Goal: Task Accomplishment & Management: Manage account settings

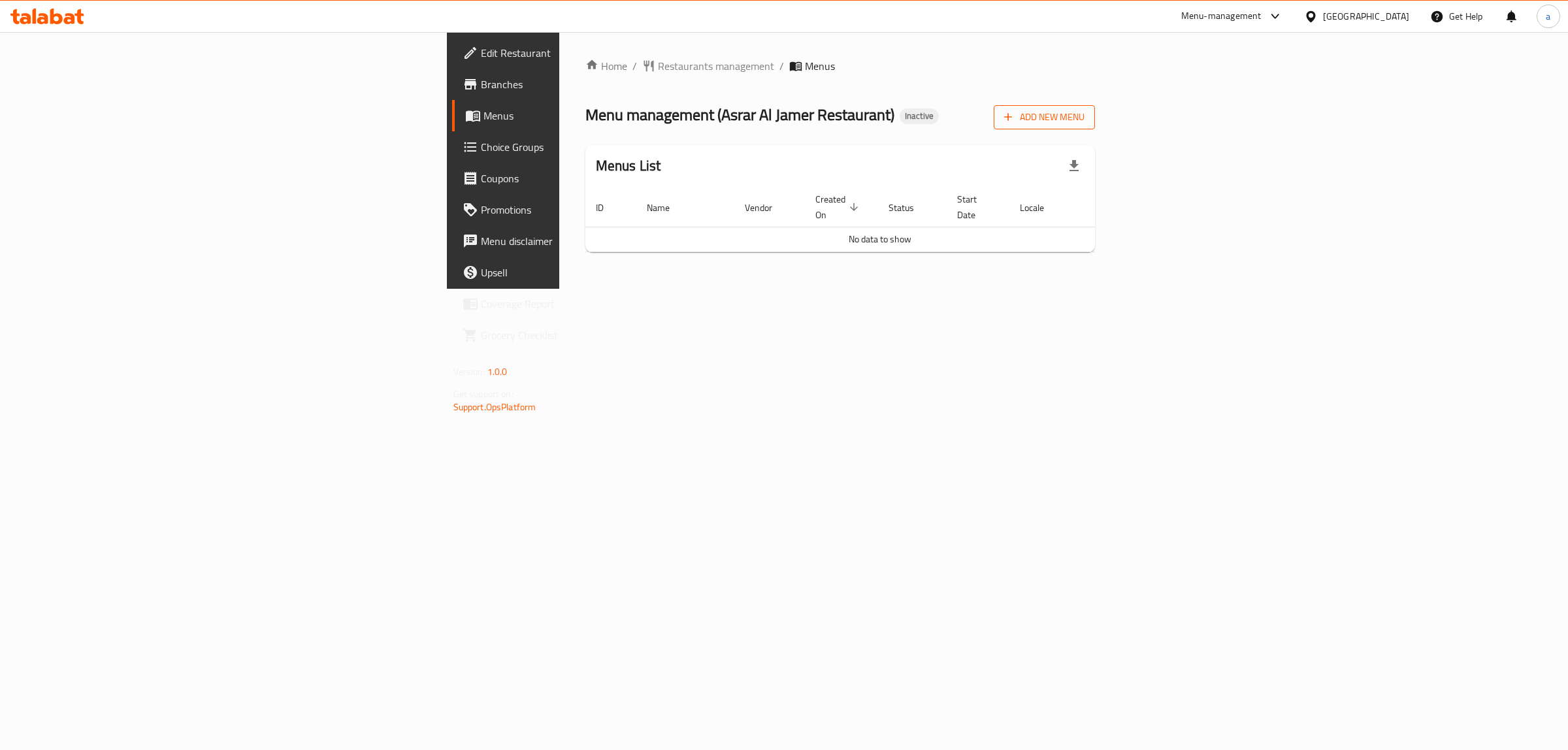
click at [1084, 116] on span "Add New Menu" at bounding box center [1044, 117] width 81 height 17
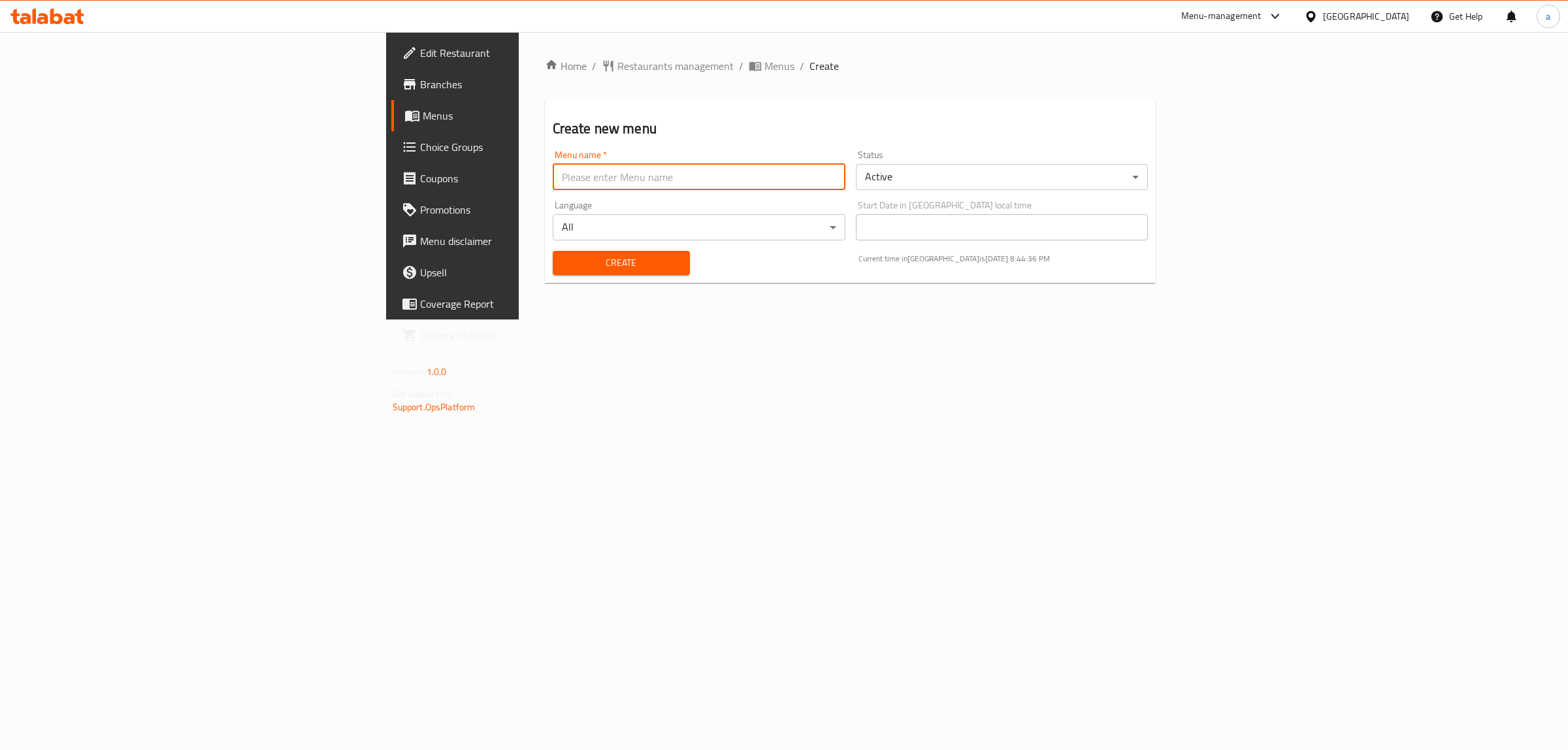
click at [739, 186] on input "text" at bounding box center [699, 176] width 293 height 26
type input "9/10"
click at [563, 266] on span "Create" at bounding box center [621, 263] width 116 height 17
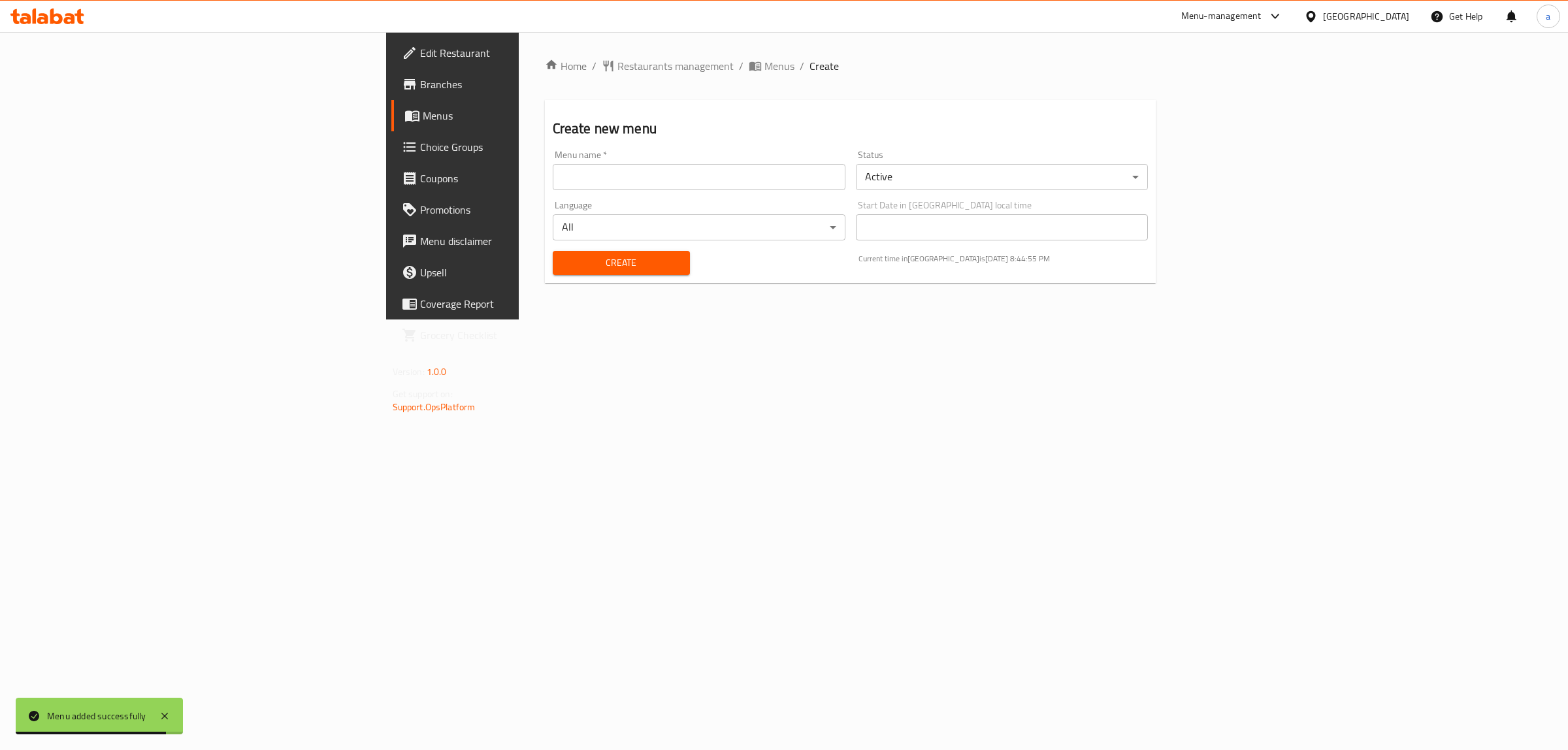
click at [552, 178] on input "text" at bounding box center [699, 176] width 293 height 26
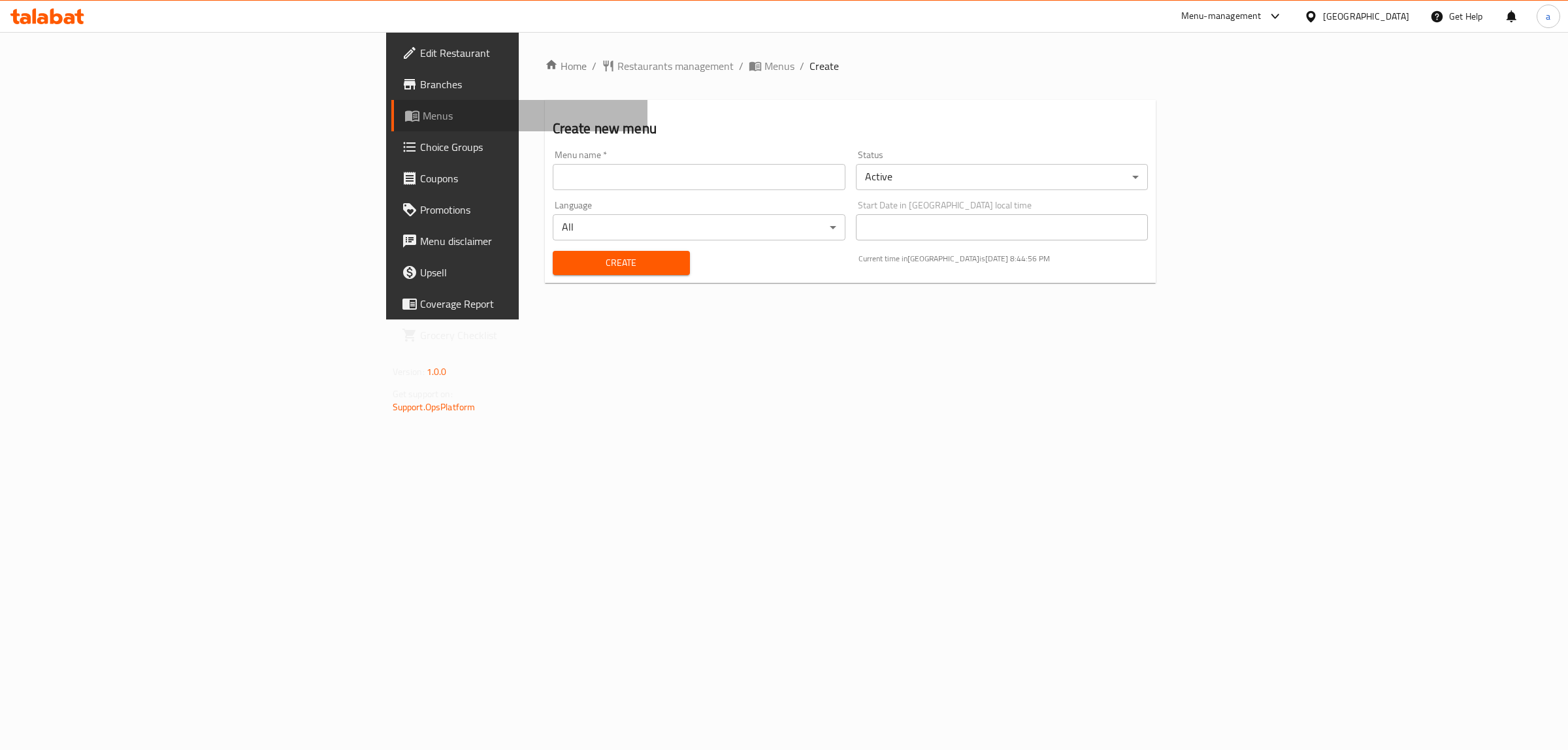
click at [423, 122] on span "Menus" at bounding box center [530, 116] width 215 height 16
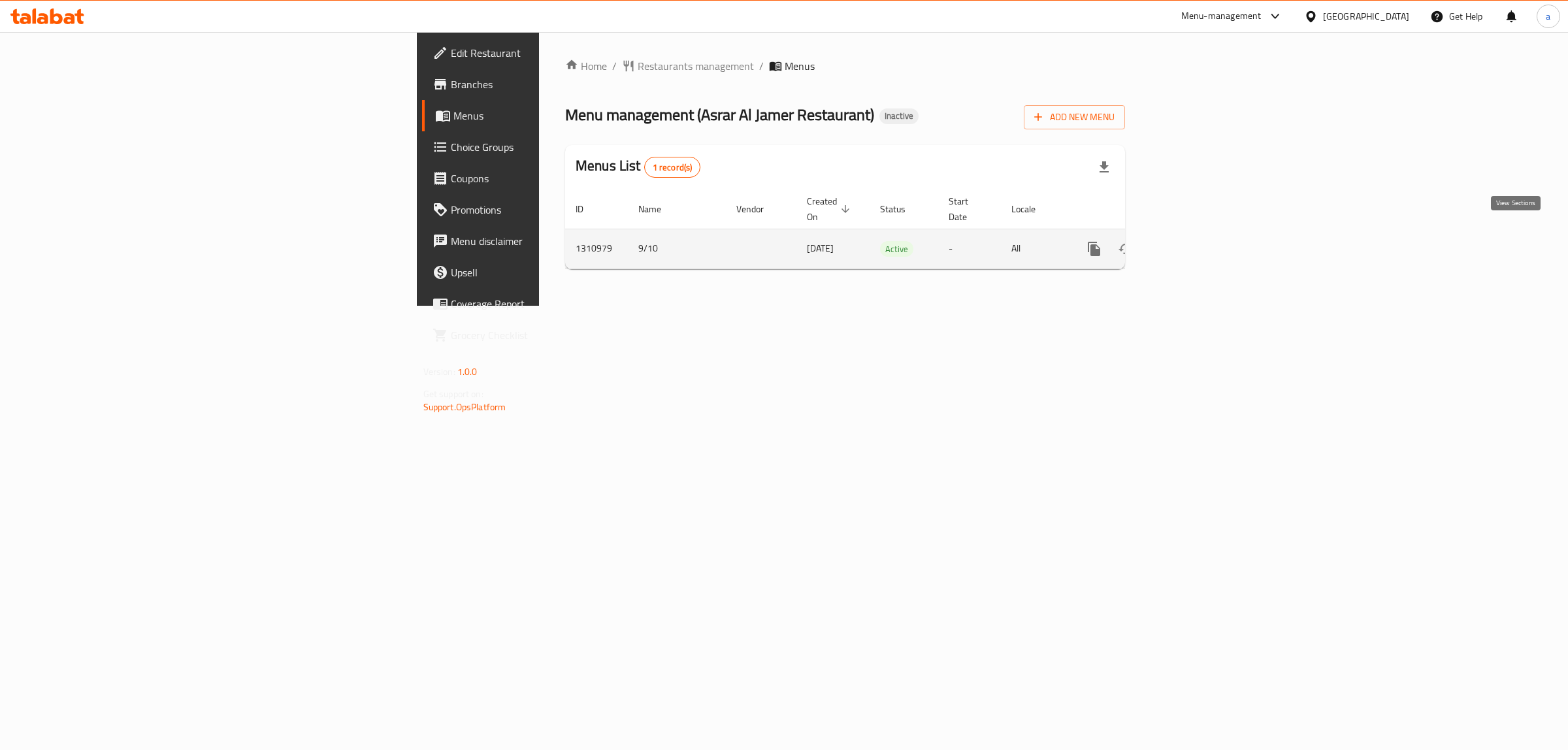
click at [1196, 241] on icon "enhanced table" at bounding box center [1189, 249] width 16 height 16
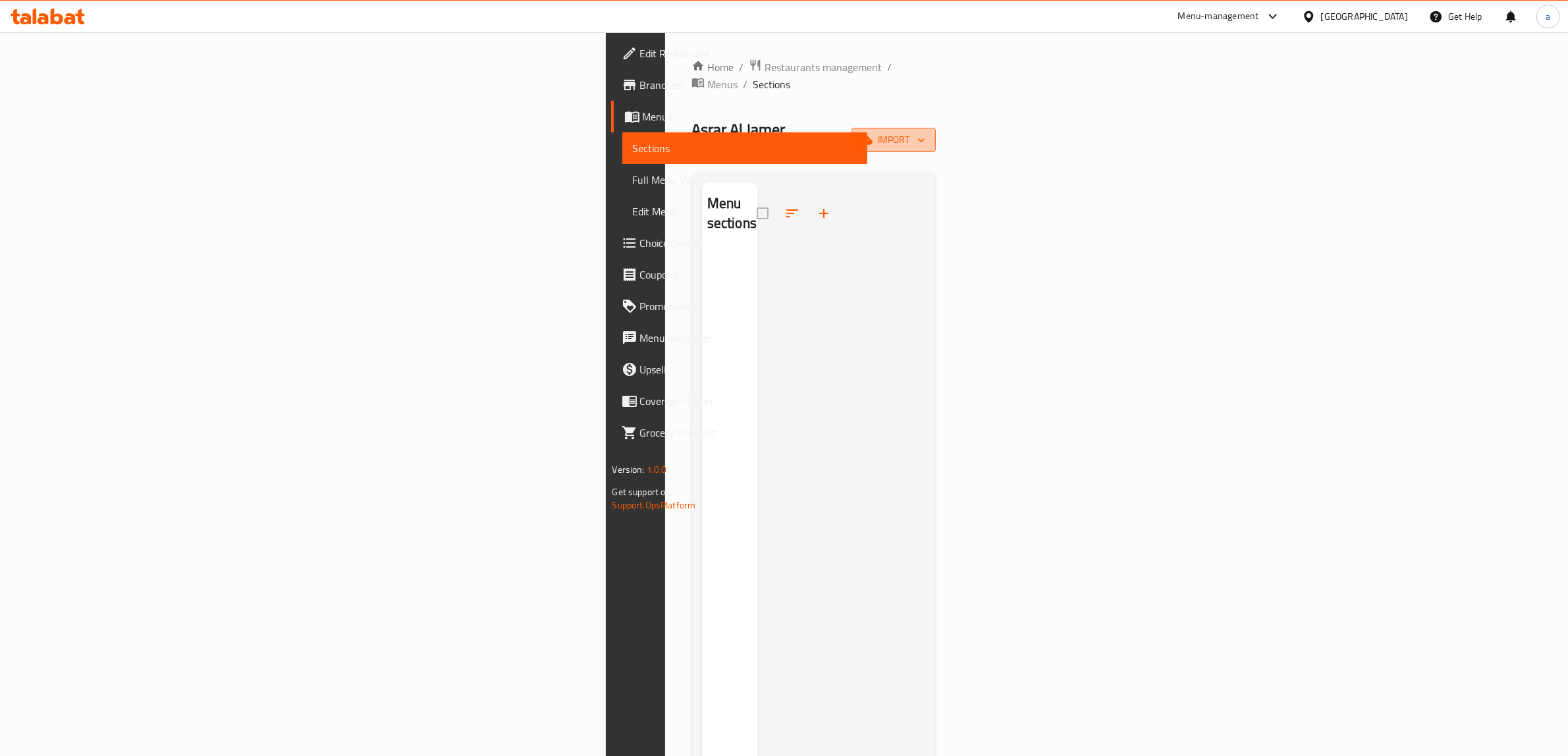
click at [925, 131] on span "import" at bounding box center [894, 140] width 63 height 17
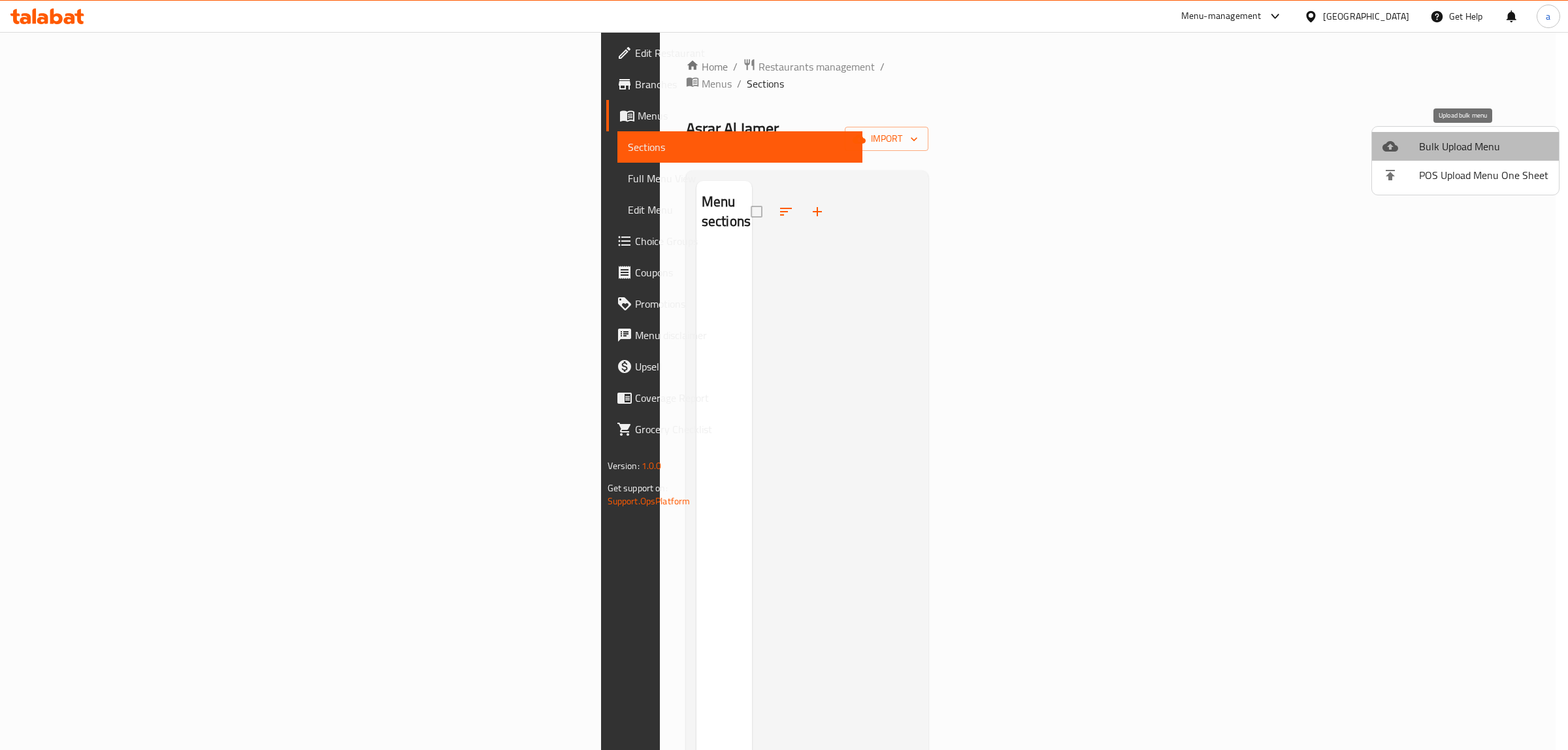
click at [1483, 151] on span "Bulk Upload Menu" at bounding box center [1483, 146] width 129 height 16
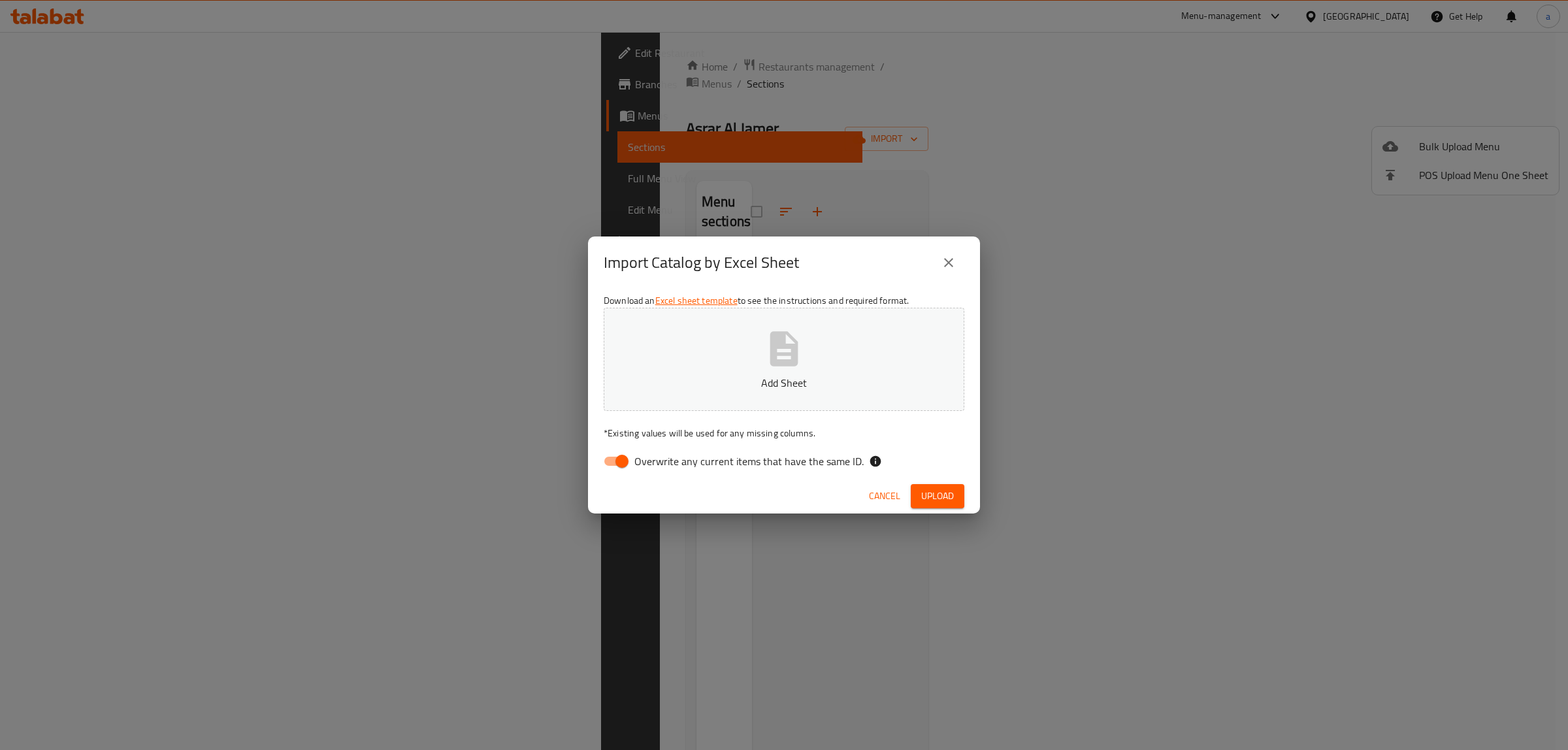
click at [624, 463] on input "Overwrite any current items that have the same ID." at bounding box center [622, 461] width 75 height 25
checkbox input "false"
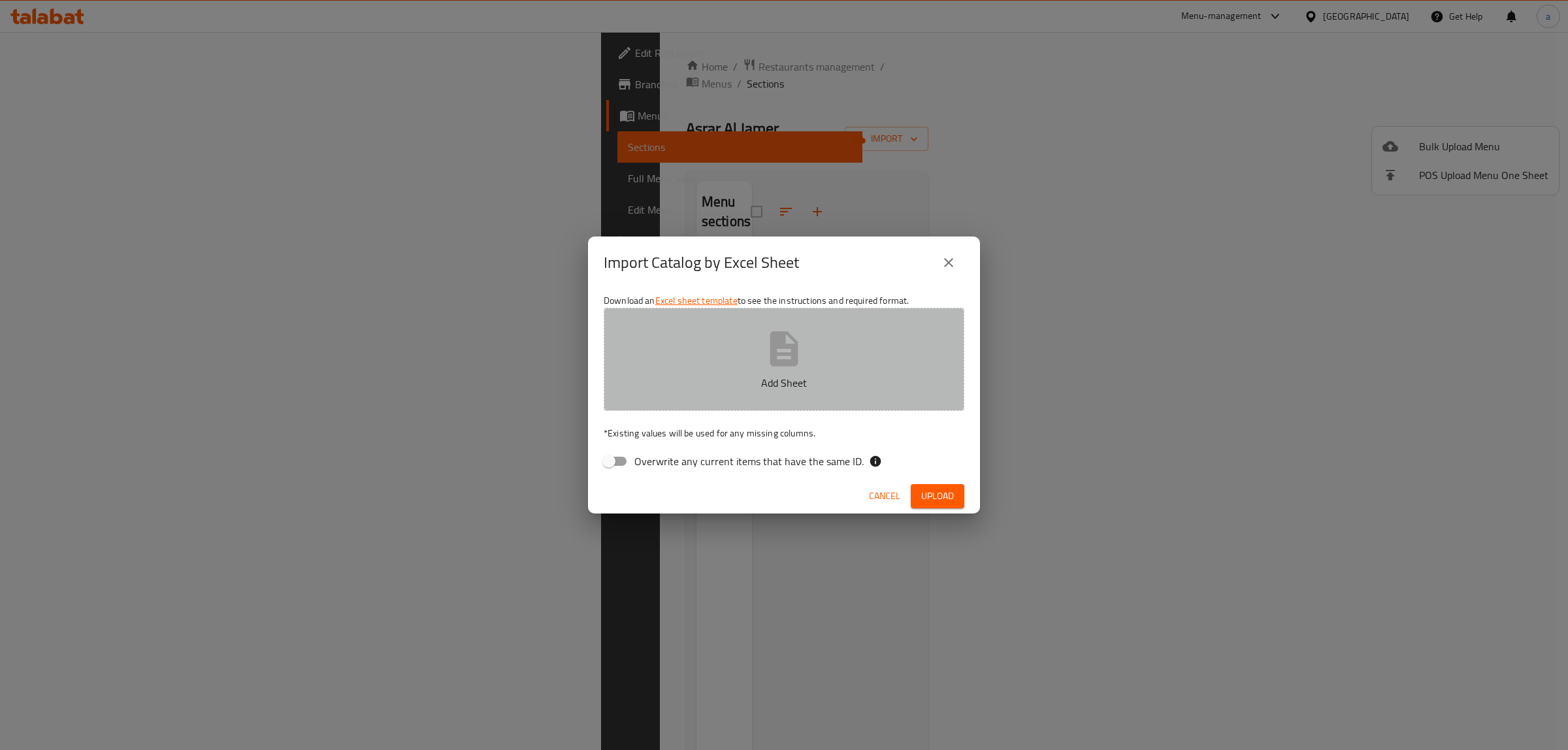
click at [799, 361] on icon "button" at bounding box center [783, 349] width 42 height 42
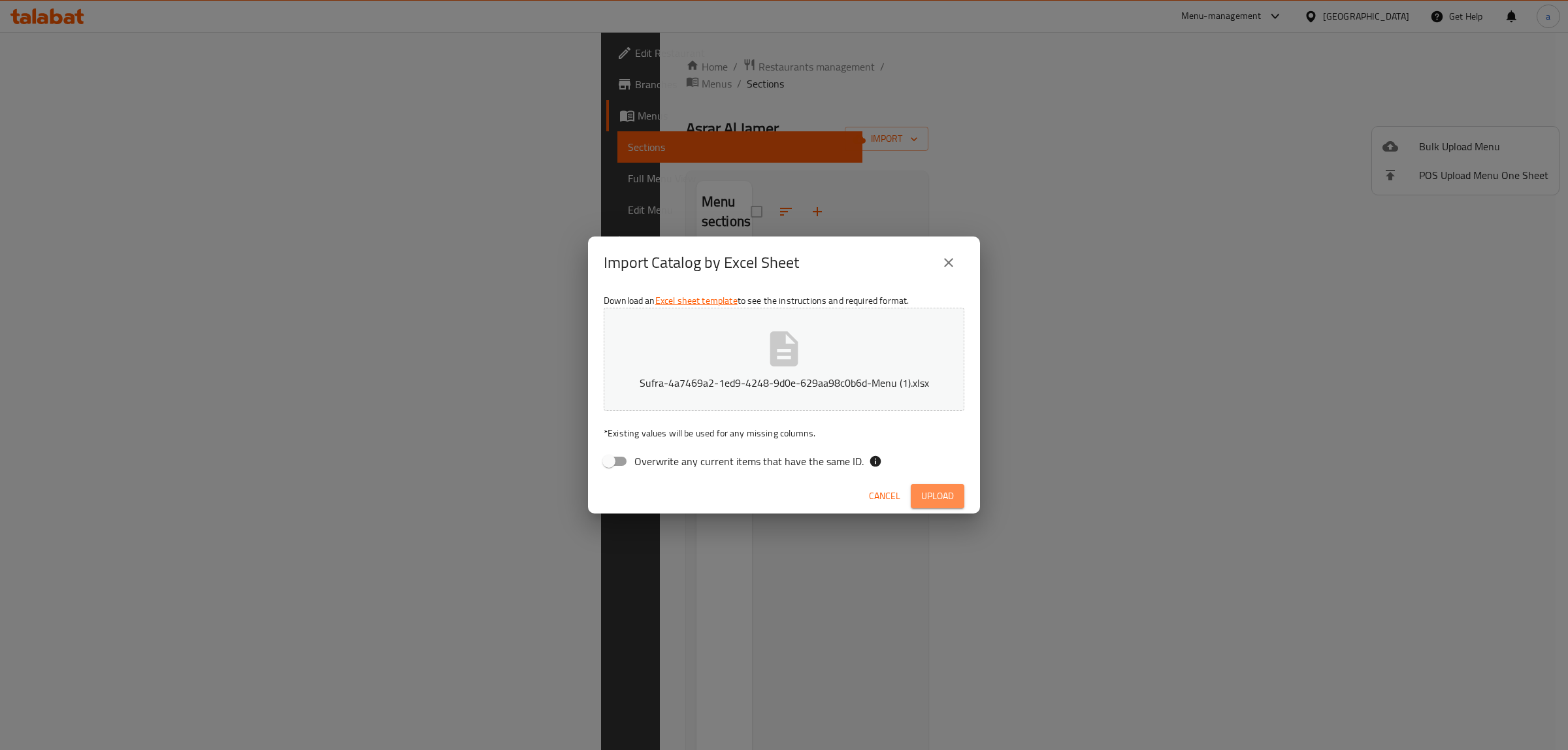
click at [944, 492] on span "Upload" at bounding box center [937, 496] width 33 height 17
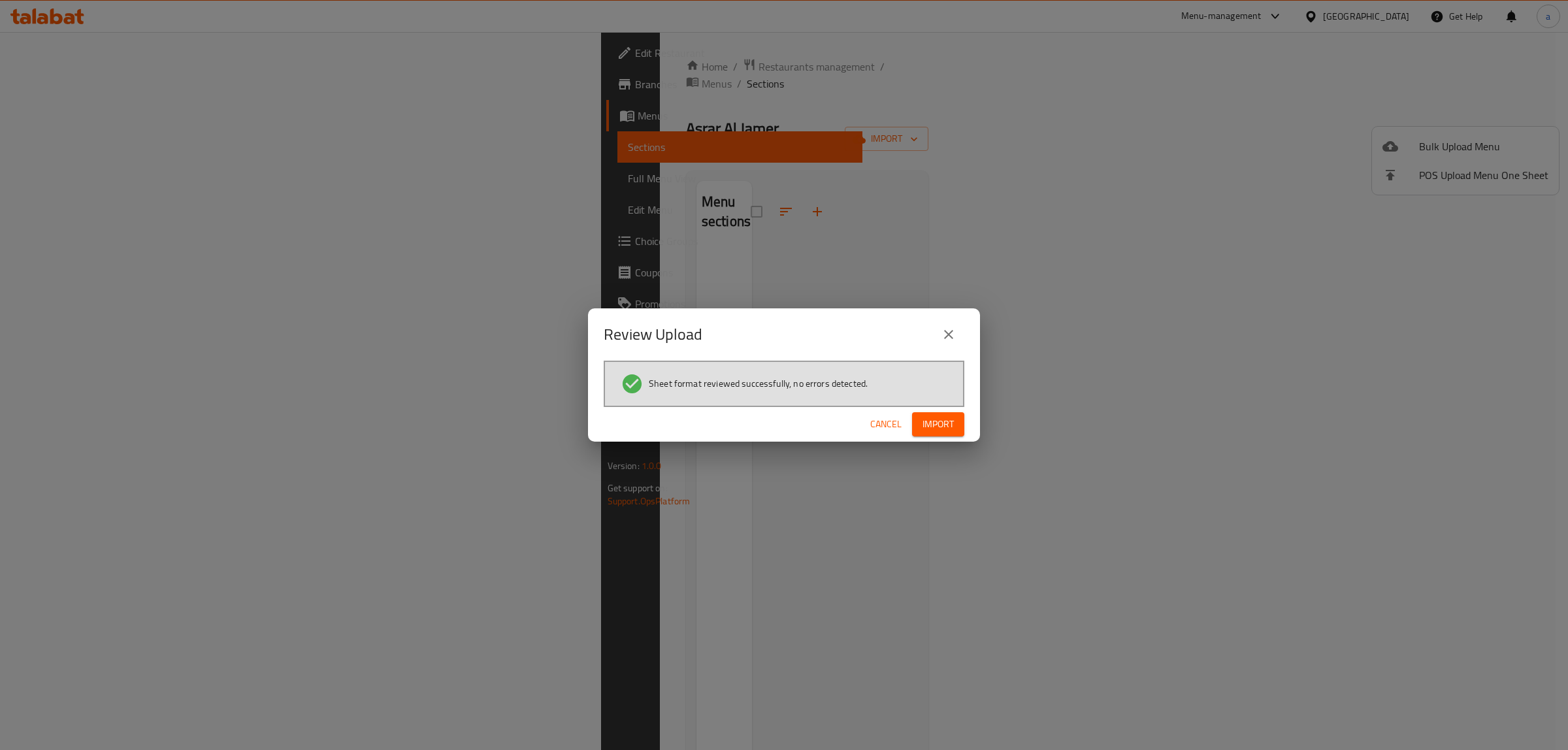
click at [955, 425] on button "Import" at bounding box center [938, 424] width 53 height 24
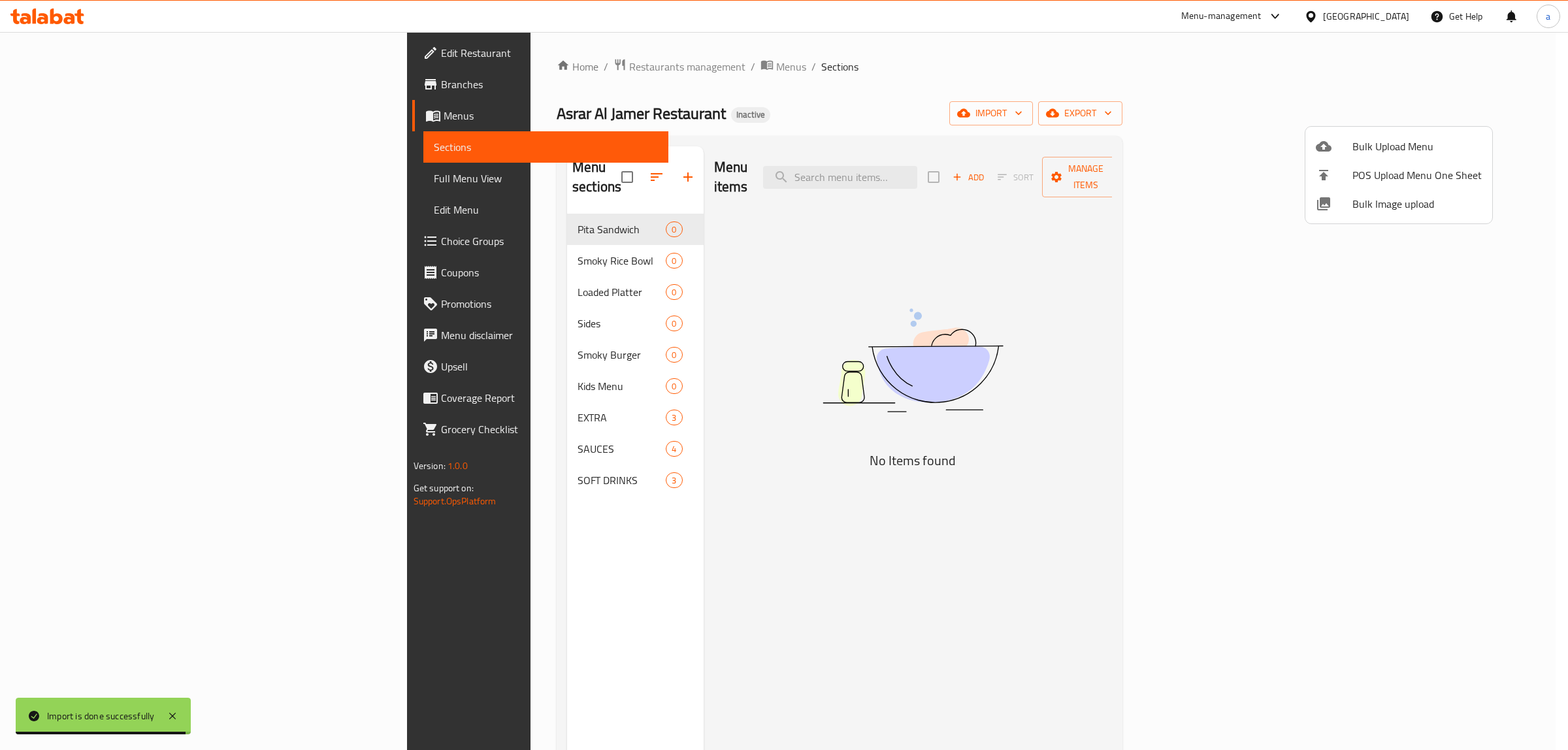
click at [384, 374] on div at bounding box center [784, 375] width 1568 height 750
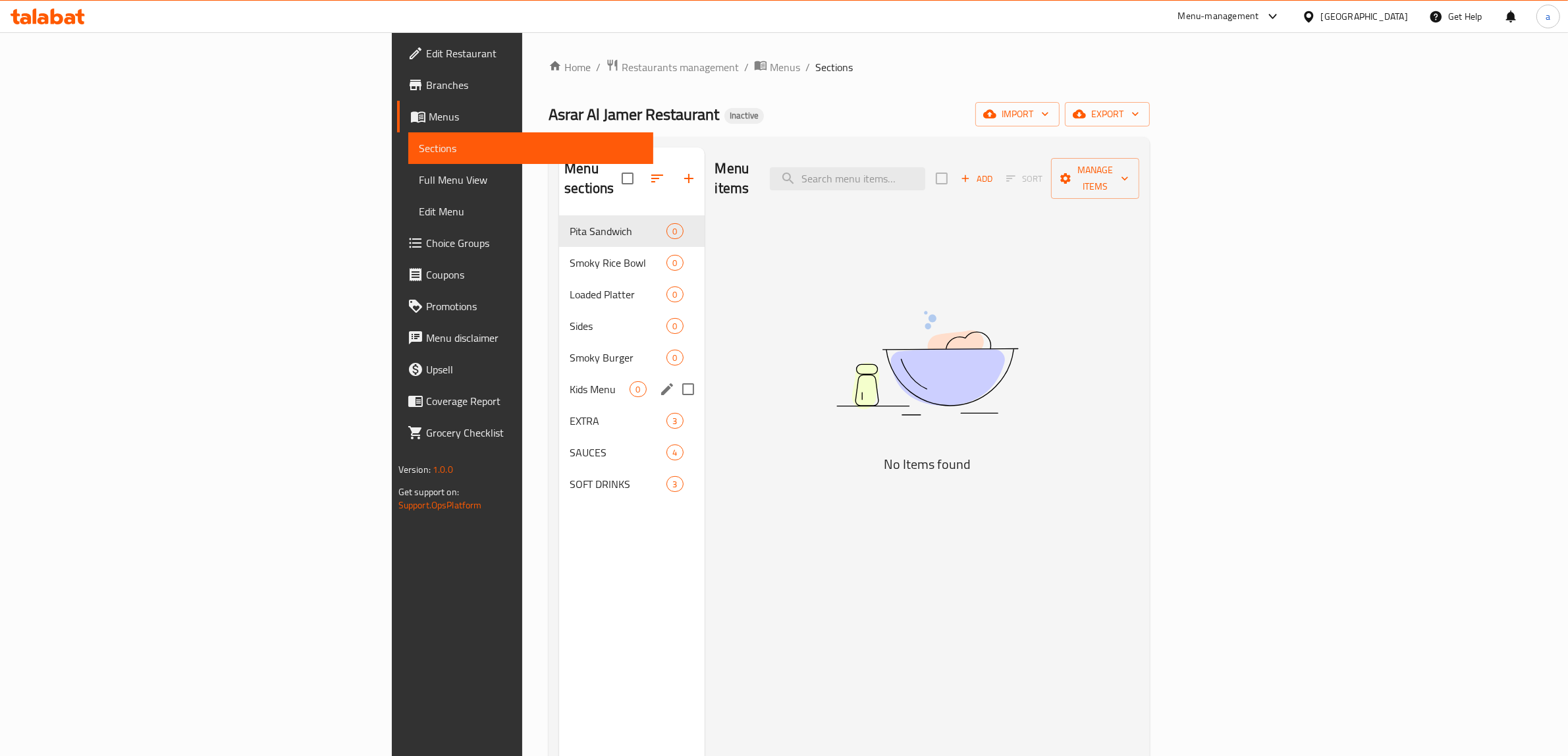
drag, startPoint x: 596, startPoint y: 370, endPoint x: 592, endPoint y: 352, distance: 18.4
click at [674, 375] on input "Menu sections" at bounding box center [688, 388] width 28 height 28
checkbox input "true"
drag, startPoint x: 593, startPoint y: 339, endPoint x: 596, endPoint y: 314, distance: 25.2
click at [674, 343] on input "Menu sections" at bounding box center [688, 357] width 28 height 28
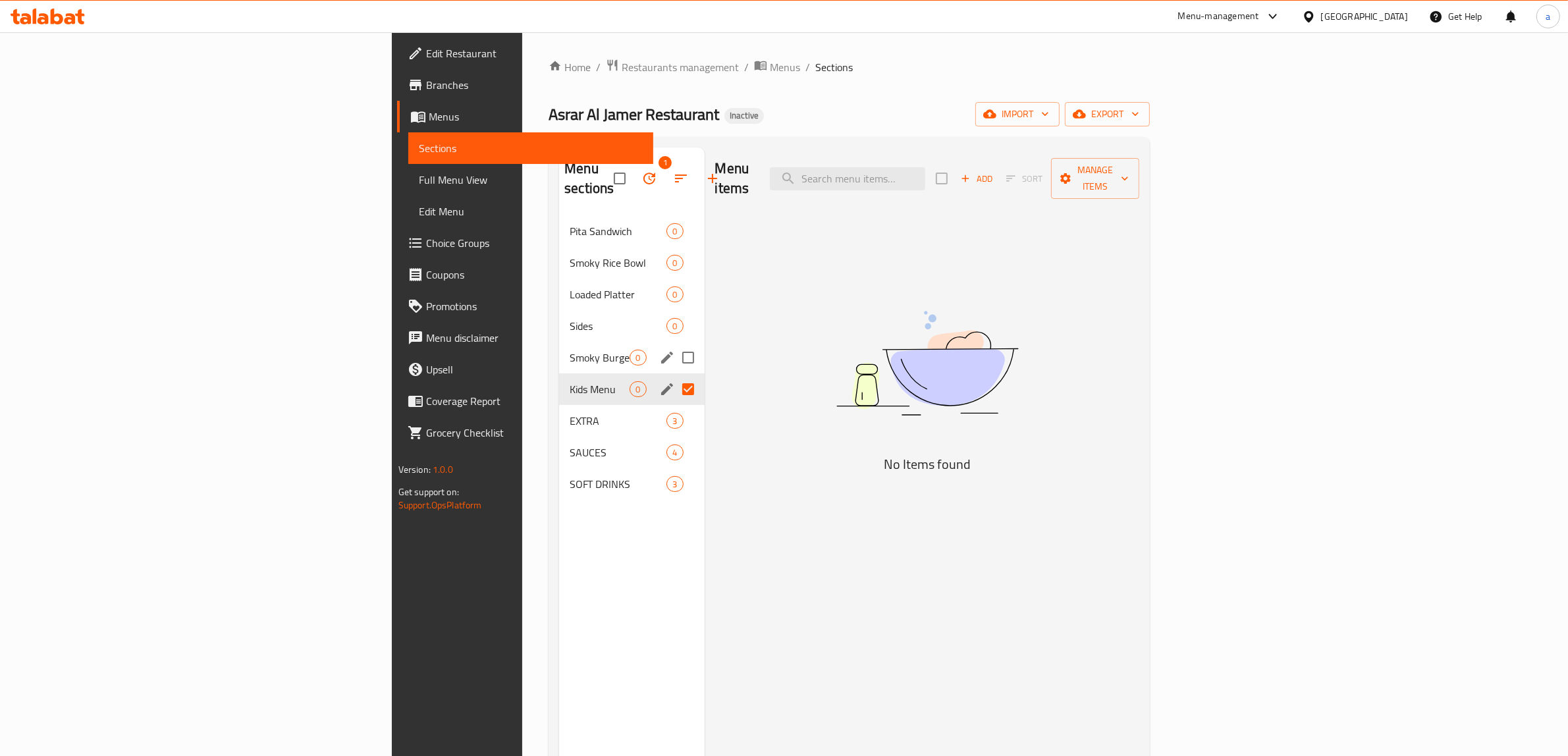
checkbox input "true"
click at [674, 312] on input "Menu sections" at bounding box center [688, 325] width 28 height 28
checkbox input "true"
click at [674, 280] on input "Menu sections" at bounding box center [688, 294] width 28 height 28
checkbox input "true"
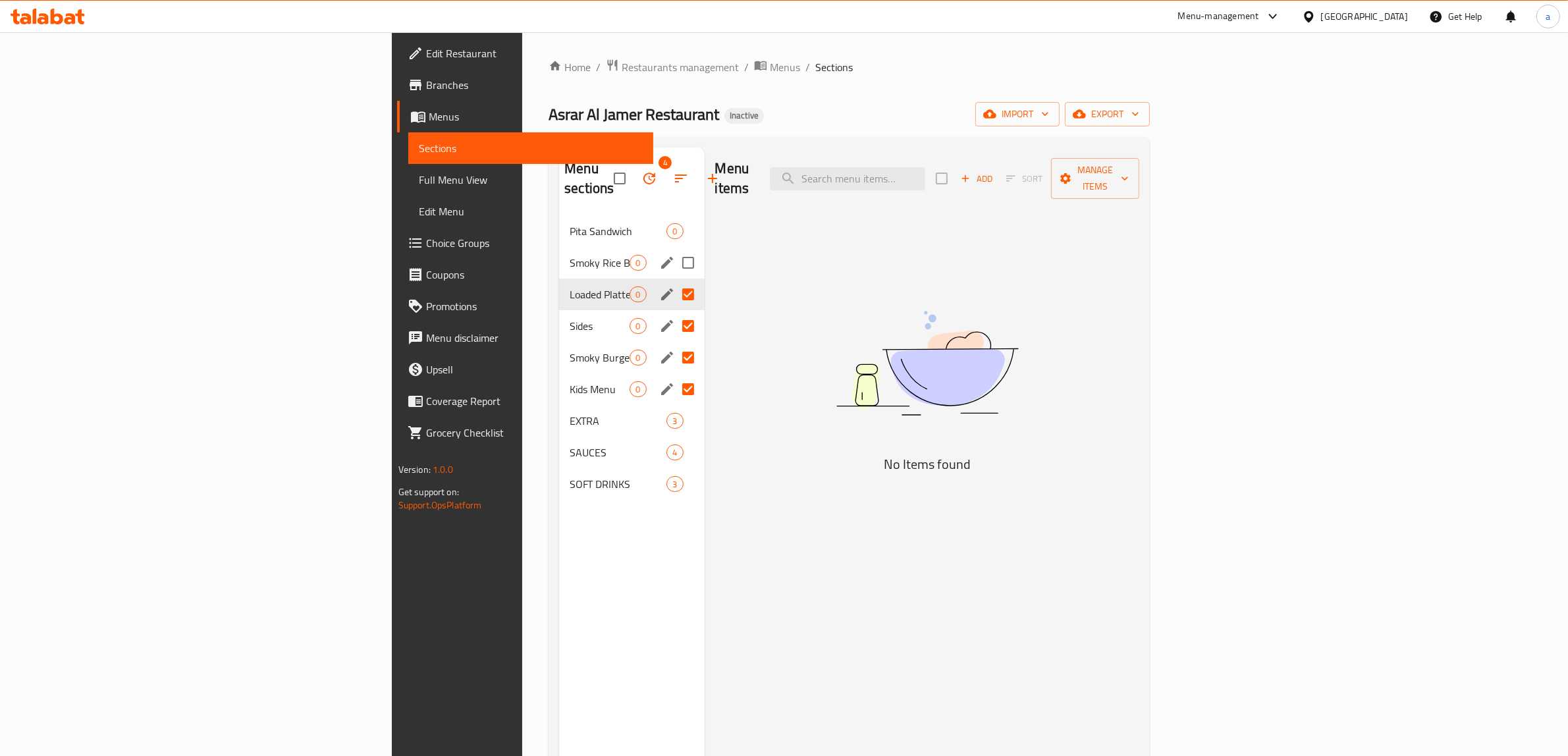
click at [674, 249] on input "Menu sections" at bounding box center [688, 262] width 28 height 28
checkbox input "true"
click at [674, 217] on input "Menu sections" at bounding box center [688, 231] width 28 height 28
checkbox input "true"
click at [633, 166] on button "button" at bounding box center [649, 178] width 32 height 32
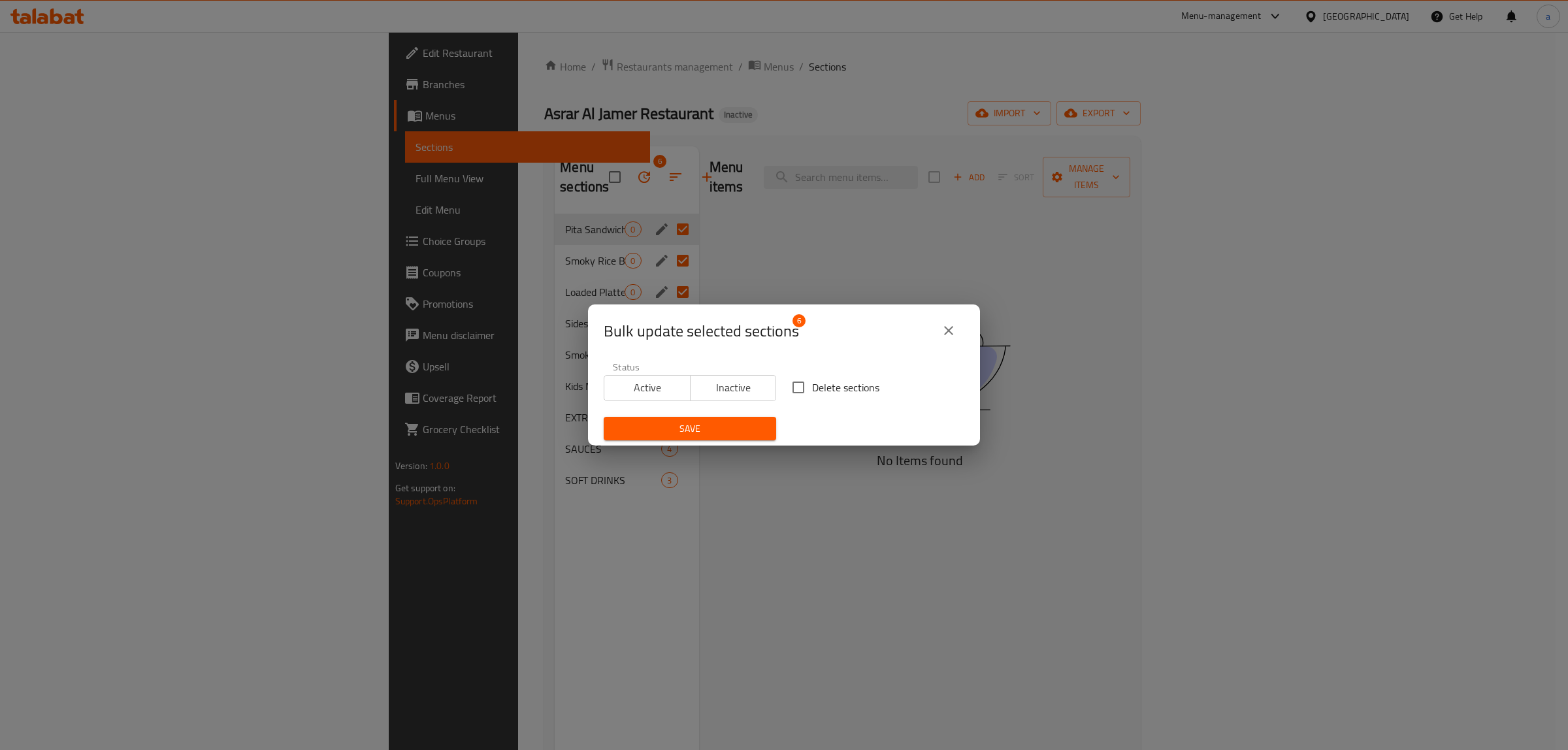
click at [799, 384] on input "Delete sections" at bounding box center [798, 387] width 27 height 27
checkbox input "true"
click at [746, 423] on span "Save" at bounding box center [690, 429] width 152 height 17
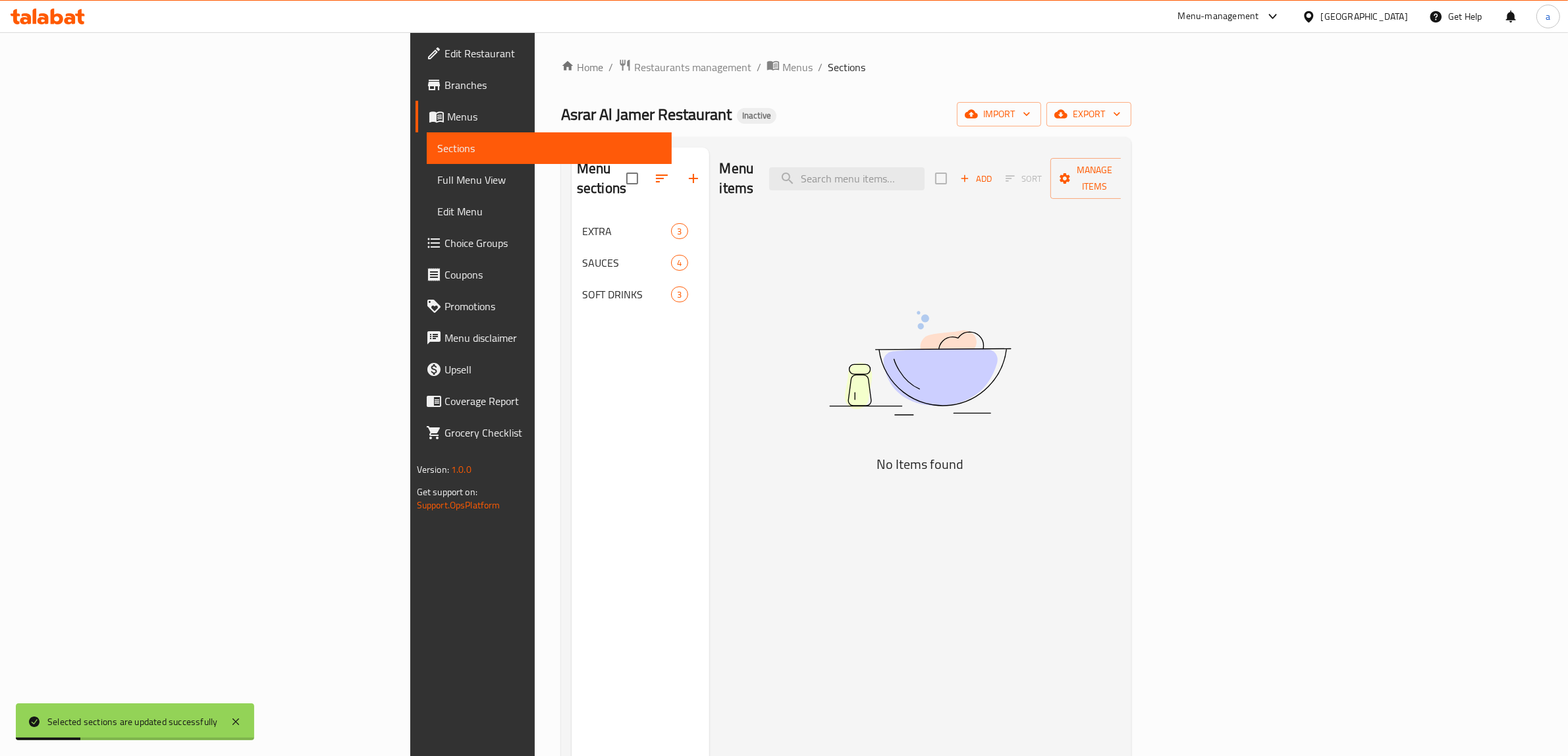
click at [437, 182] on span "Full Menu View" at bounding box center [550, 180] width 225 height 16
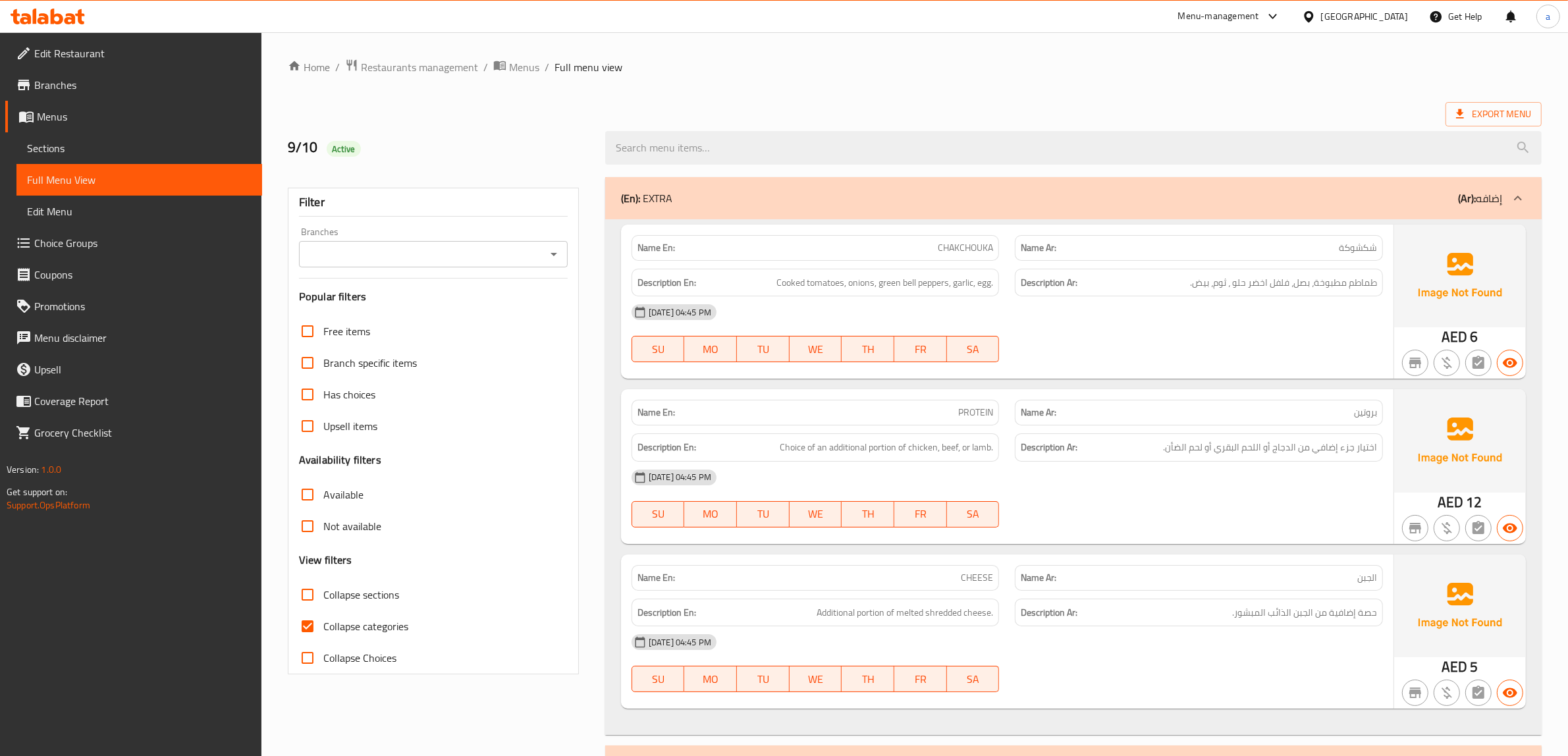
click at [311, 629] on input "Collapse categories" at bounding box center [307, 626] width 32 height 32
checkbox input "false"
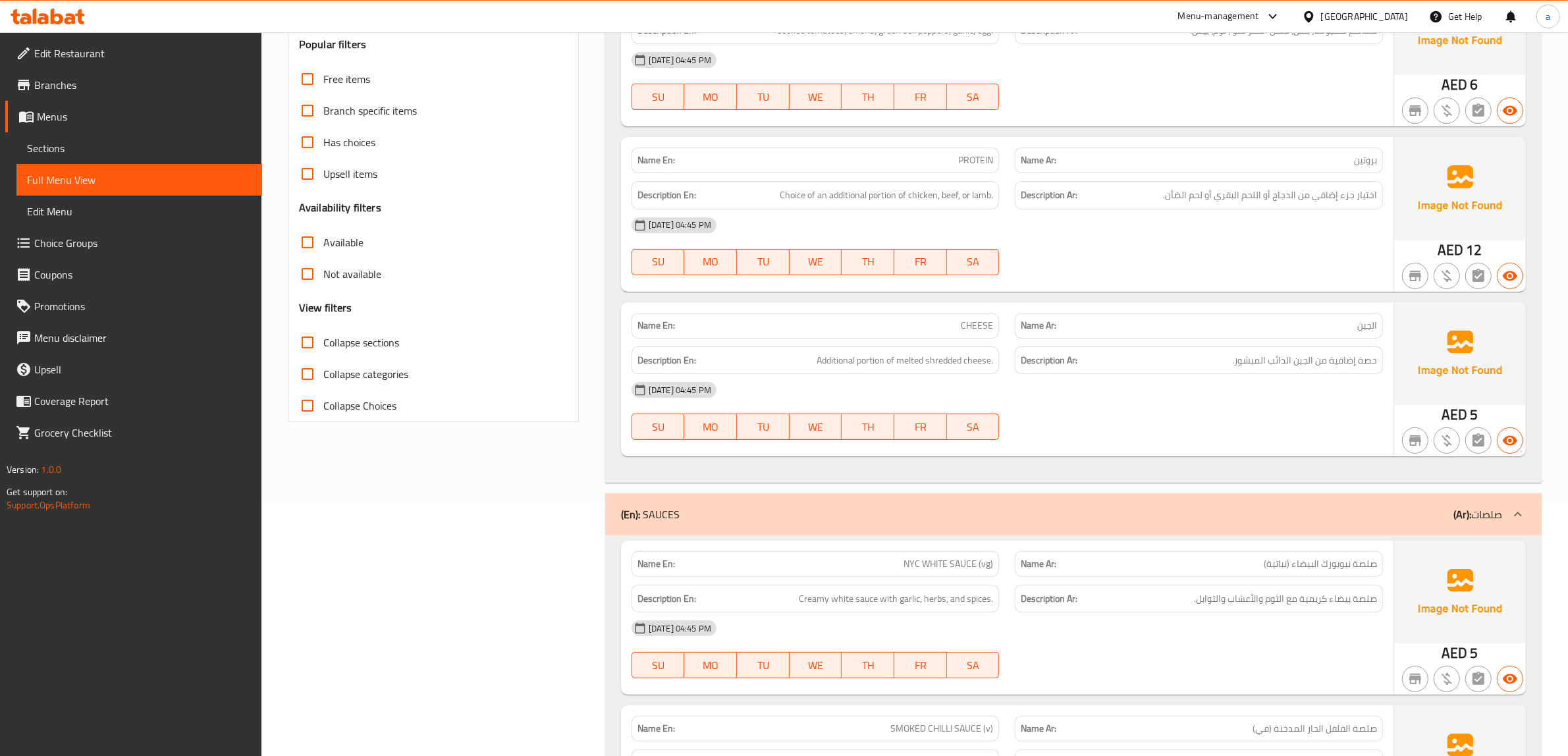
scroll to position [72, 0]
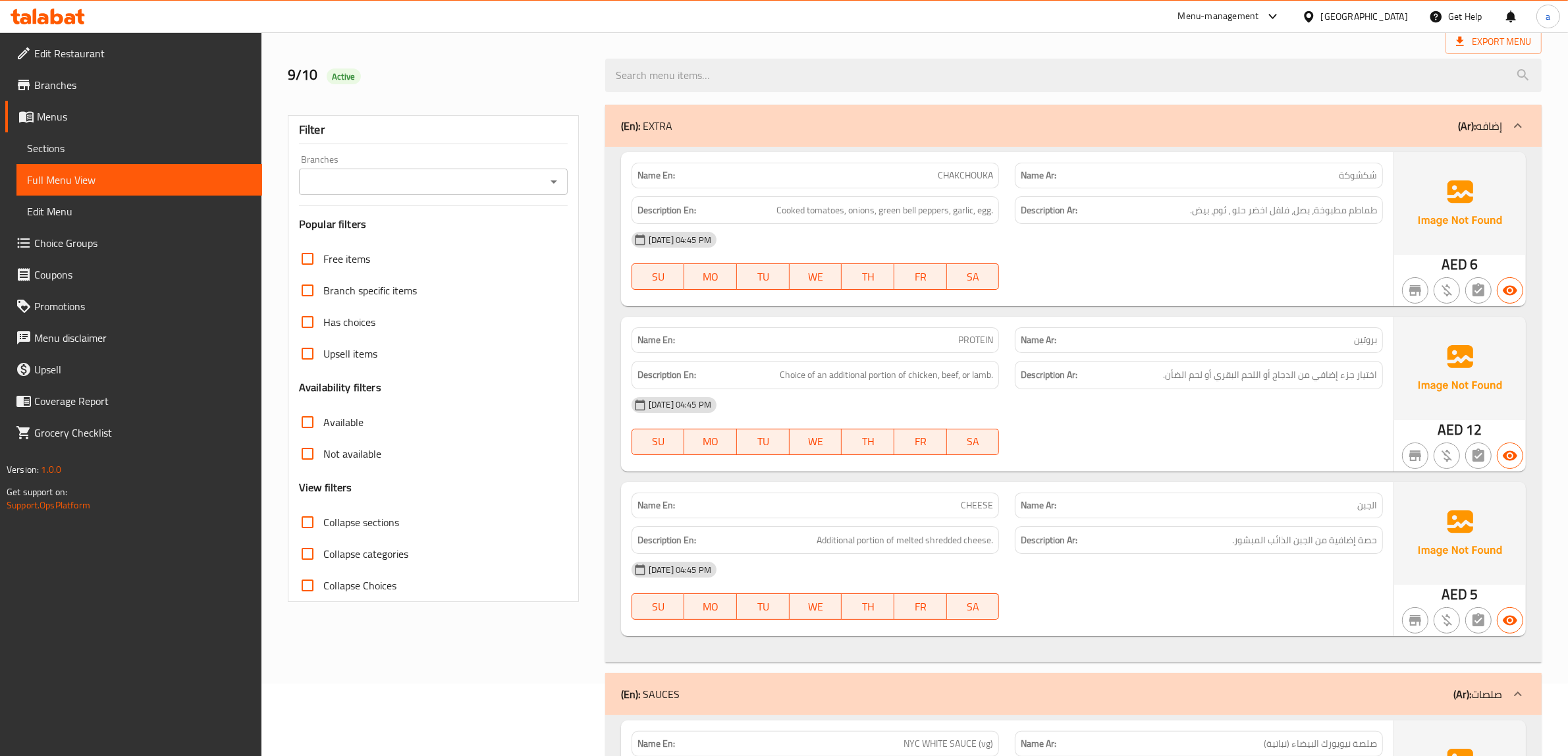
click at [83, 237] on span "Choice Groups" at bounding box center [143, 243] width 217 height 16
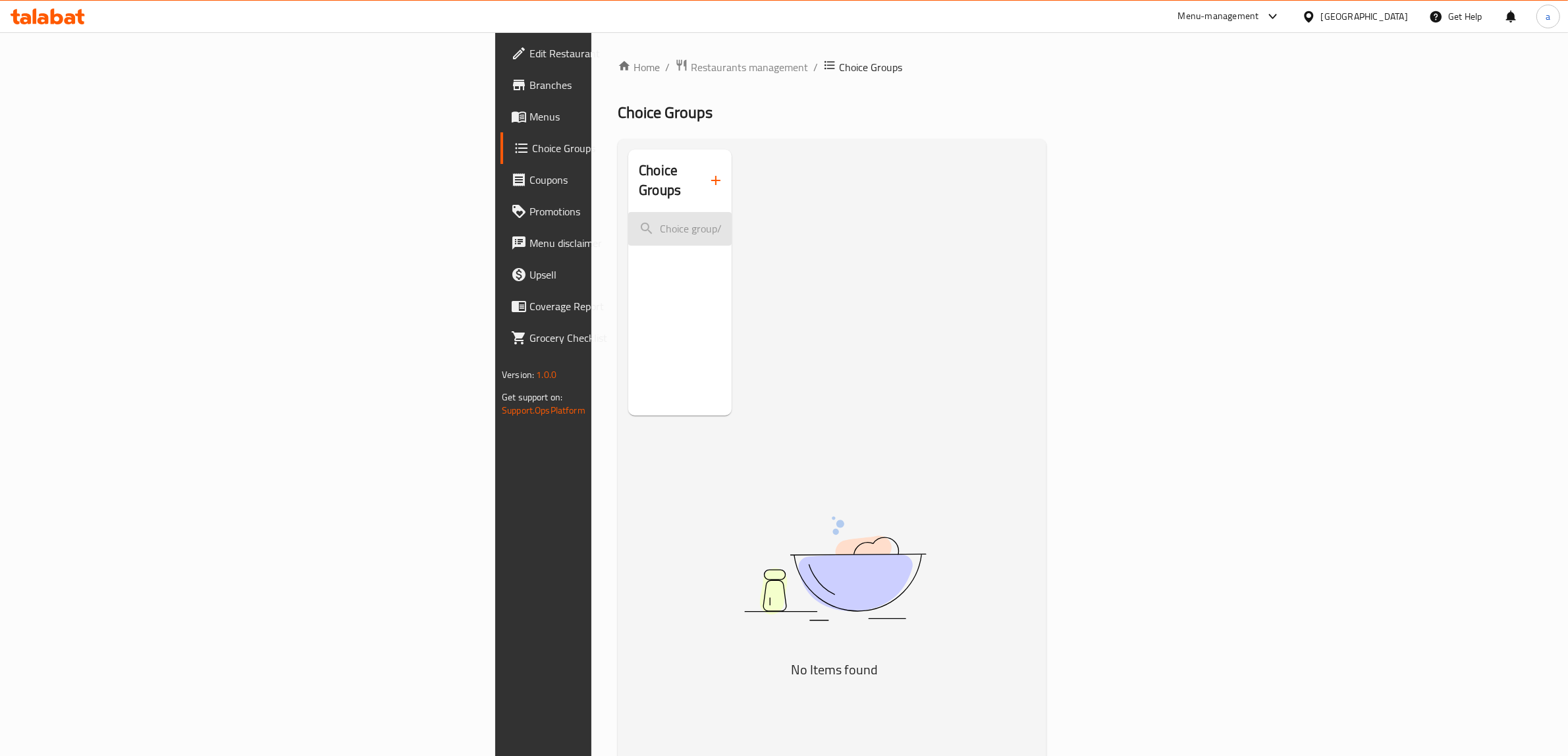
click at [628, 212] on input "search" at bounding box center [680, 229] width 103 height 34
click at [708, 175] on icon "button" at bounding box center [716, 180] width 16 height 16
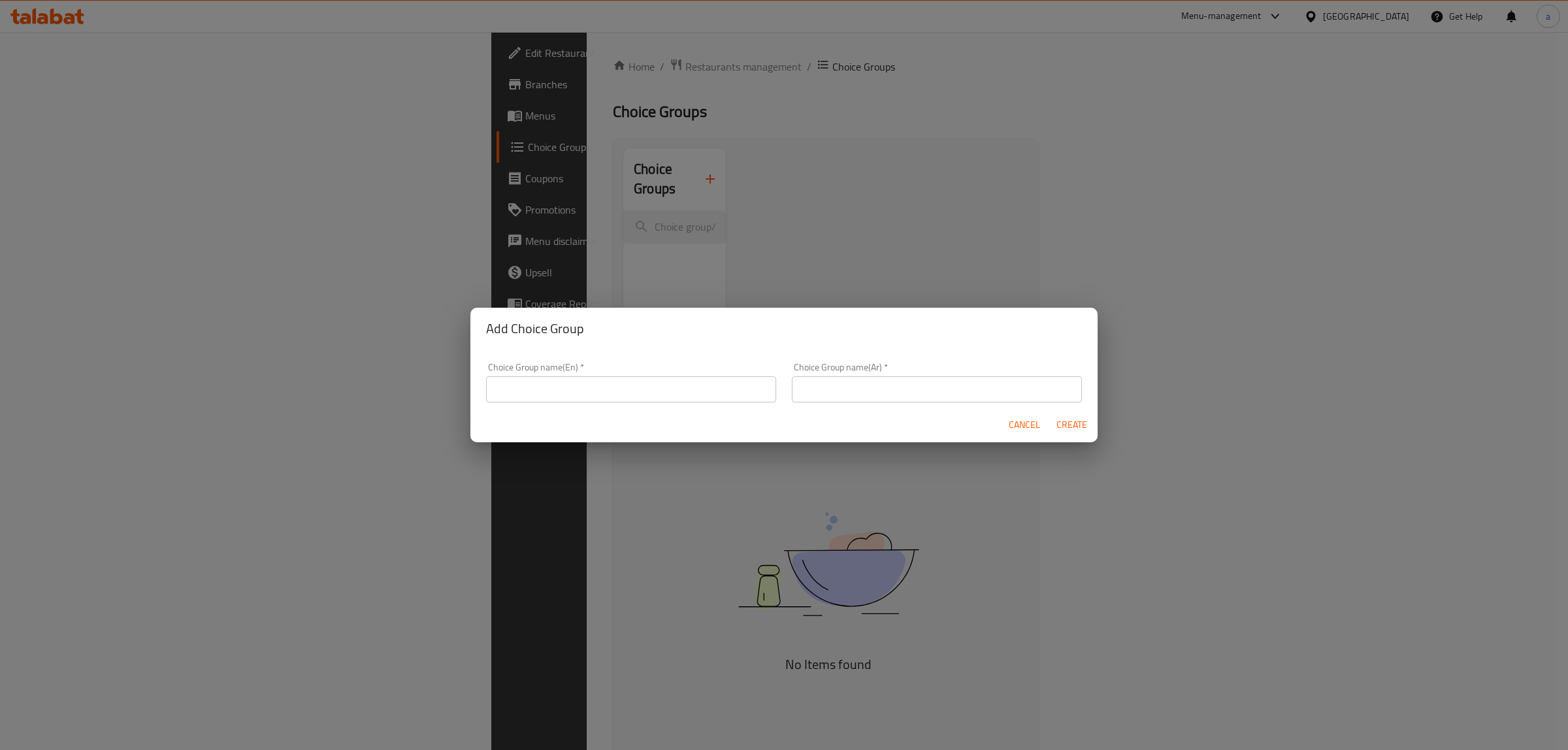
click at [622, 377] on input "text" at bounding box center [631, 389] width 290 height 26
type input "غ"
type input "Your choice of"
click at [817, 407] on div "Choice Group name(Ar)   * Choice Group name(Ar) *" at bounding box center [936, 382] width 305 height 55
click at [829, 399] on input "text" at bounding box center [937, 389] width 290 height 26
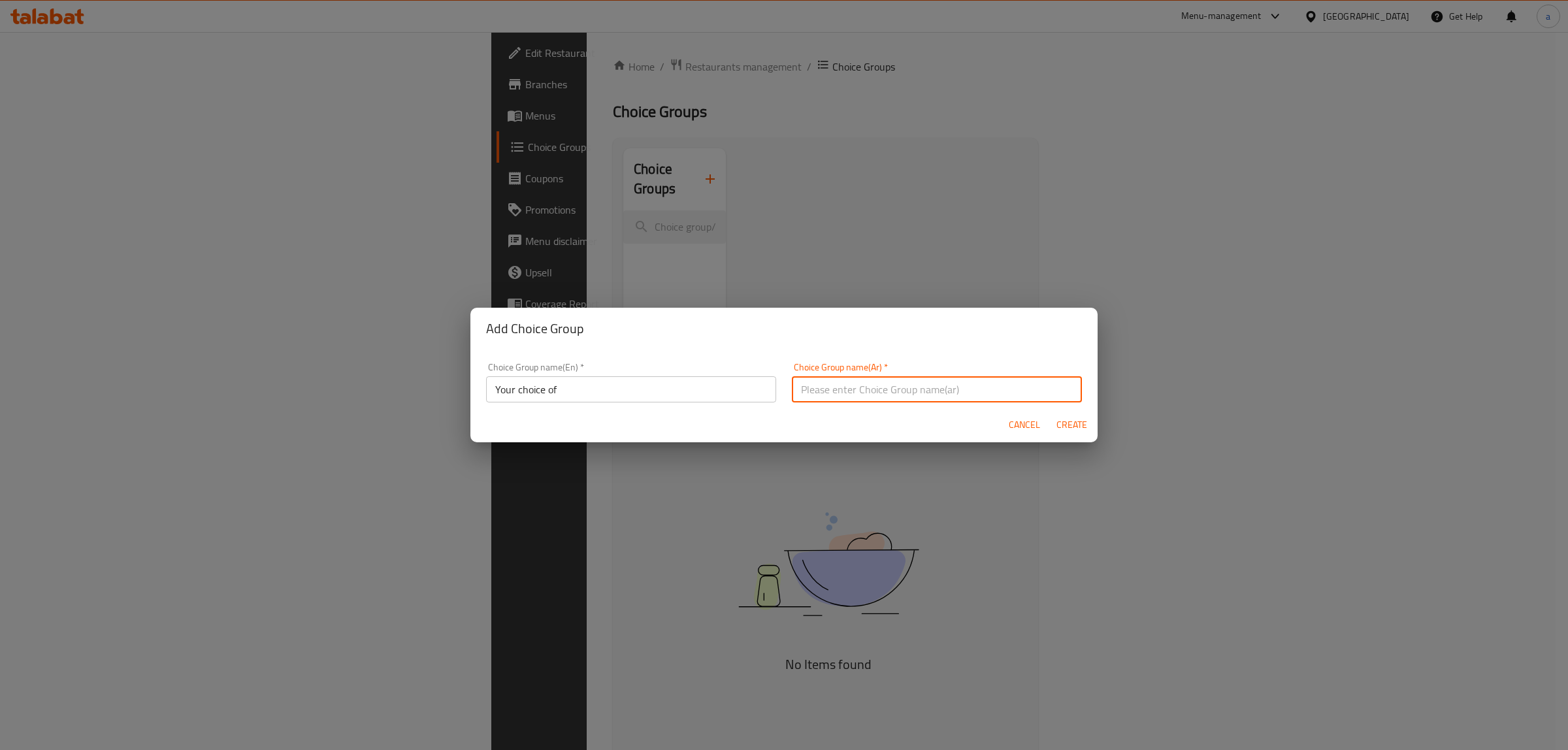
type input "اختيارك من"
click at [1064, 417] on span "Create" at bounding box center [1071, 425] width 31 height 17
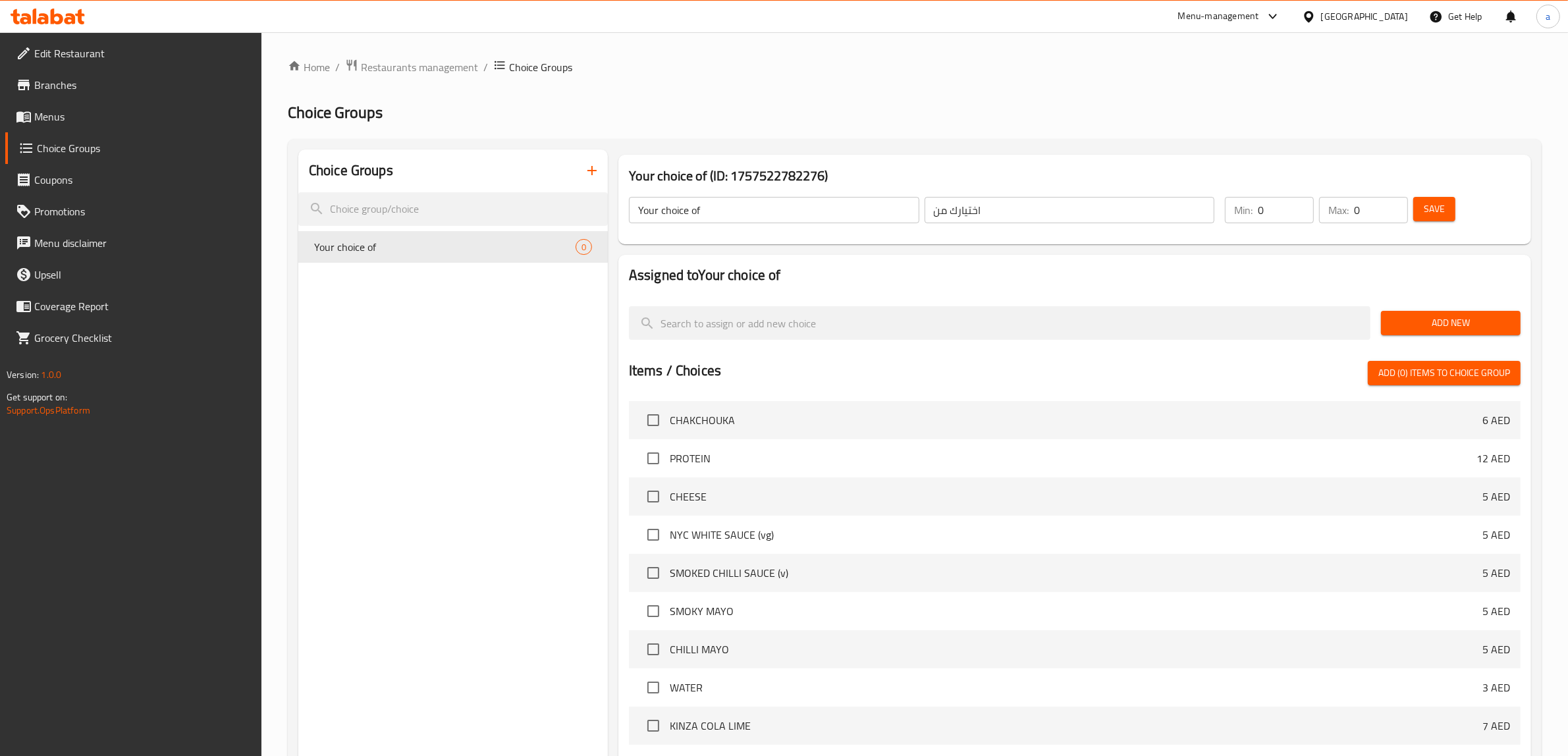
click at [1284, 215] on input "0" at bounding box center [1286, 209] width 56 height 26
type input "1"
click at [1387, 211] on input "0" at bounding box center [1381, 209] width 54 height 26
type input "1"
click at [1451, 213] on button "Save" at bounding box center [1434, 209] width 42 height 24
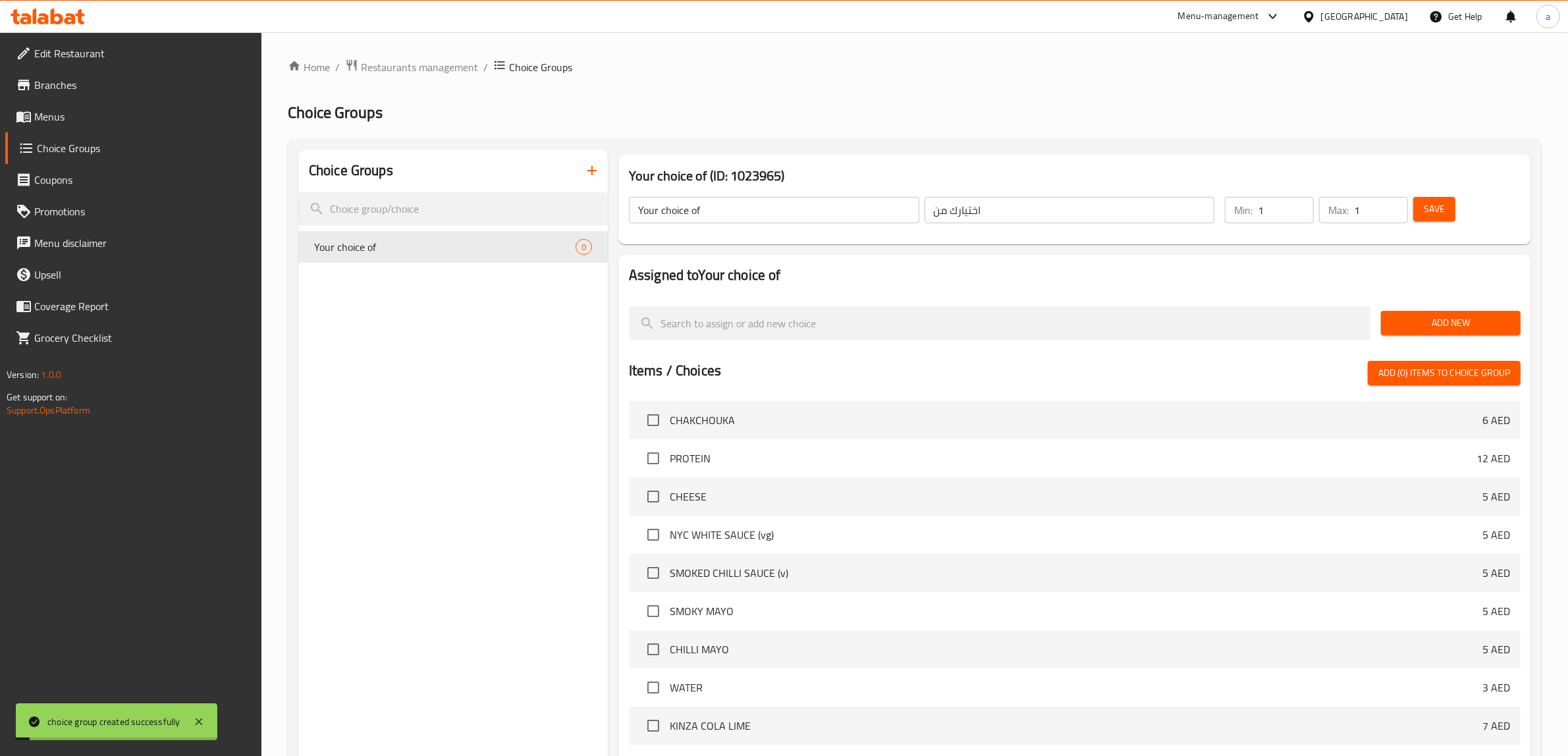
click at [1437, 317] on span "Add New" at bounding box center [1451, 323] width 119 height 17
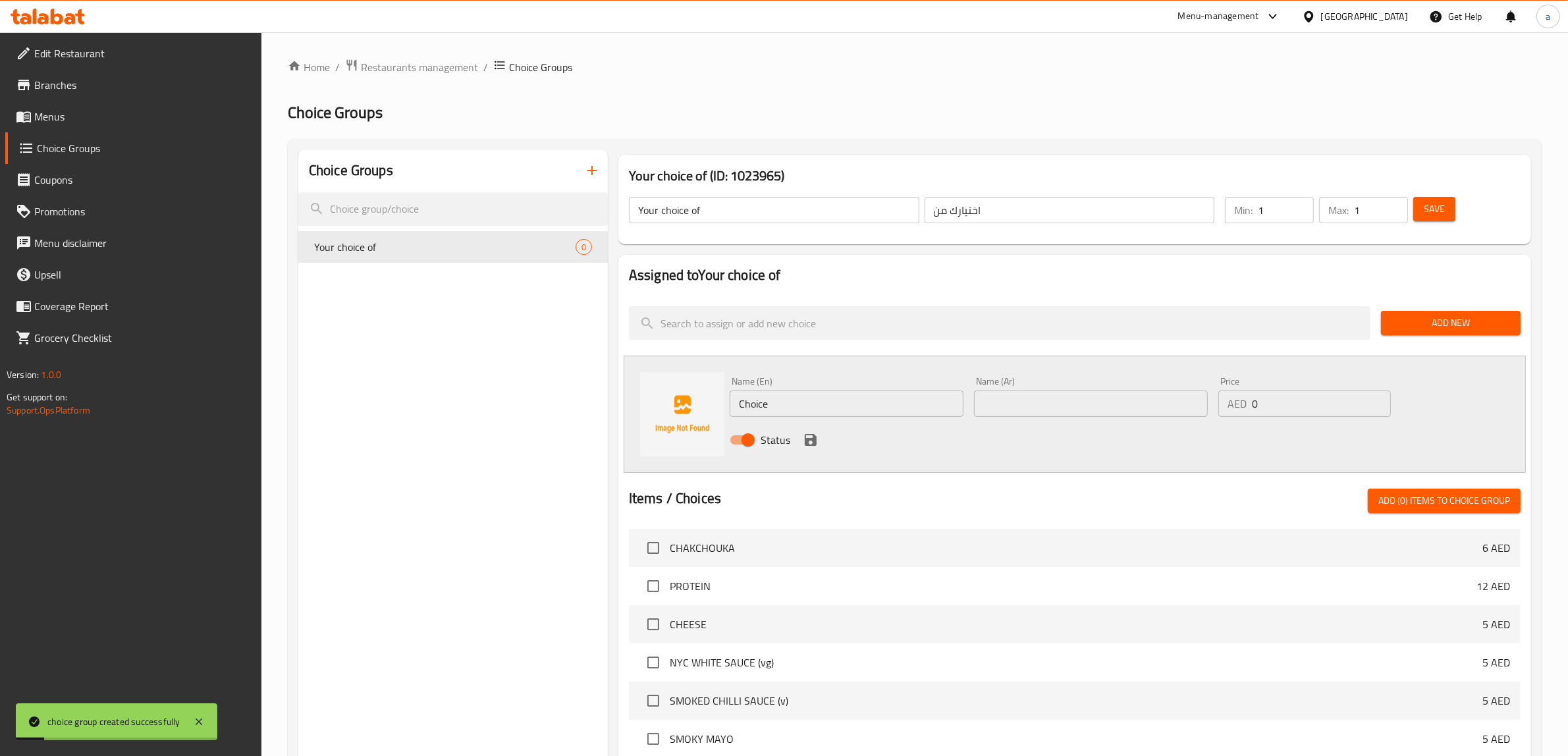
click at [843, 403] on input "Choice" at bounding box center [847, 403] width 233 height 26
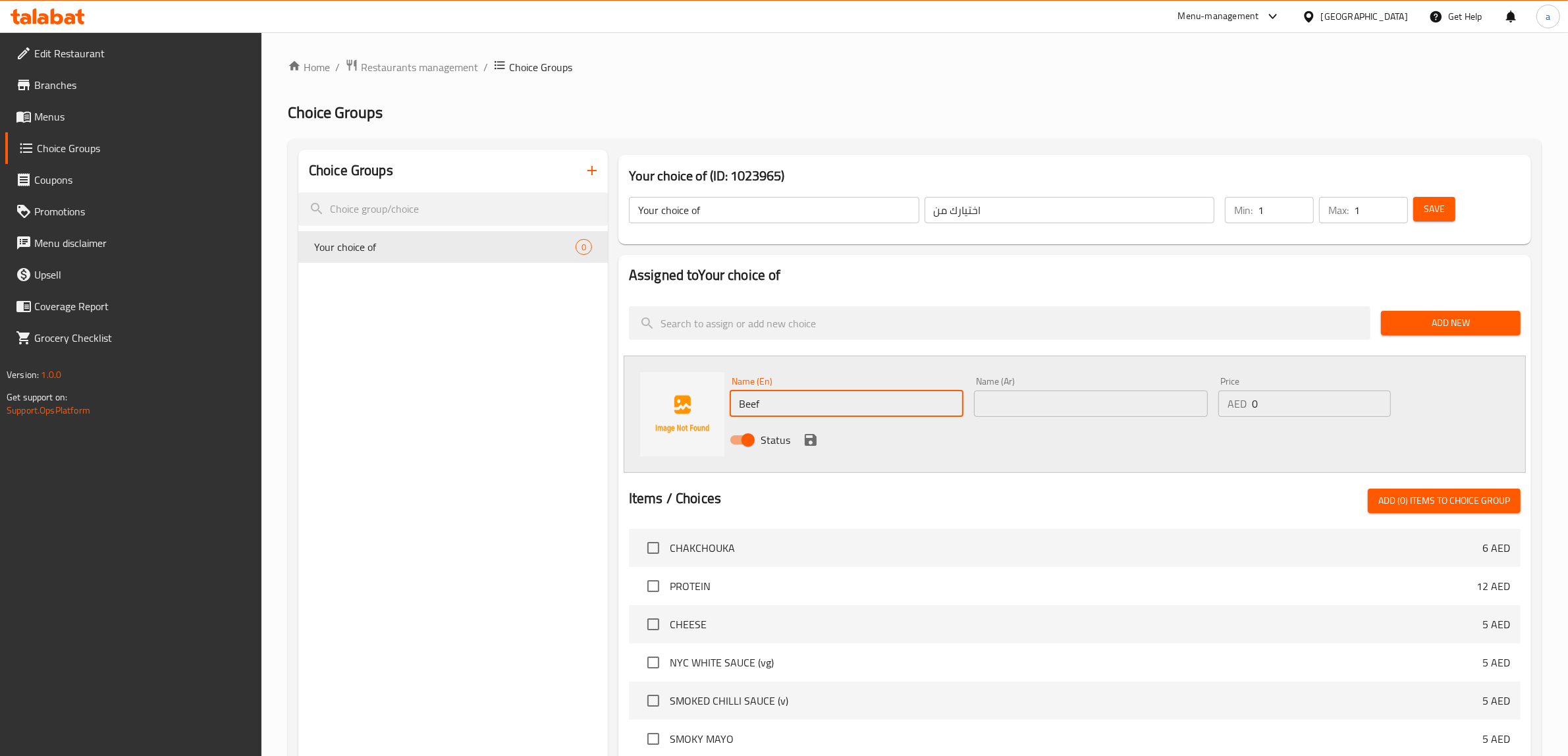
type input "Beef"
click at [1013, 394] on input "text" at bounding box center [1091, 403] width 233 height 26
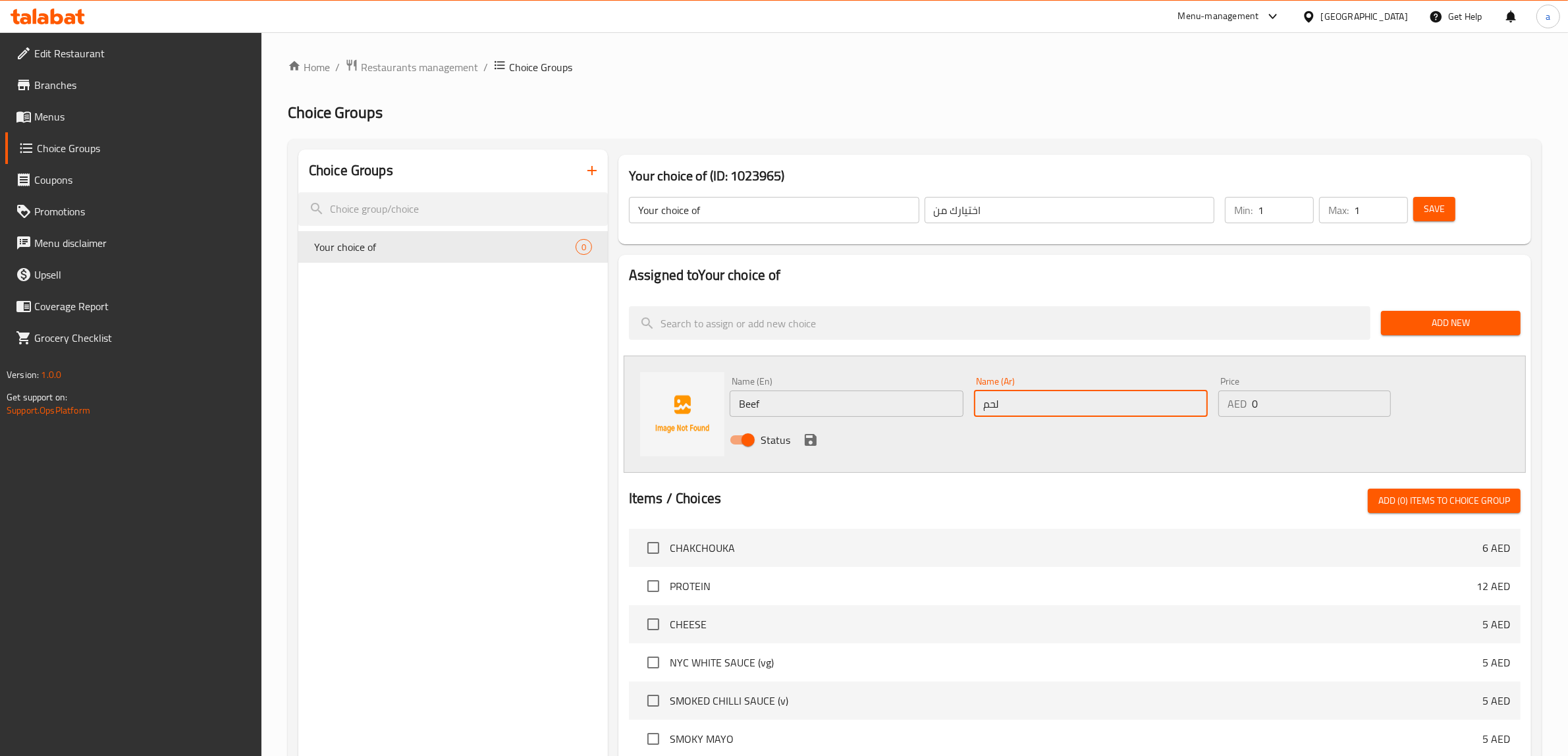
type input "لحم بقري"
click at [808, 439] on icon "save" at bounding box center [811, 440] width 12 height 12
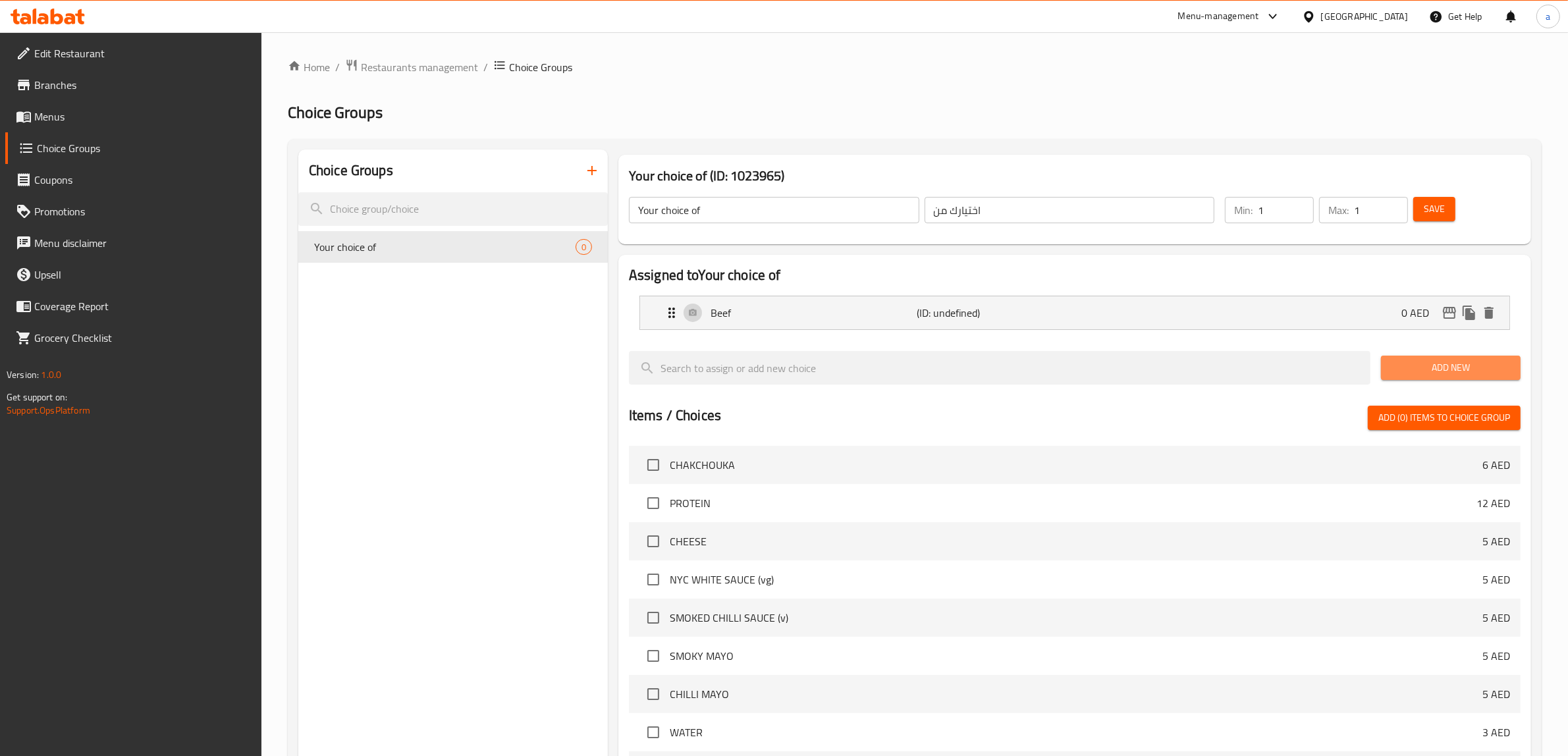
click at [1480, 375] on span "Add New" at bounding box center [1451, 368] width 119 height 17
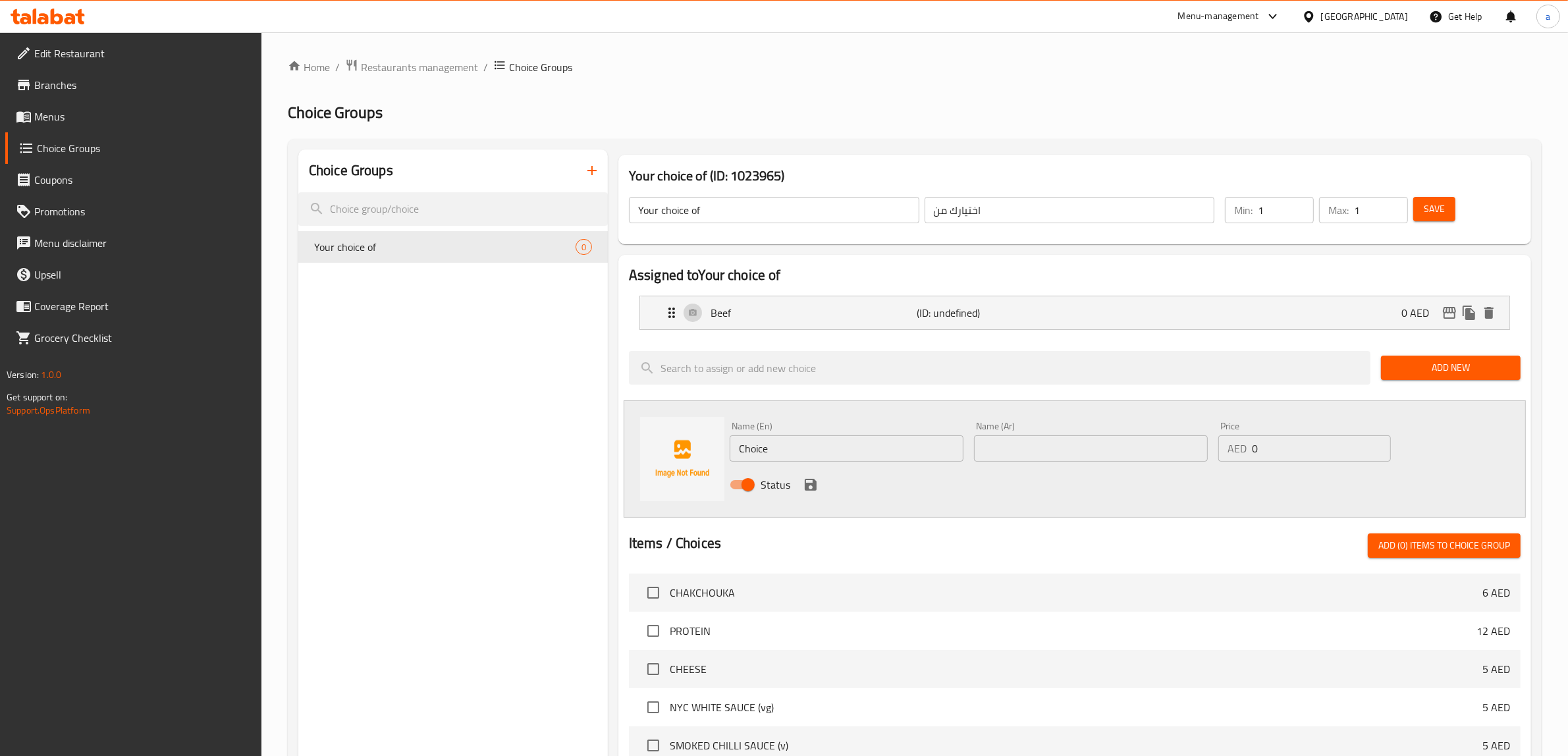
click at [868, 457] on input "Choice" at bounding box center [847, 448] width 233 height 26
type input "ؤ"
type input "chichen"
click at [1037, 459] on input "text" at bounding box center [1091, 448] width 233 height 26
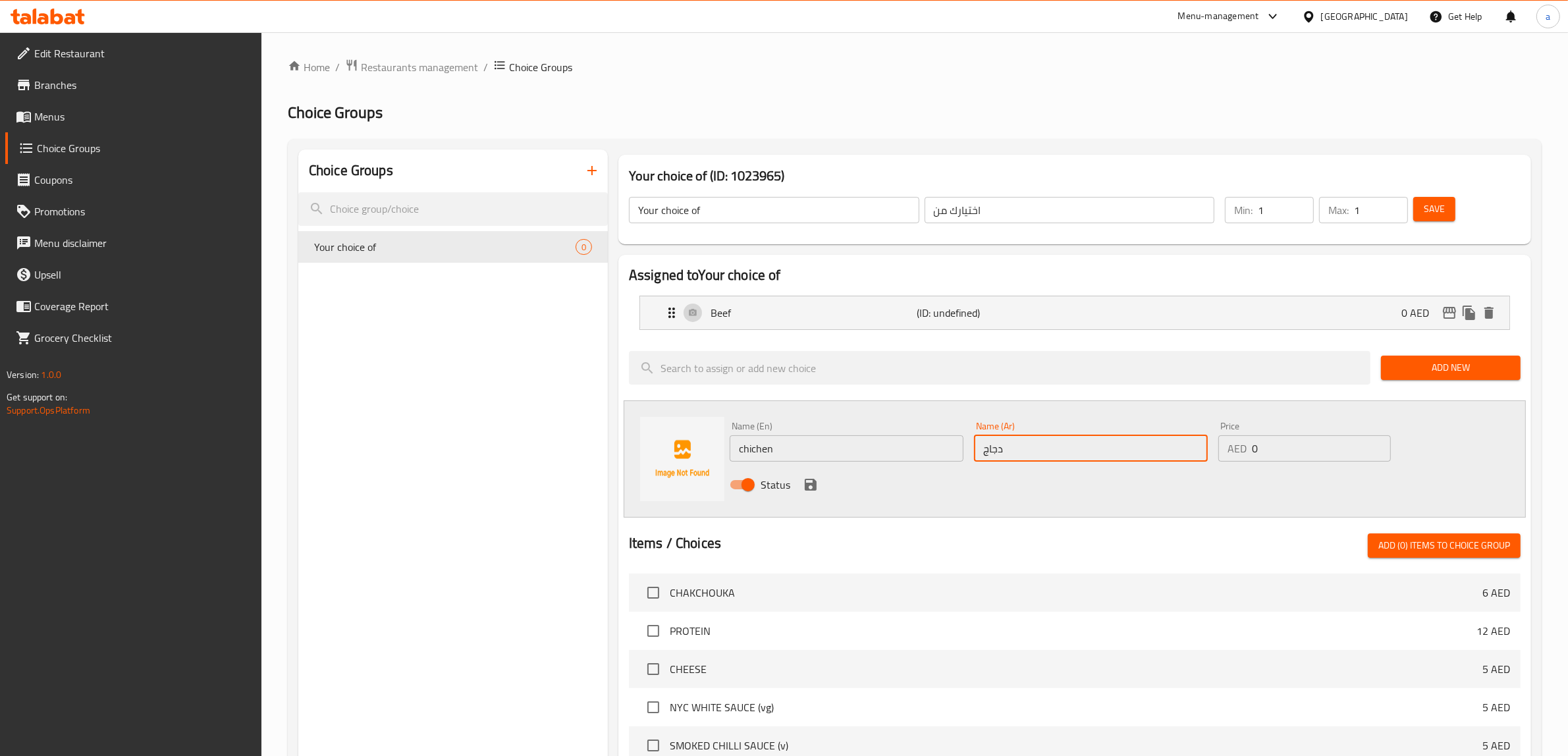
type input "دجاج"
click at [1253, 445] on input "0" at bounding box center [1321, 448] width 139 height 26
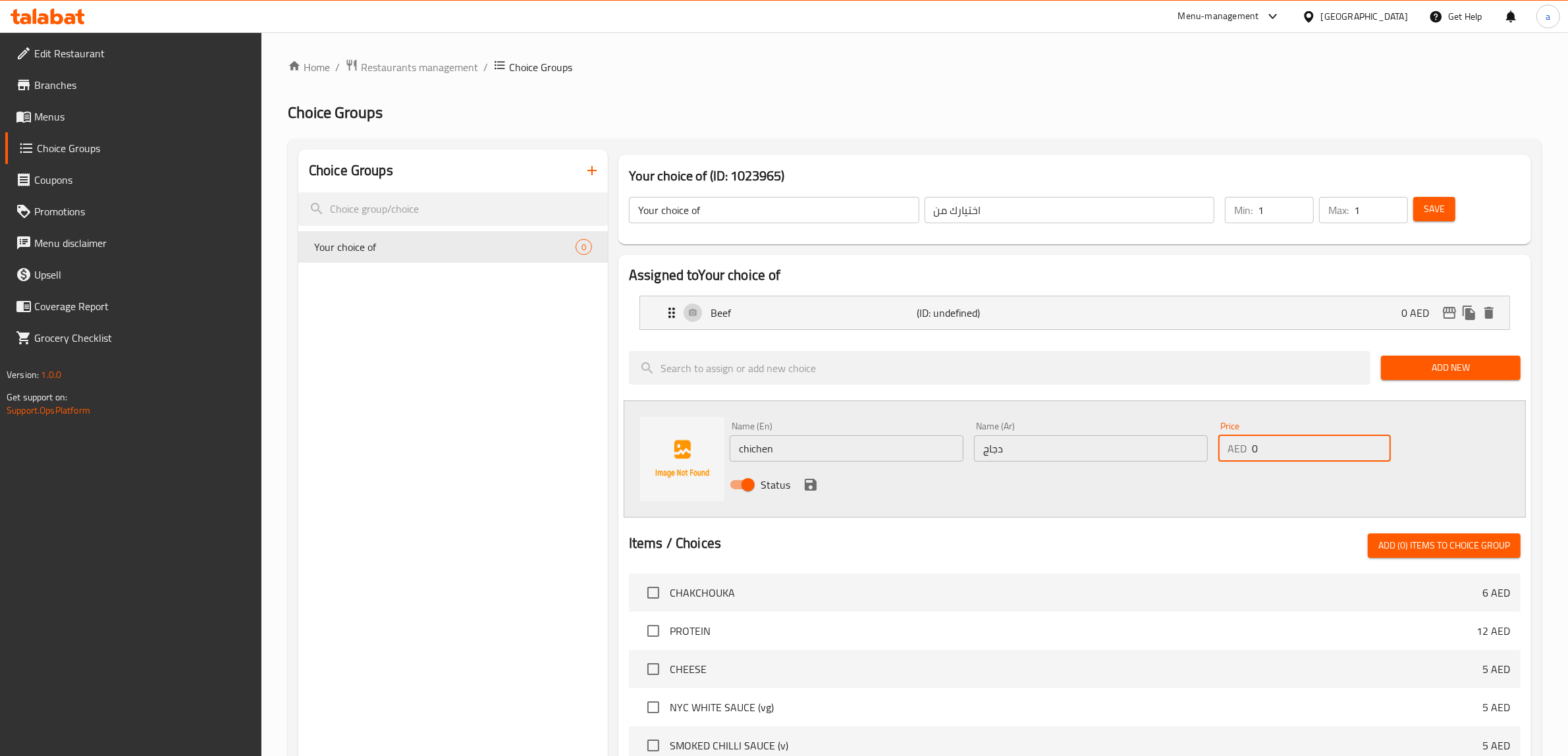
click at [814, 489] on icon "save" at bounding box center [811, 485] width 12 height 12
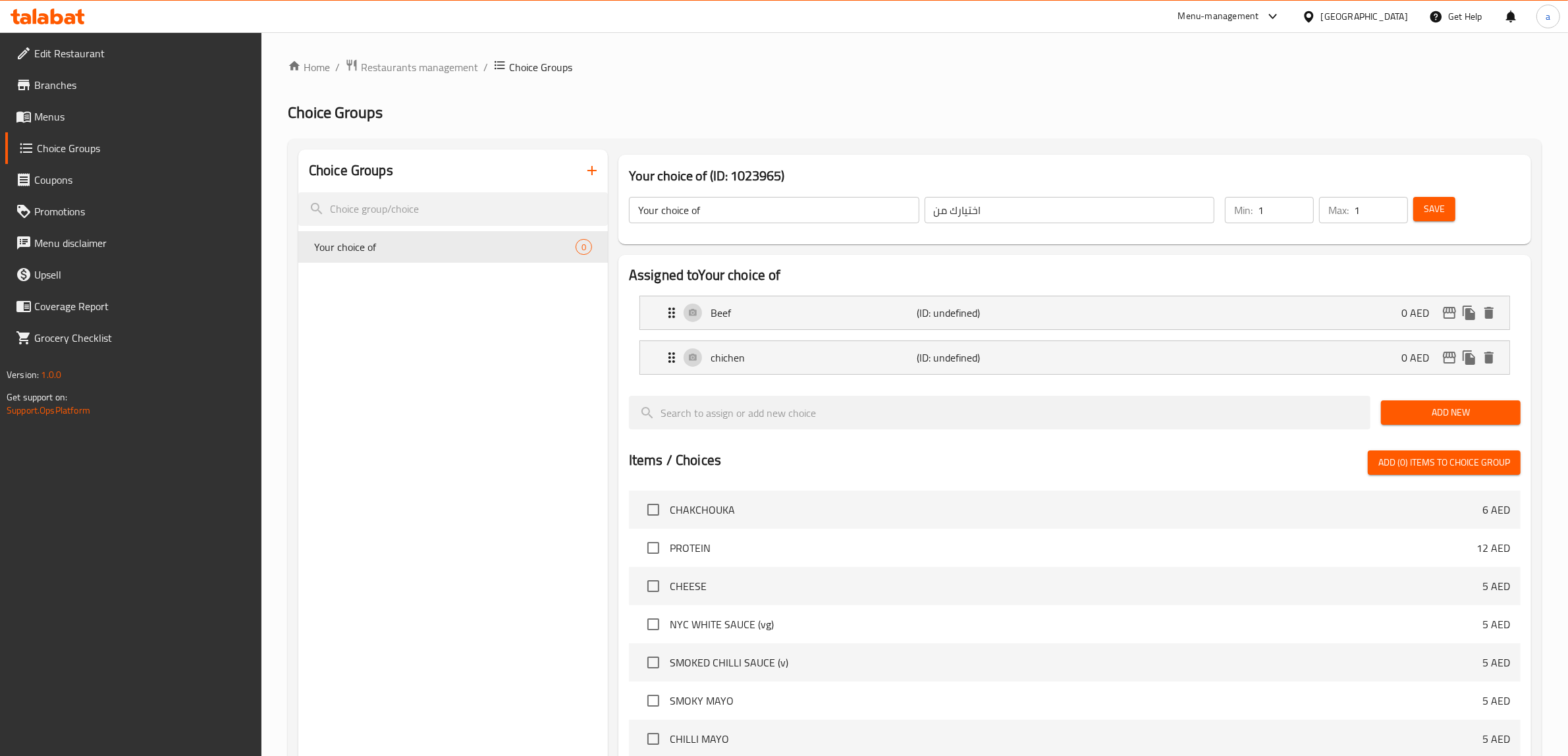
click at [1429, 403] on button "Add New" at bounding box center [1451, 413] width 140 height 24
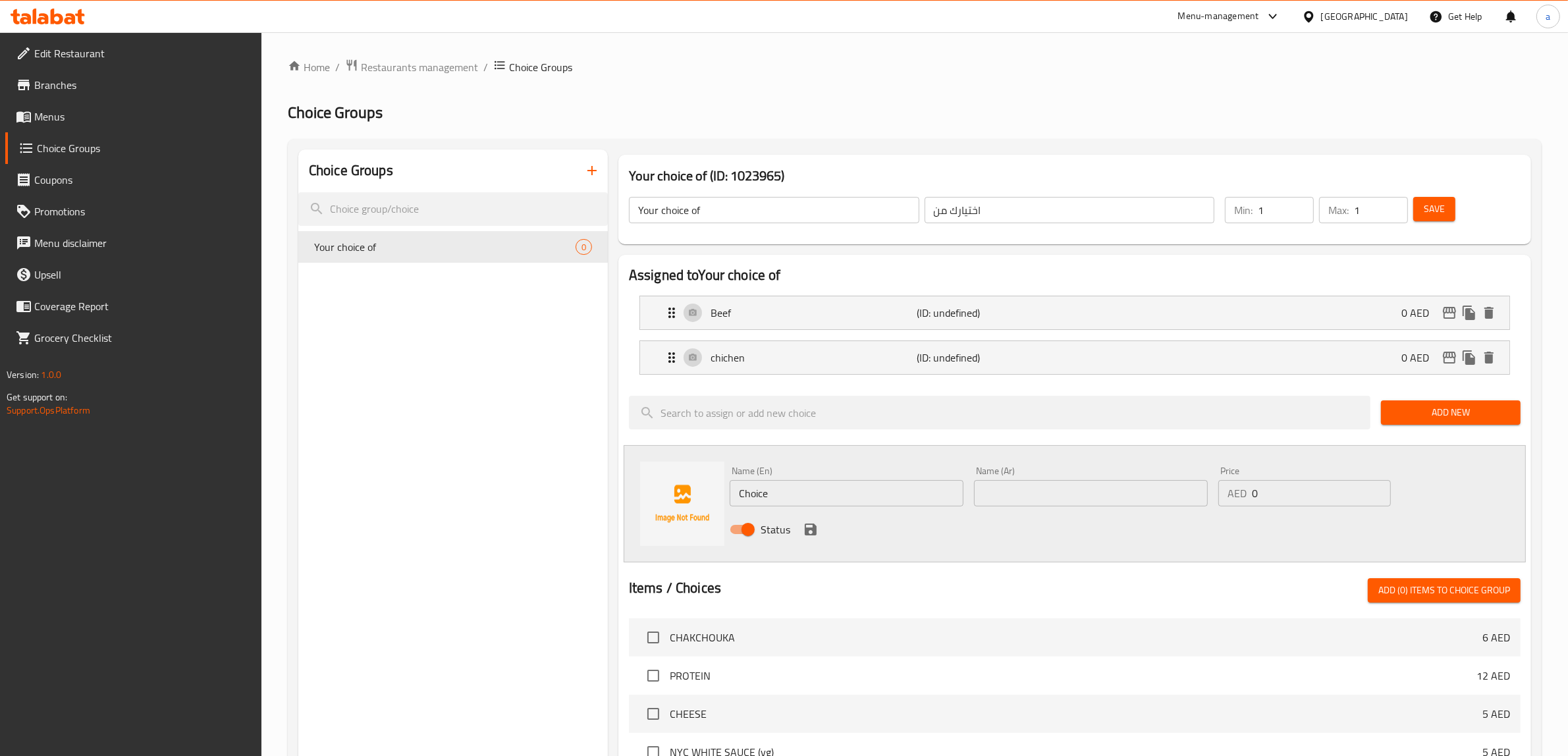
click at [881, 498] on input "Choice" at bounding box center [847, 493] width 233 height 26
type input "م"
type input "lamb"
click at [1002, 498] on input "text" at bounding box center [1091, 493] width 233 height 26
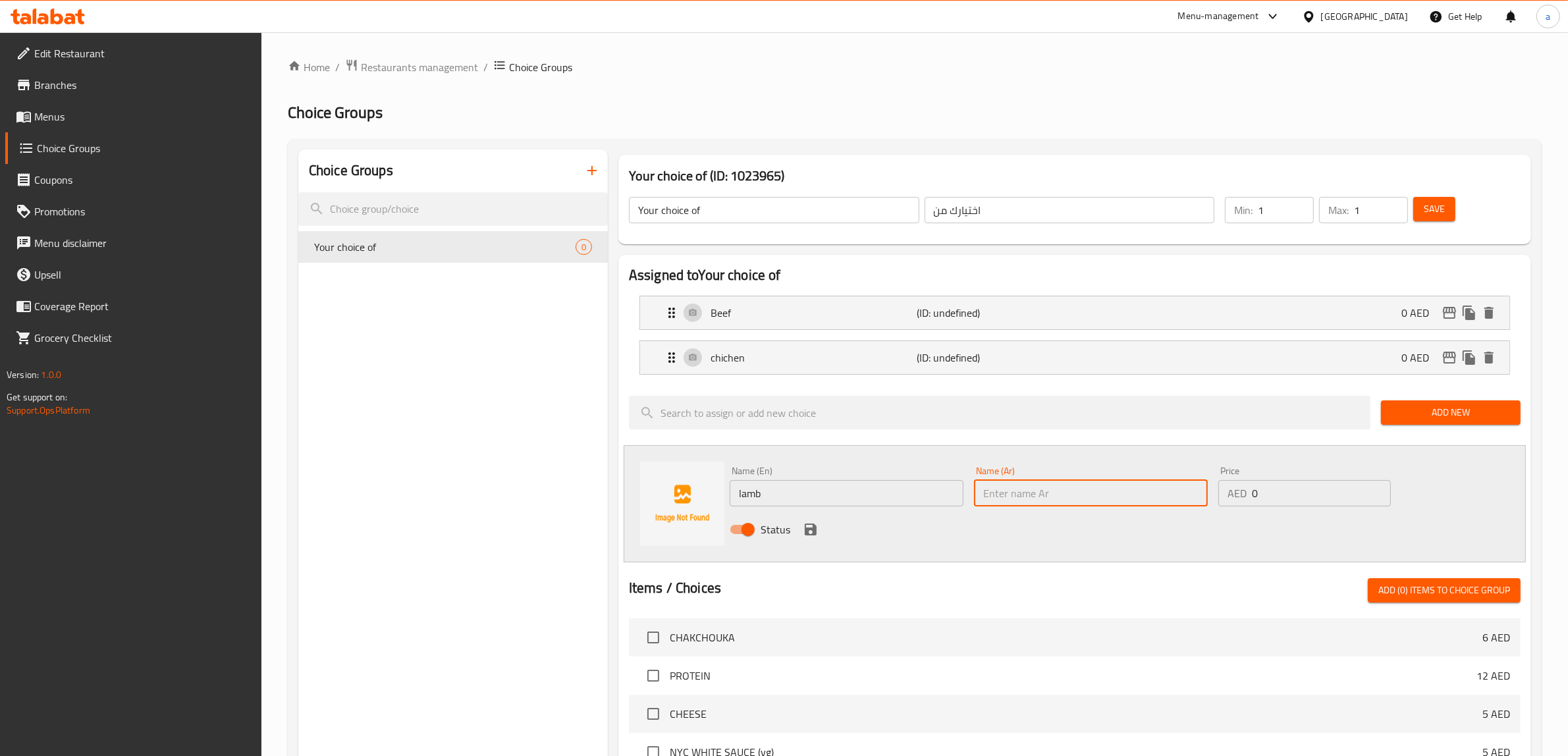
type input "g"
type input "لحم ضان"
click at [1300, 496] on input "0" at bounding box center [1321, 493] width 139 height 26
click at [803, 532] on icon "save" at bounding box center [811, 529] width 16 height 16
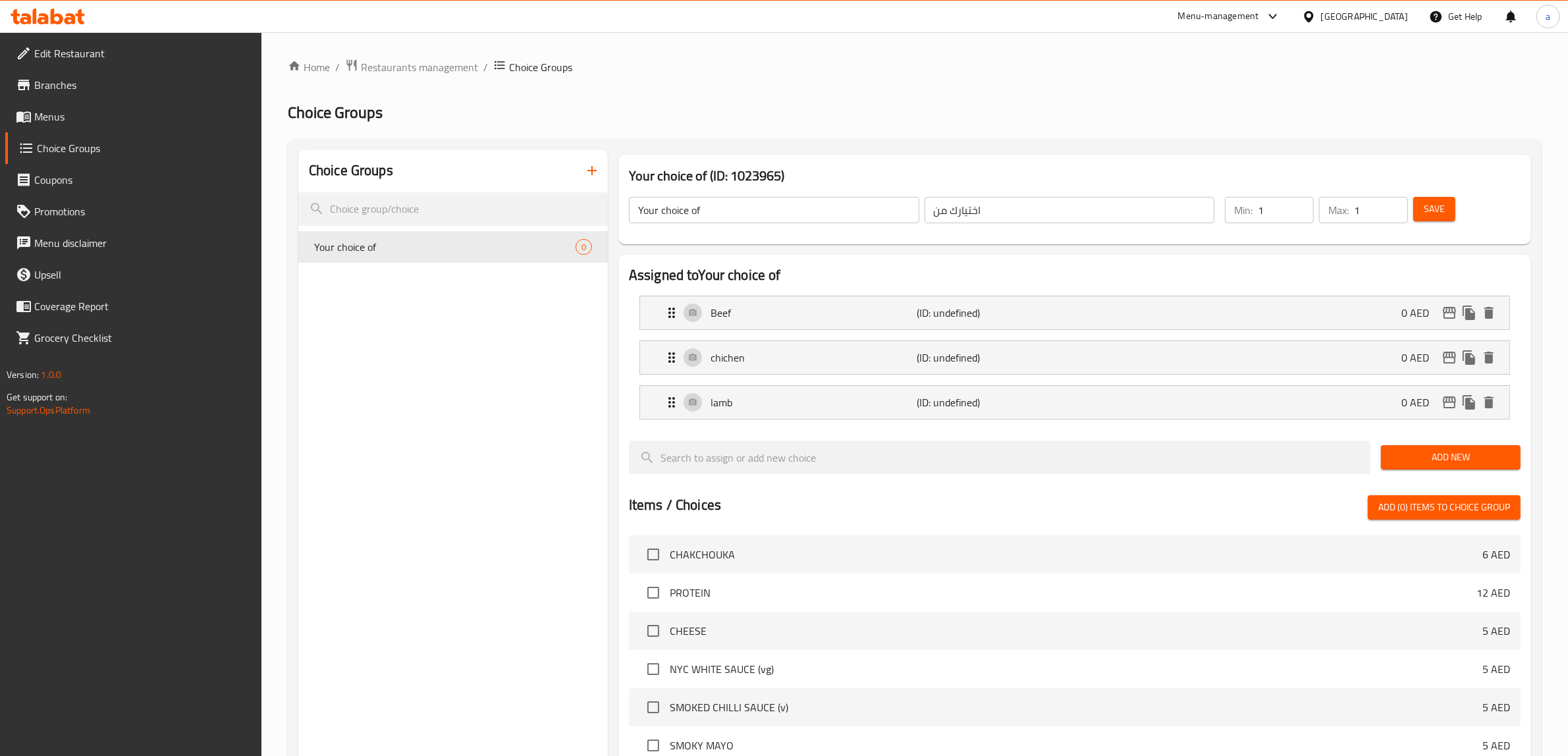
click at [1440, 221] on button "Save" at bounding box center [1434, 209] width 42 height 24
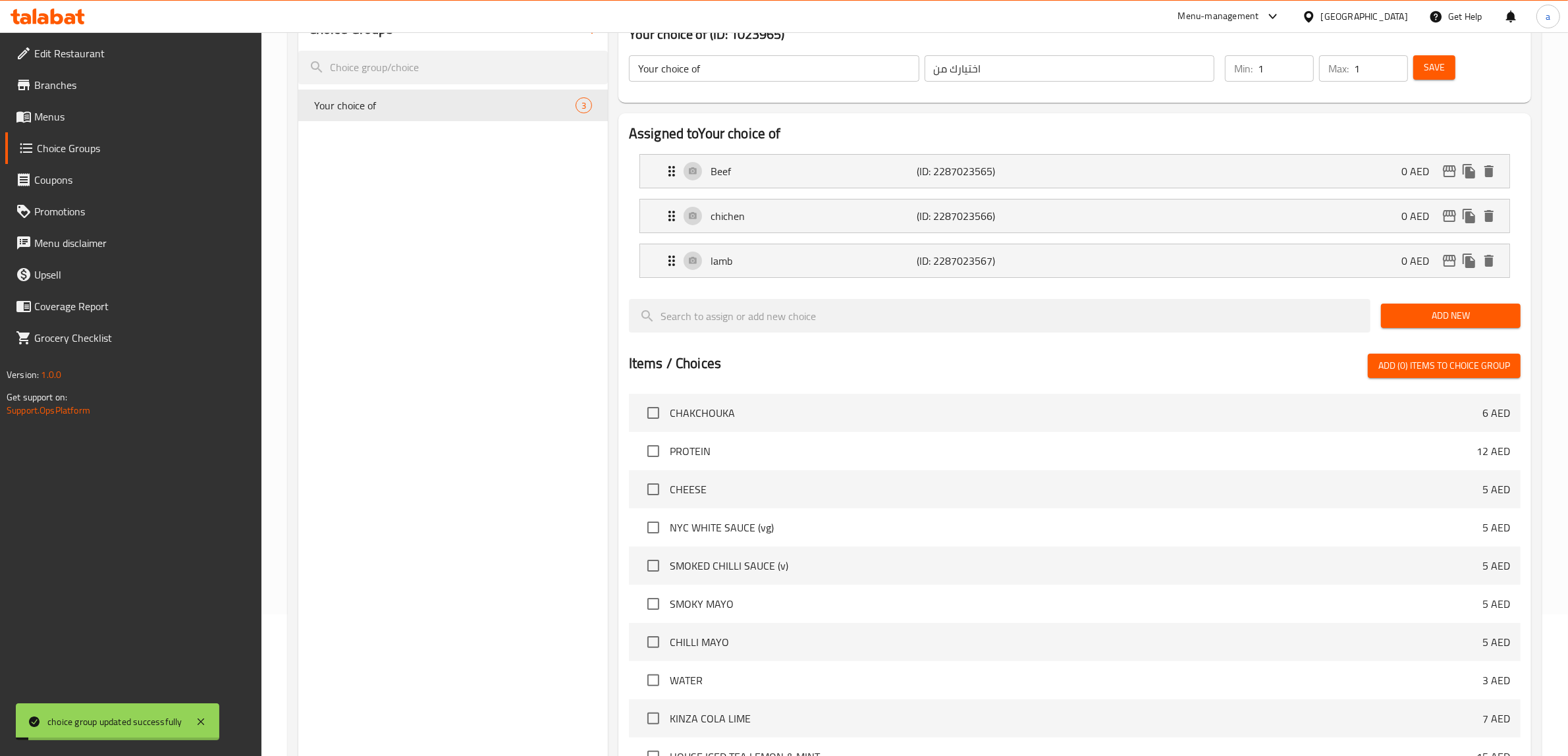
scroll to position [311, 0]
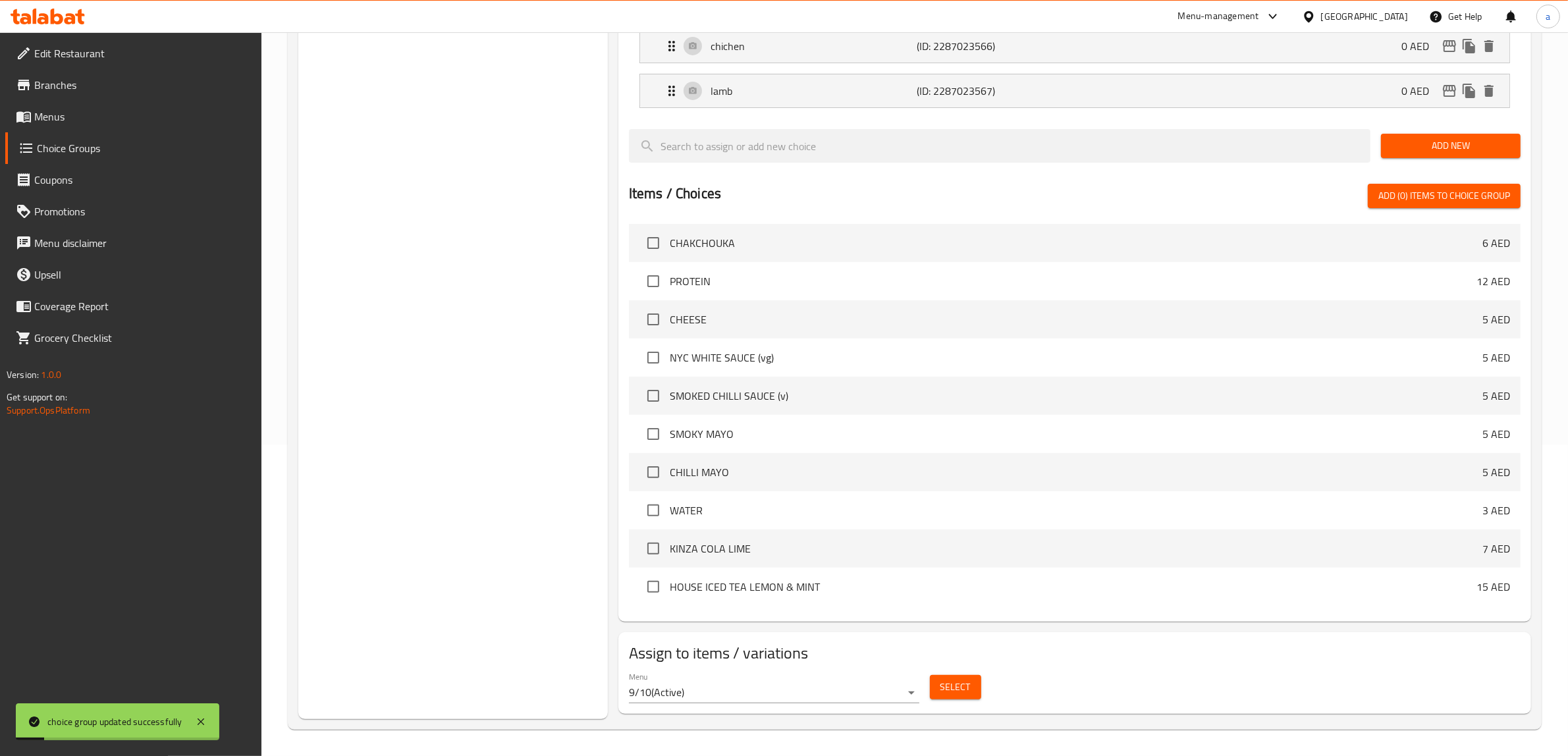
click at [899, 445] on body "choice group updated successfully ​ Menu-management [GEOGRAPHIC_DATA] Get Help …" at bounding box center [784, 83] width 1568 height 724
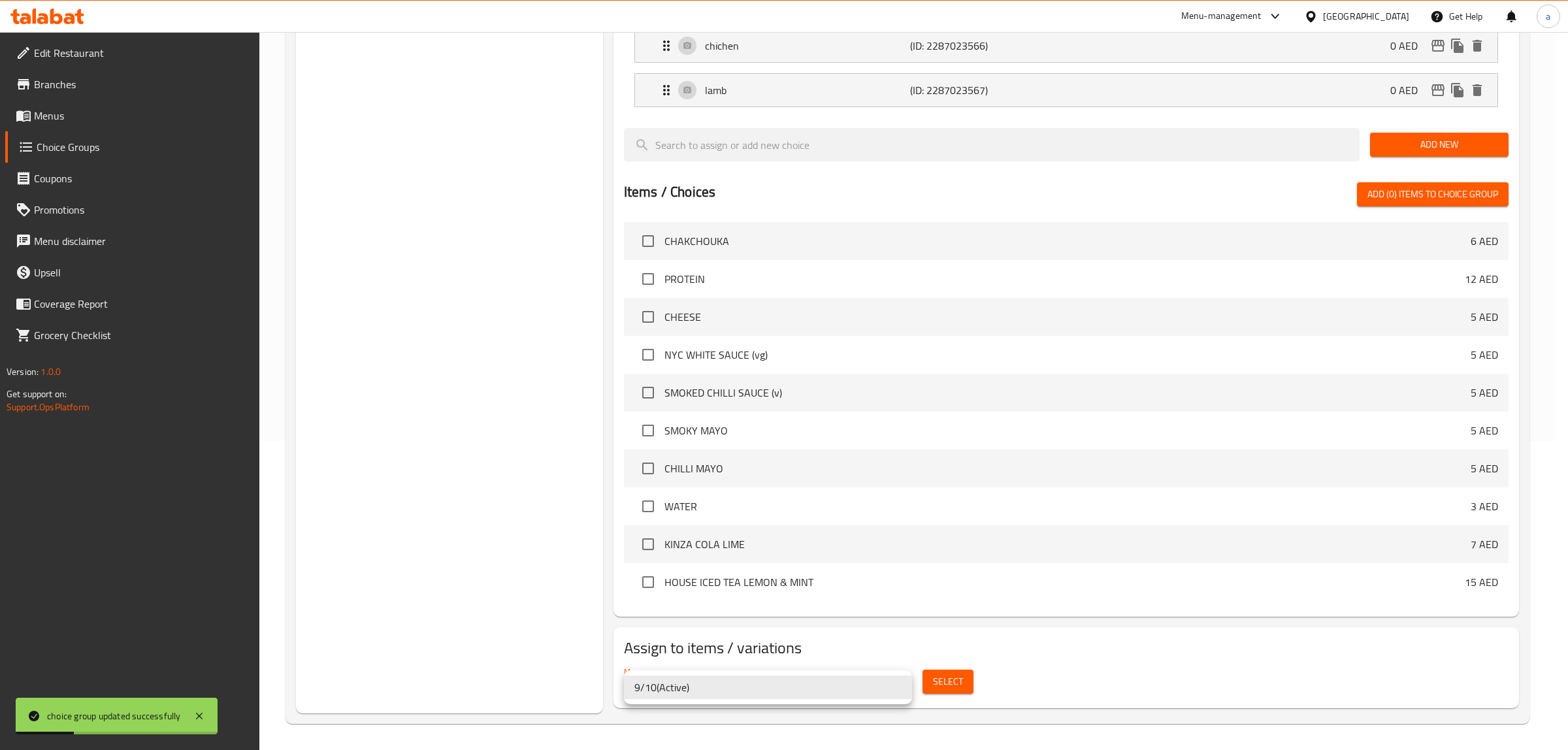
click at [959, 679] on div at bounding box center [784, 375] width 1568 height 750
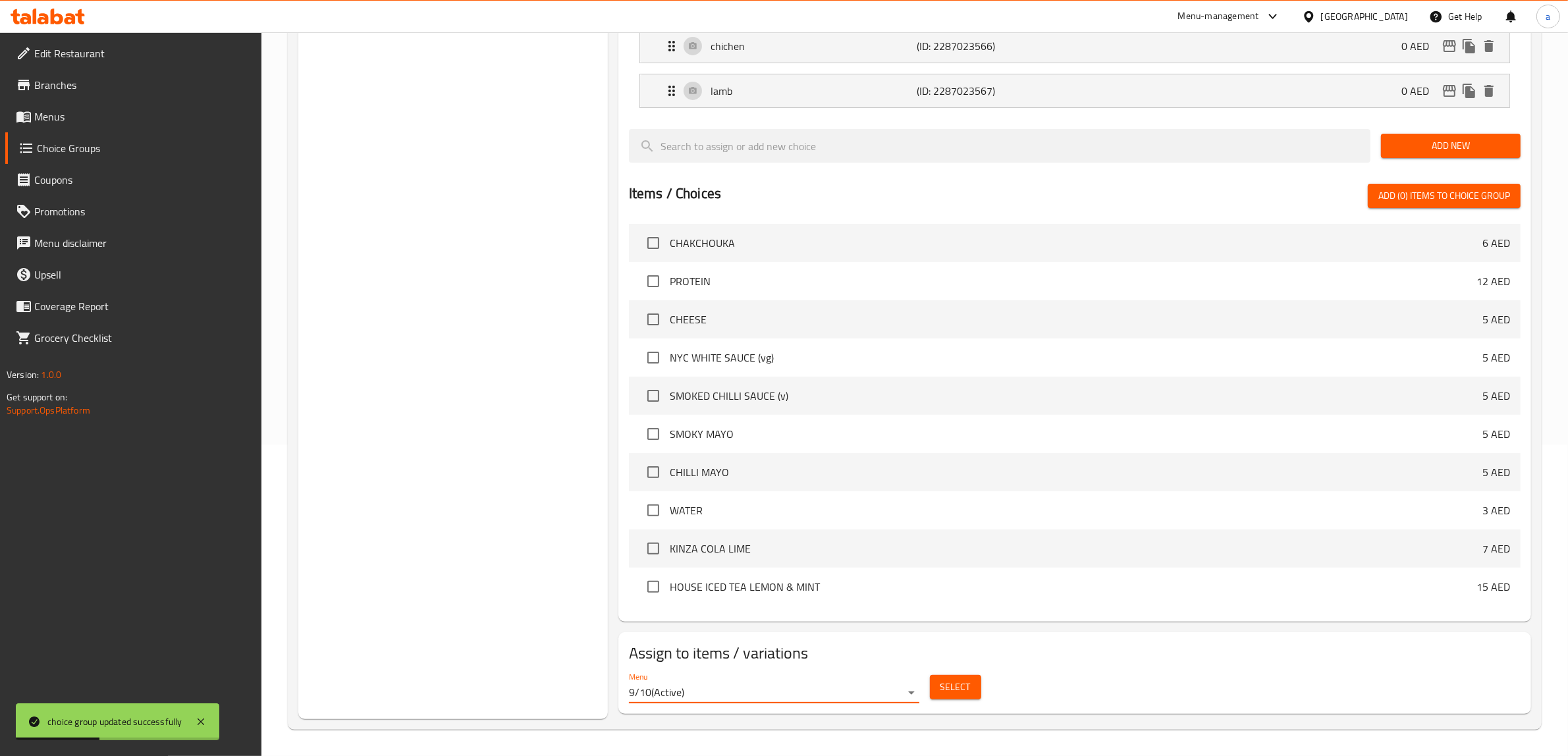
click at [963, 686] on span "Select" at bounding box center [955, 687] width 30 height 17
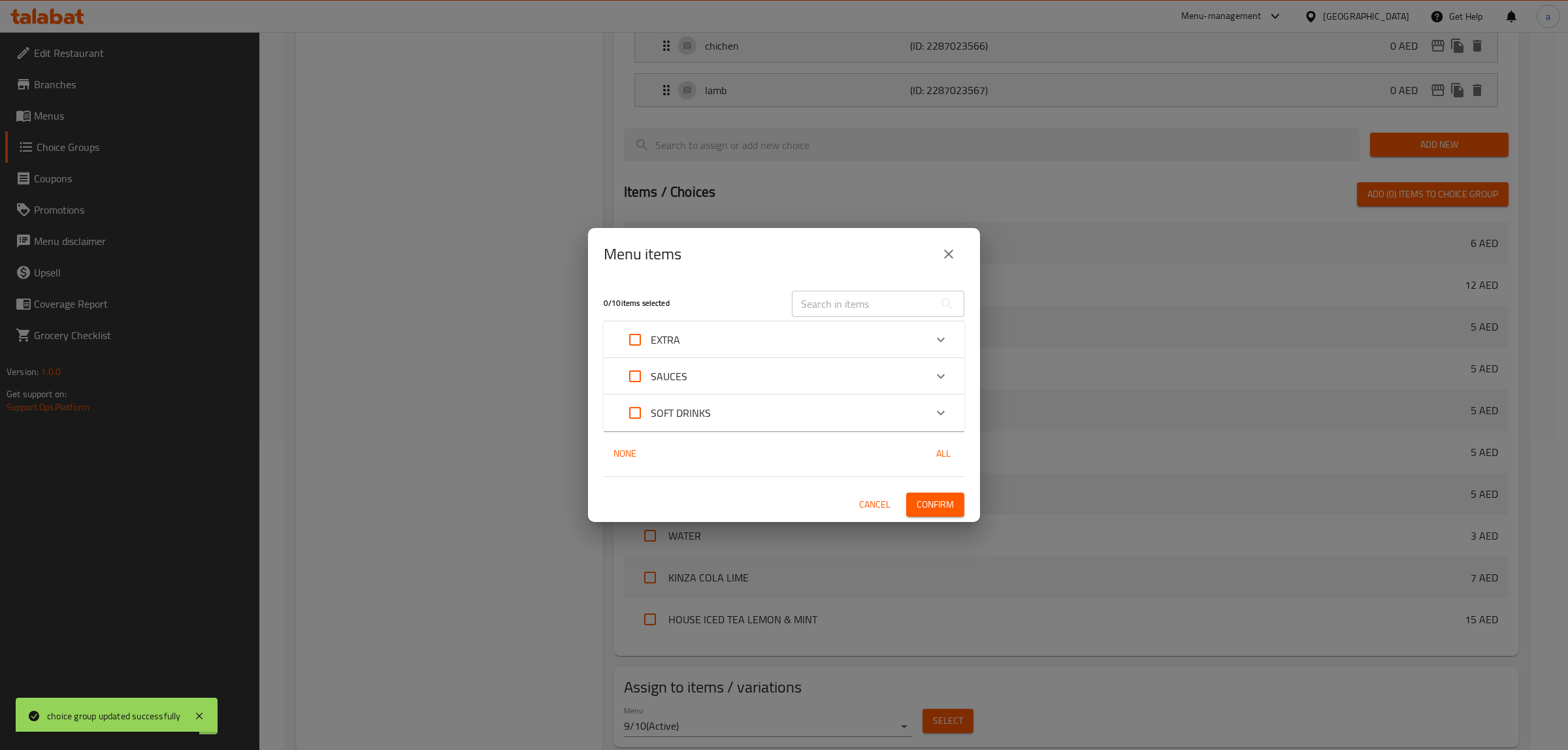
click at [945, 338] on icon "Expand" at bounding box center [941, 340] width 16 height 16
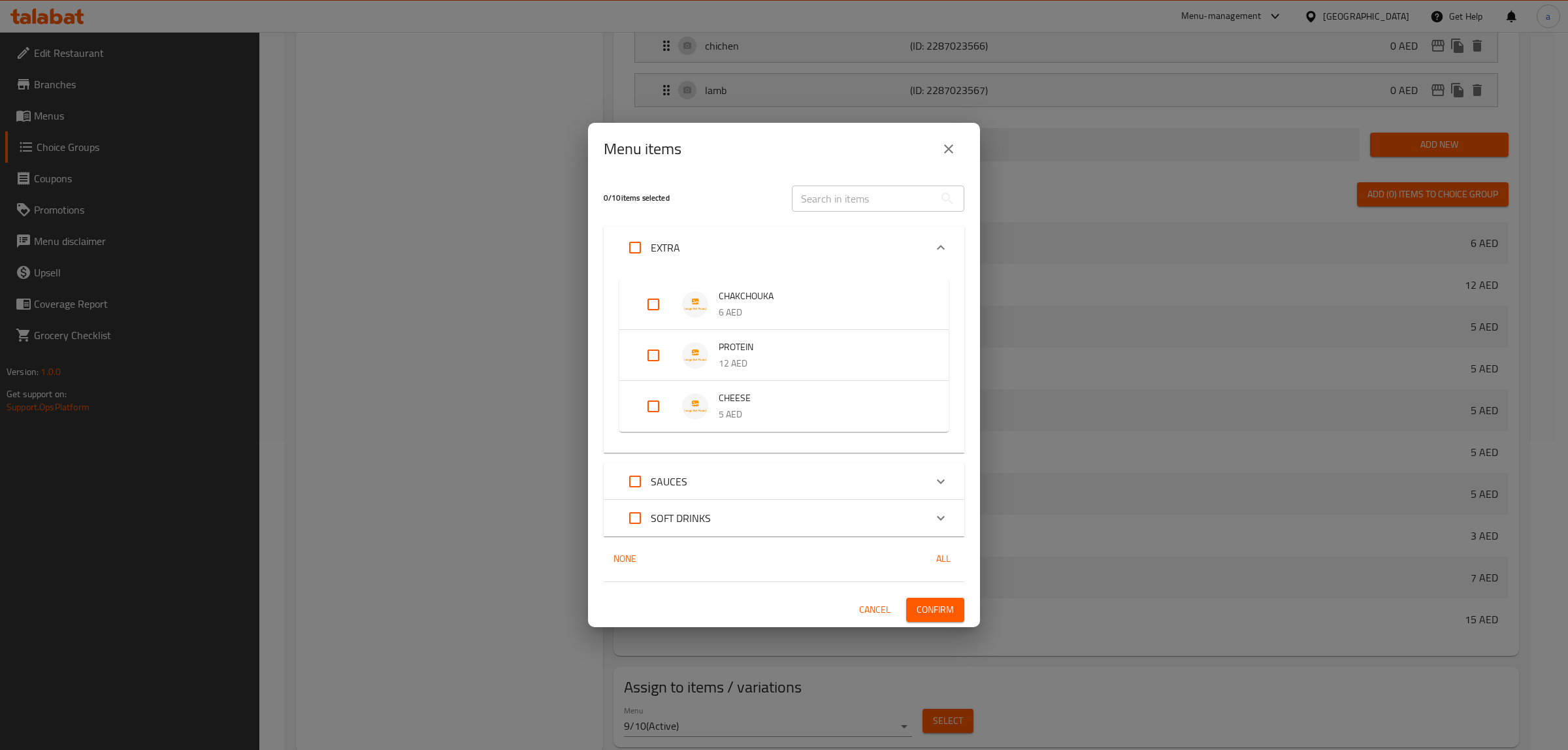
click at [657, 353] on input "Expand" at bounding box center [653, 355] width 31 height 31
checkbox input "true"
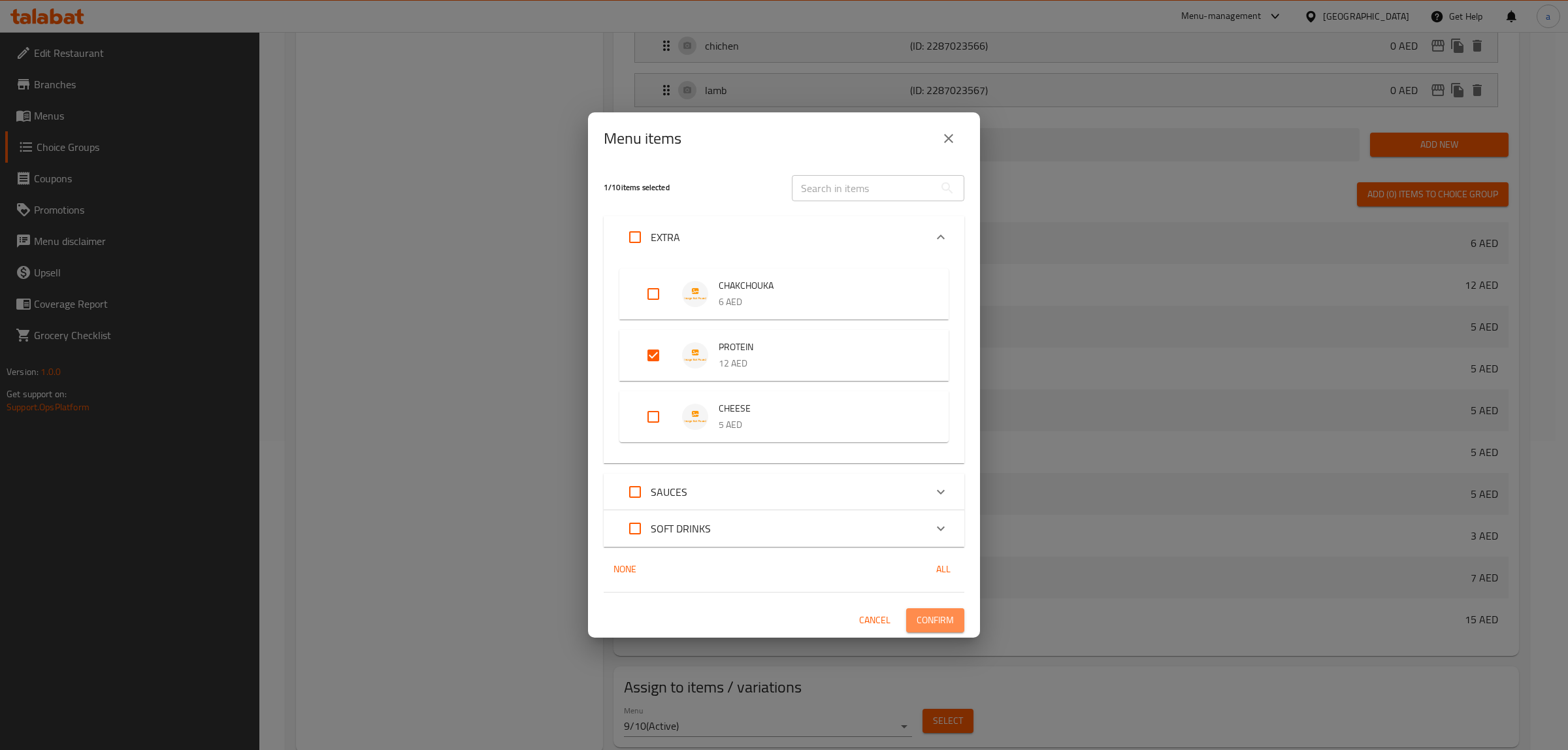
click at [944, 616] on span "Confirm" at bounding box center [935, 620] width 37 height 17
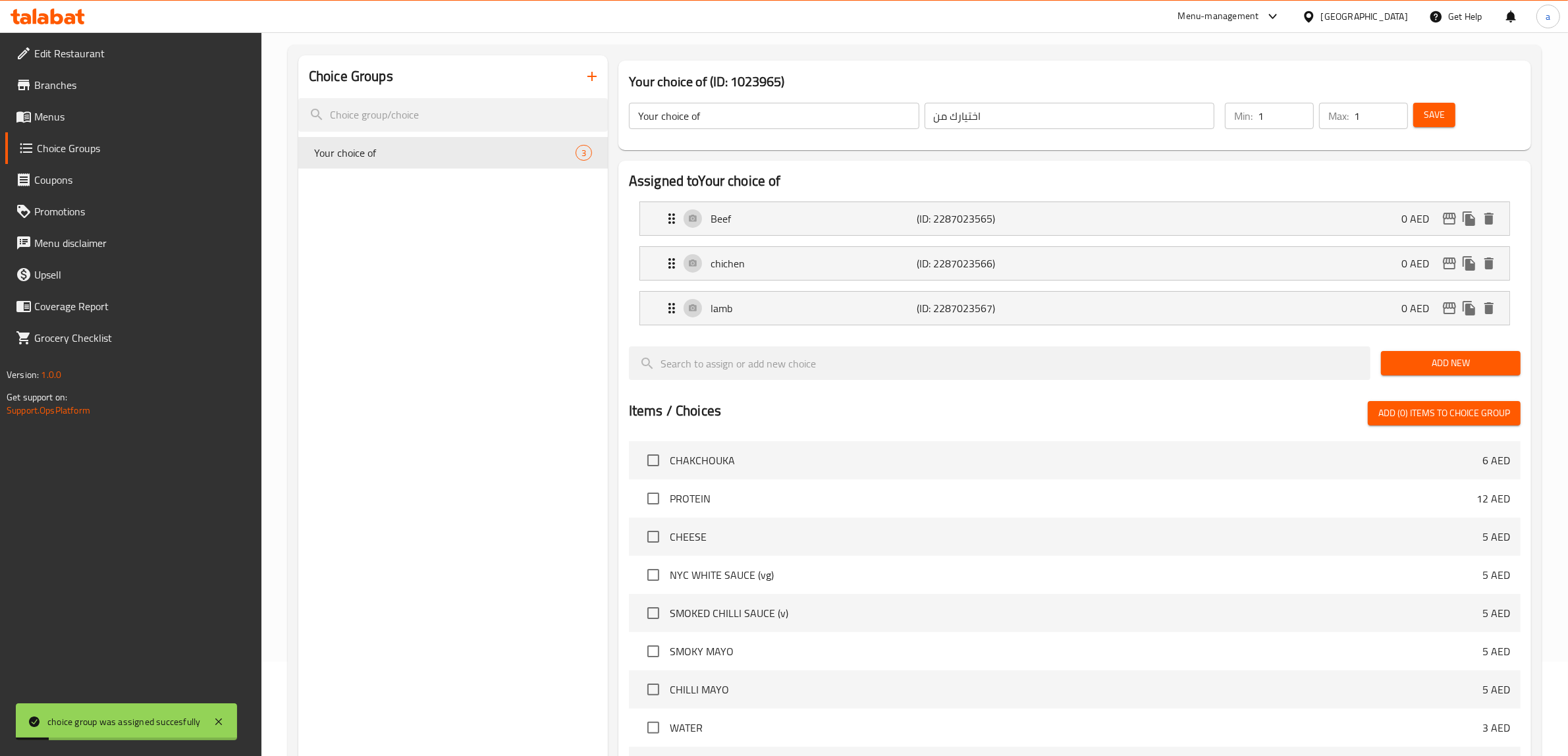
scroll to position [0, 0]
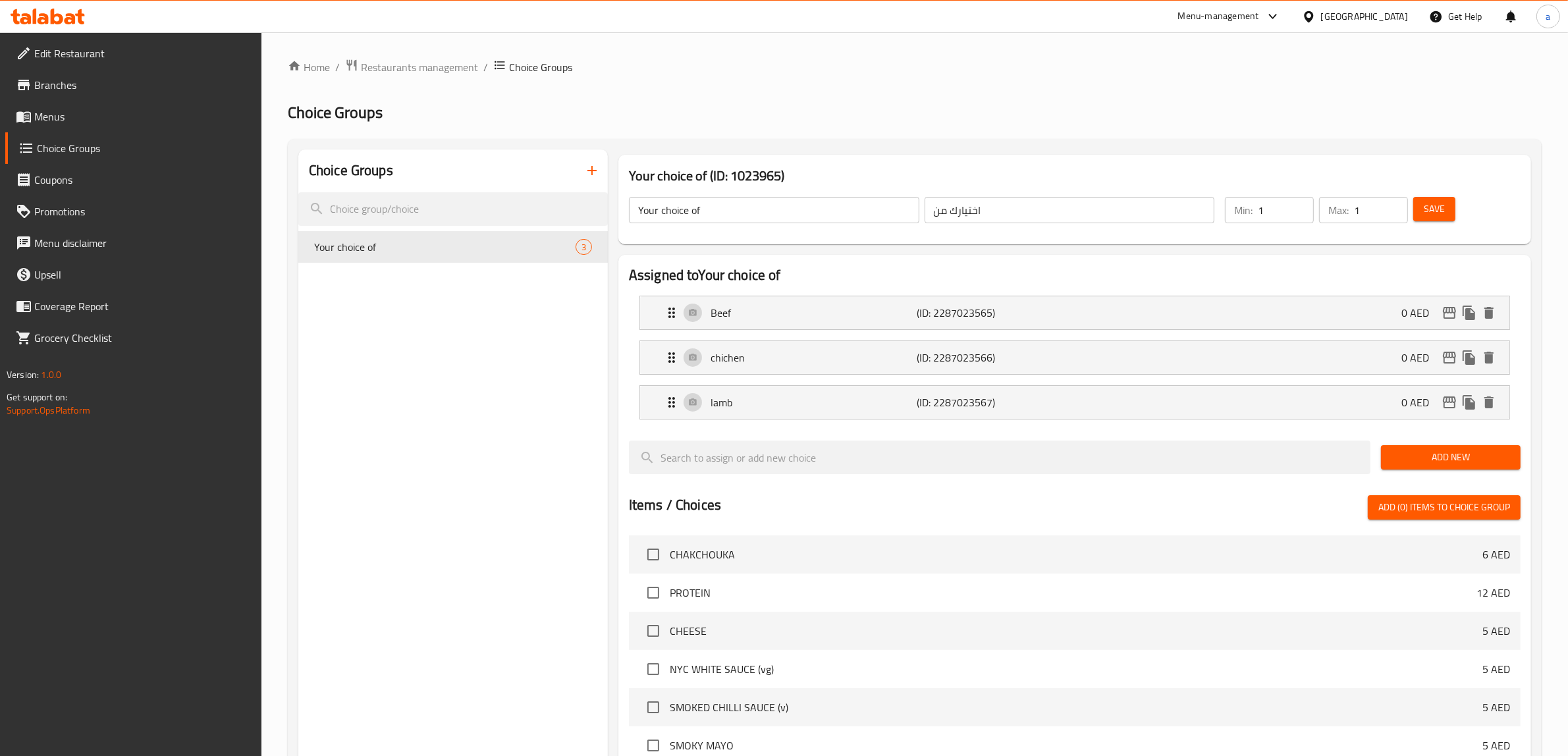
click at [70, 120] on span "Menus" at bounding box center [143, 117] width 217 height 16
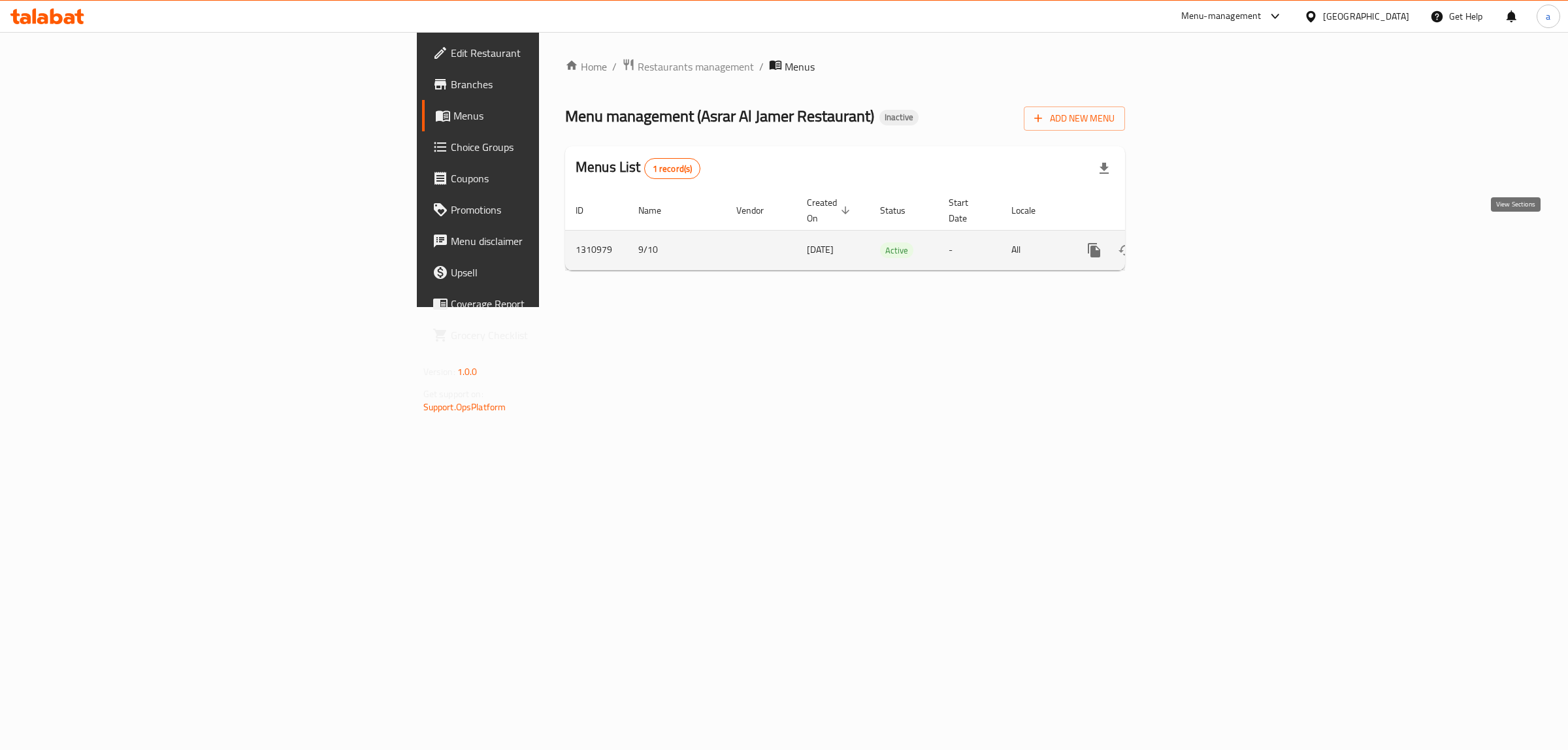
click at [1196, 242] on icon "enhanced table" at bounding box center [1189, 250] width 16 height 16
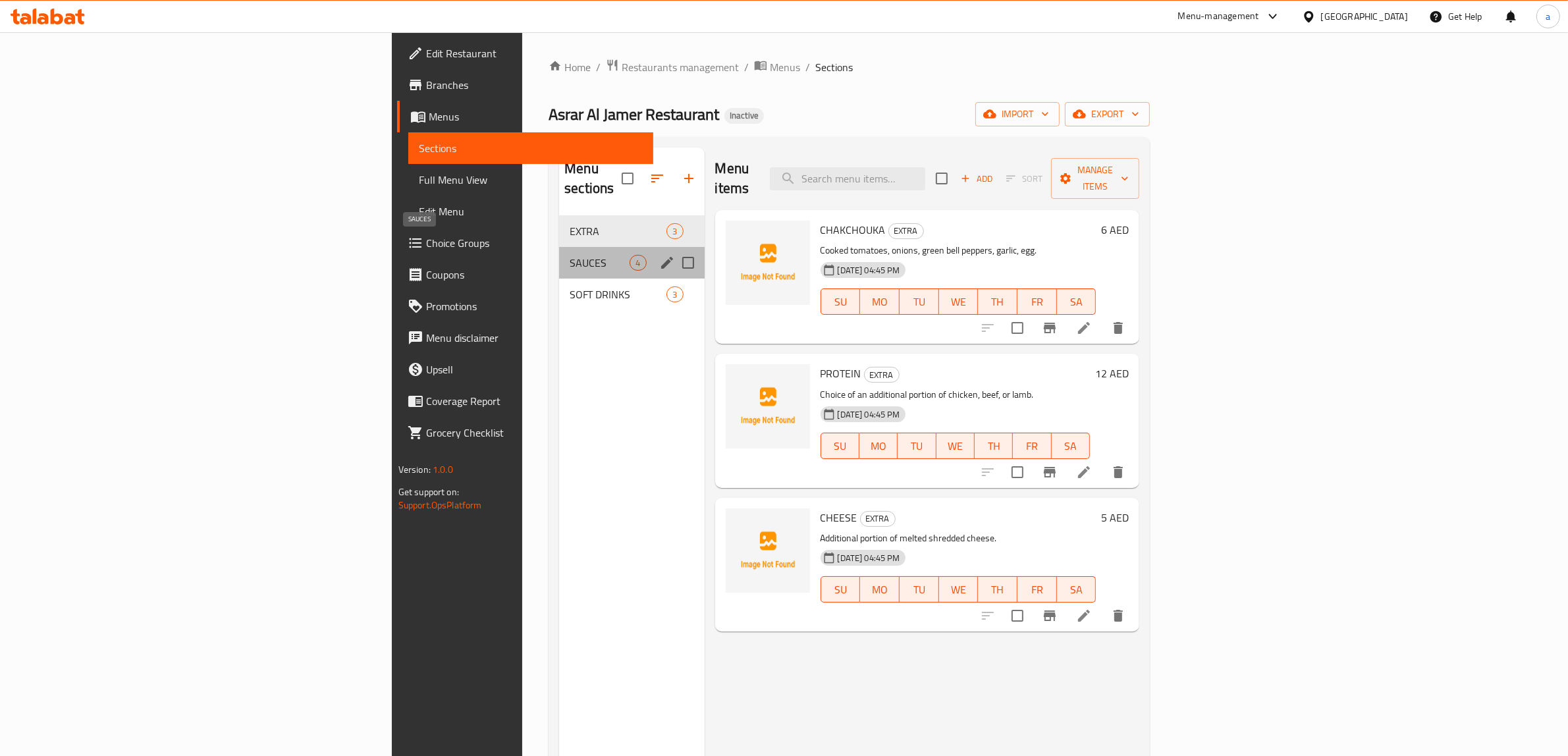
click at [570, 255] on span "SAUCES" at bounding box center [599, 263] width 60 height 16
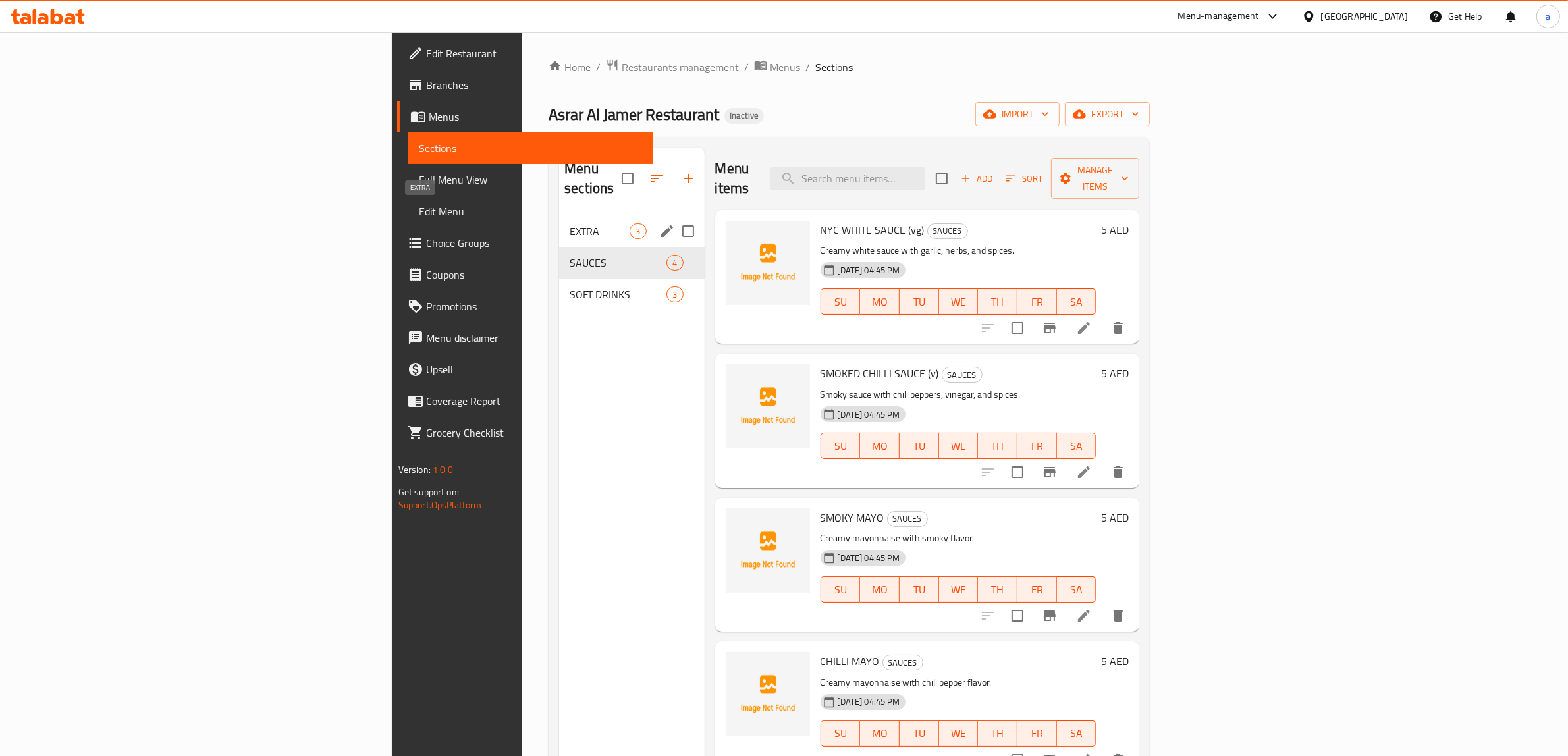
click at [570, 223] on span "EXTRA" at bounding box center [599, 231] width 60 height 16
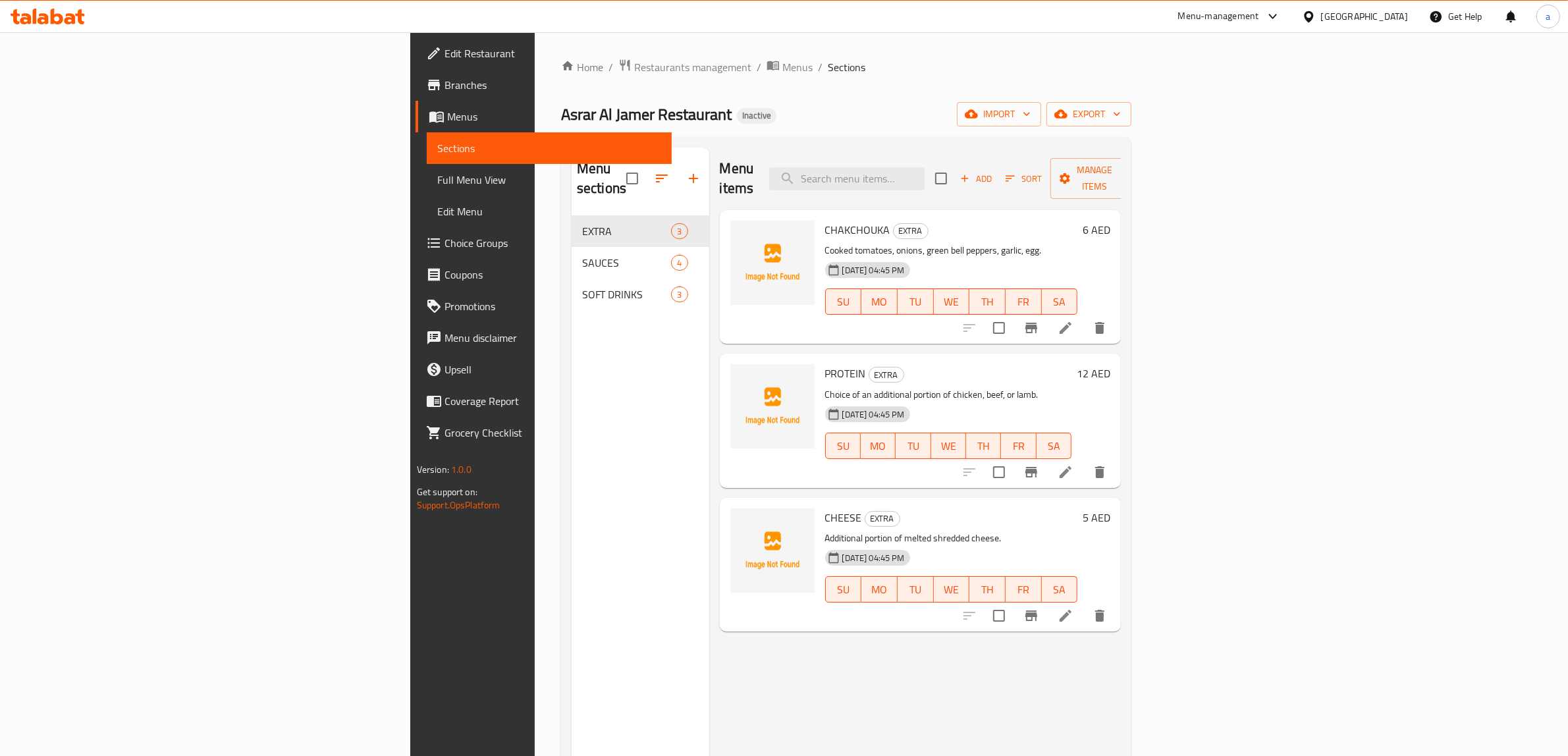
click at [437, 183] on span "Full Menu View" at bounding box center [550, 180] width 225 height 16
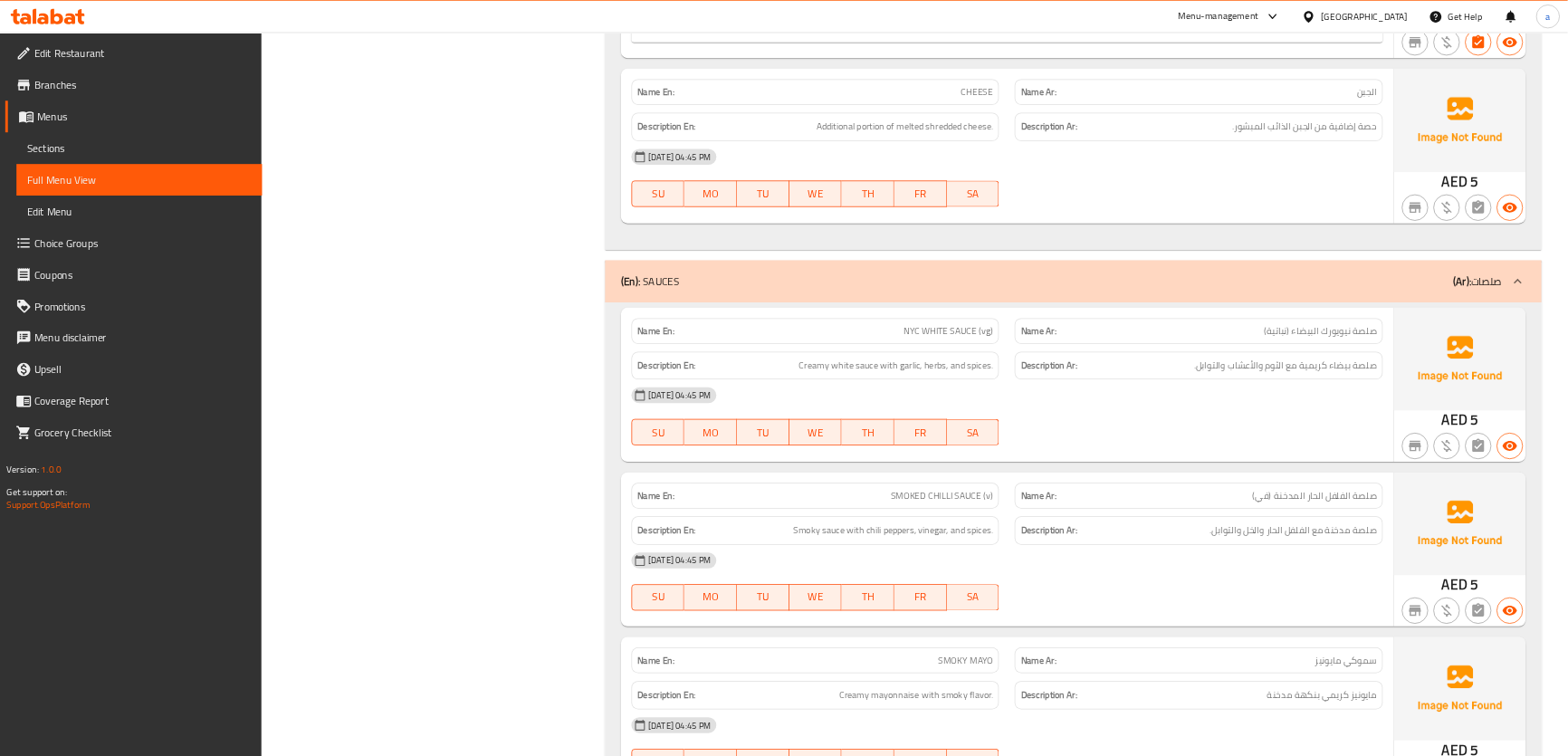
scroll to position [1018, 0]
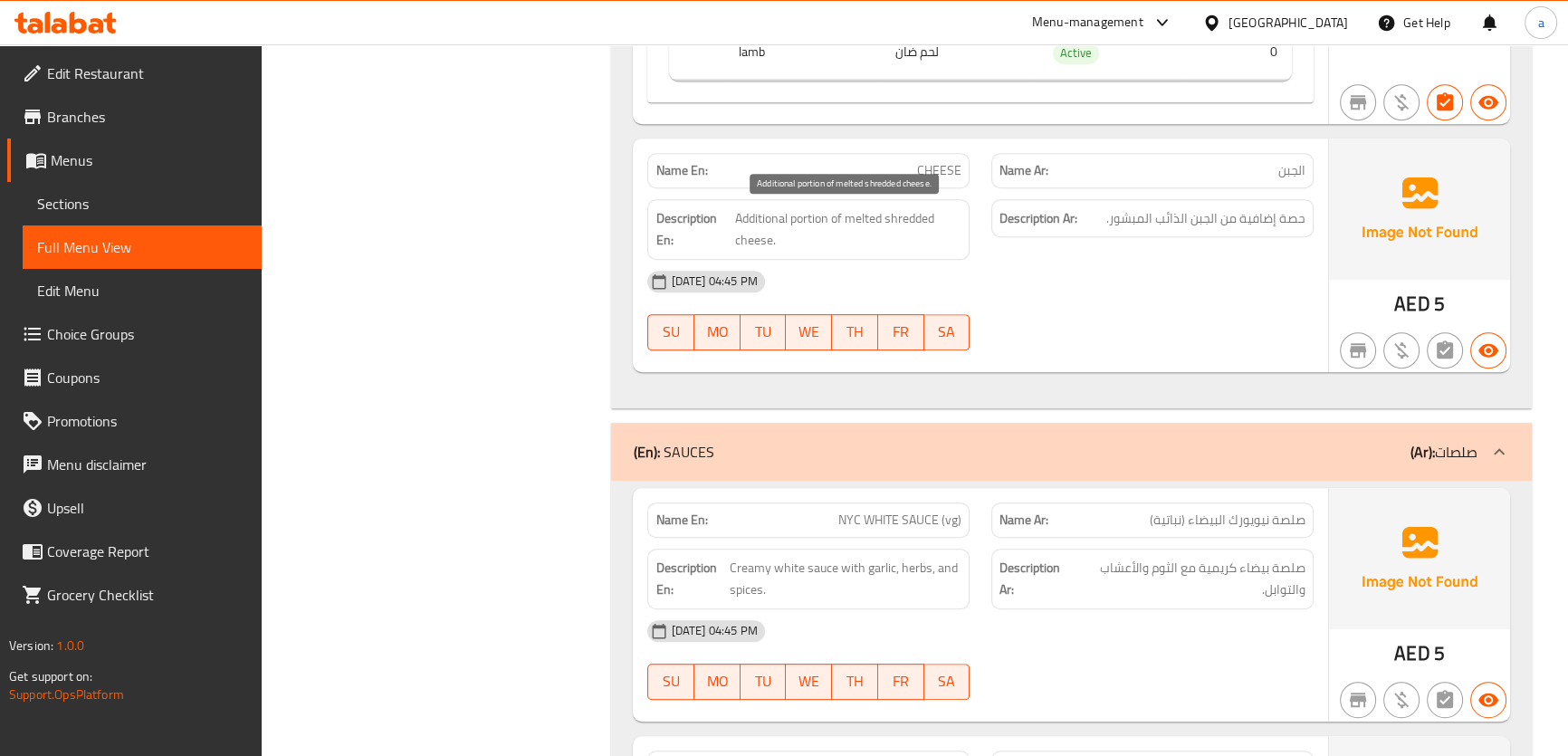
click at [752, 219] on span "Additional portion of melted shredded cheese." at bounding box center [849, 230] width 227 height 44
click at [814, 215] on span "Additional portion of melted shredded cheese." at bounding box center [849, 230] width 227 height 44
click at [814, 213] on span "Additional portion of melted shredded cheese." at bounding box center [849, 230] width 227 height 44
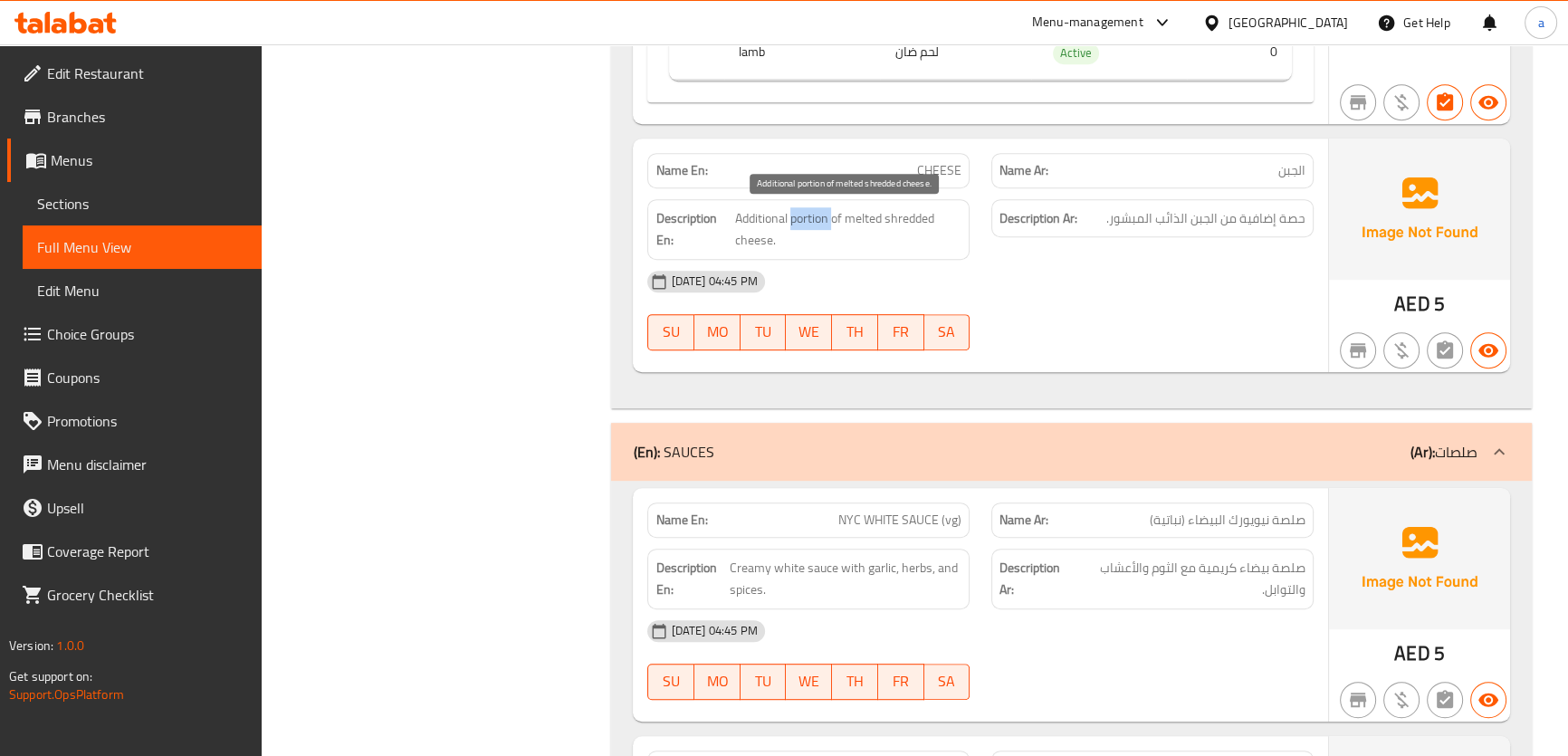
click at [814, 213] on span "Additional portion of melted shredded cheese." at bounding box center [849, 230] width 227 height 44
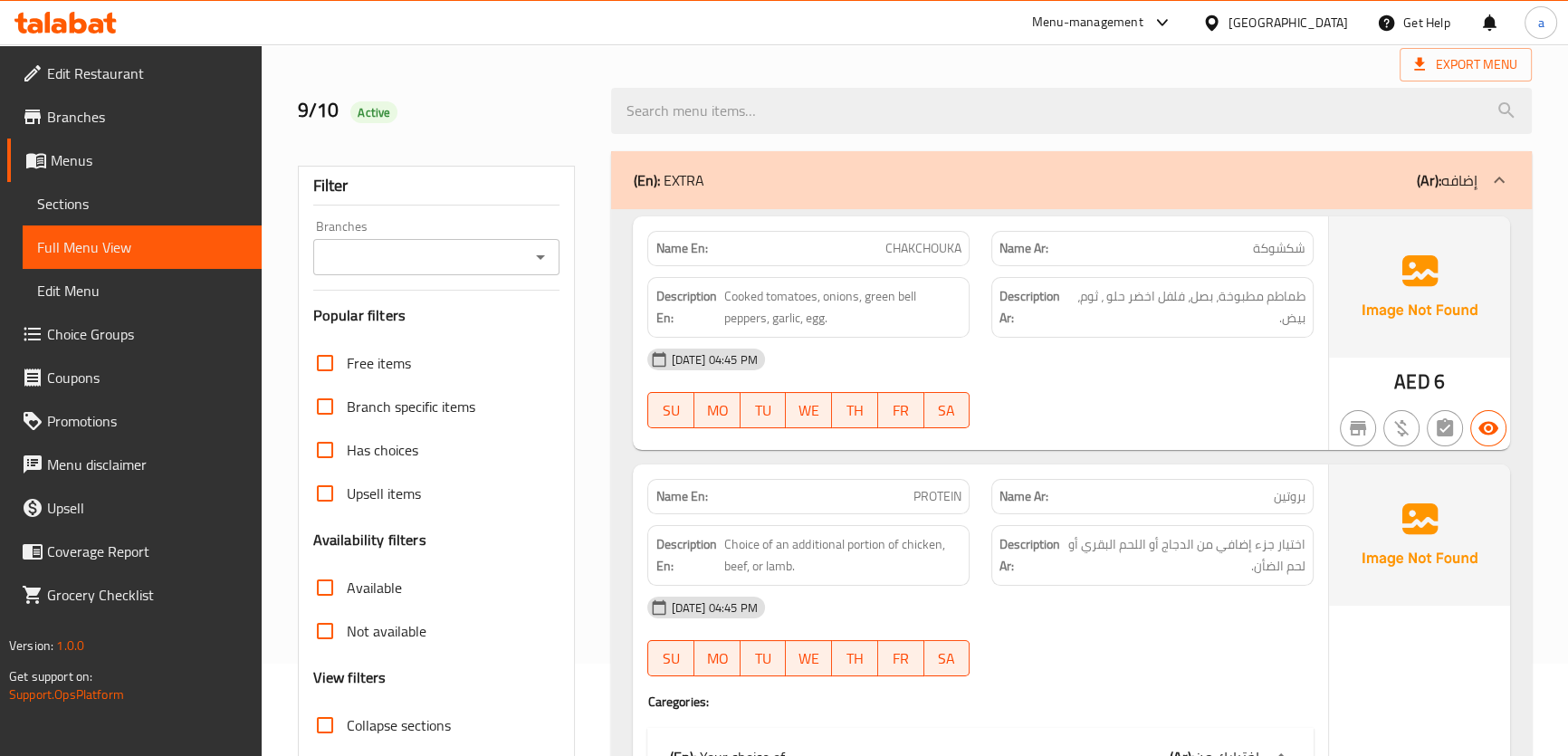
scroll to position [0, 0]
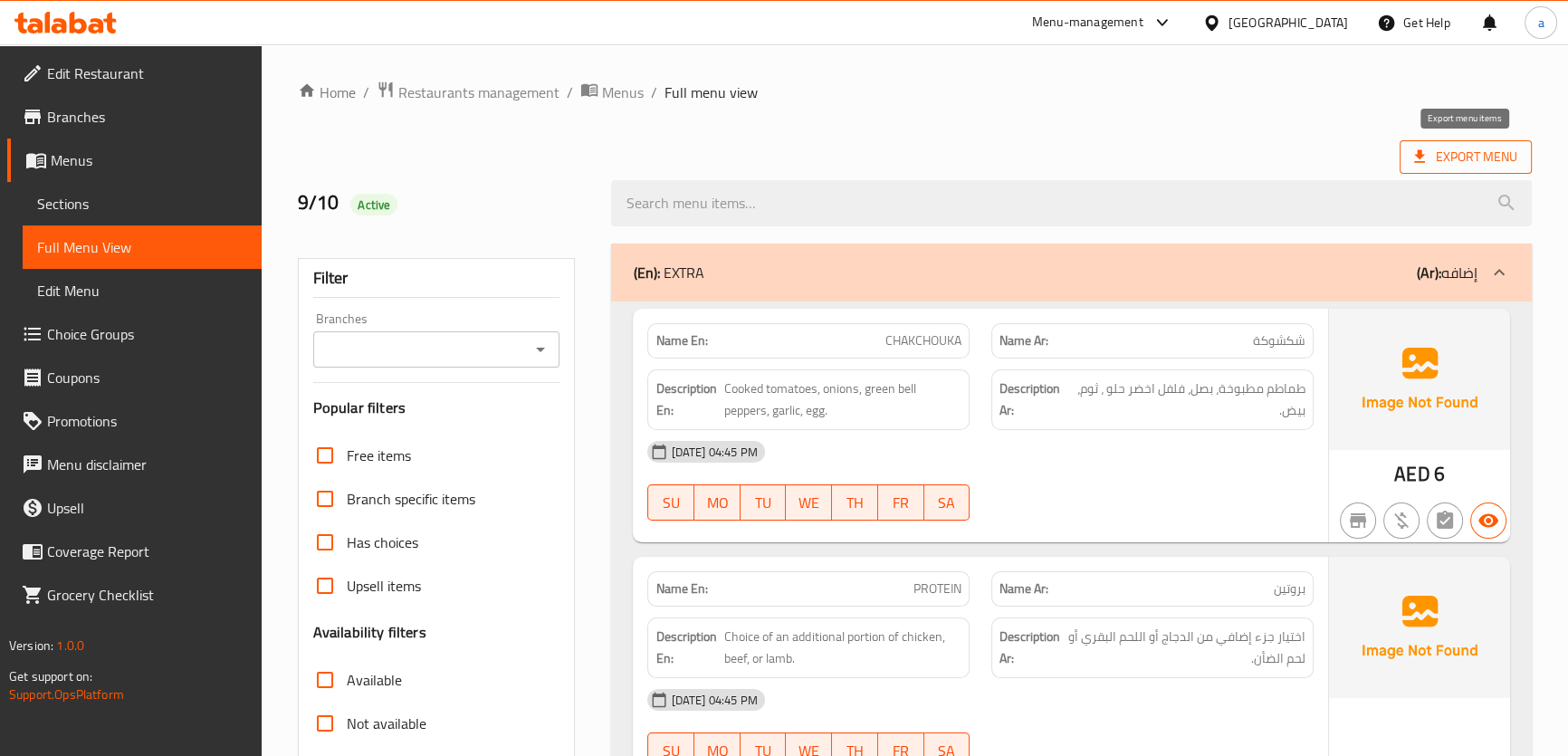
click at [1487, 159] on span "Export Menu" at bounding box center [1466, 157] width 103 height 23
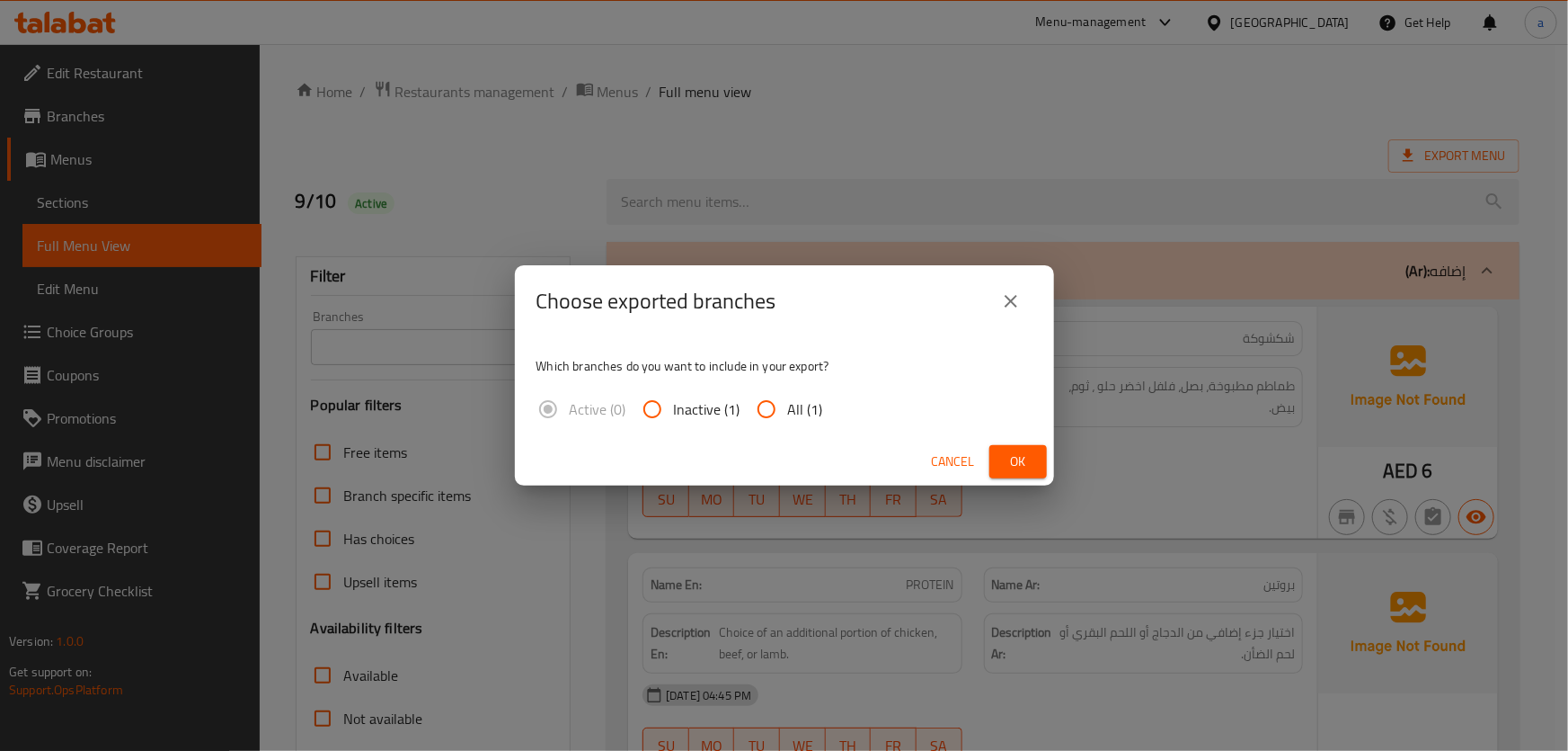
click at [779, 403] on input "All (1)" at bounding box center [766, 408] width 43 height 43
radio input "true"
click at [1005, 458] on span "Ok" at bounding box center [1017, 462] width 28 height 23
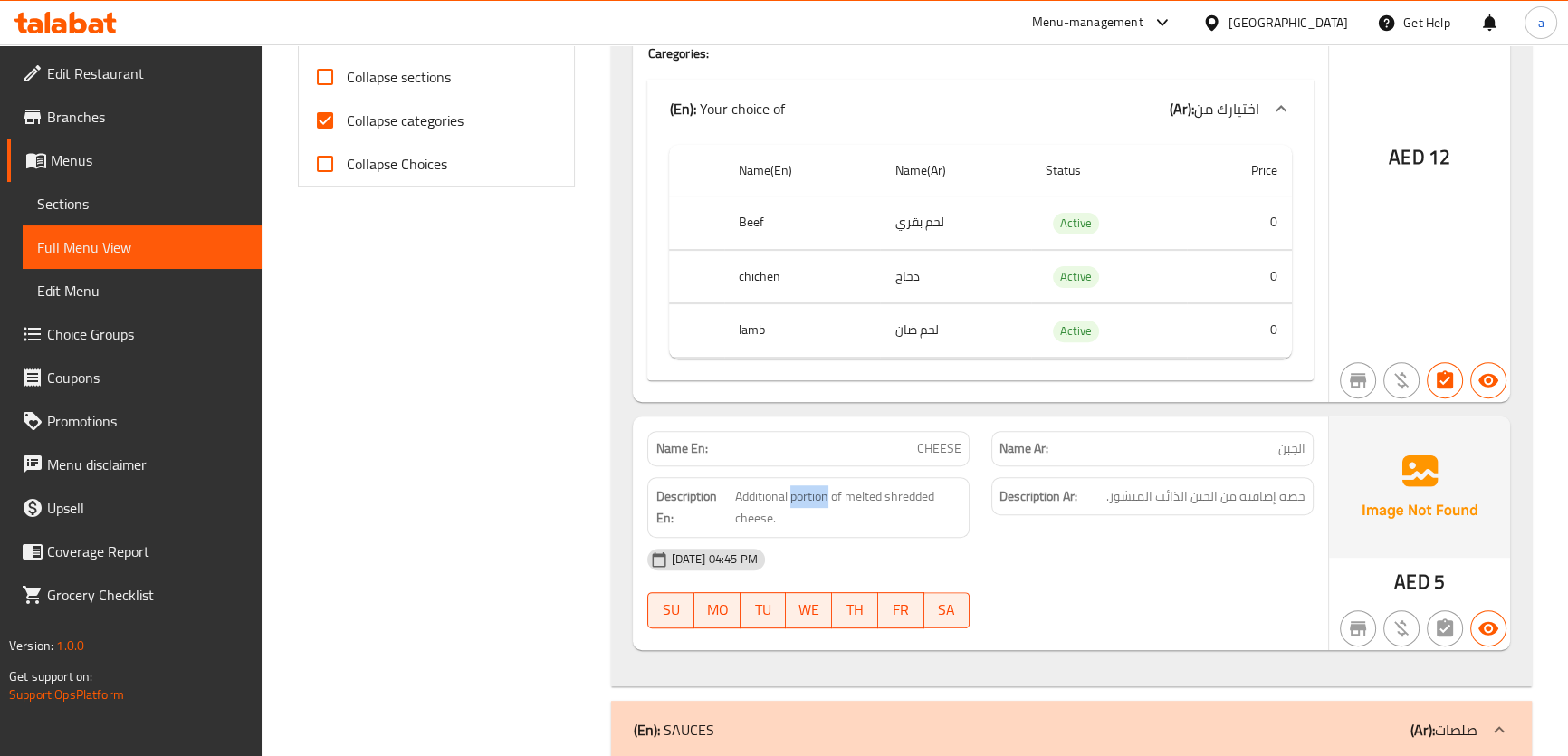
scroll to position [328, 0]
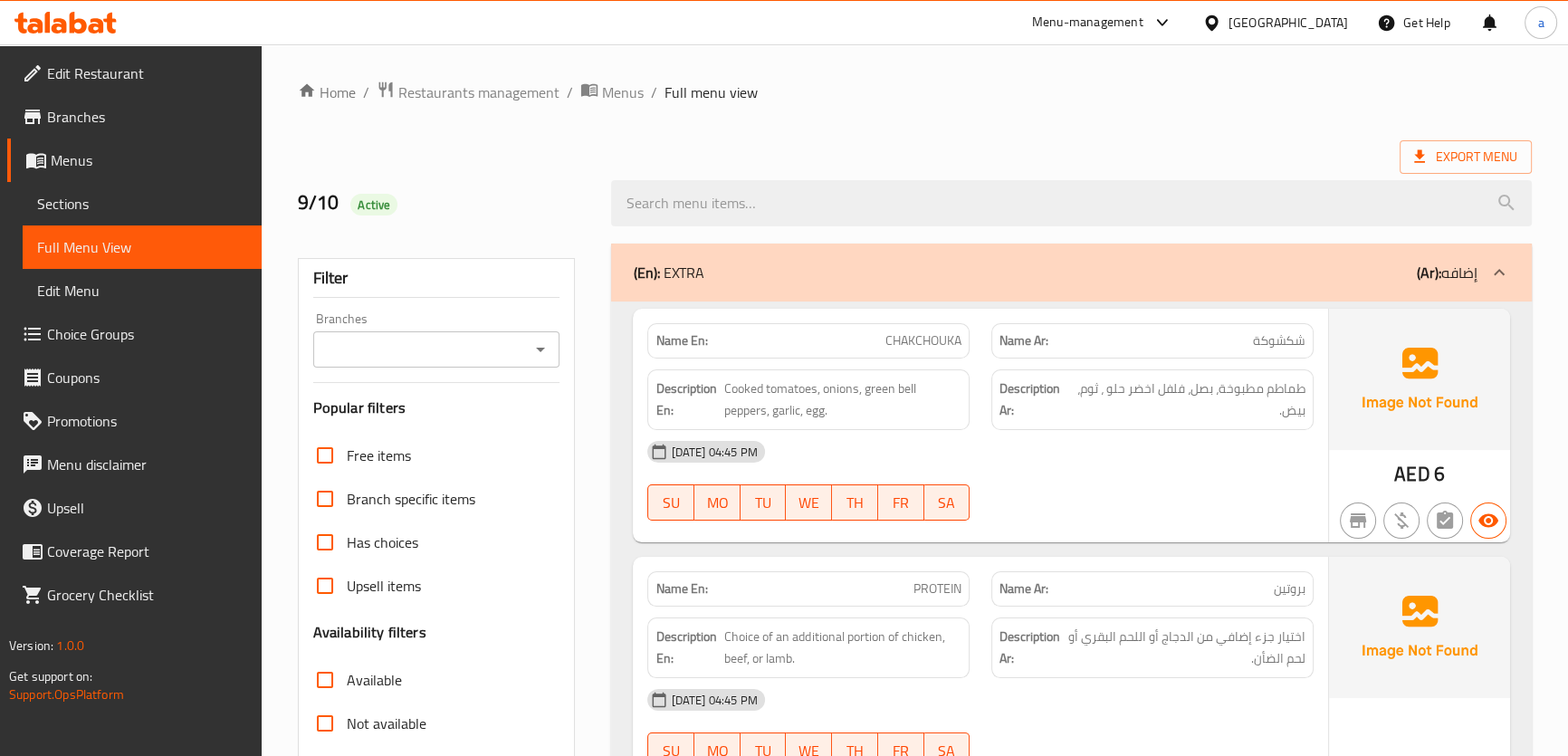
click at [69, 185] on link "Sections" at bounding box center [142, 203] width 239 height 43
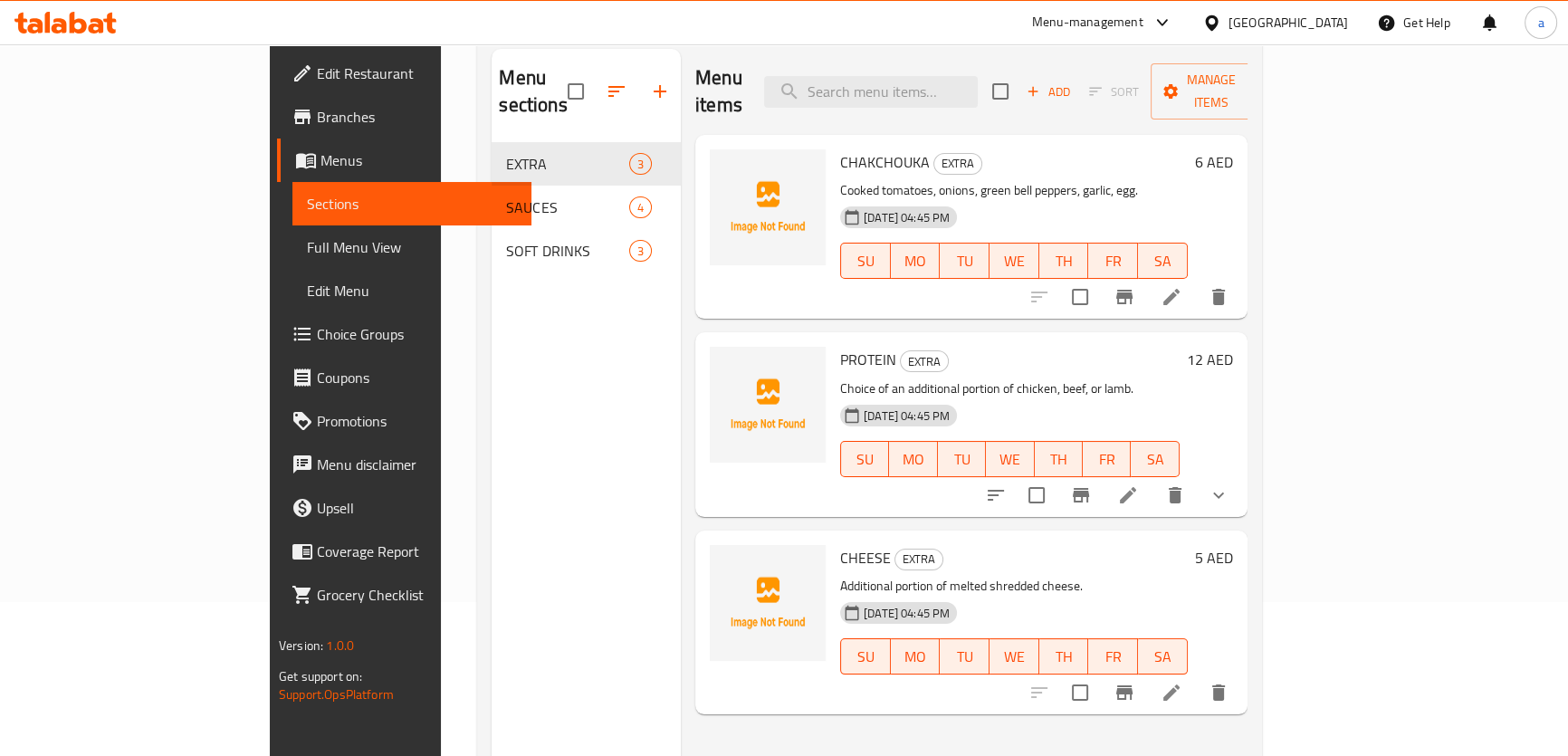
scroll to position [246, 0]
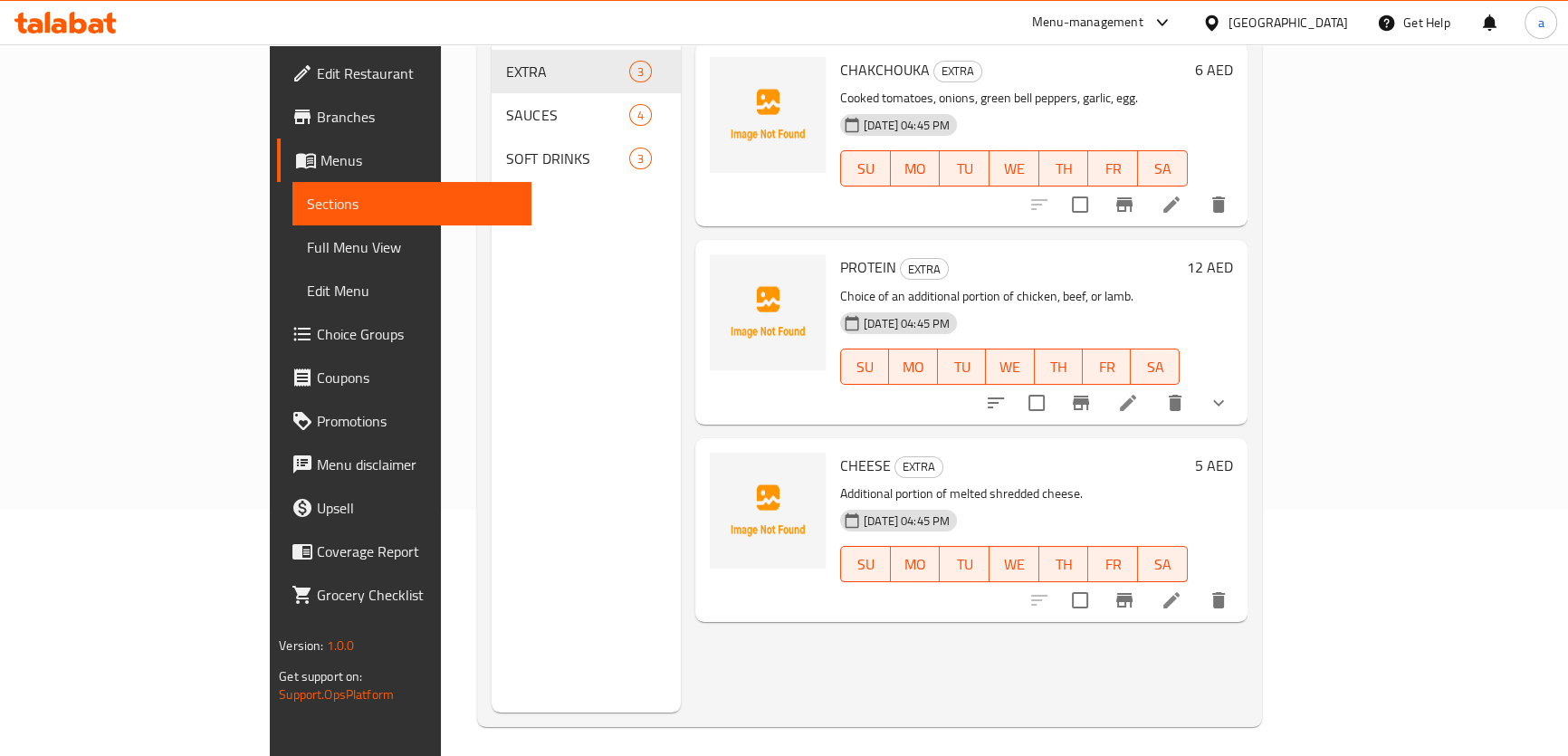
click at [1182, 589] on icon at bounding box center [1171, 600] width 22 height 22
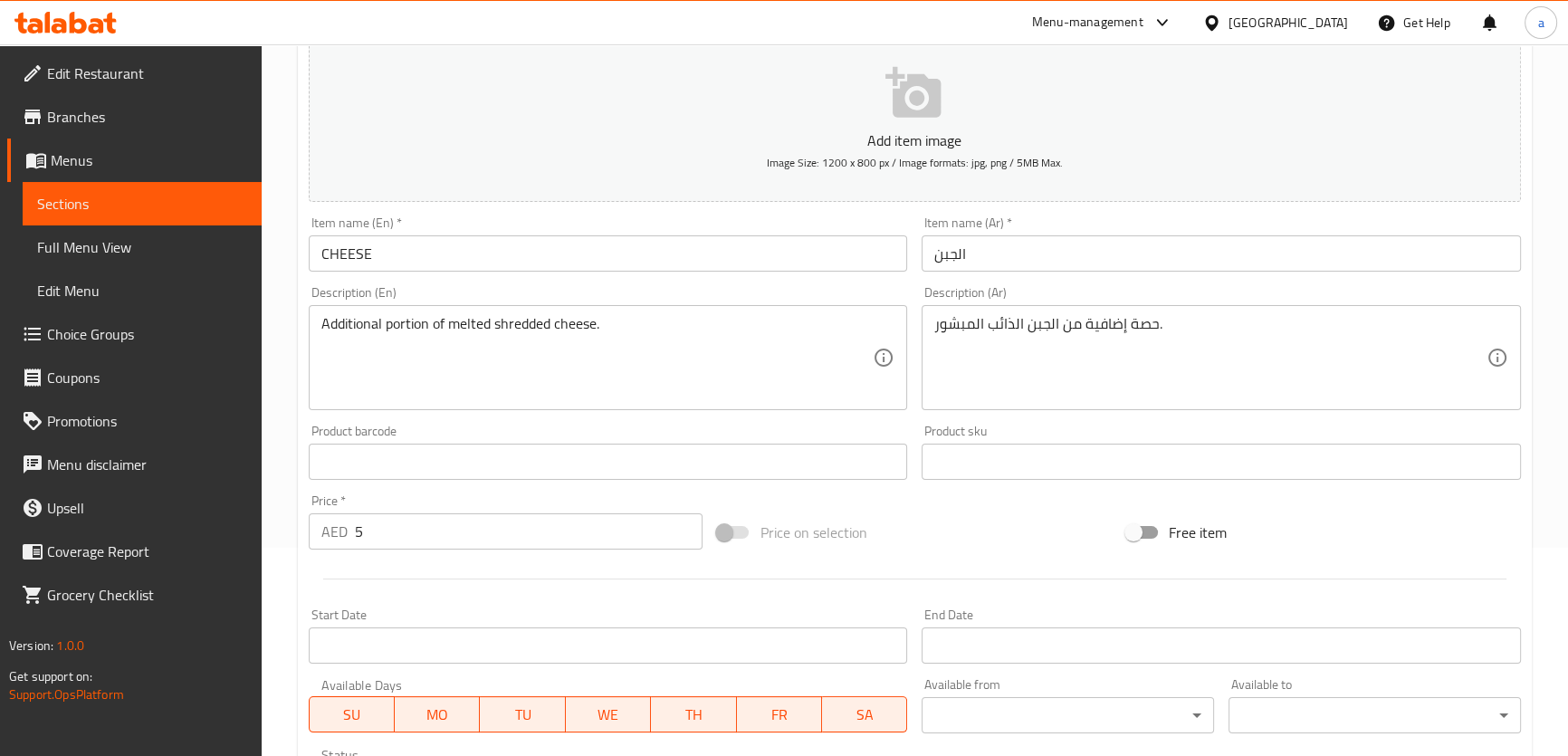
scroll to position [246, 0]
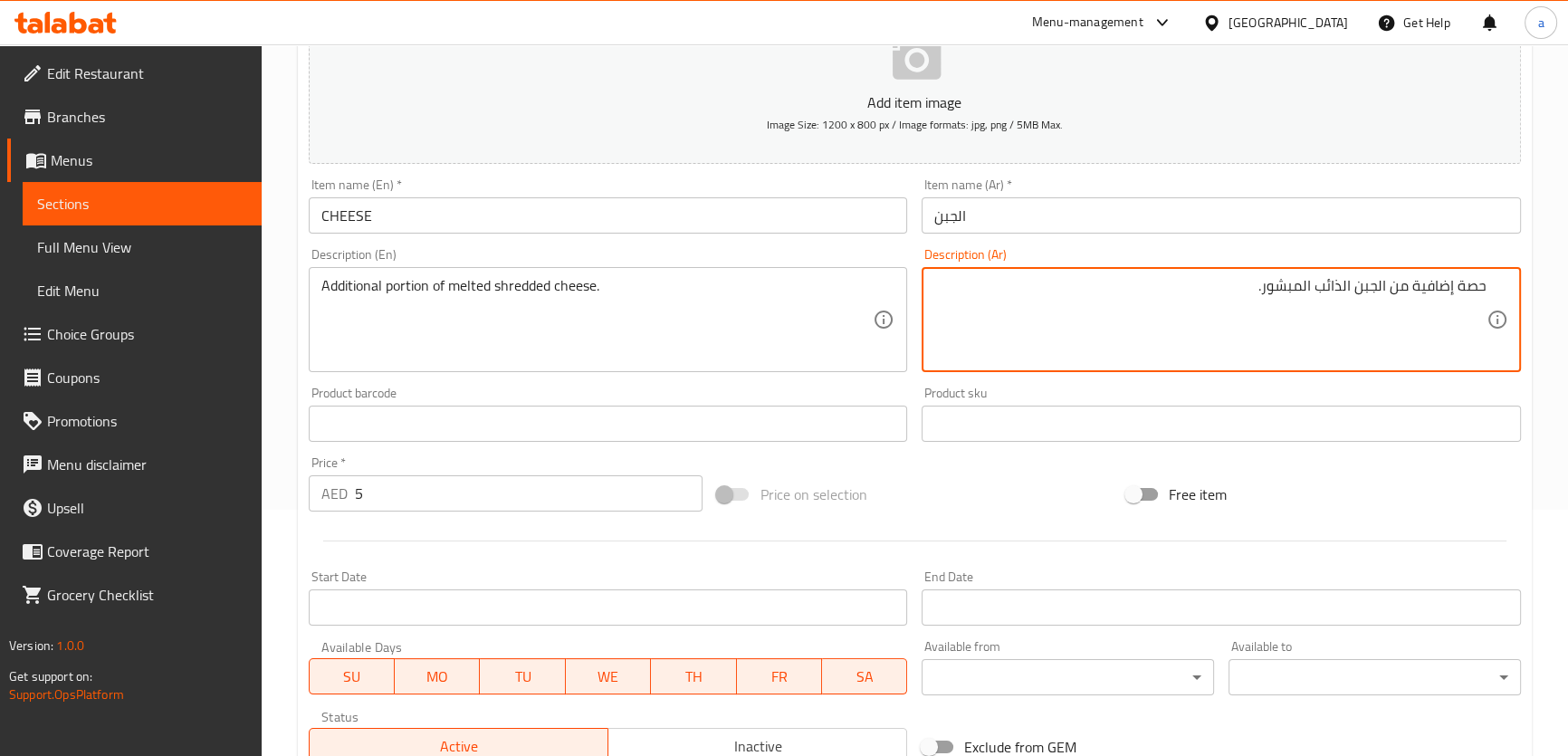
click at [1474, 283] on textarea "حصة إضافية من الجبن الذائب المبشور." at bounding box center [1210, 319] width 552 height 86
paste textarea "portion"
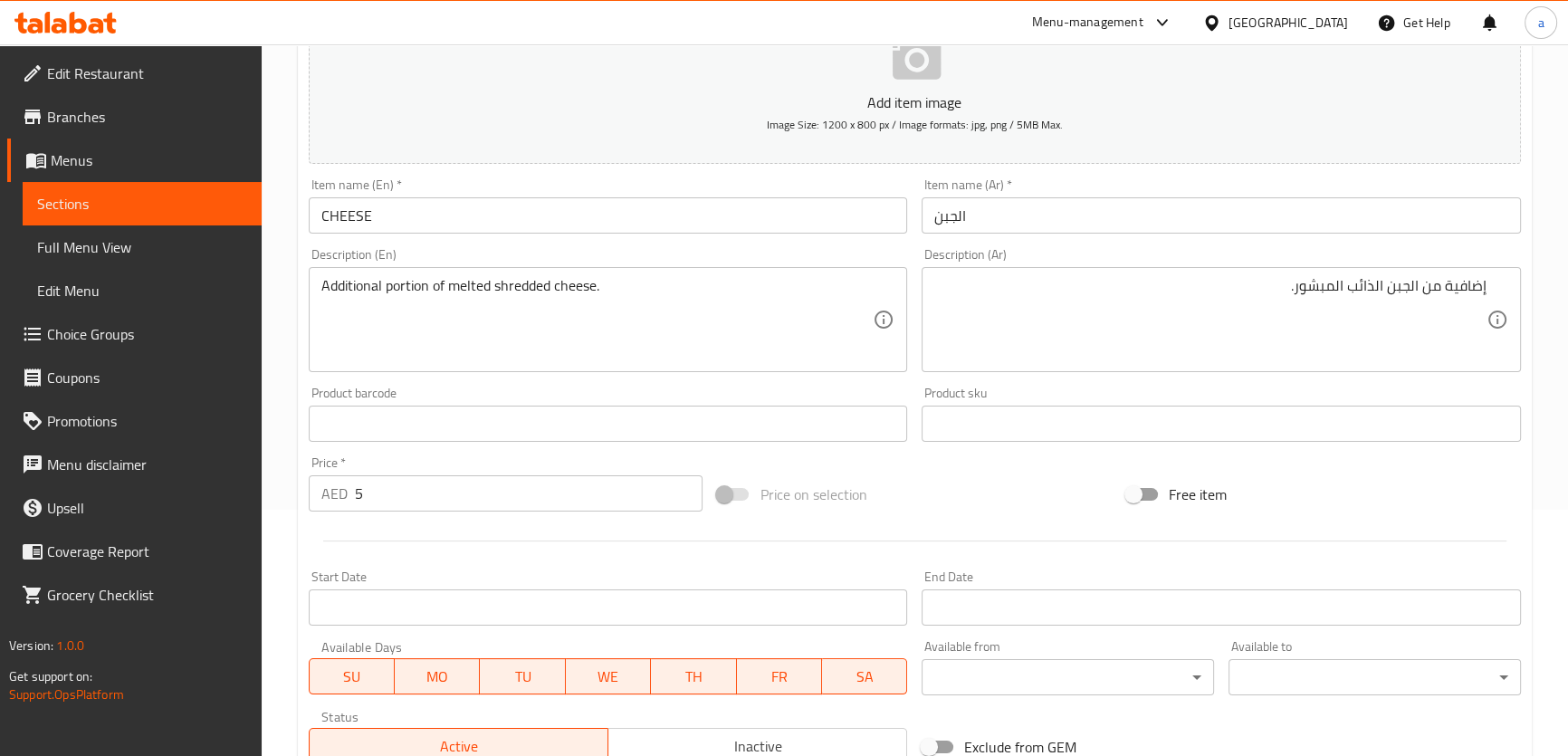
click at [1490, 279] on div "إضافية من الجبن الذائب المبشور. Description (Ar)" at bounding box center [1221, 320] width 600 height 105
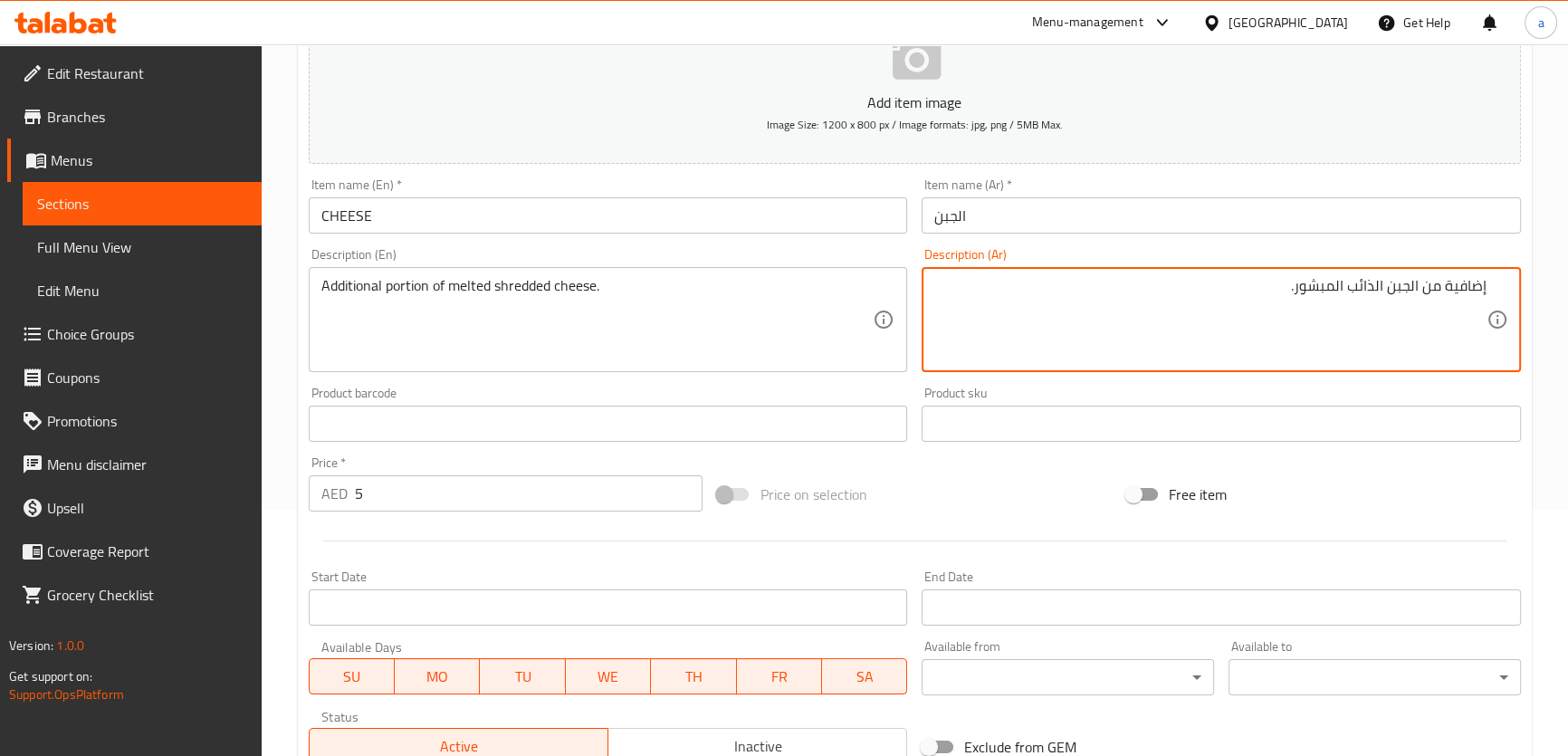
paste textarea "كمية"
type textarea "كمية إضافية من الجبن الذائب المبشور."
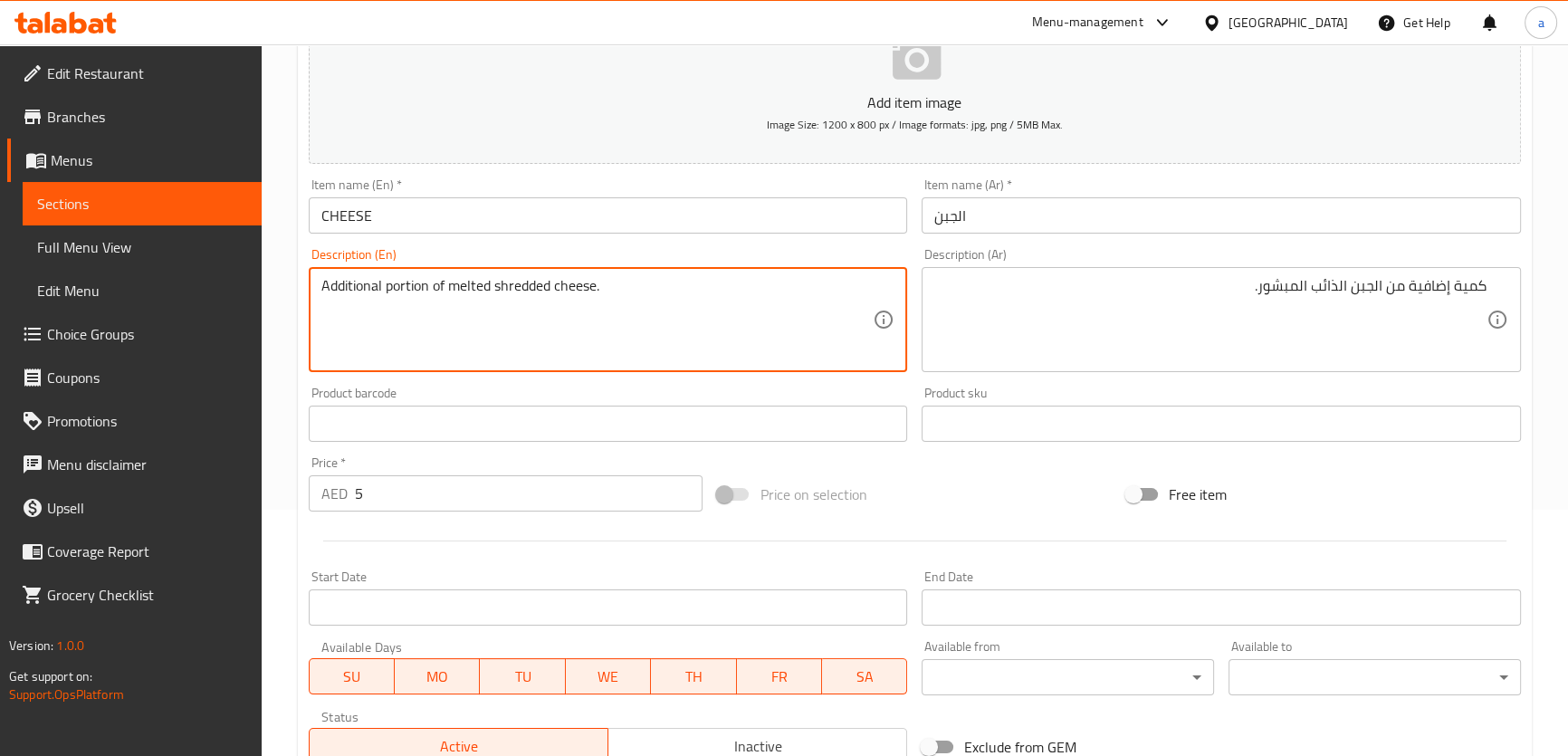
click at [362, 291] on textarea "Additional portion of melted shredded cheese." at bounding box center [597, 319] width 552 height 86
click at [627, 286] on textarea "Additional portion of melted shredded cheese." at bounding box center [597, 319] width 552 height 86
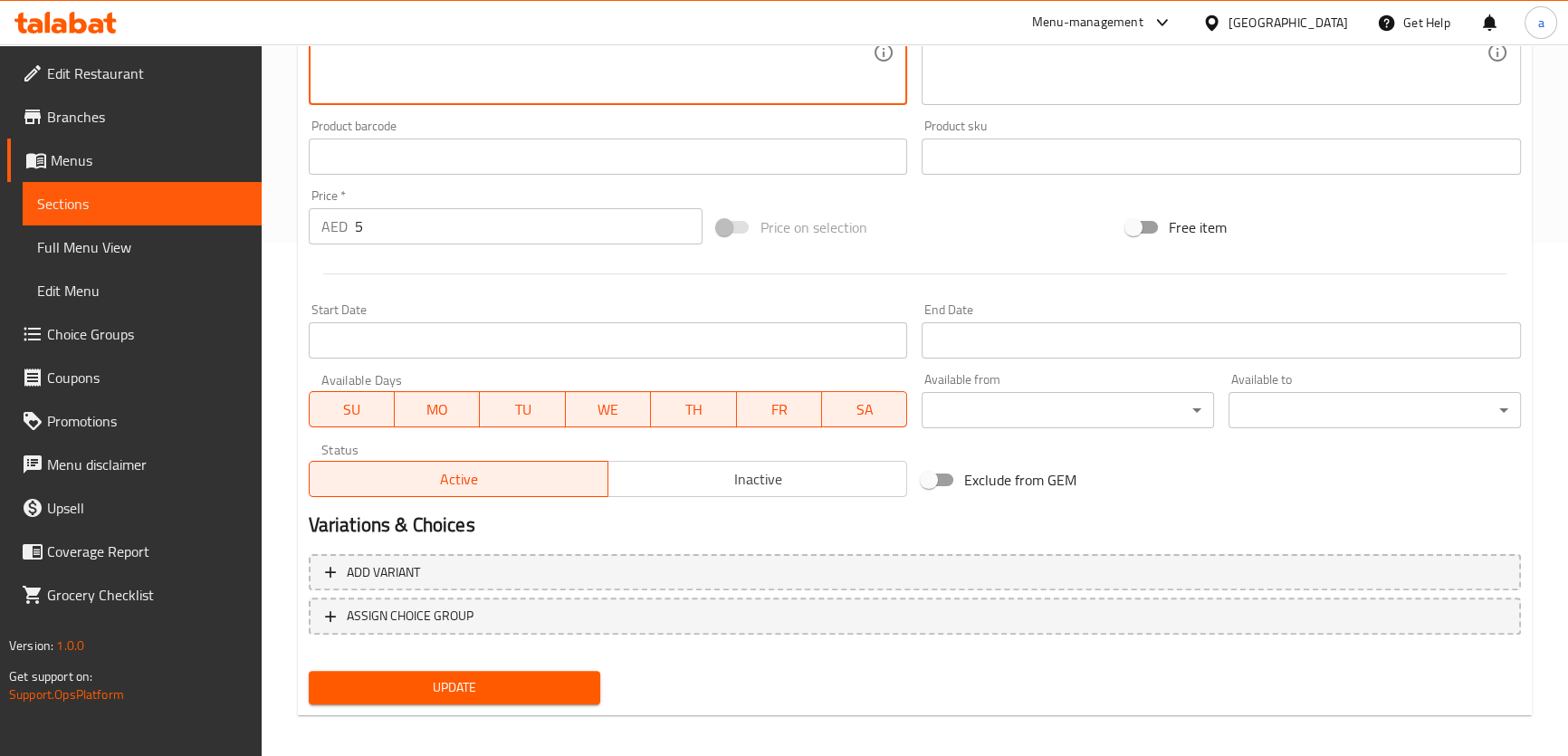
scroll to position [521, 0]
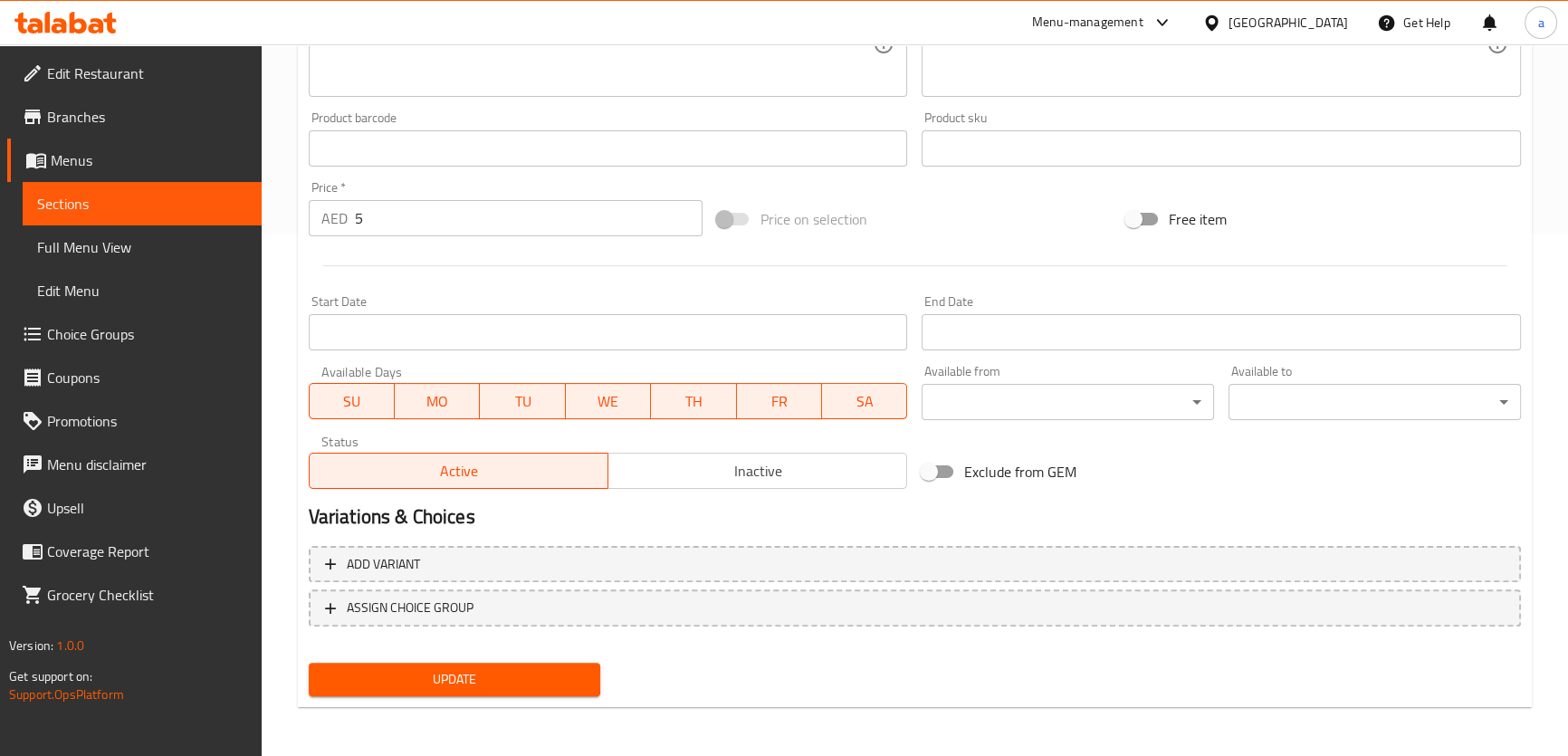
click at [425, 694] on button "Update" at bounding box center [455, 679] width 292 height 33
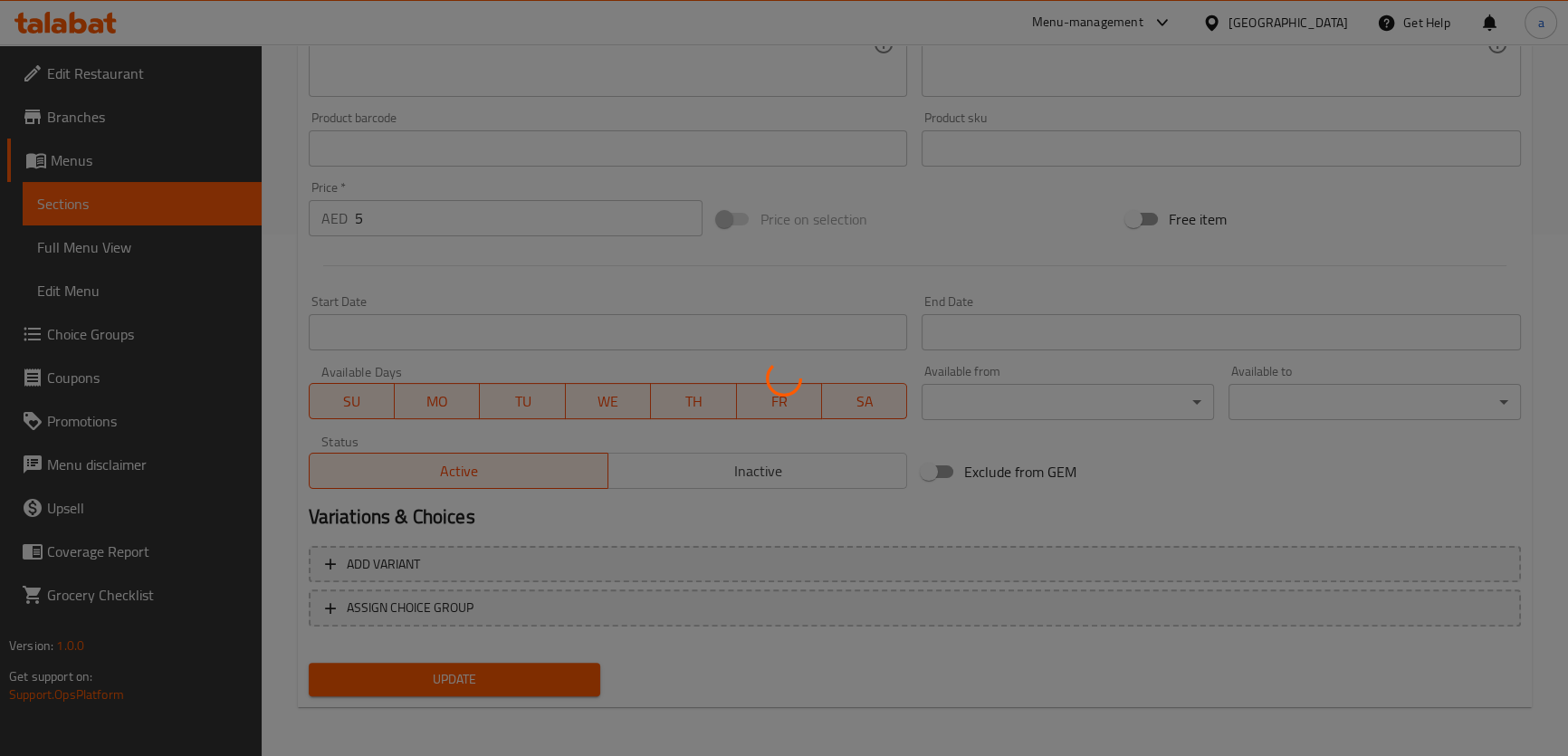
click at [429, 683] on div at bounding box center [784, 378] width 1568 height 756
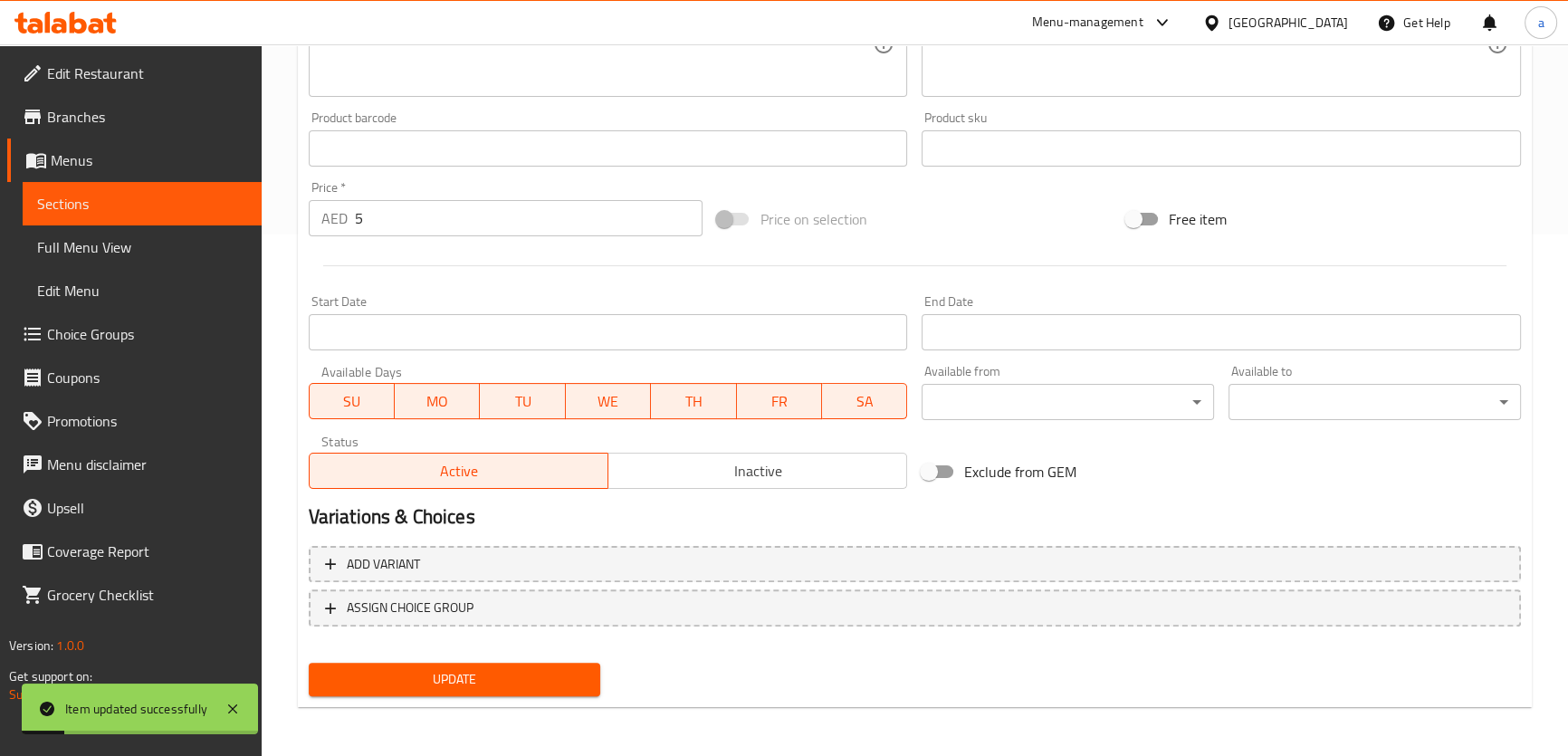
click at [80, 149] on span "Menus" at bounding box center [148, 160] width 196 height 22
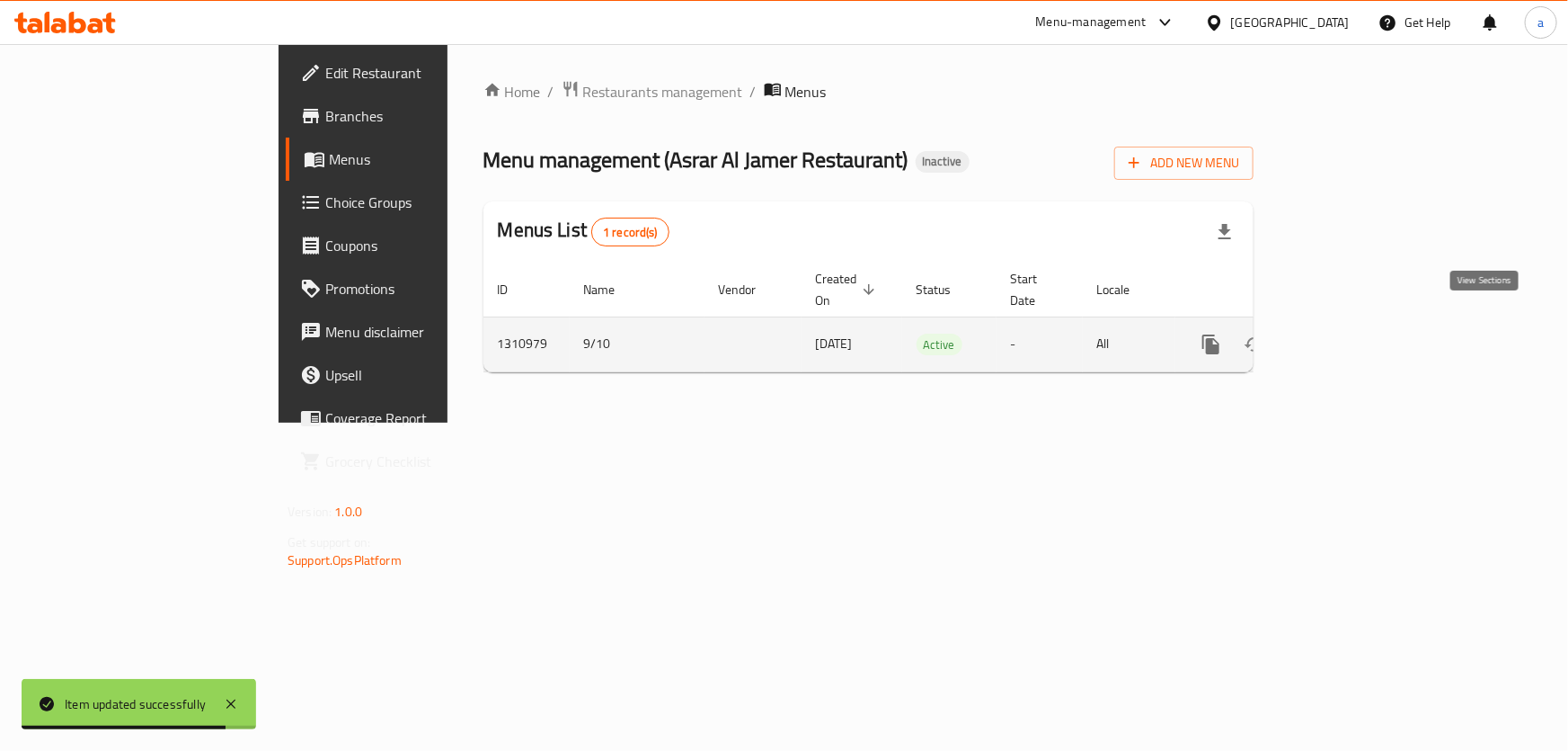
click at [1351, 333] on icon "enhanced table" at bounding box center [1341, 344] width 22 height 22
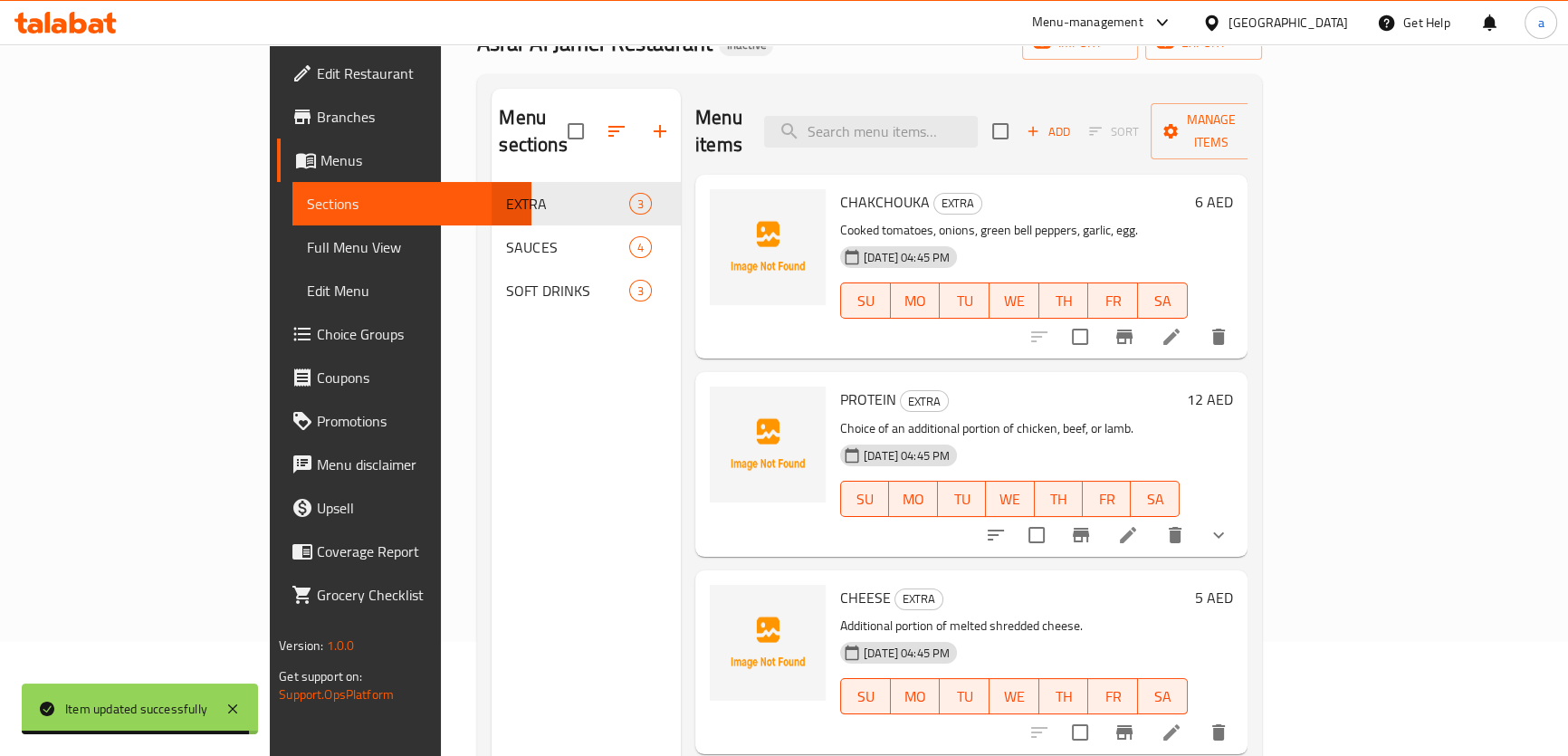
scroll to position [246, 0]
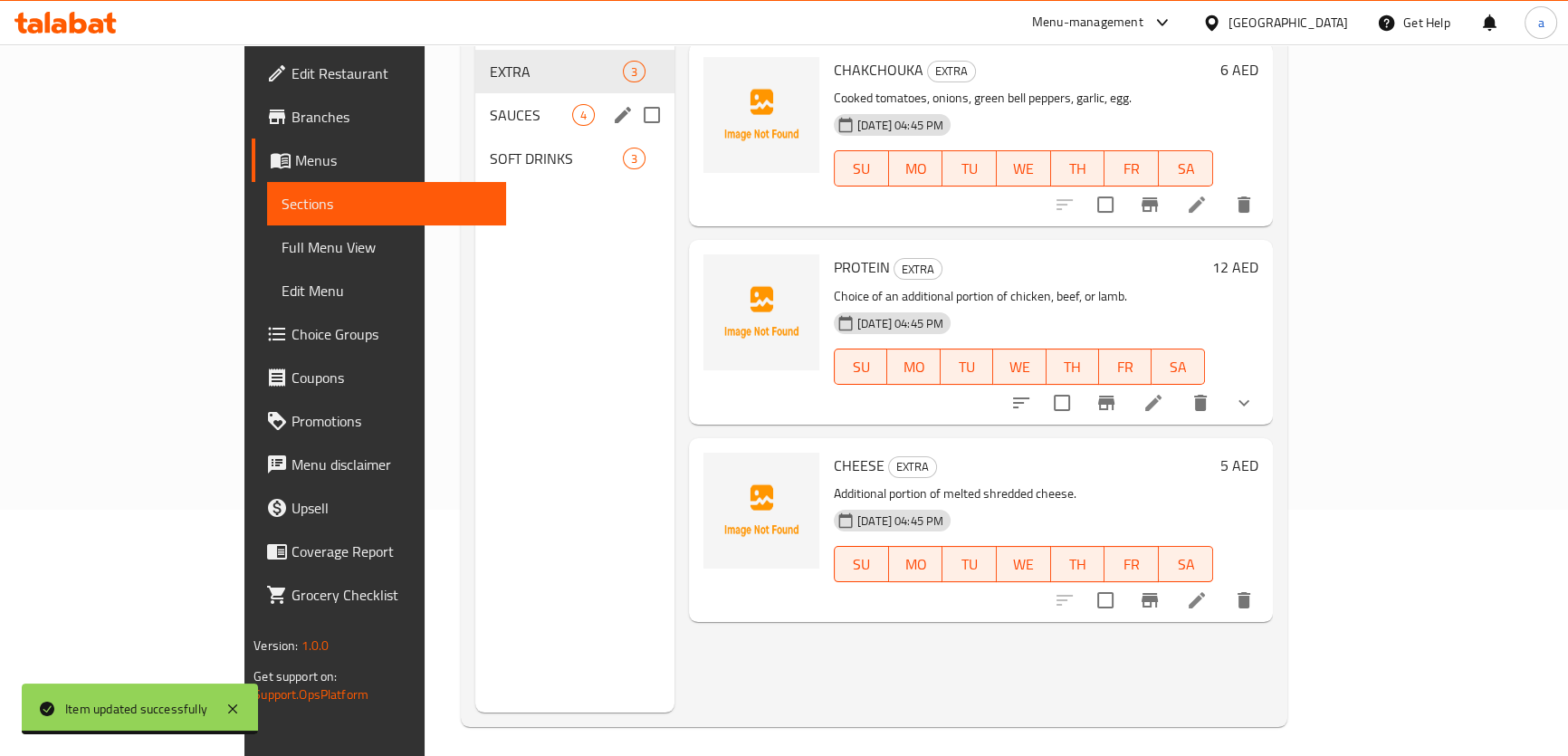
click at [475, 93] on div "SAUCES 4" at bounding box center [575, 114] width 199 height 43
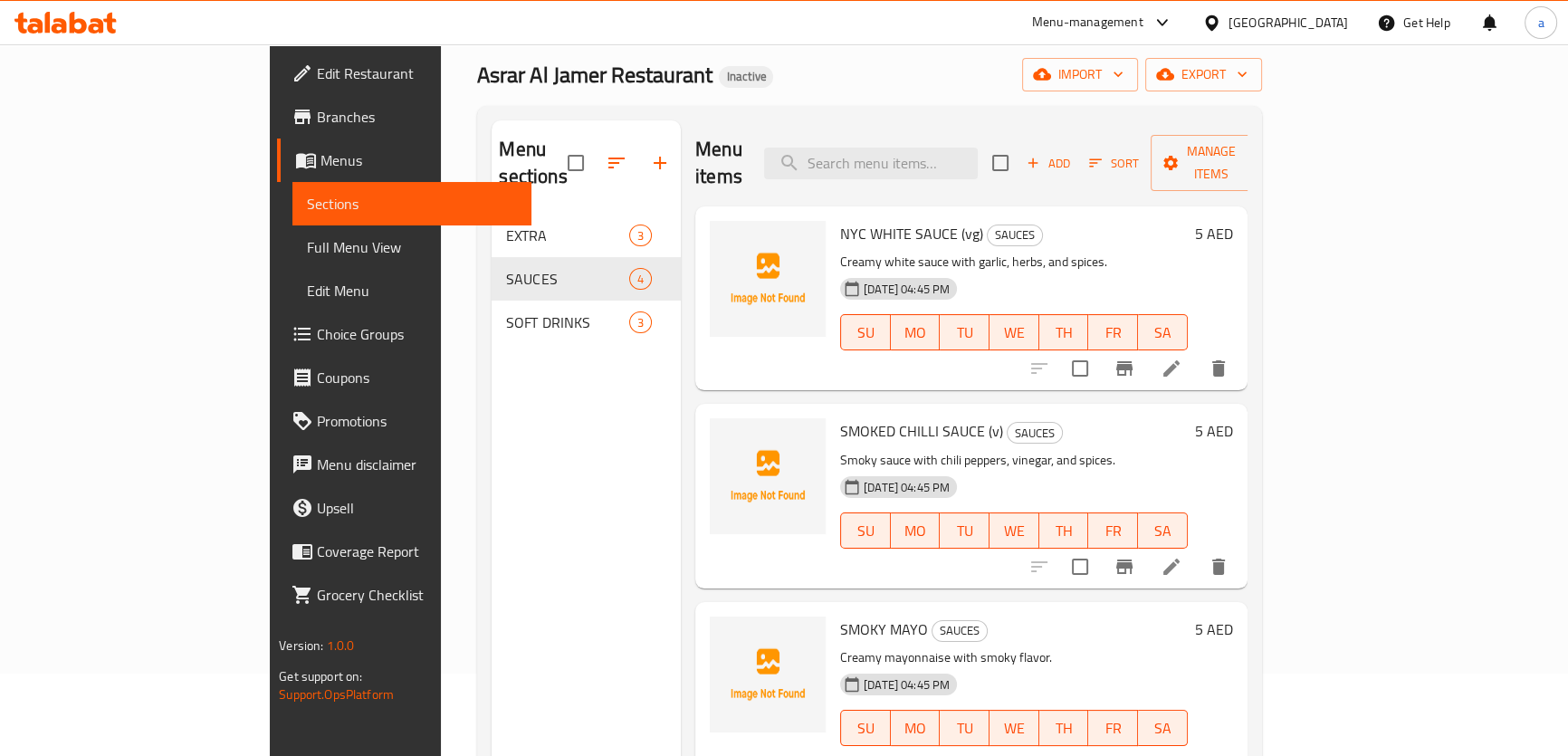
scroll to position [81, 0]
click at [1182, 359] on icon at bounding box center [1171, 370] width 22 height 22
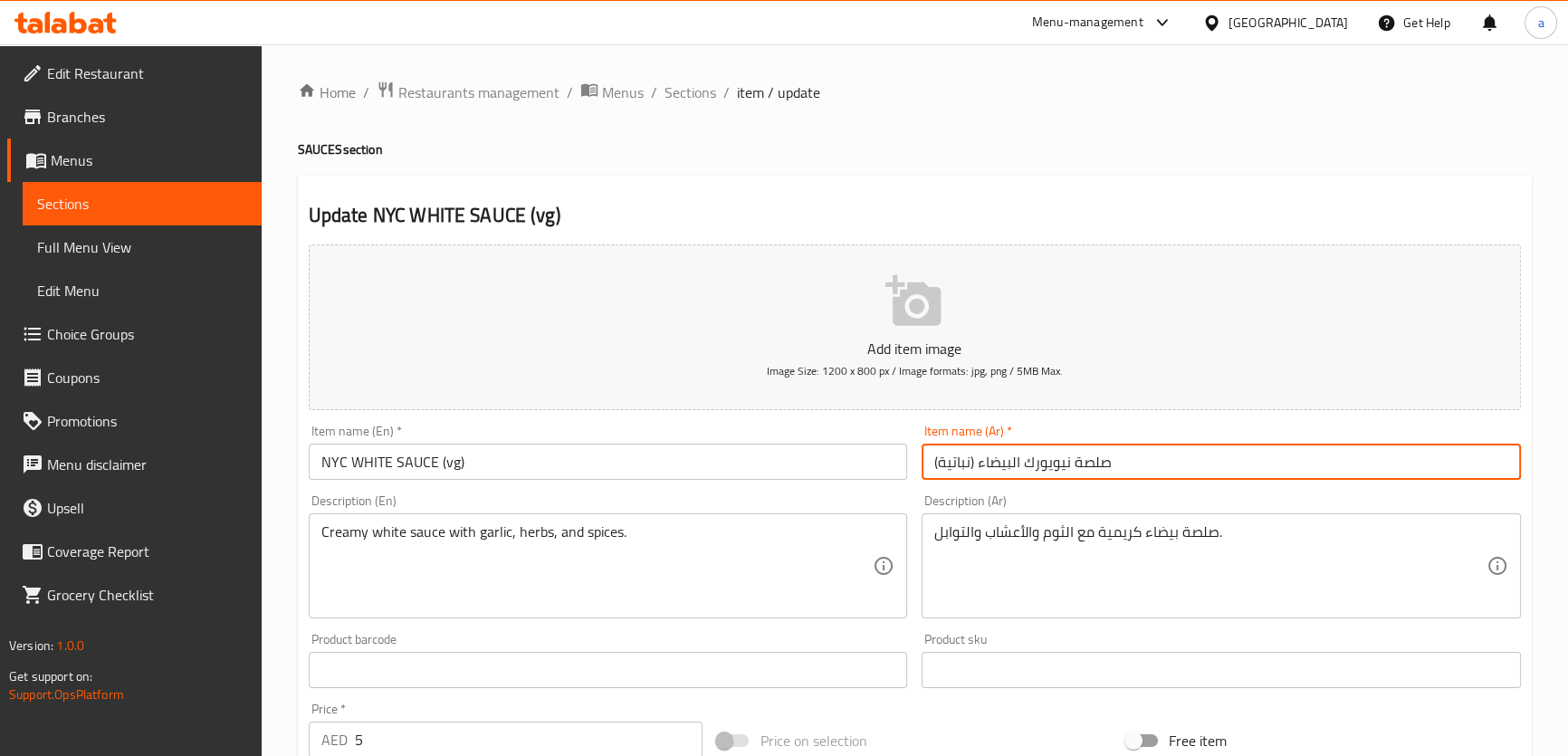
click at [1091, 463] on input "صلصة نيويورك البيضاء (نباتية)" at bounding box center [1221, 461] width 600 height 36
click at [1507, 458] on input "نيويورك البيضاء (نباتية)" at bounding box center [1221, 461] width 600 height 36
click at [1451, 465] on input "صوص نيويورك البيضاء (نباتية)" at bounding box center [1221, 461] width 600 height 36
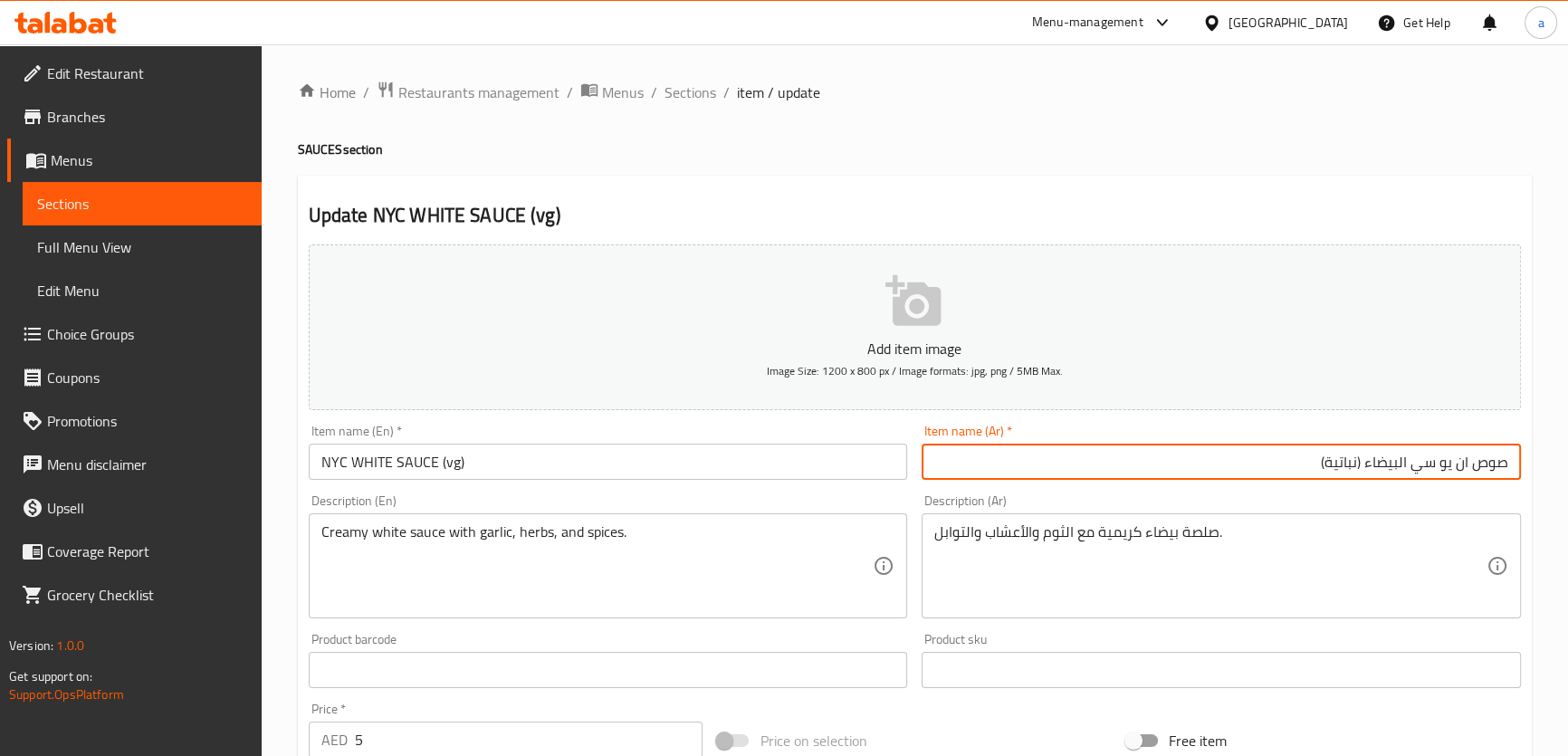
click at [1384, 465] on input "صوص ان يو سي البيضاء (نباتية)" at bounding box center [1221, 461] width 600 height 36
type input "صوص ان يو سي الابيض (نباتية)"
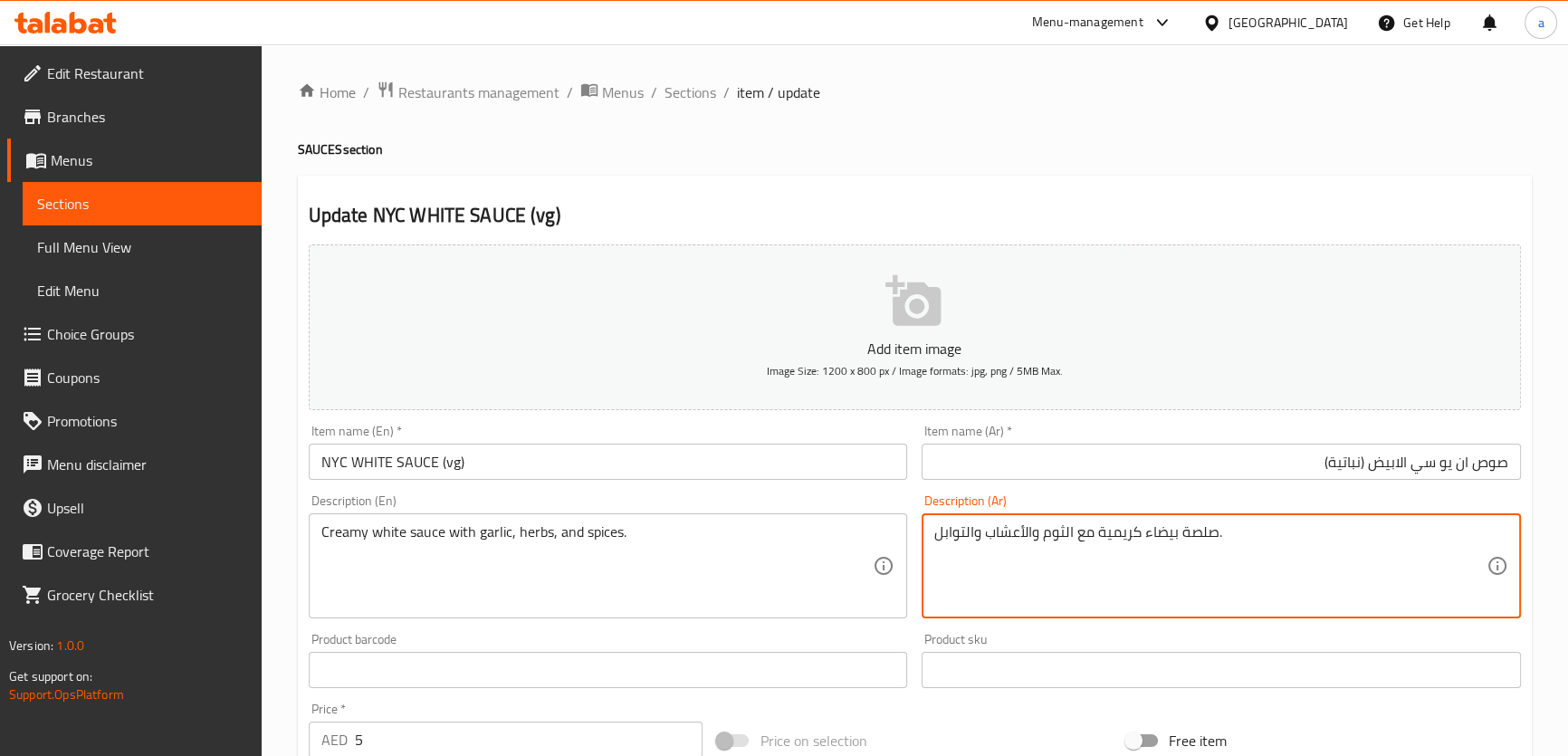
click at [1191, 526] on textarea "صلصة بيضاء كريمية مع الثوم والأعشاب والتوابل." at bounding box center [1210, 565] width 552 height 86
click at [1167, 537] on textarea "صوص بيضاء كريمية مع الثوم والأعشاب والتوابل." at bounding box center [1210, 565] width 552 height 86
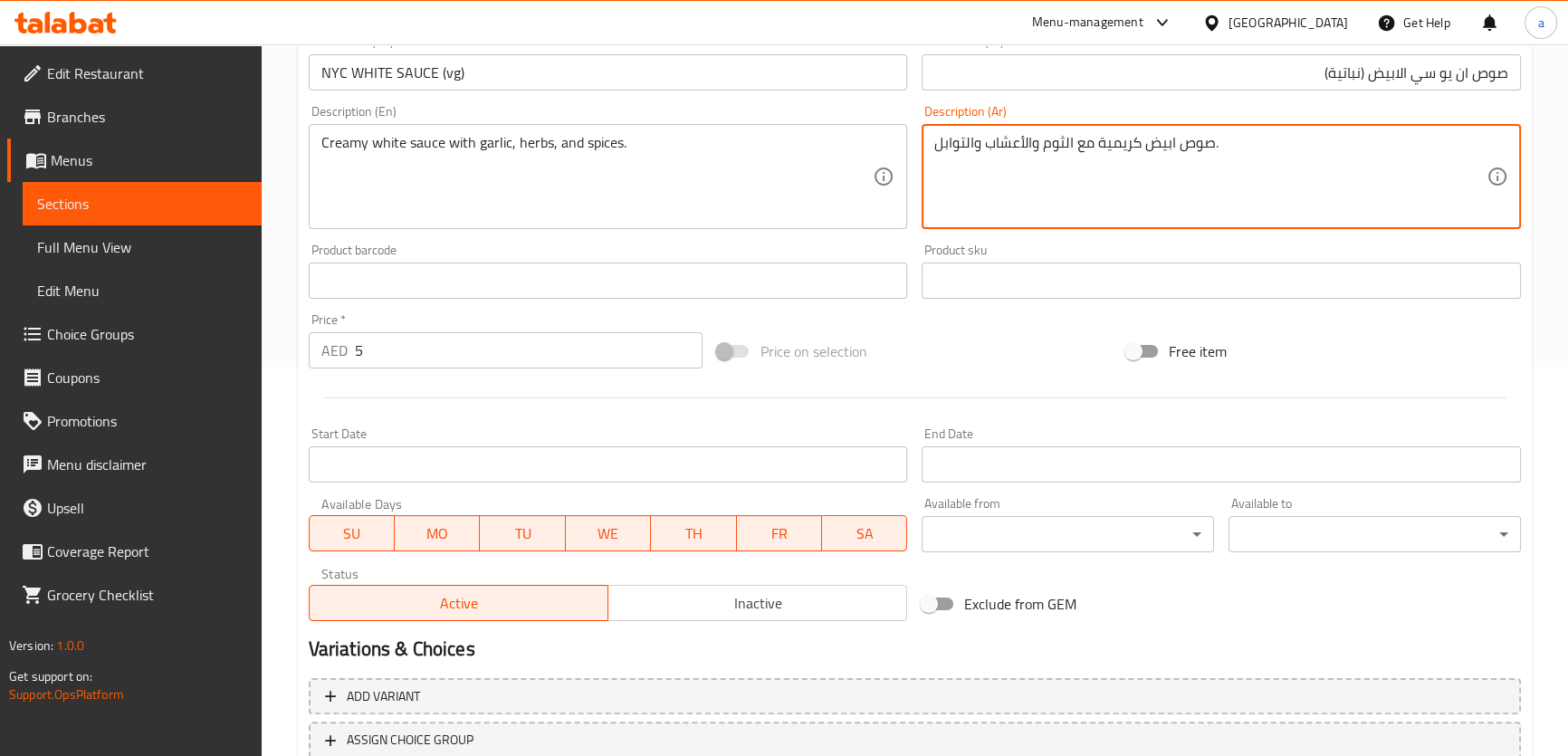
scroll to position [521, 0]
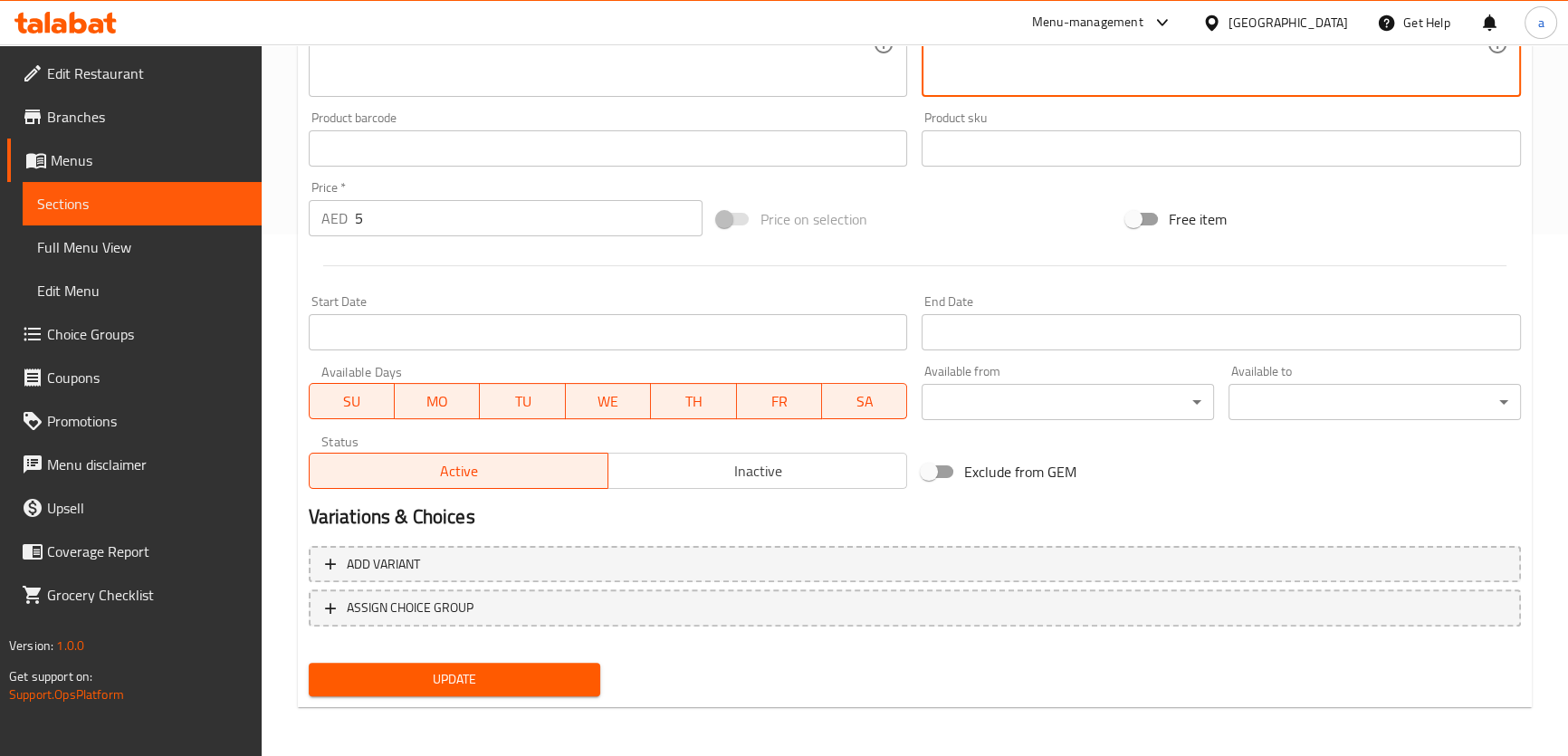
type textarea "صوص ابيض كريمية مع الثوم والأعشاب والتوابل."
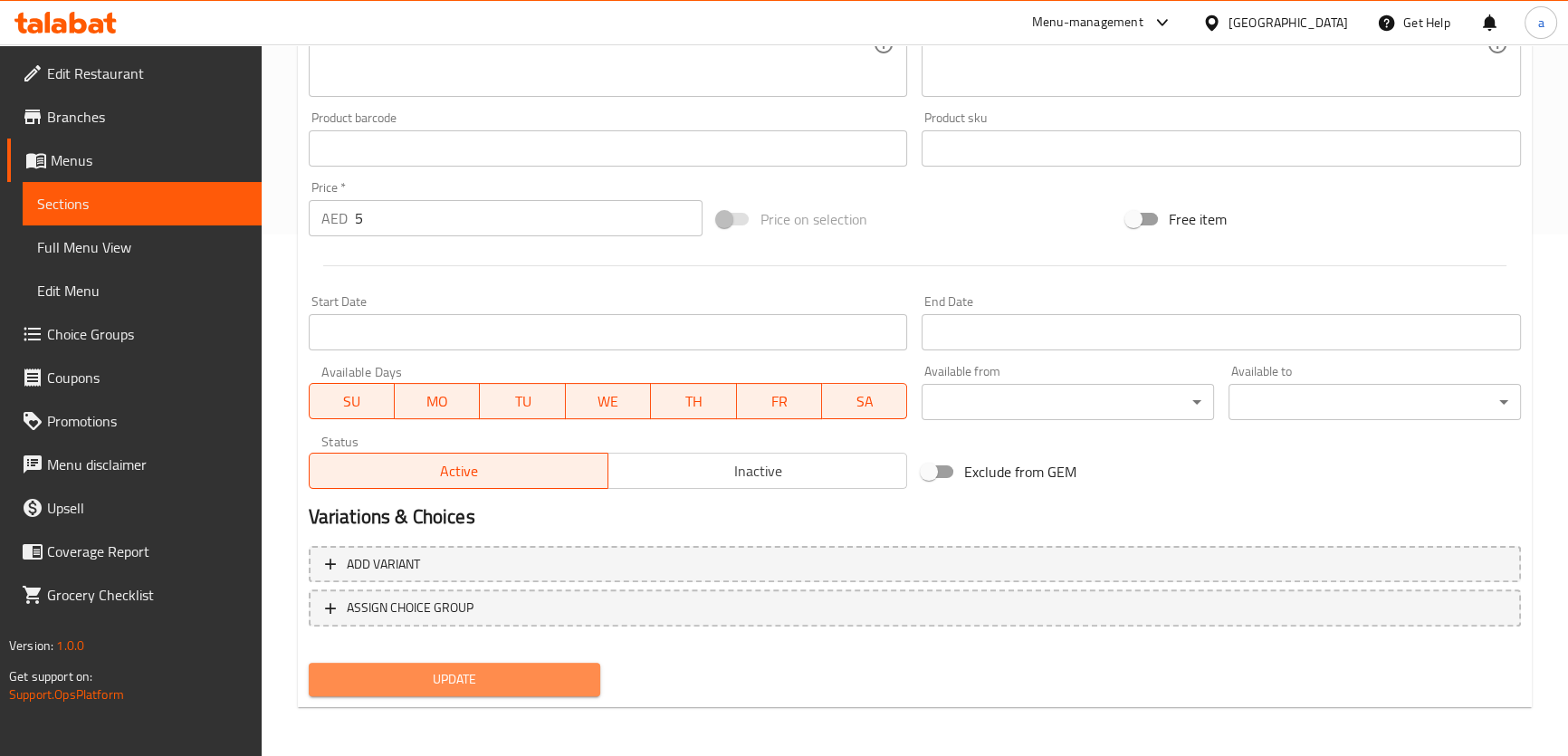
click at [543, 675] on span "Update" at bounding box center [455, 679] width 264 height 23
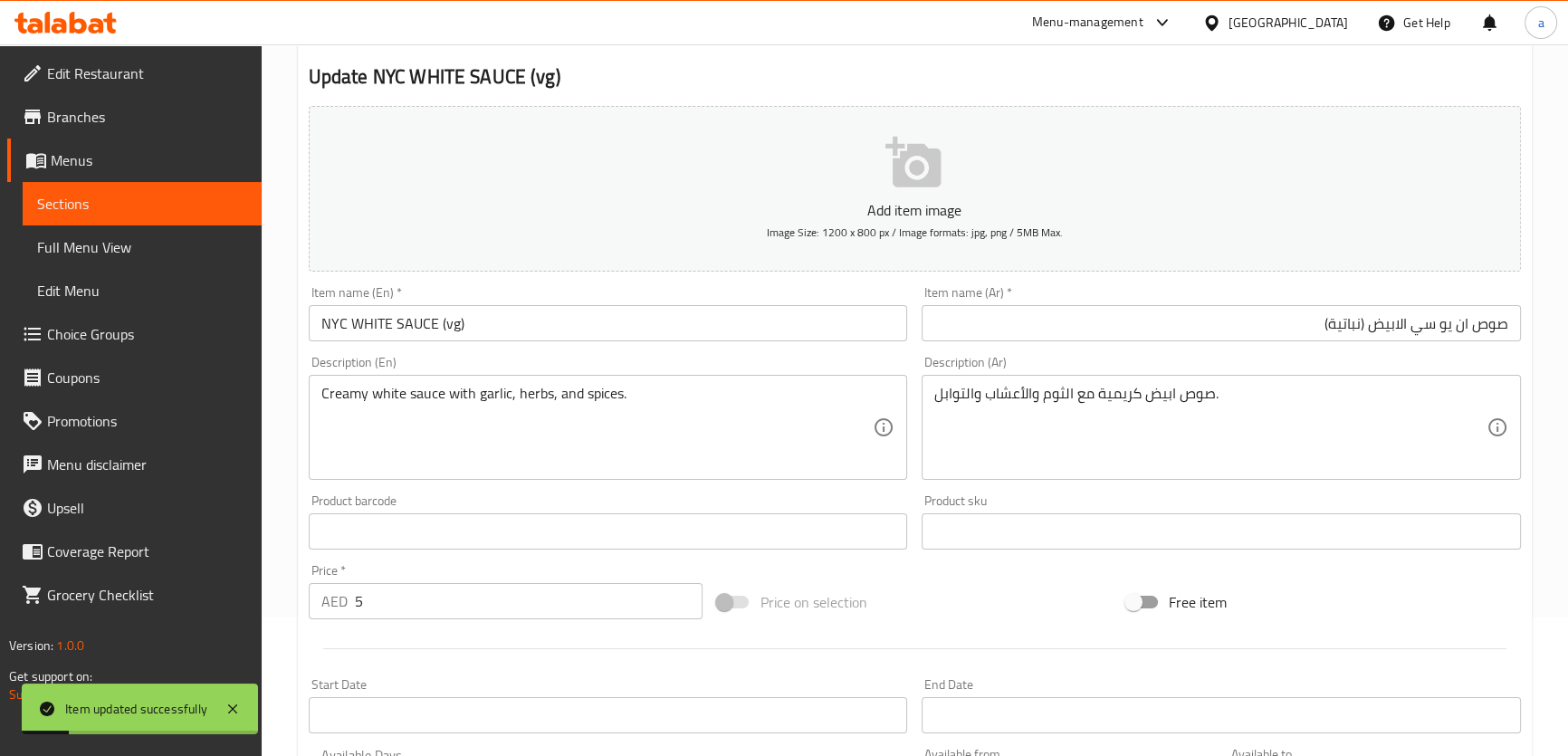
scroll to position [0, 0]
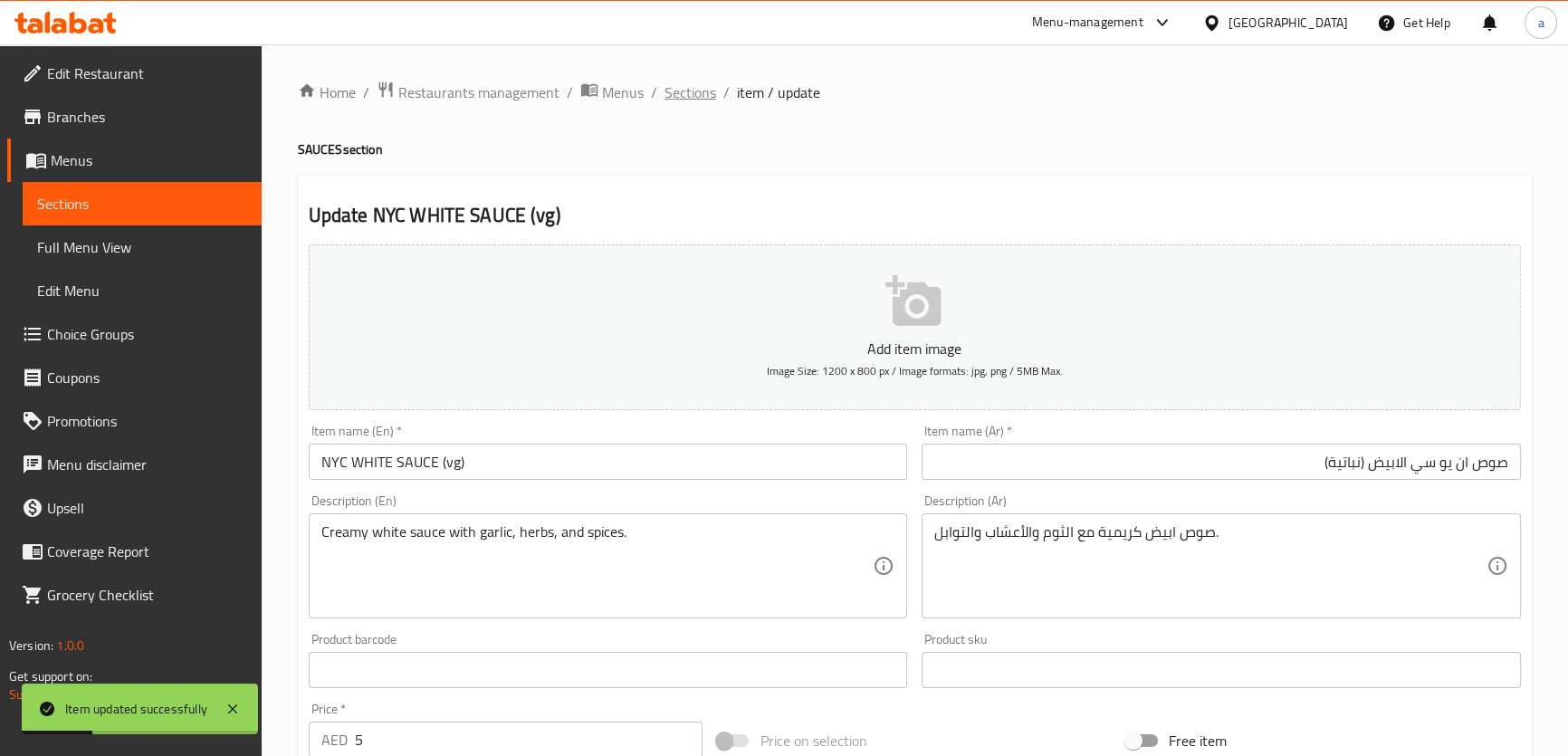
click at [695, 90] on span "Sections" at bounding box center [690, 92] width 52 height 22
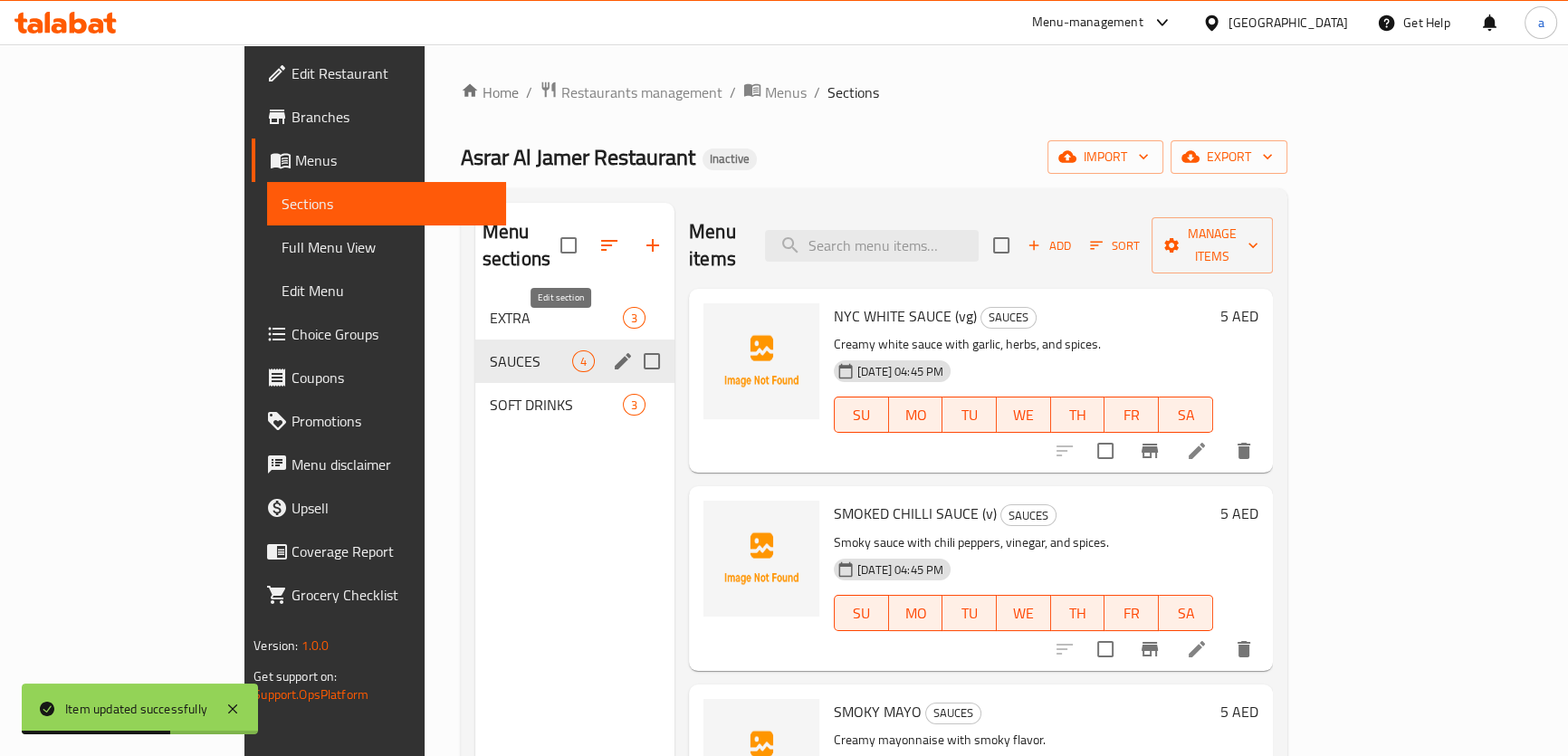
click at [612, 350] on icon "edit" at bounding box center [623, 361] width 22 height 22
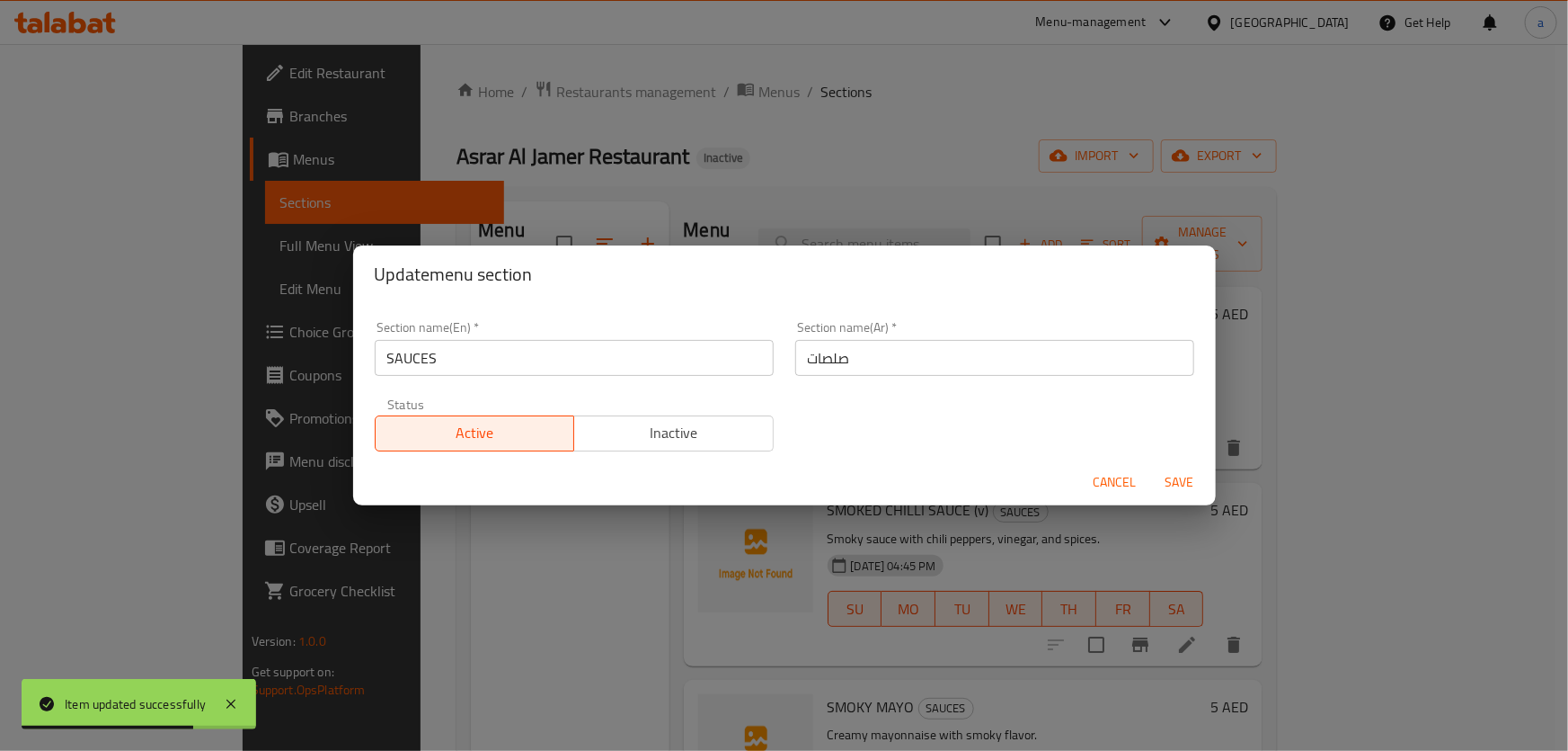
click at [884, 365] on input "صلصات" at bounding box center [995, 357] width 399 height 36
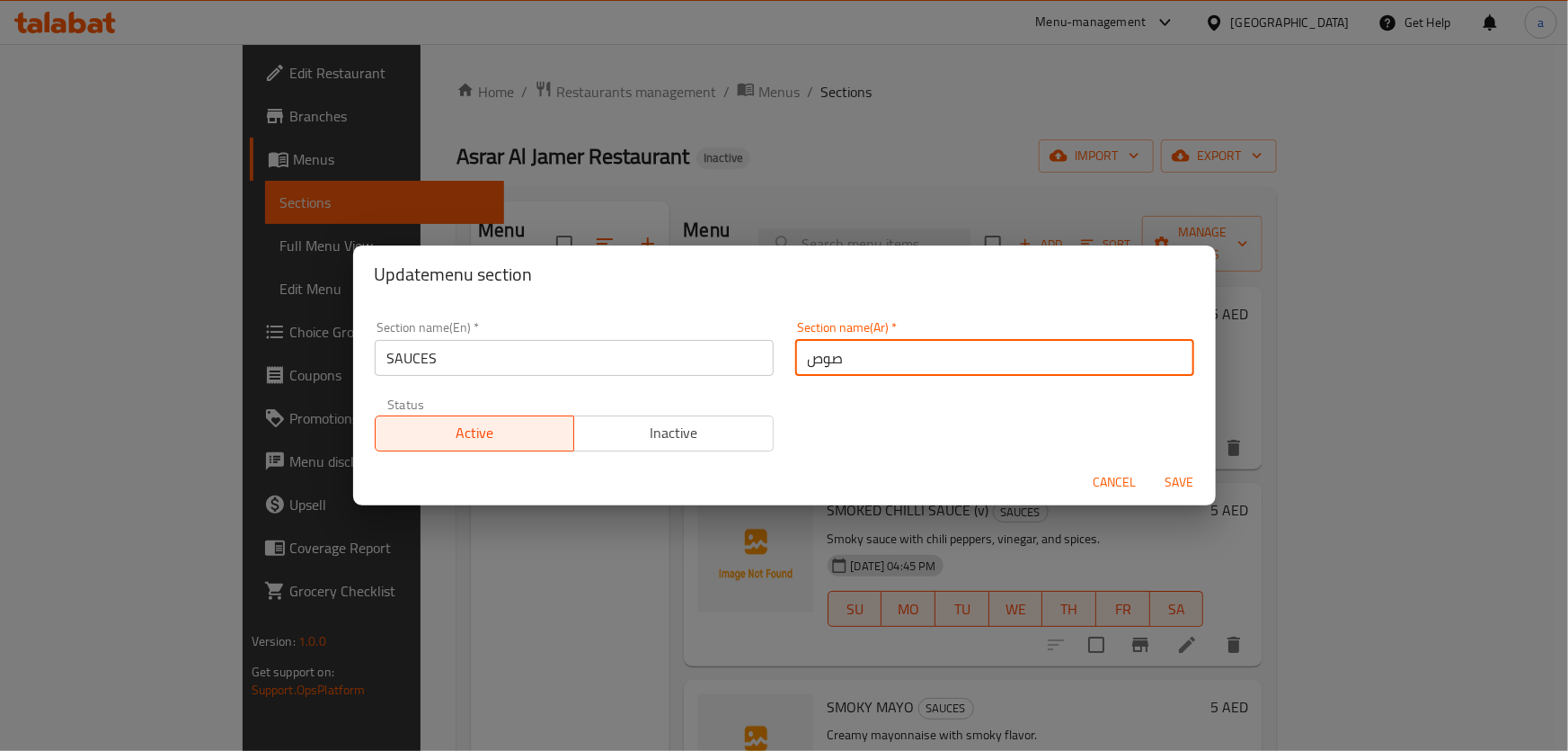
type input "صوص"
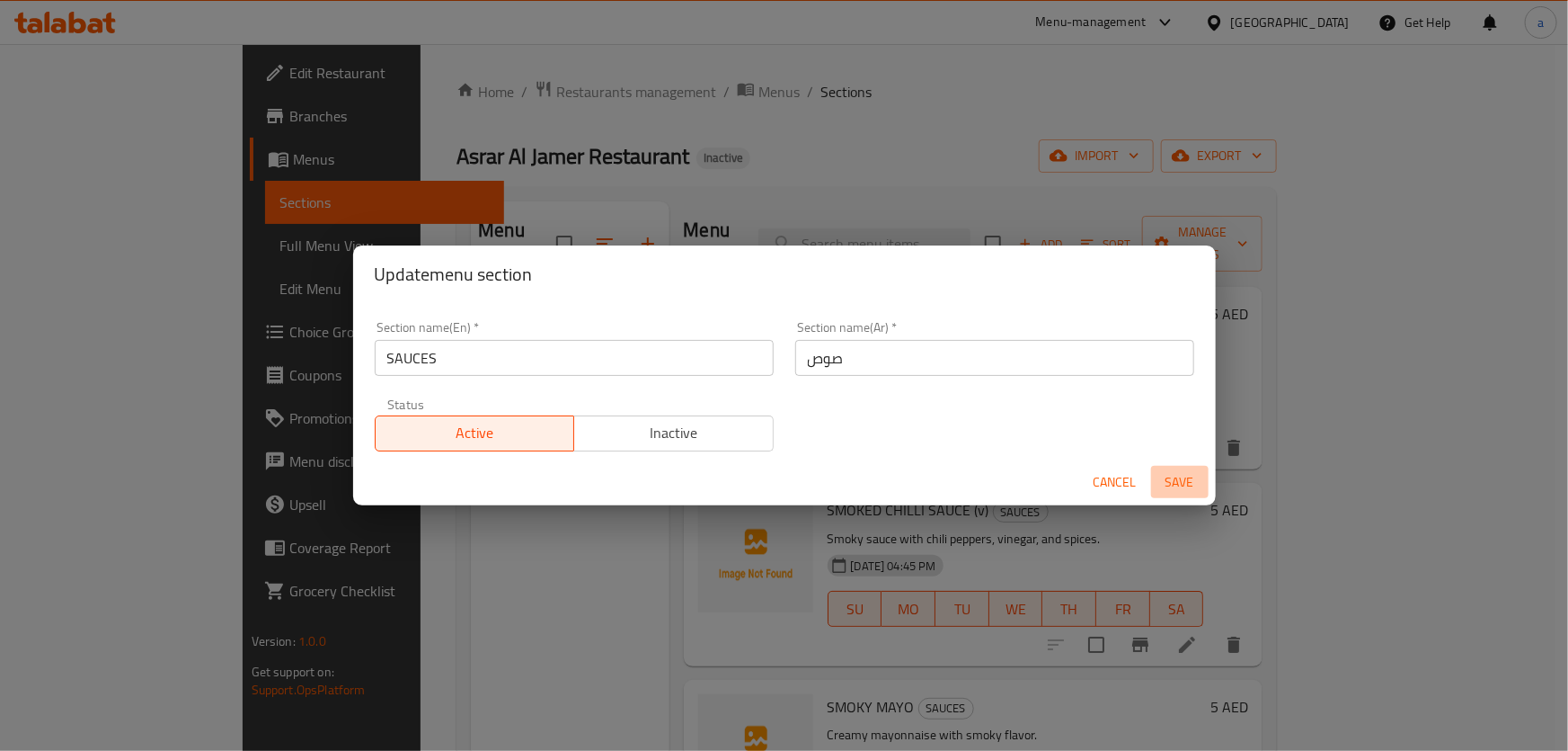
click at [1194, 480] on span "Save" at bounding box center [1179, 482] width 43 height 23
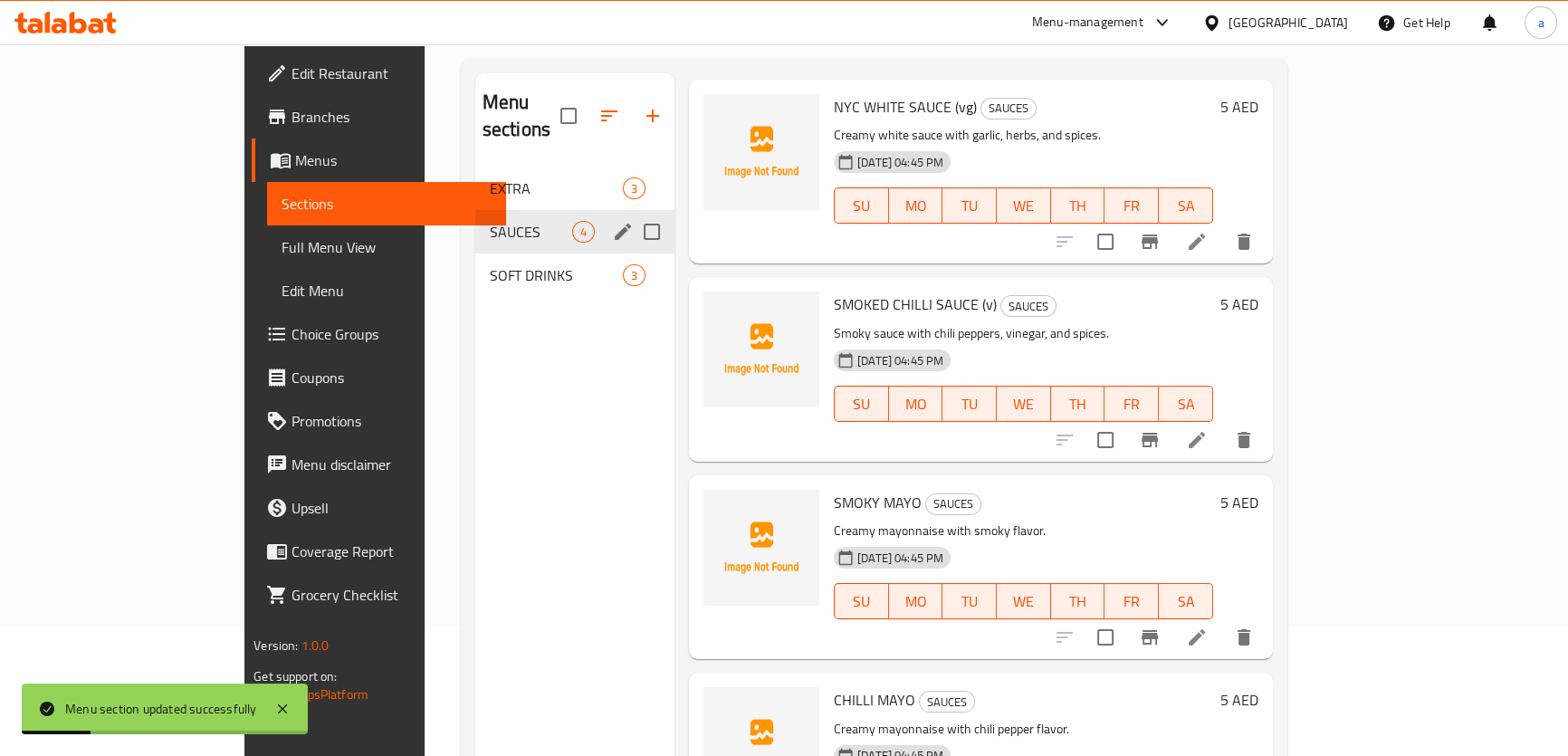
scroll to position [246, 0]
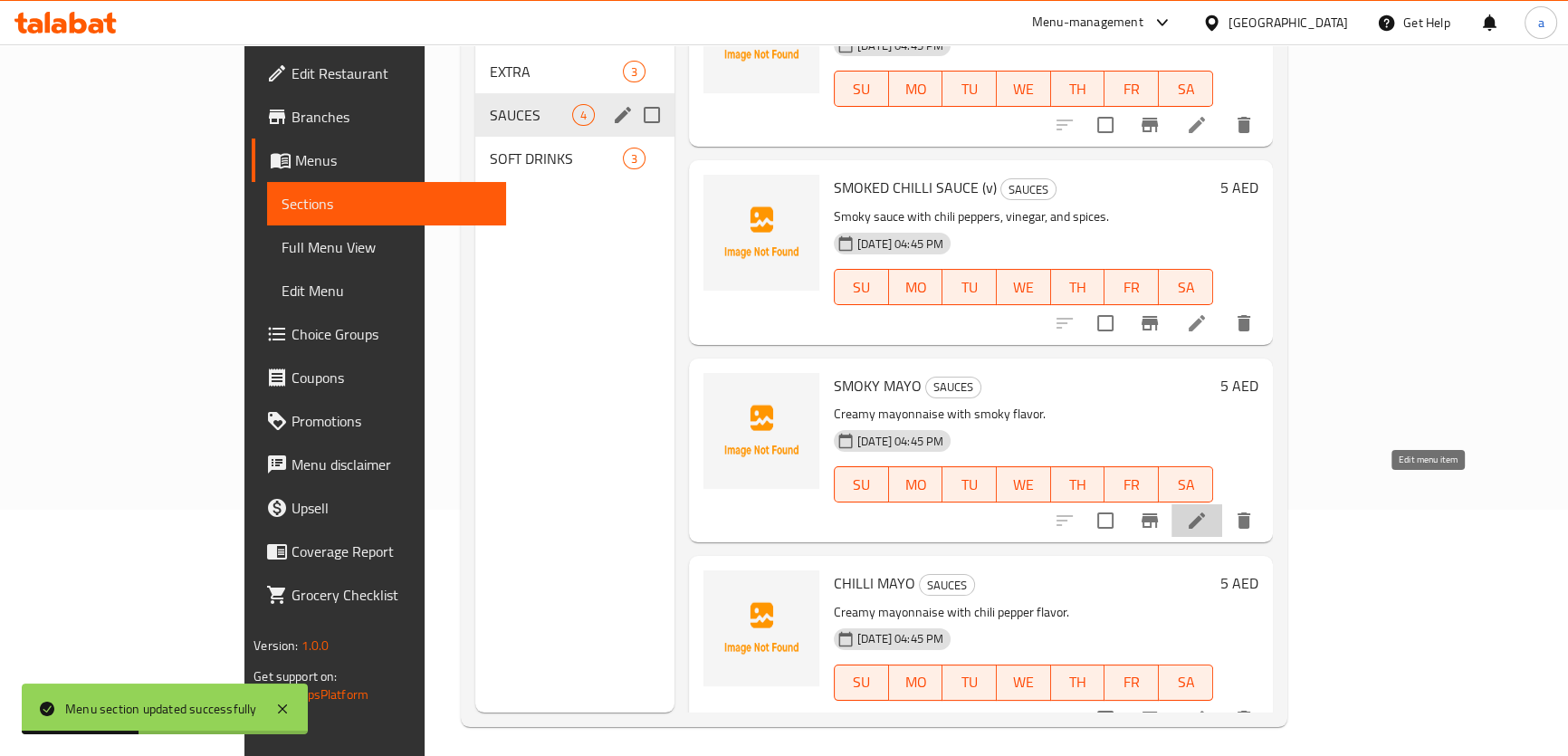
click at [1205, 513] on icon at bounding box center [1197, 521] width 17 height 17
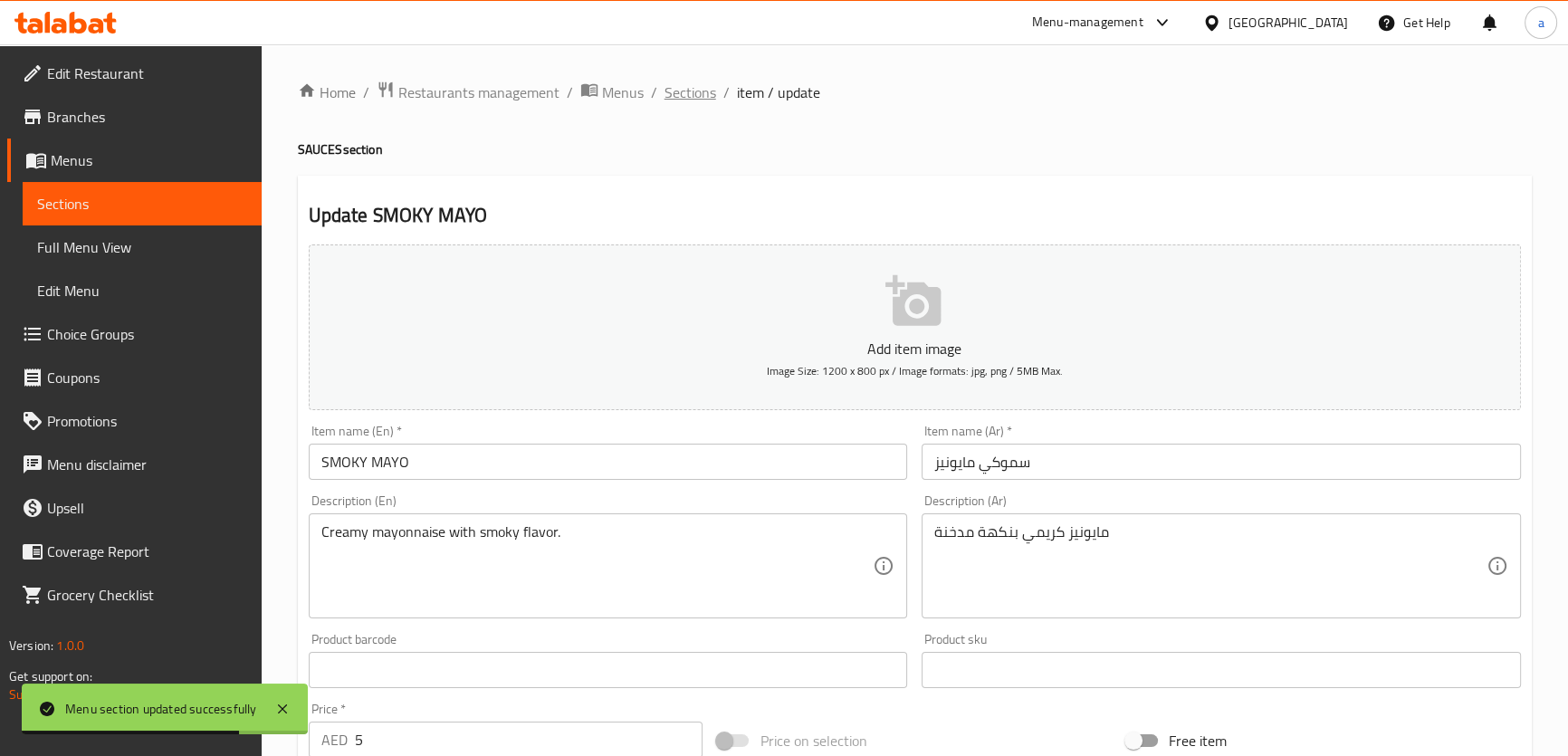
click at [684, 92] on span "Sections" at bounding box center [690, 92] width 52 height 22
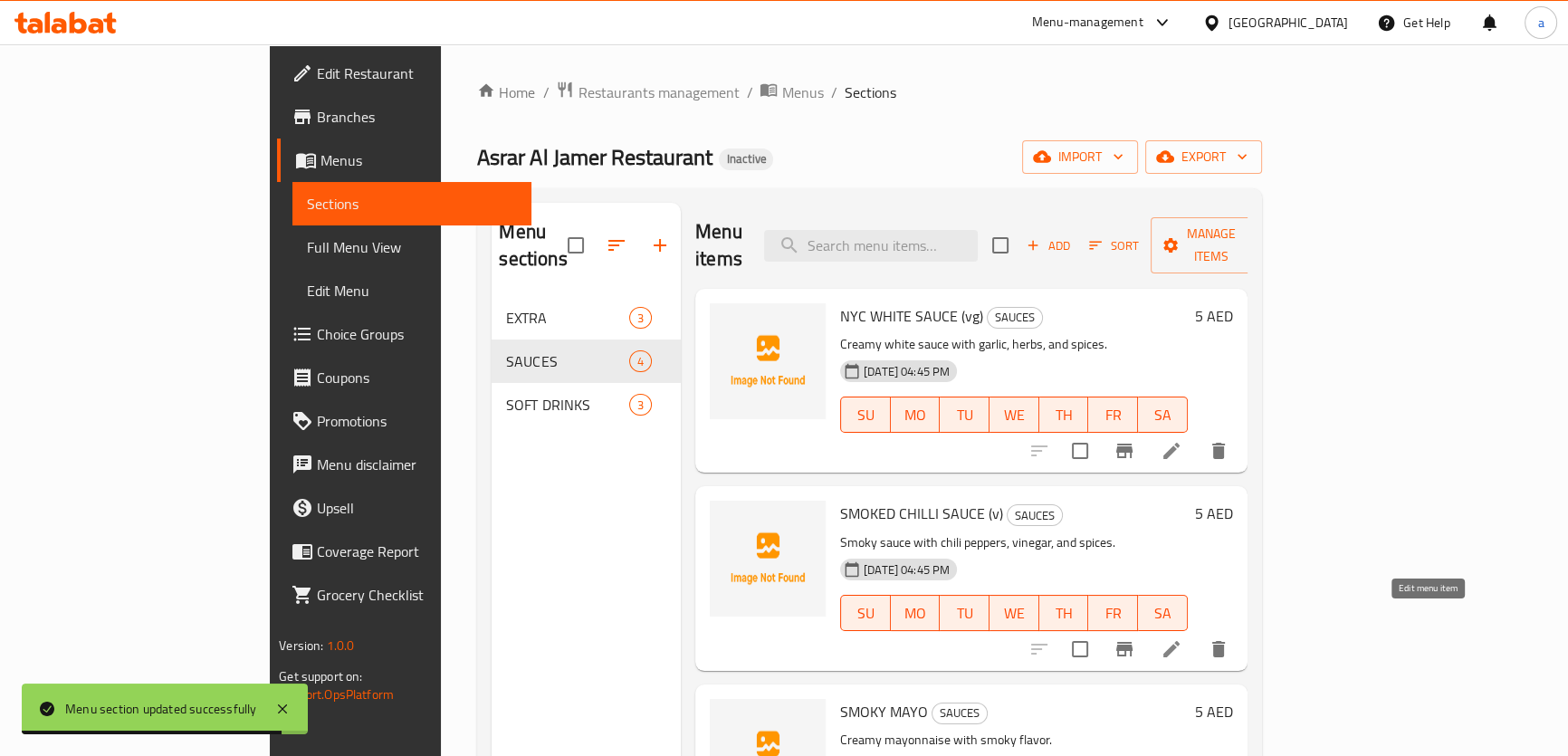
click at [1180, 641] on icon at bounding box center [1171, 649] width 17 height 17
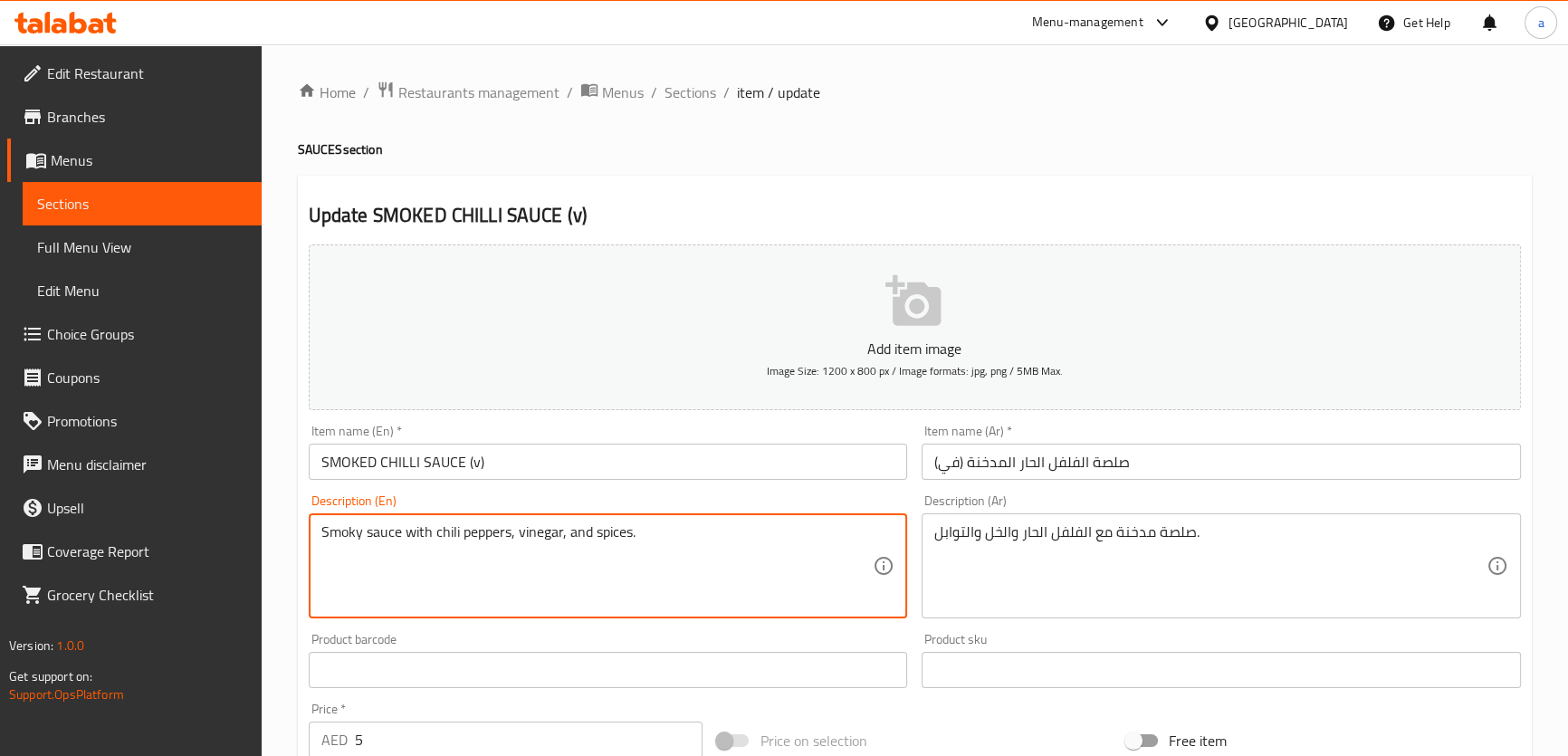
click at [534, 532] on textarea "Smoky sauce with chili peppers, vinegar, and spices." at bounding box center [597, 565] width 552 height 86
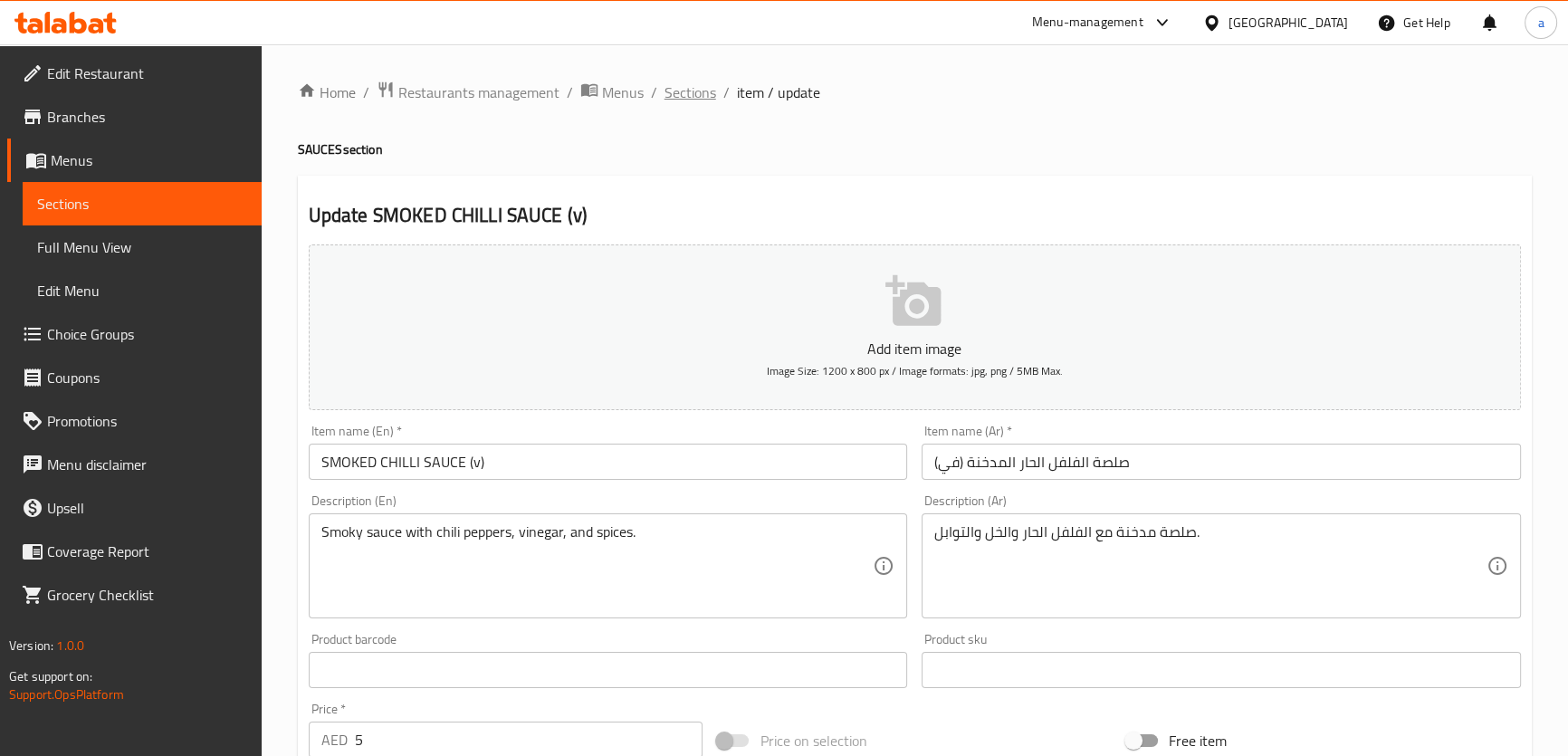
click at [697, 91] on span "Sections" at bounding box center [690, 92] width 52 height 22
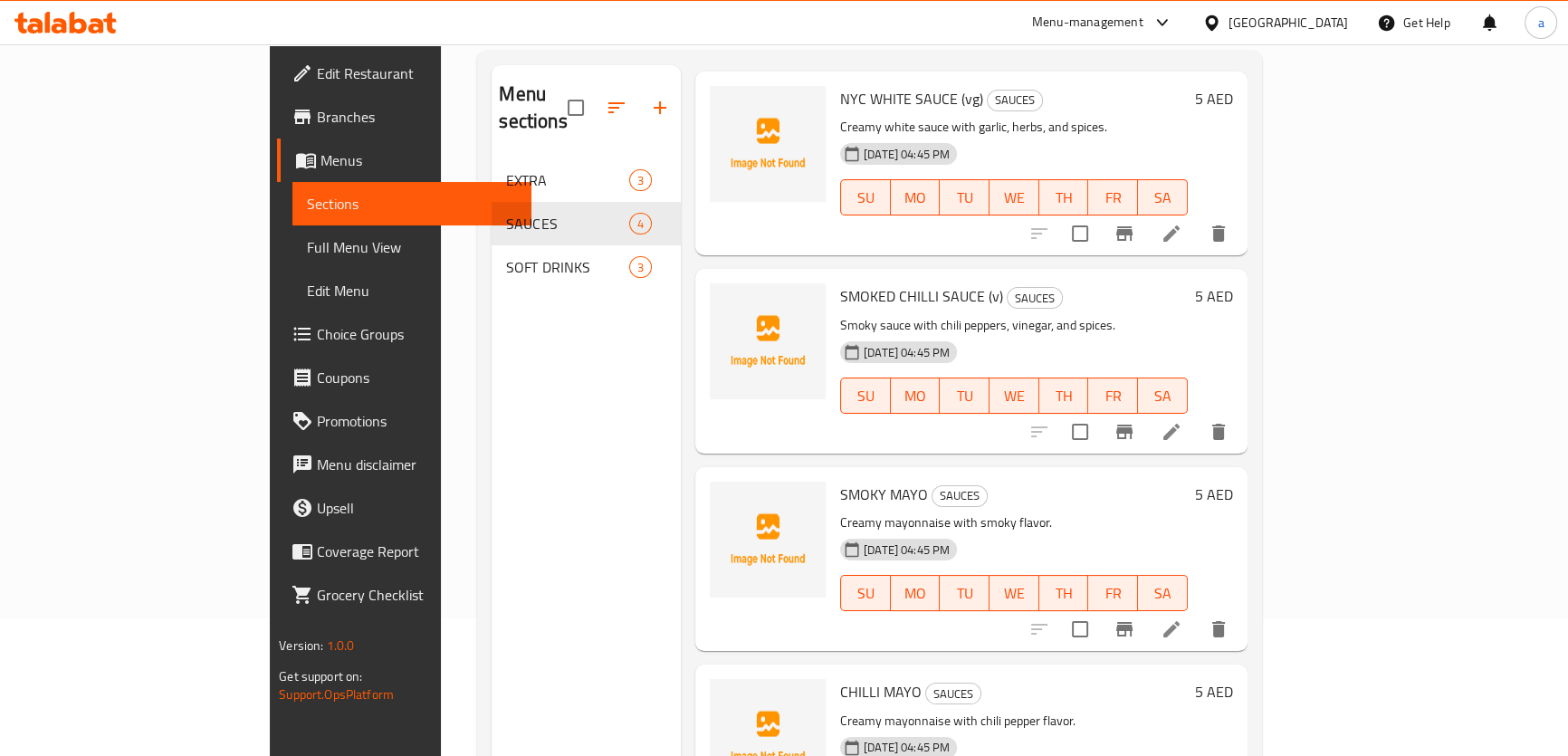
scroll to position [254, 0]
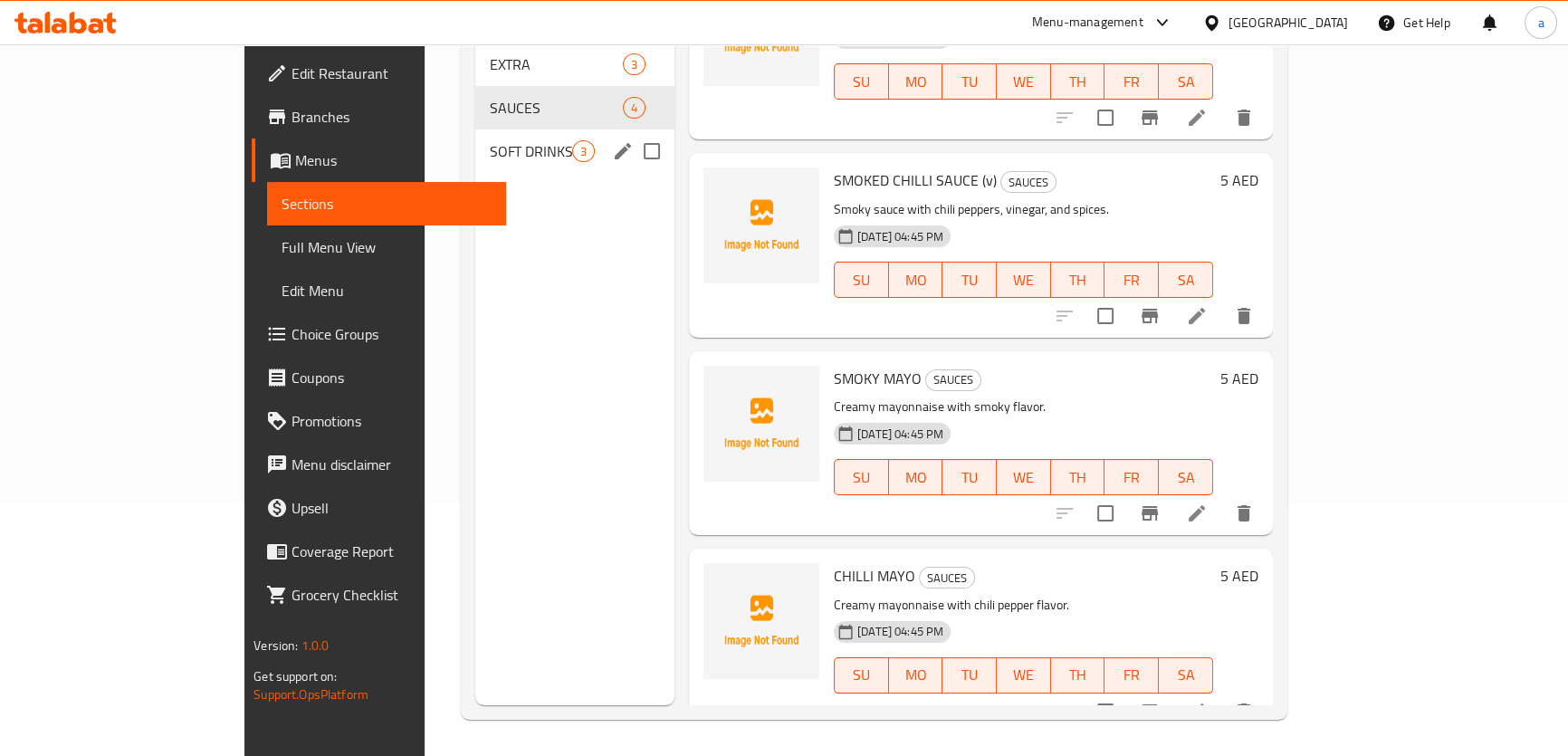
click at [490, 140] on span "SOFT DRINKS" at bounding box center [530, 151] width 82 height 22
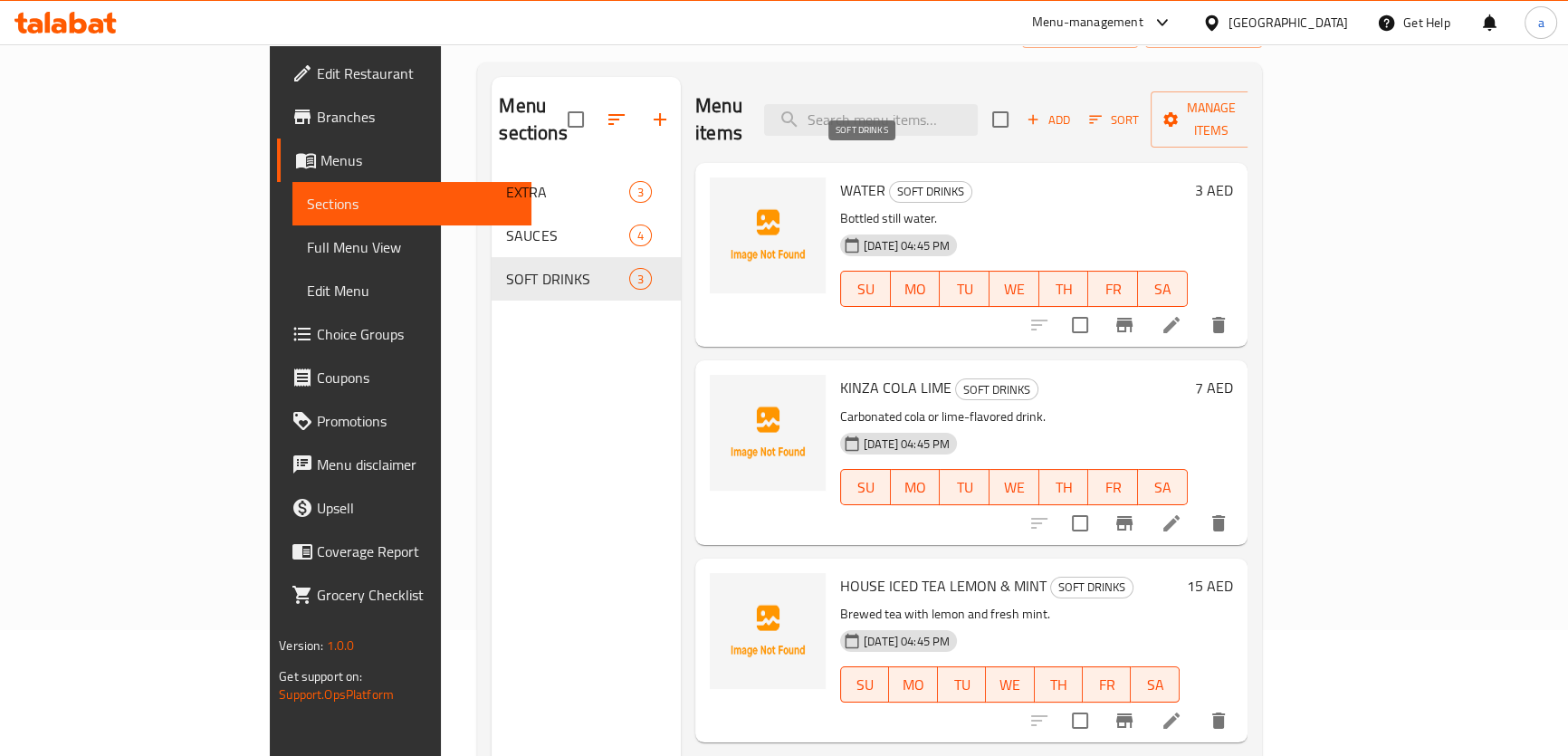
scroll to position [7, 0]
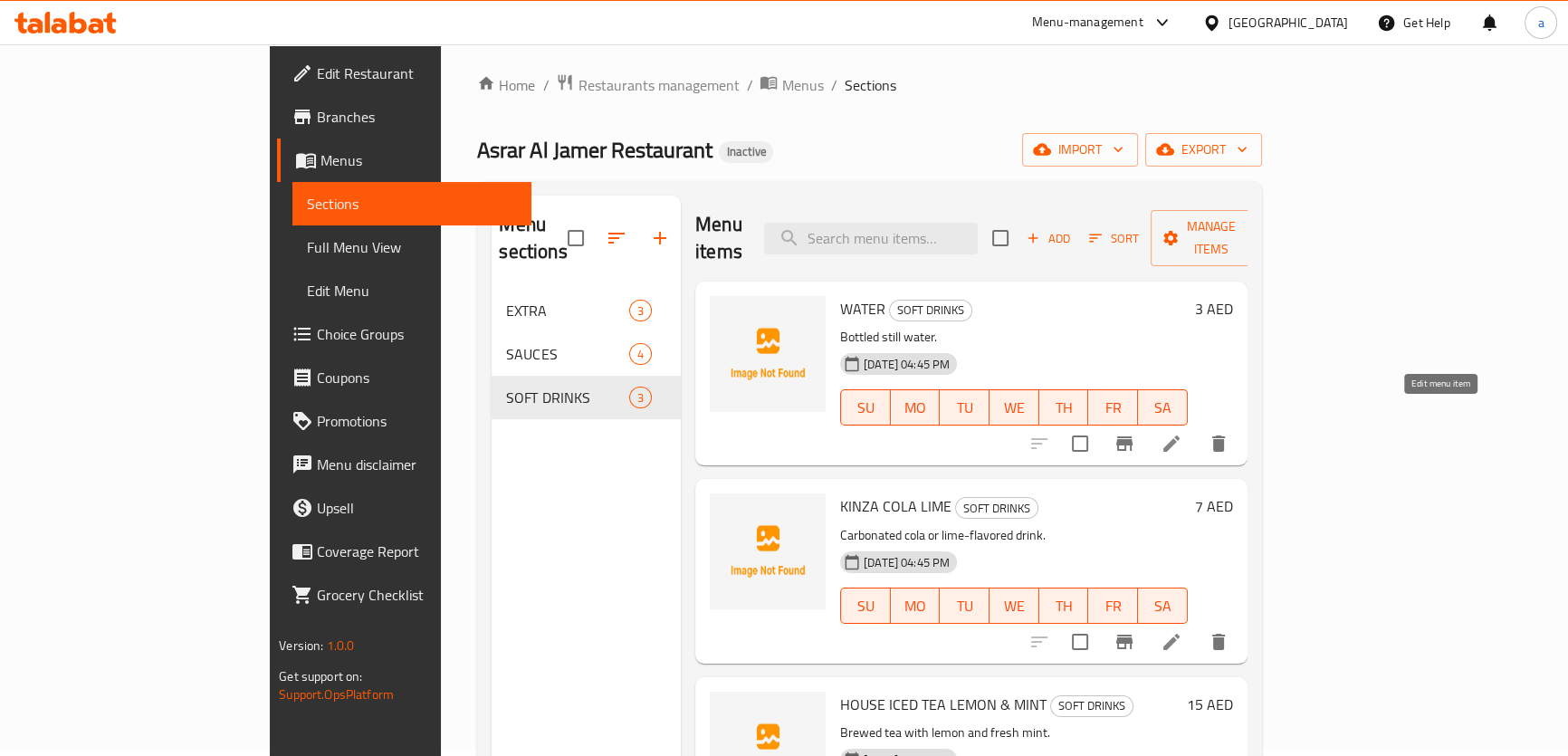
click at [1182, 432] on icon at bounding box center [1171, 443] width 22 height 22
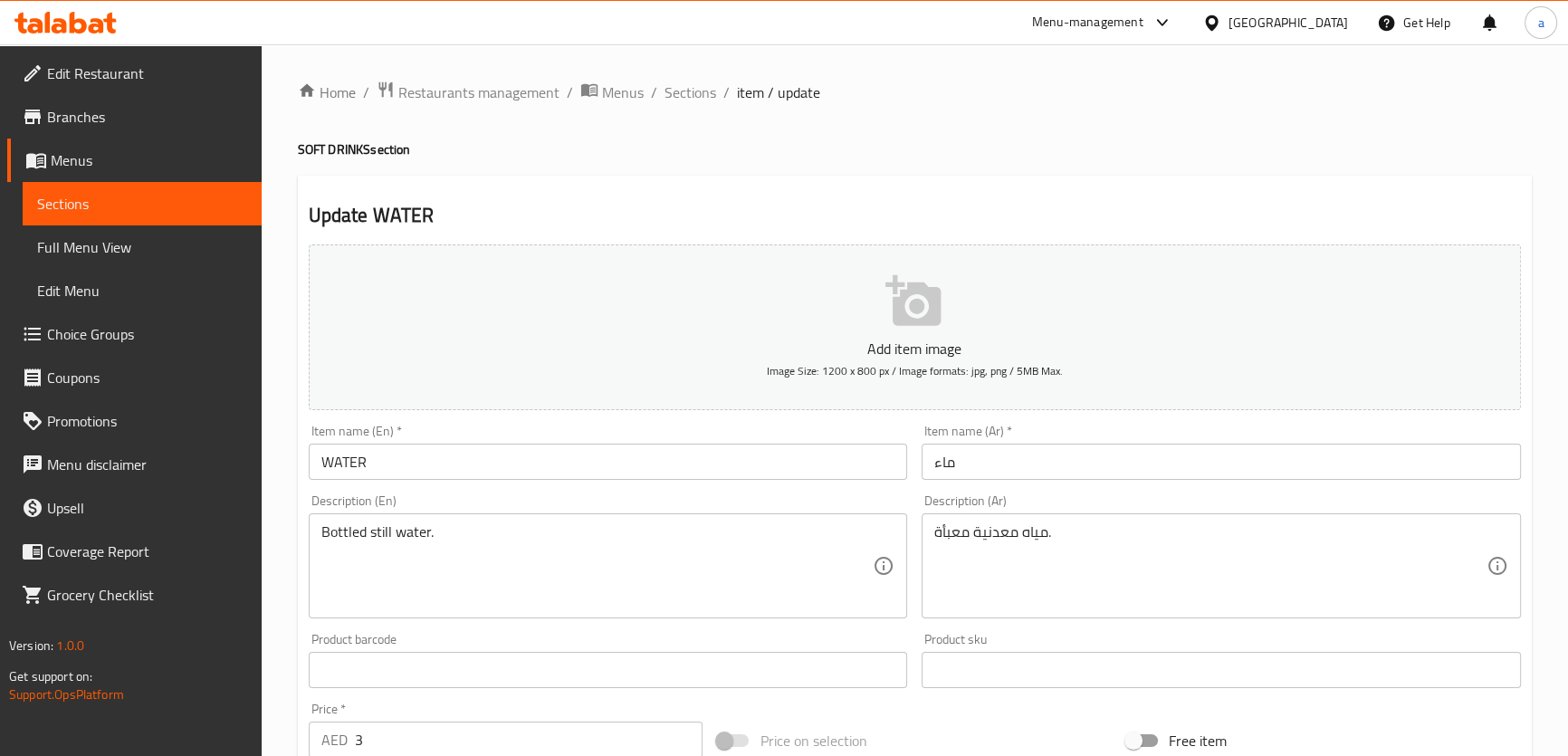
click at [145, 210] on span "Sections" at bounding box center [142, 204] width 210 height 22
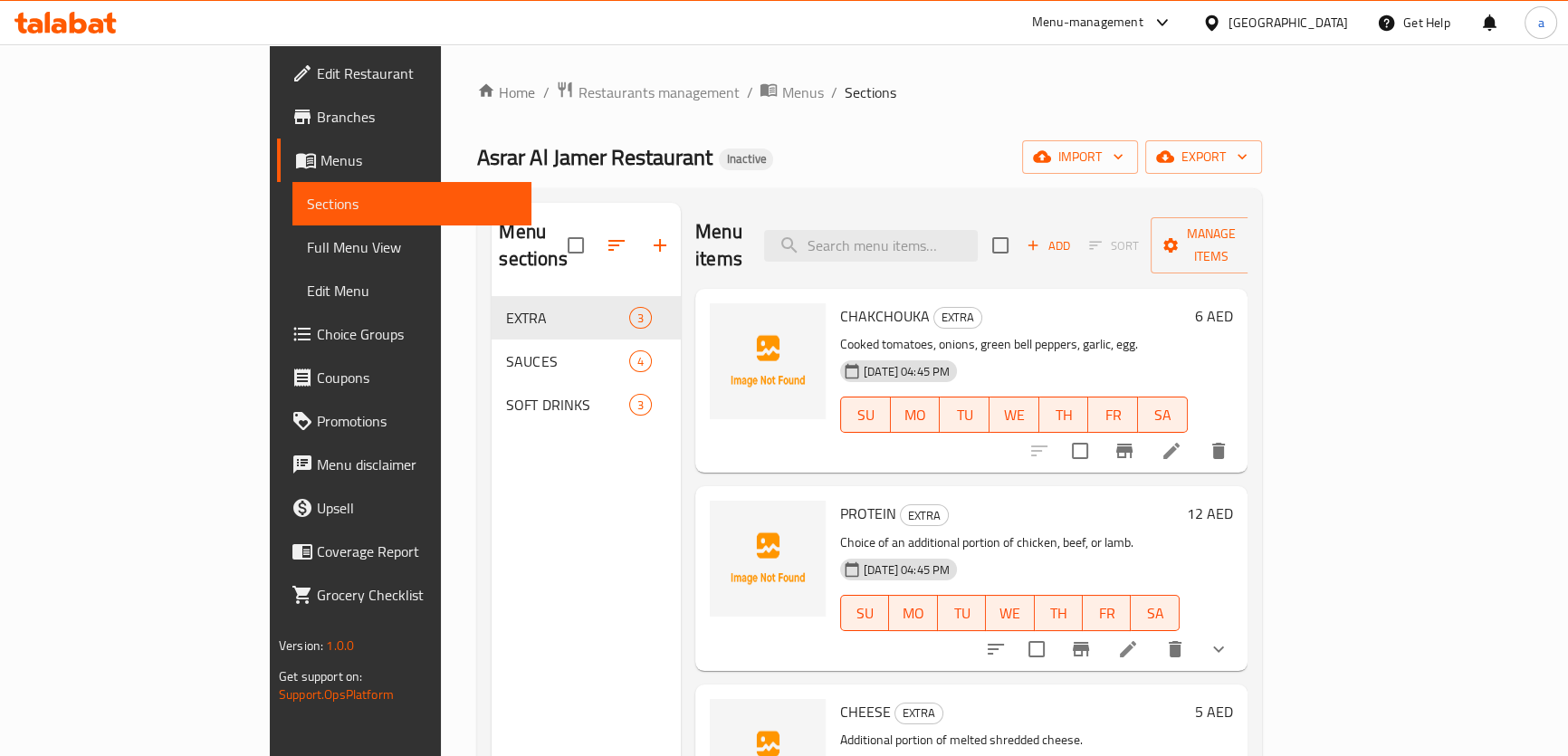
scroll to position [164, 0]
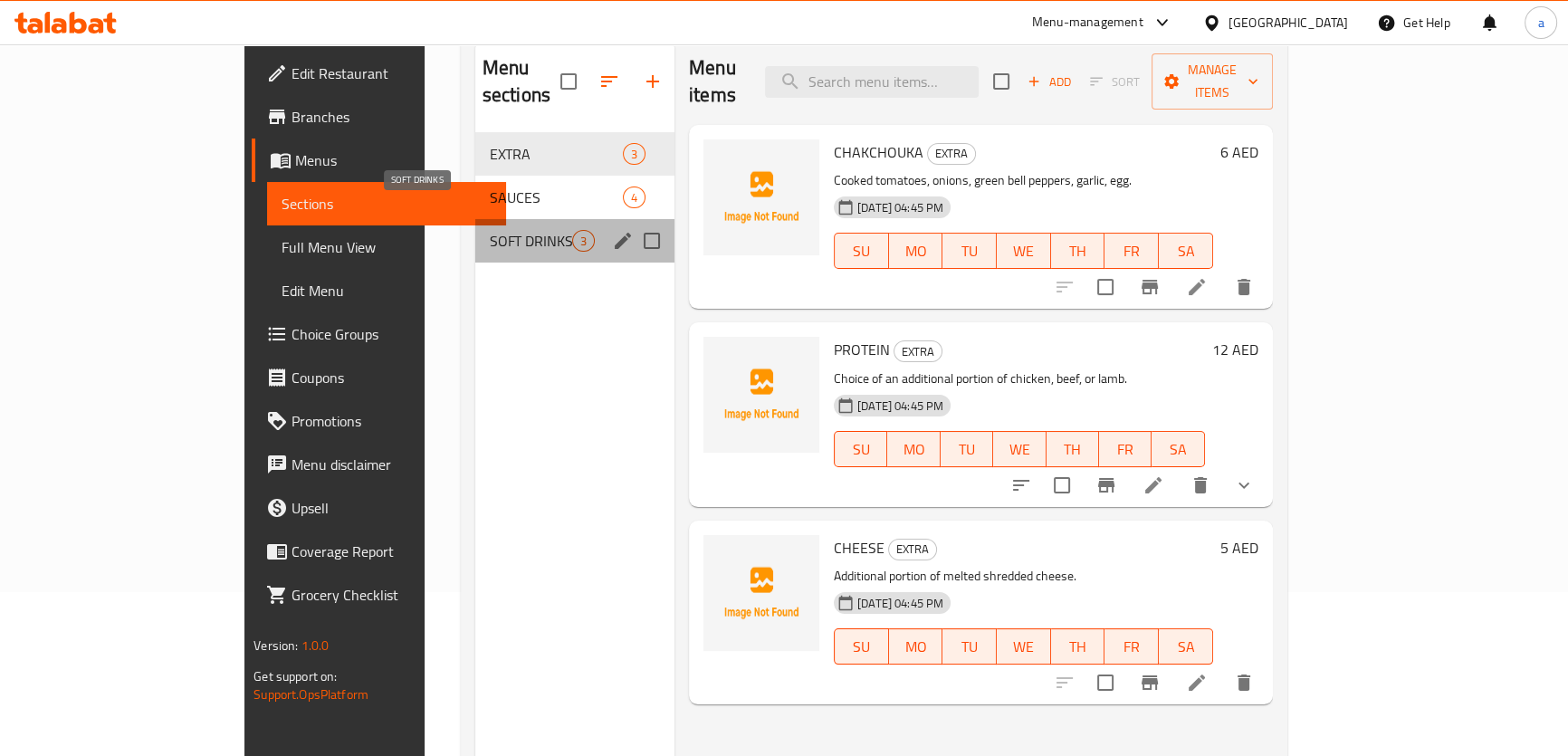
click at [490, 230] on span "SOFT DRINKS" at bounding box center [530, 241] width 82 height 22
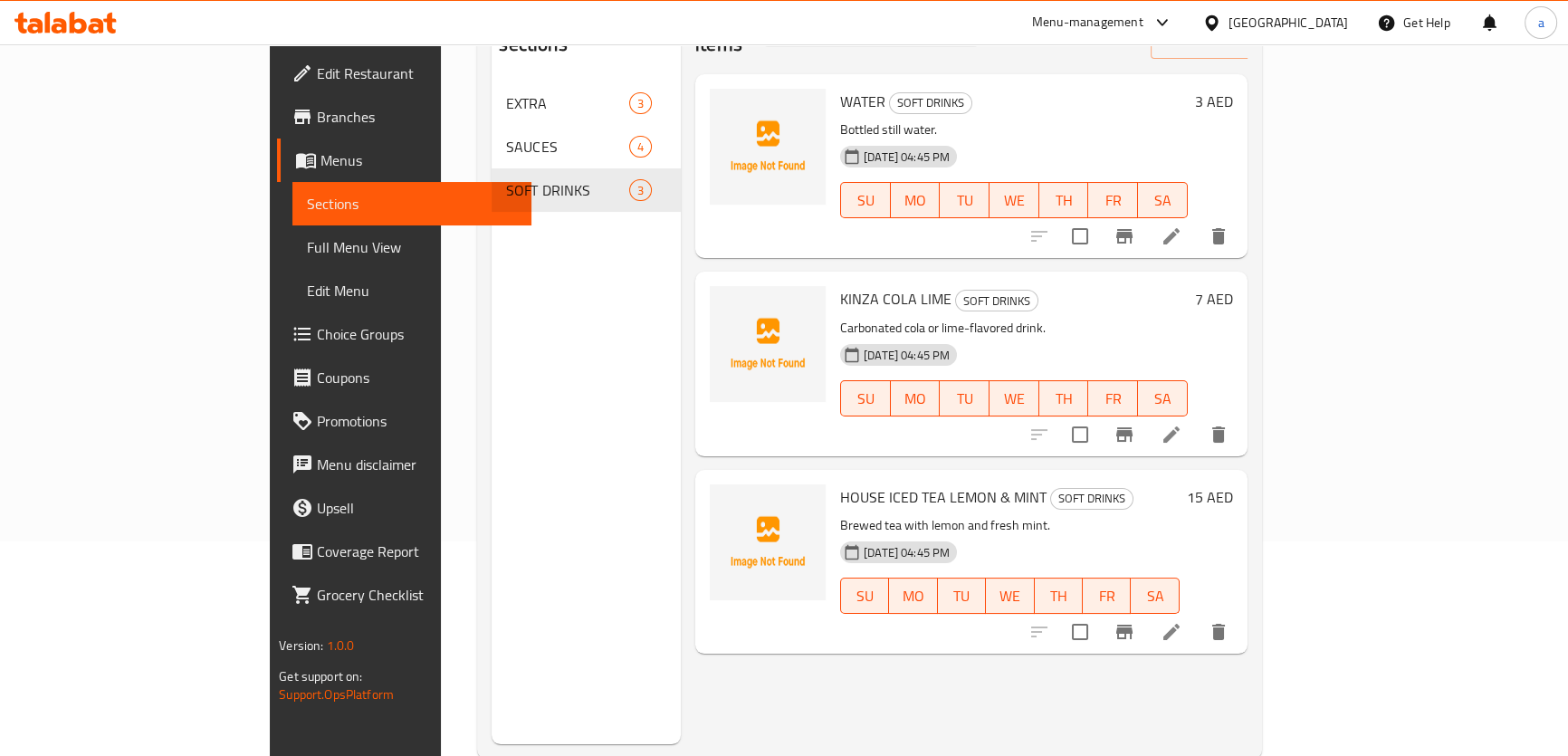
scroll to position [254, 0]
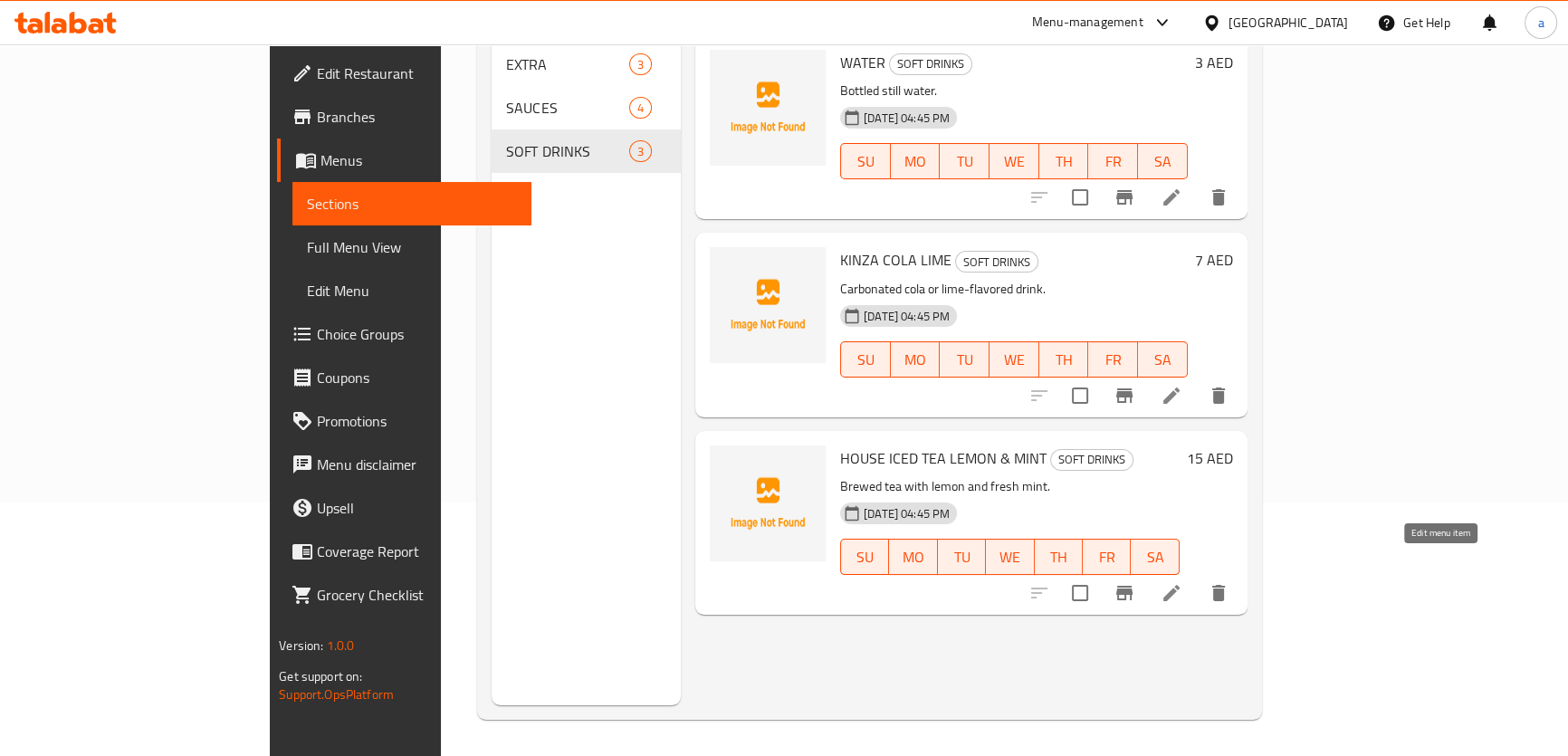
click at [1180, 585] on icon at bounding box center [1171, 593] width 17 height 17
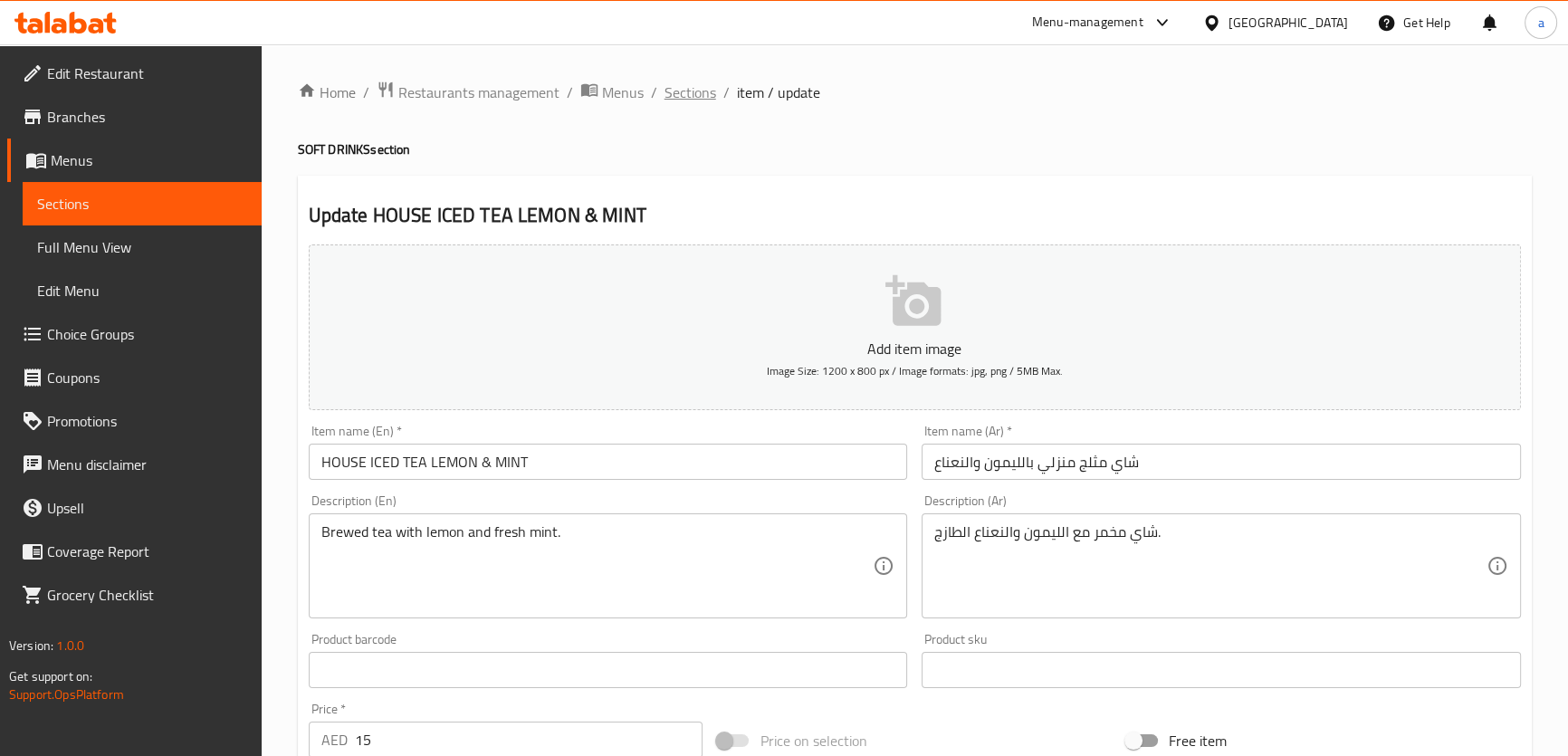
click at [704, 94] on span "Sections" at bounding box center [690, 92] width 52 height 22
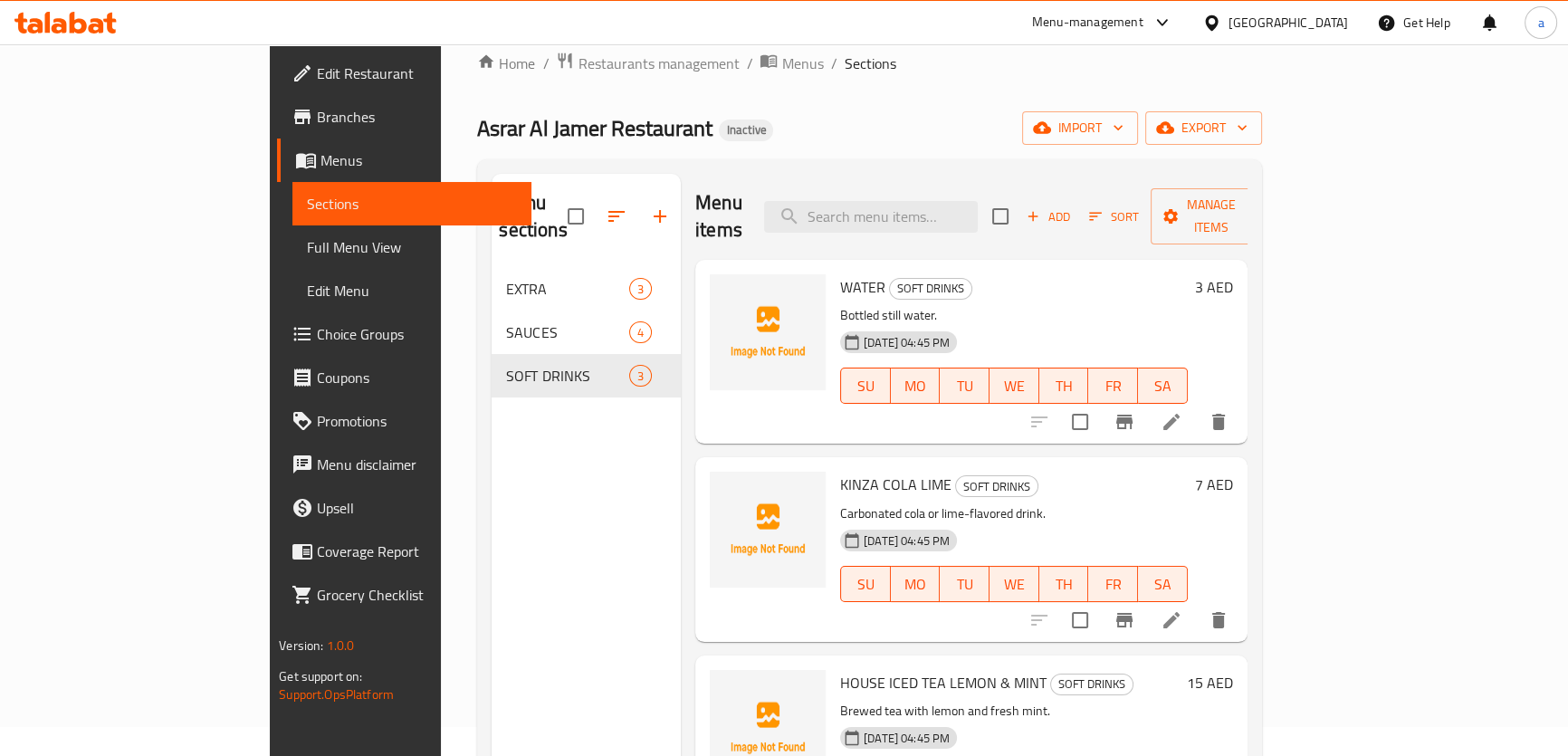
scroll to position [81, 0]
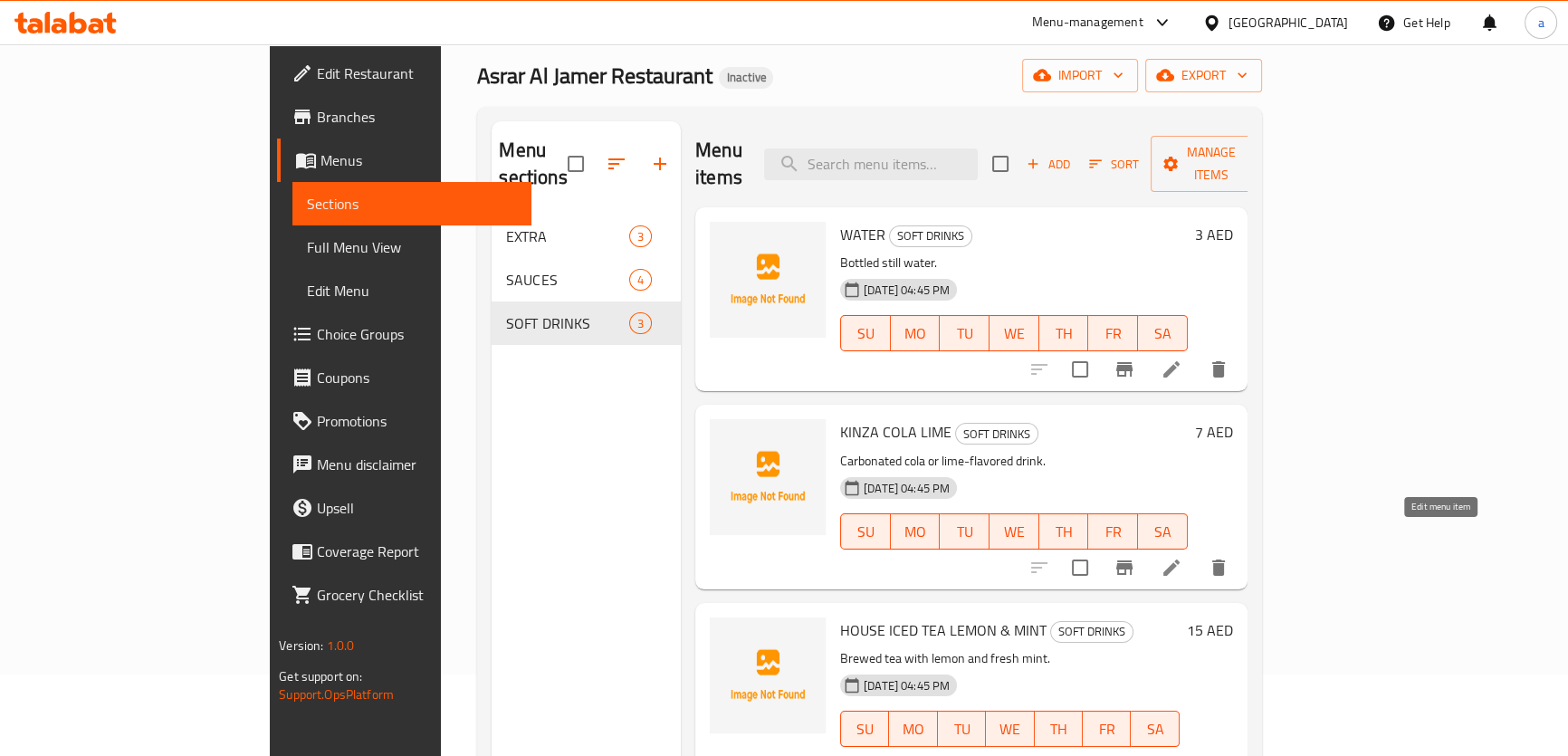
click at [1180, 560] on icon at bounding box center [1171, 568] width 17 height 17
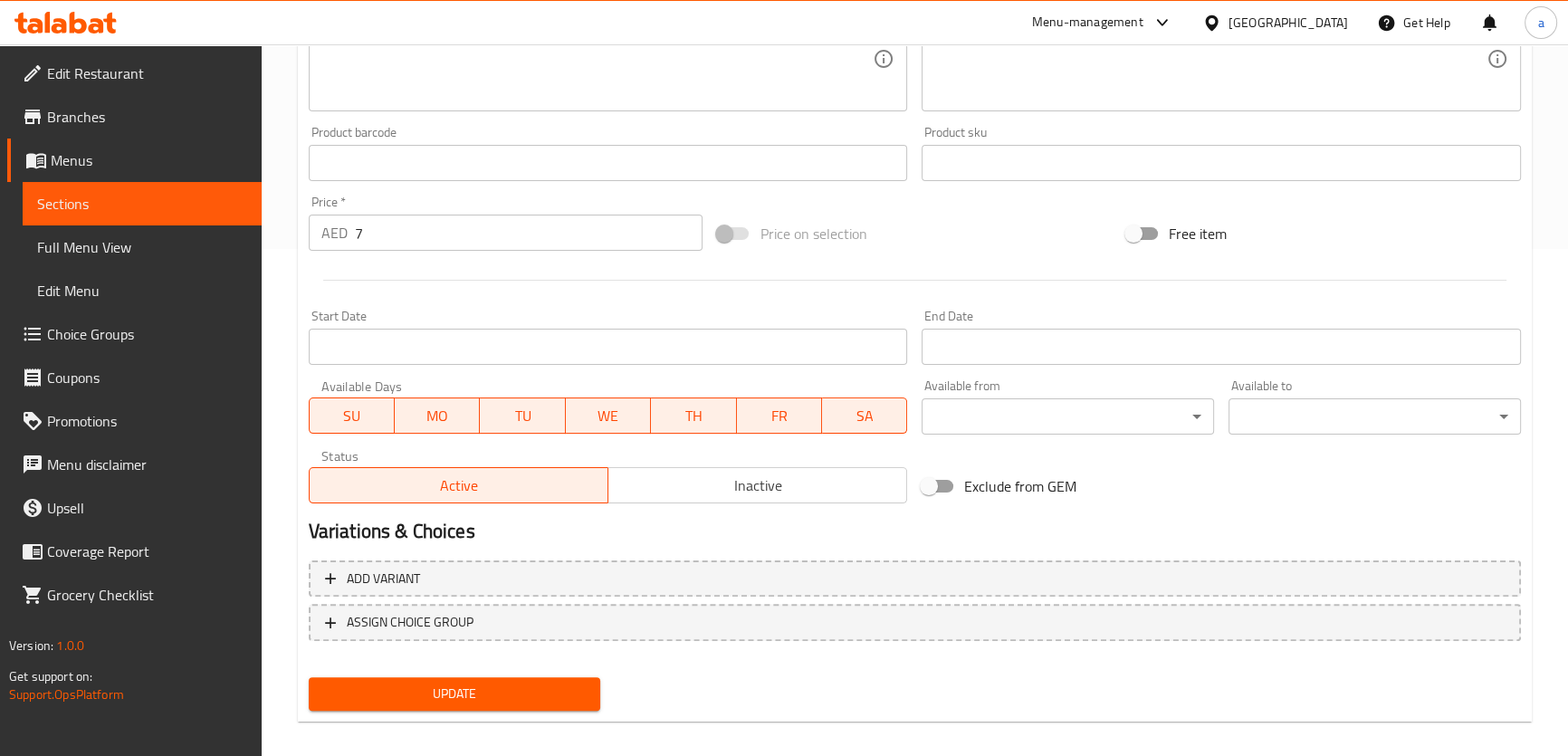
scroll to position [192, 0]
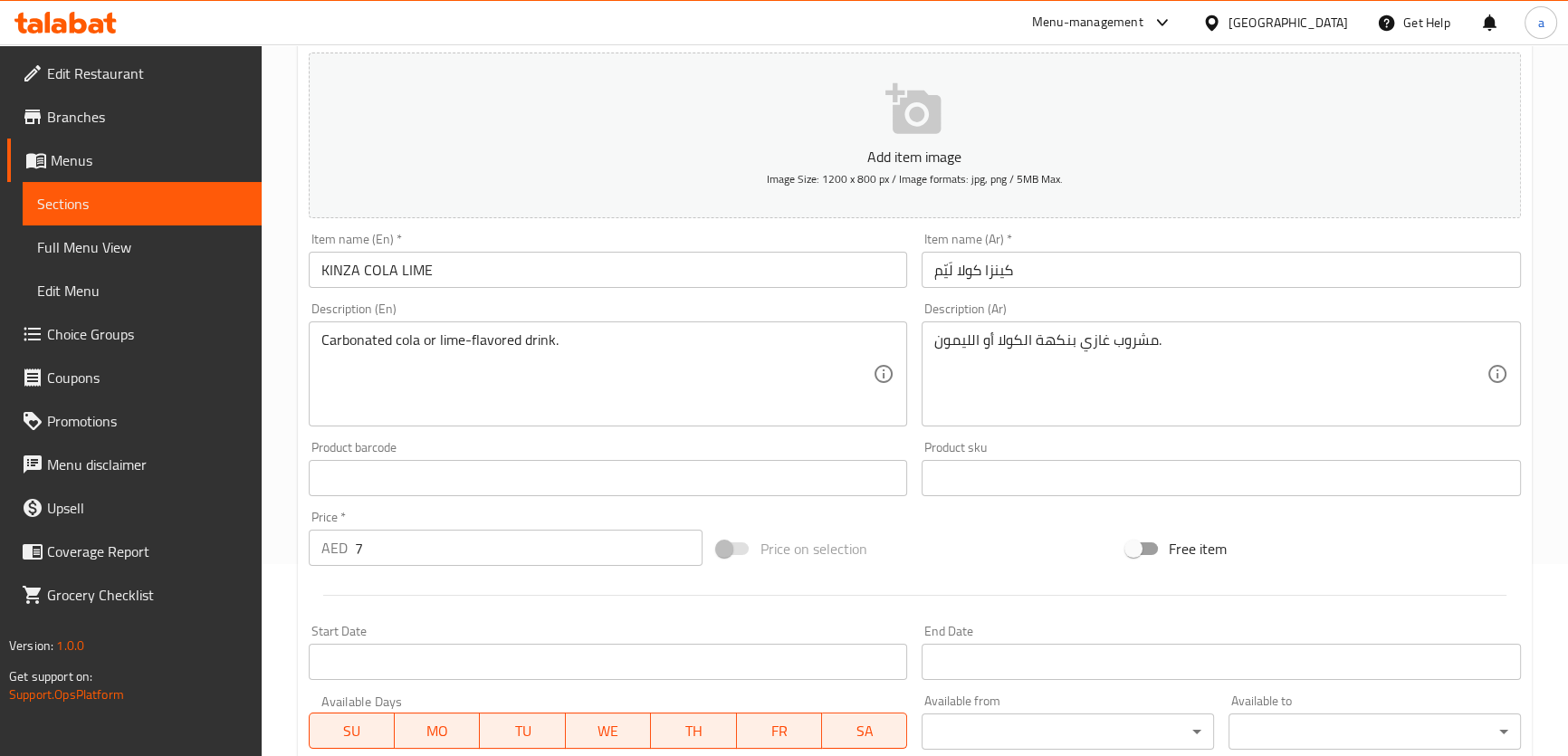
click at [90, 317] on link "Choice Groups" at bounding box center [135, 334] width 255 height 43
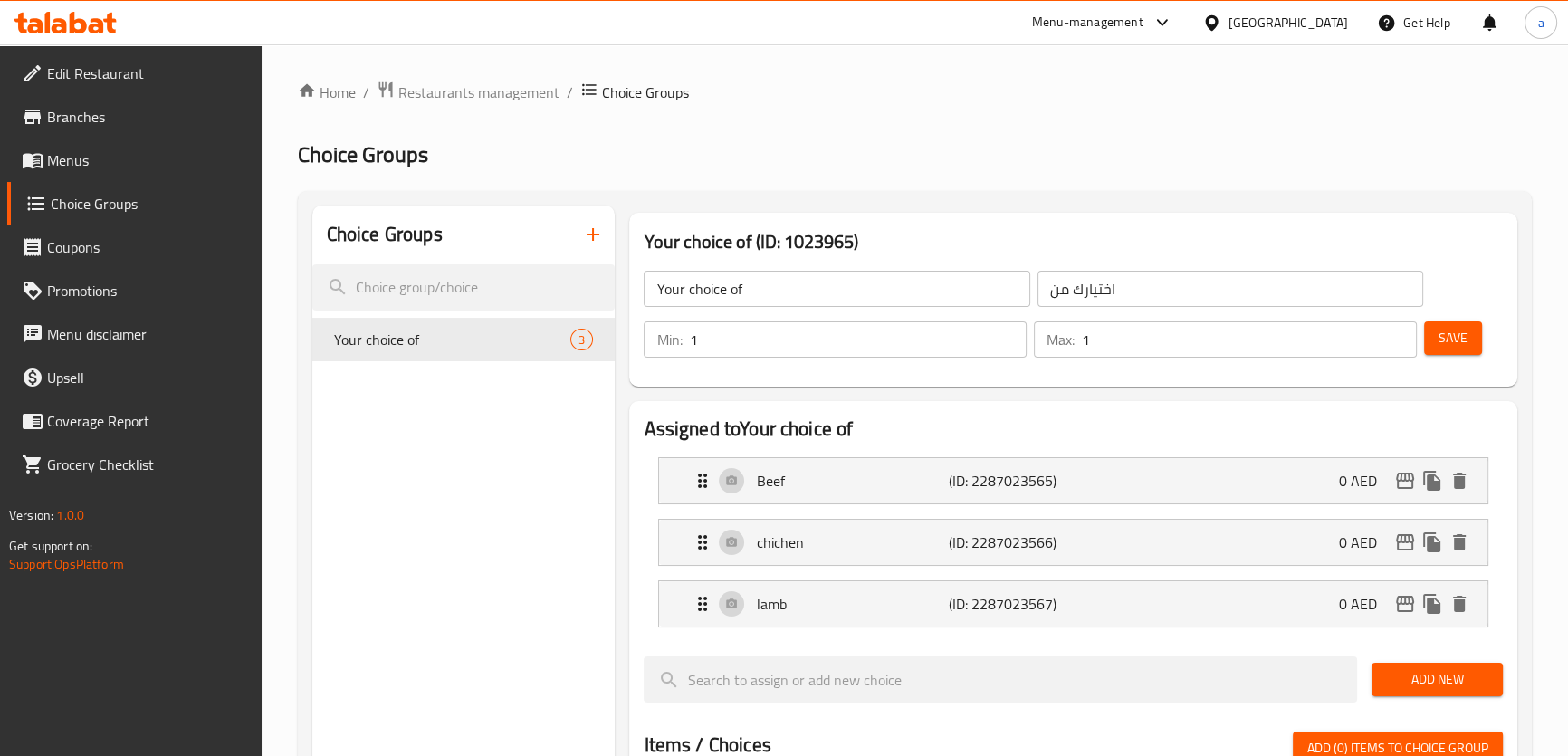
click at [595, 247] on button "button" at bounding box center [592, 234] width 43 height 43
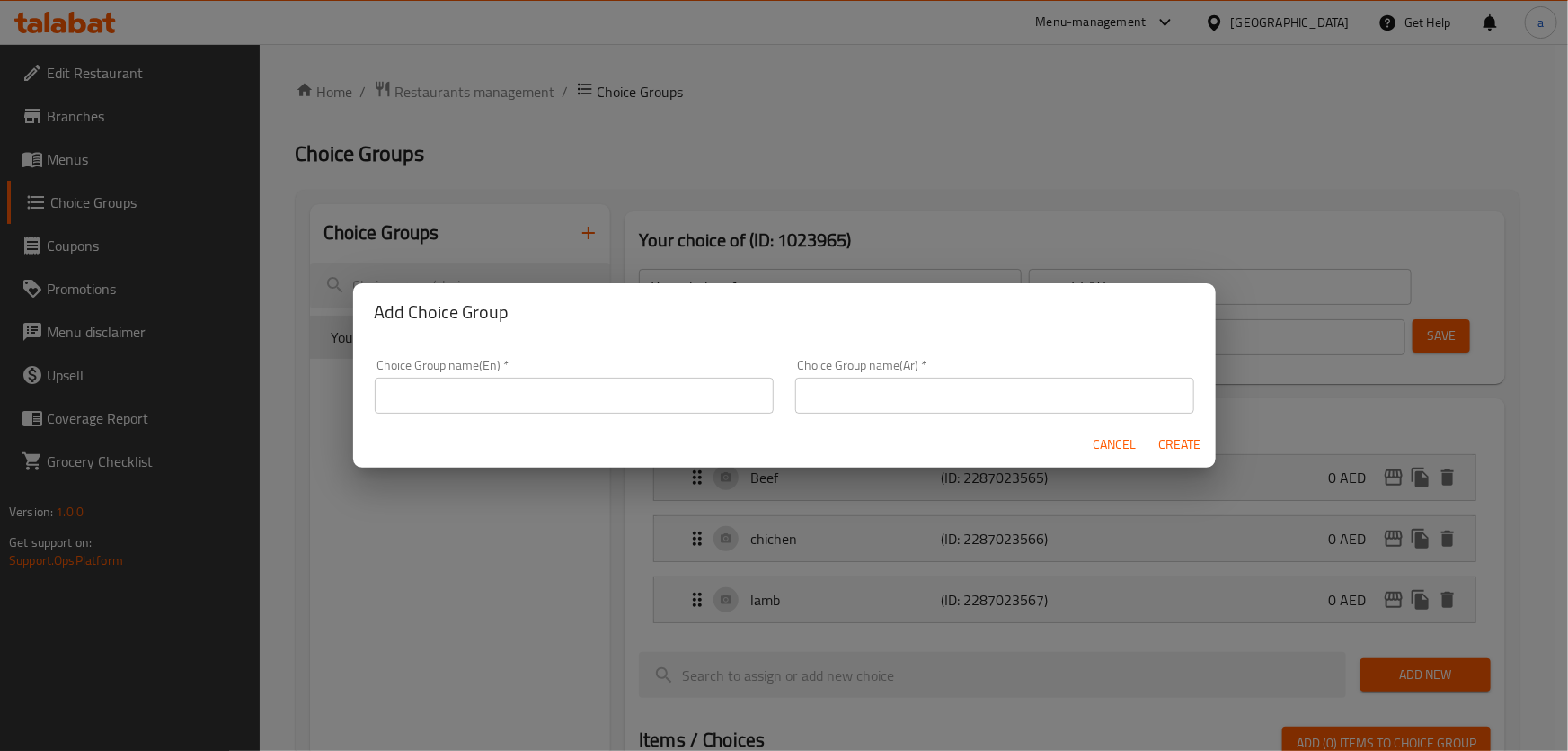
click at [850, 232] on div "Add Choice Group Choice Group name(En)   * Choice Group name(En) * Choice Group…" at bounding box center [784, 376] width 1568 height 751
click at [1116, 450] on span "Cancel" at bounding box center [1114, 444] width 43 height 23
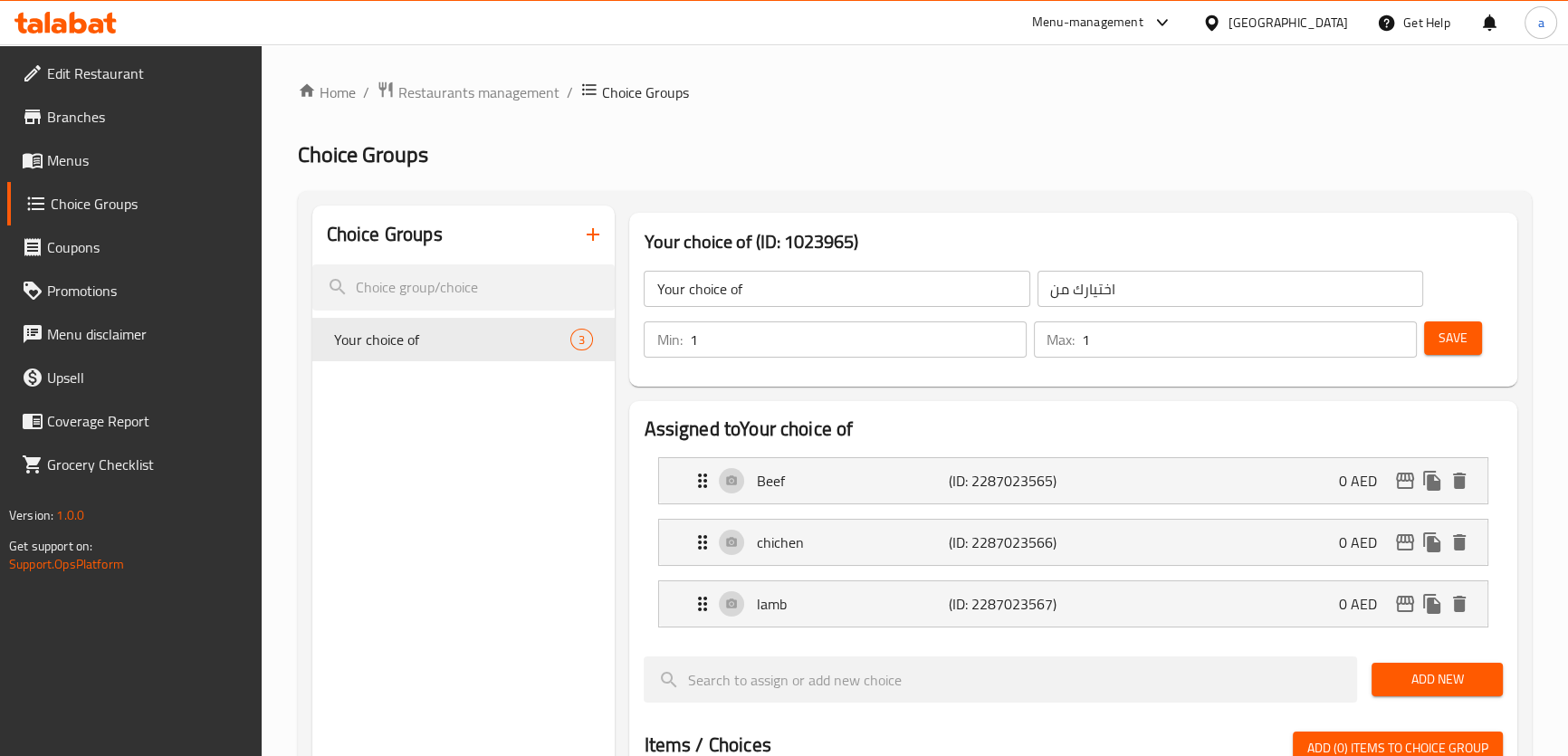
click at [590, 242] on icon "button" at bounding box center [593, 234] width 22 height 22
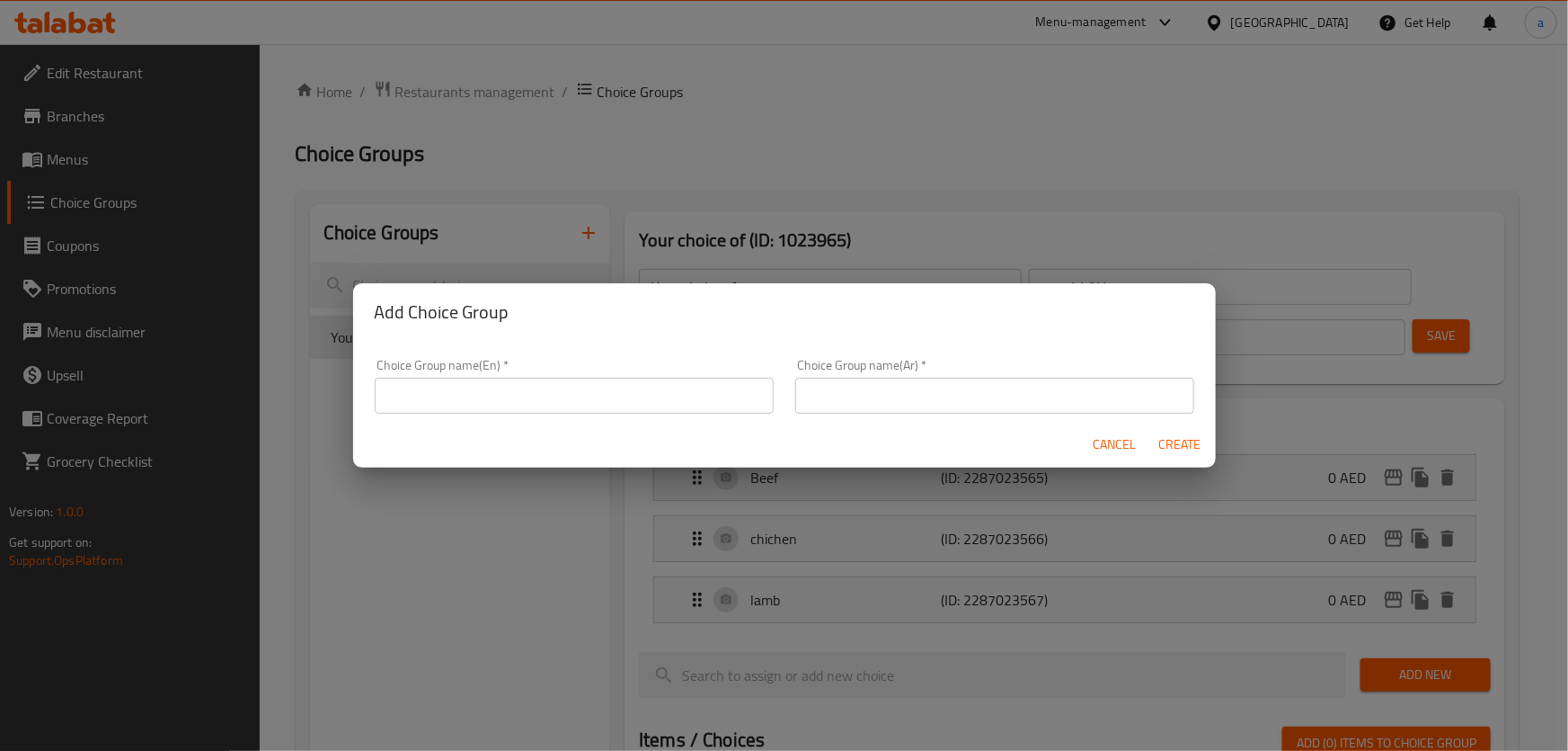
click at [504, 372] on div "Choice Group name(En)   * Choice Group name(En) *" at bounding box center [574, 386] width 399 height 55
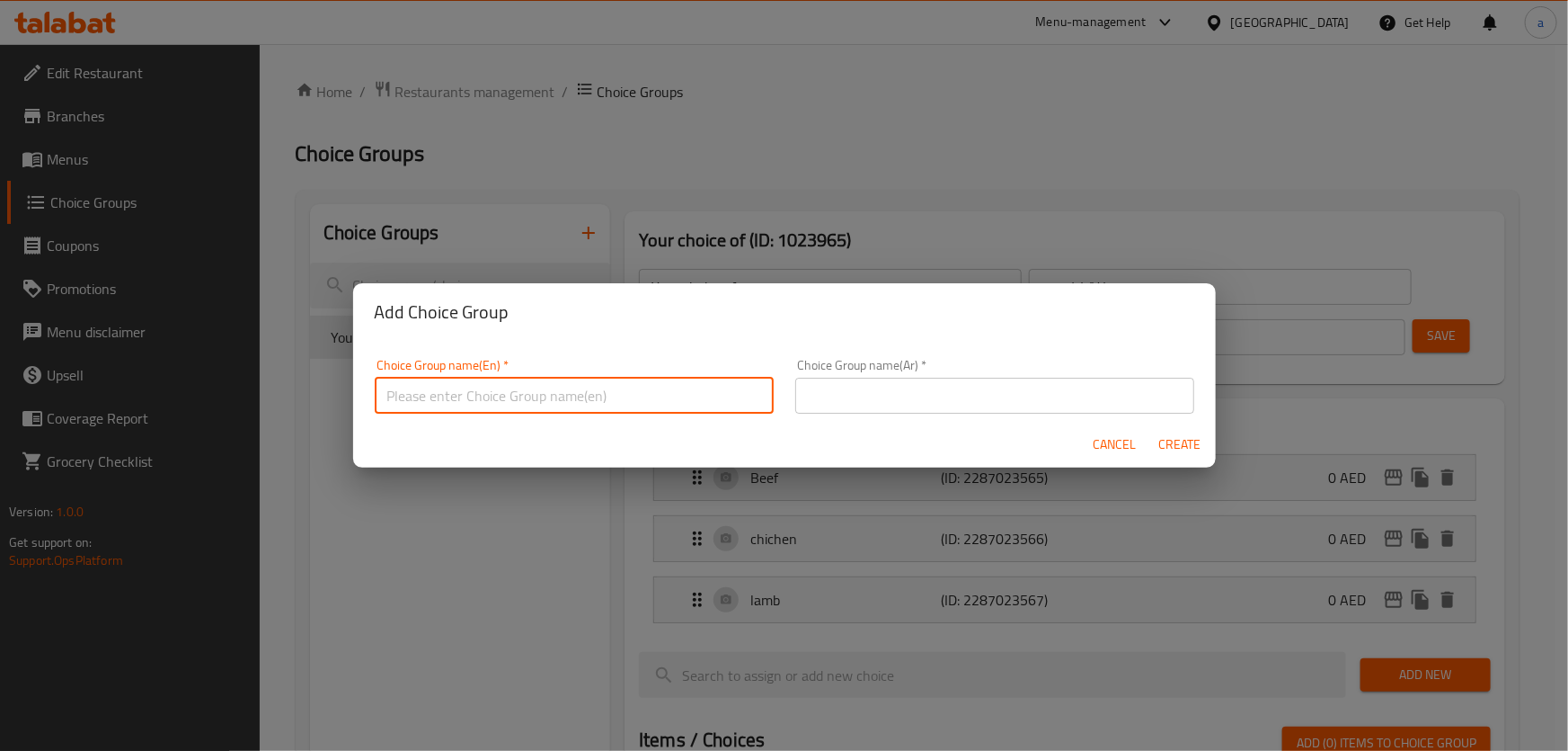
click at [505, 380] on input "text" at bounding box center [574, 395] width 399 height 36
type input "Your choice of"
click at [917, 383] on input "text" at bounding box center [995, 395] width 399 height 36
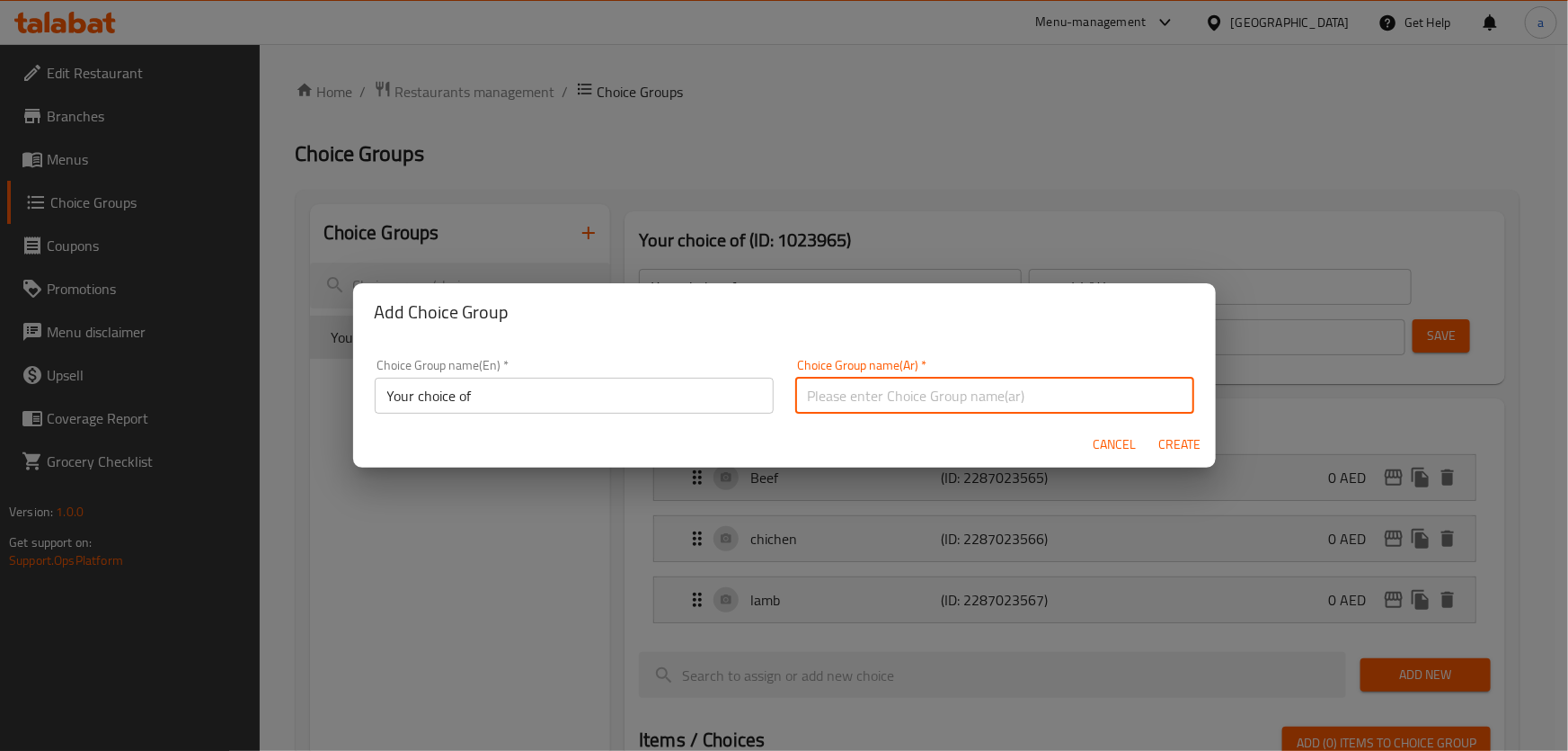
type input "اختيارك من"
click at [1166, 442] on span "Create" at bounding box center [1179, 444] width 43 height 23
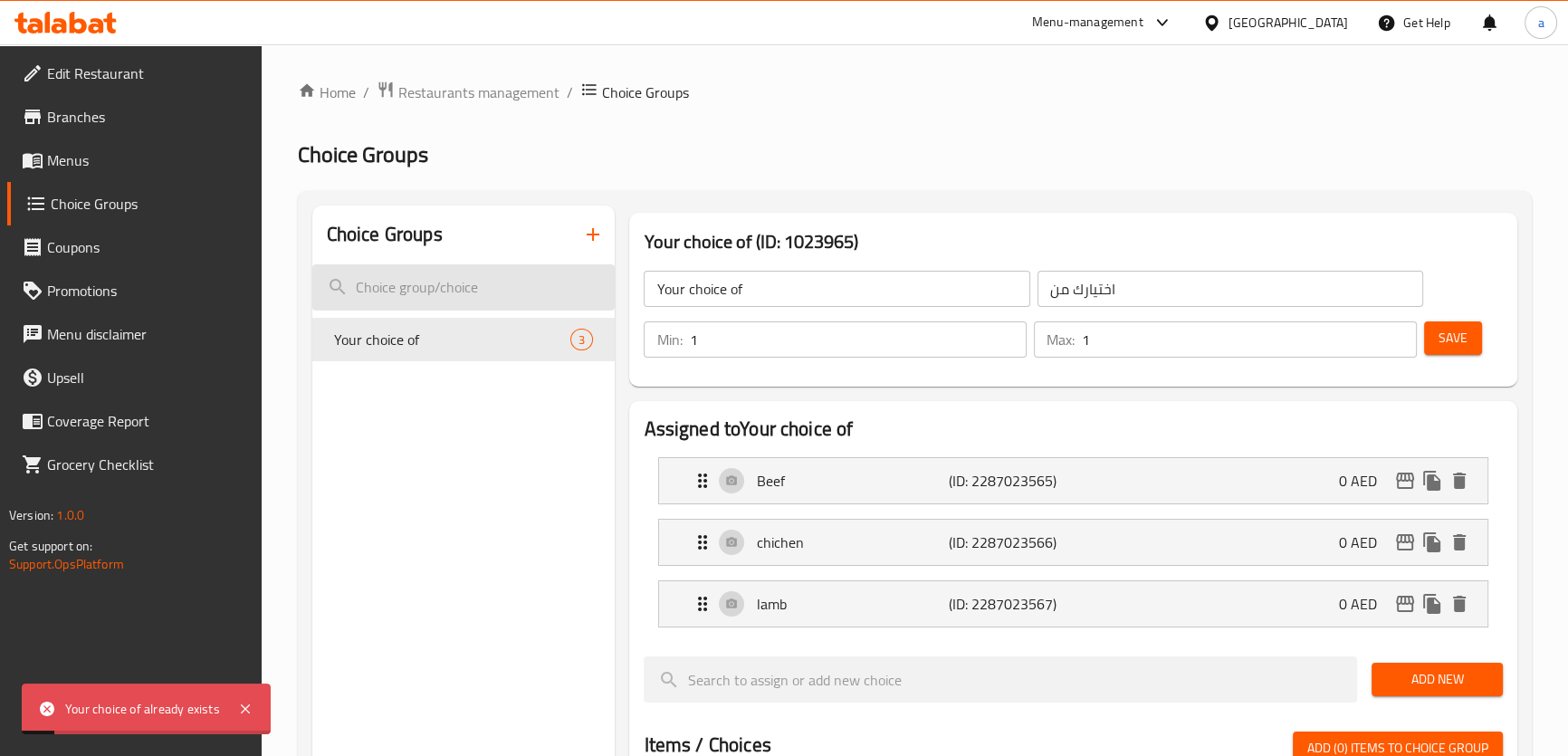
click at [488, 286] on input "search" at bounding box center [464, 288] width 303 height 46
click at [592, 239] on icon "button" at bounding box center [593, 234] width 13 height 13
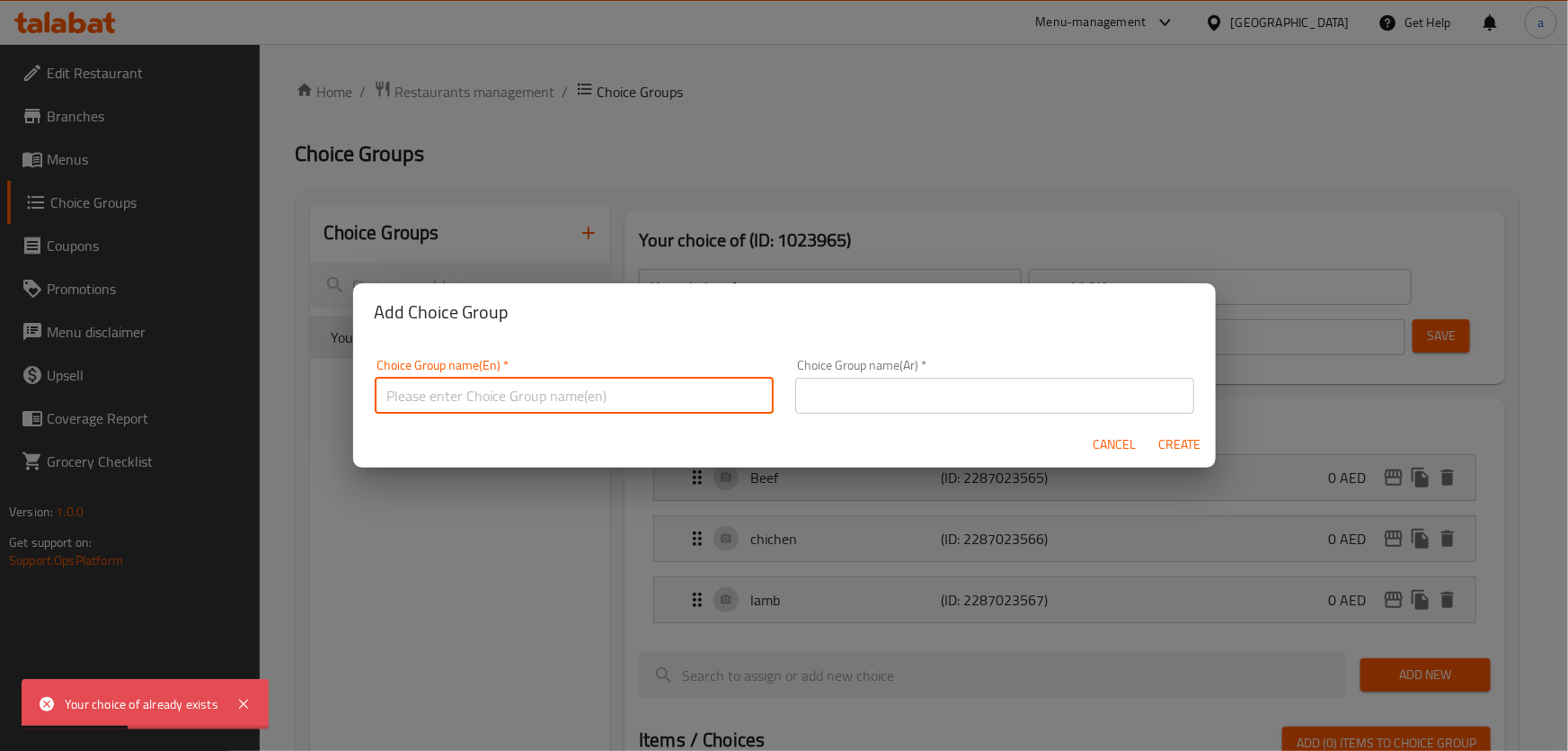
click at [622, 377] on input "text" at bounding box center [574, 395] width 399 height 36
type input "your choice of drink"
click at [850, 402] on input "text" at bounding box center [995, 395] width 399 height 36
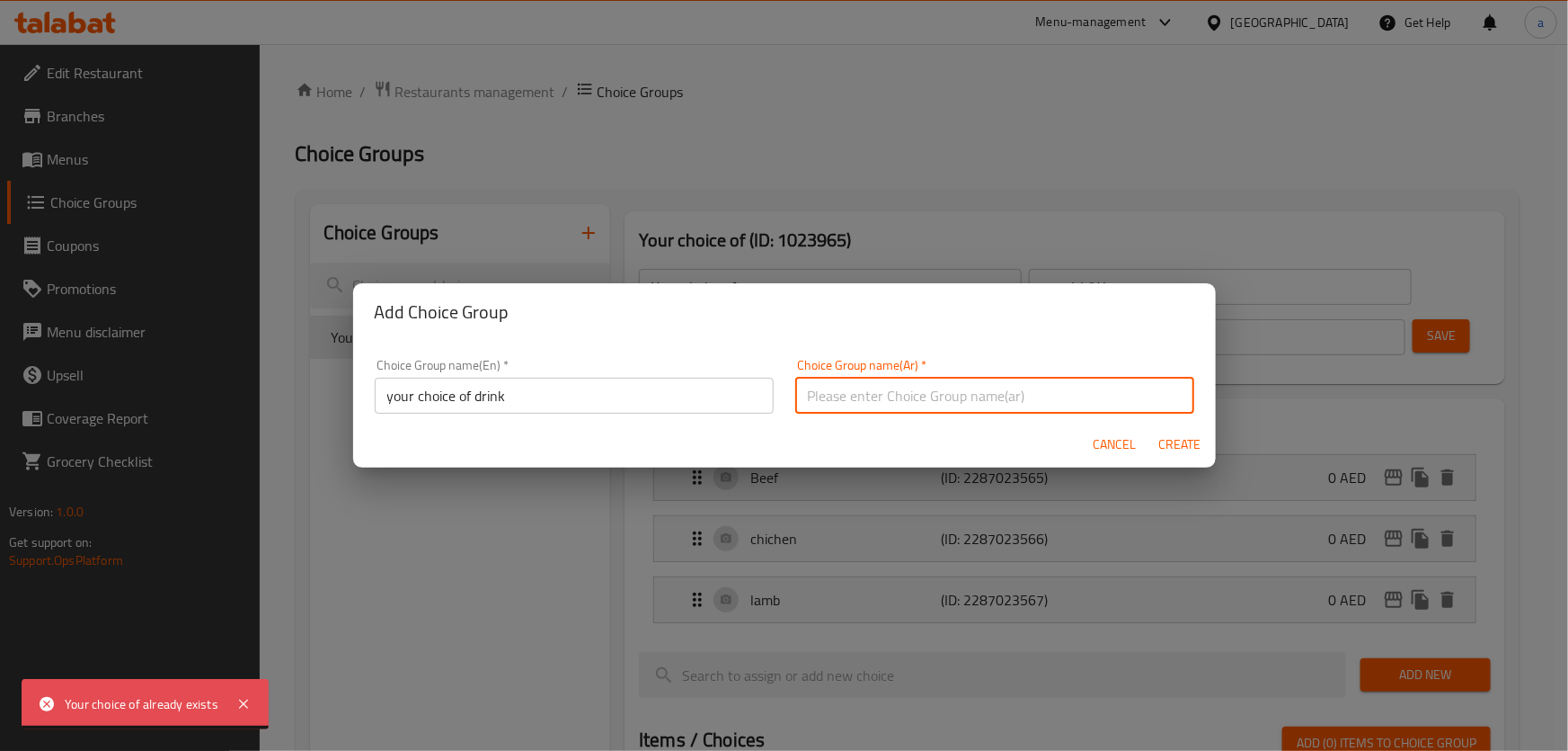
type input "اختيارك من المشروب"
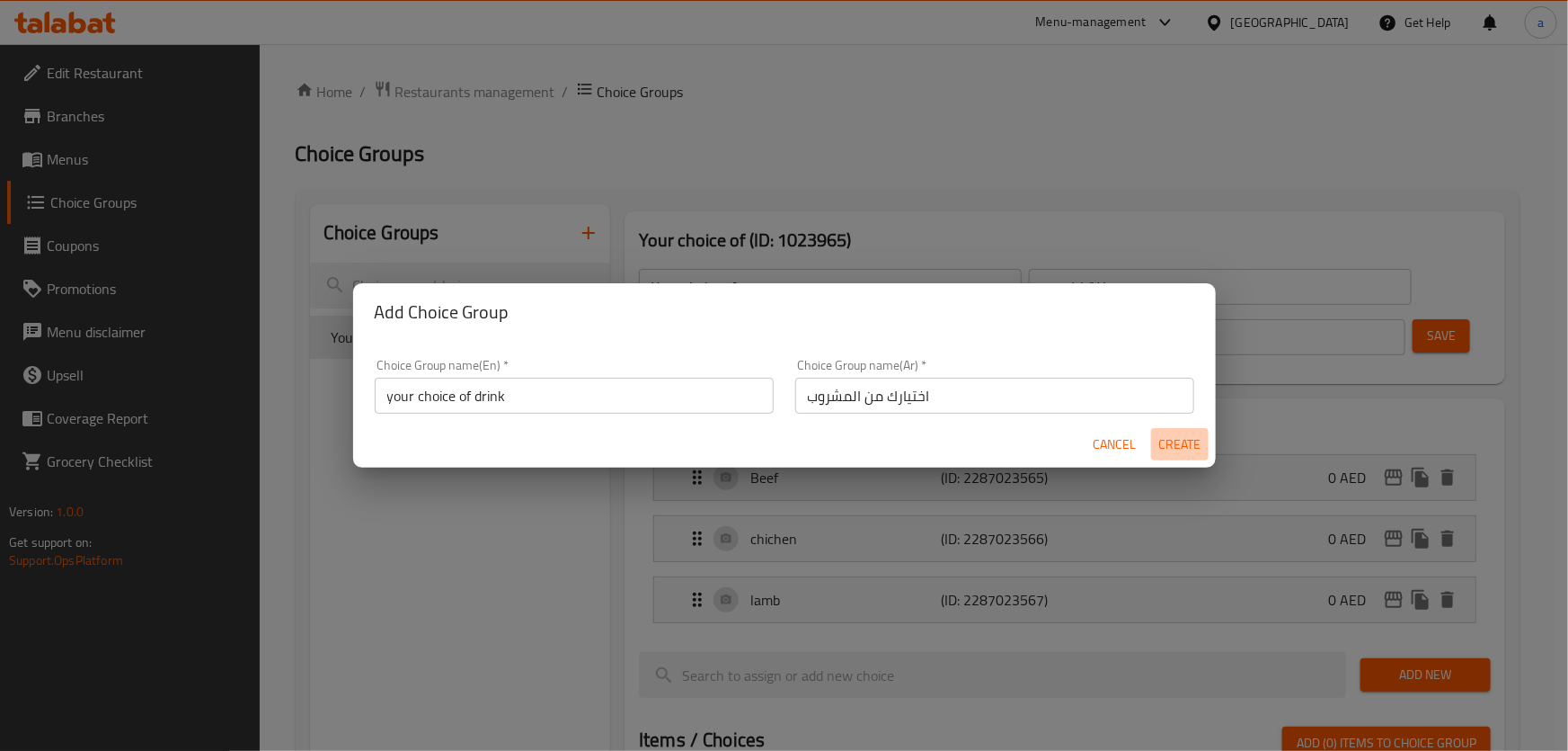
click at [1167, 439] on span "Create" at bounding box center [1179, 444] width 43 height 23
type input "your choice of drink"
type input "اختيارك من المشروب"
type input "0"
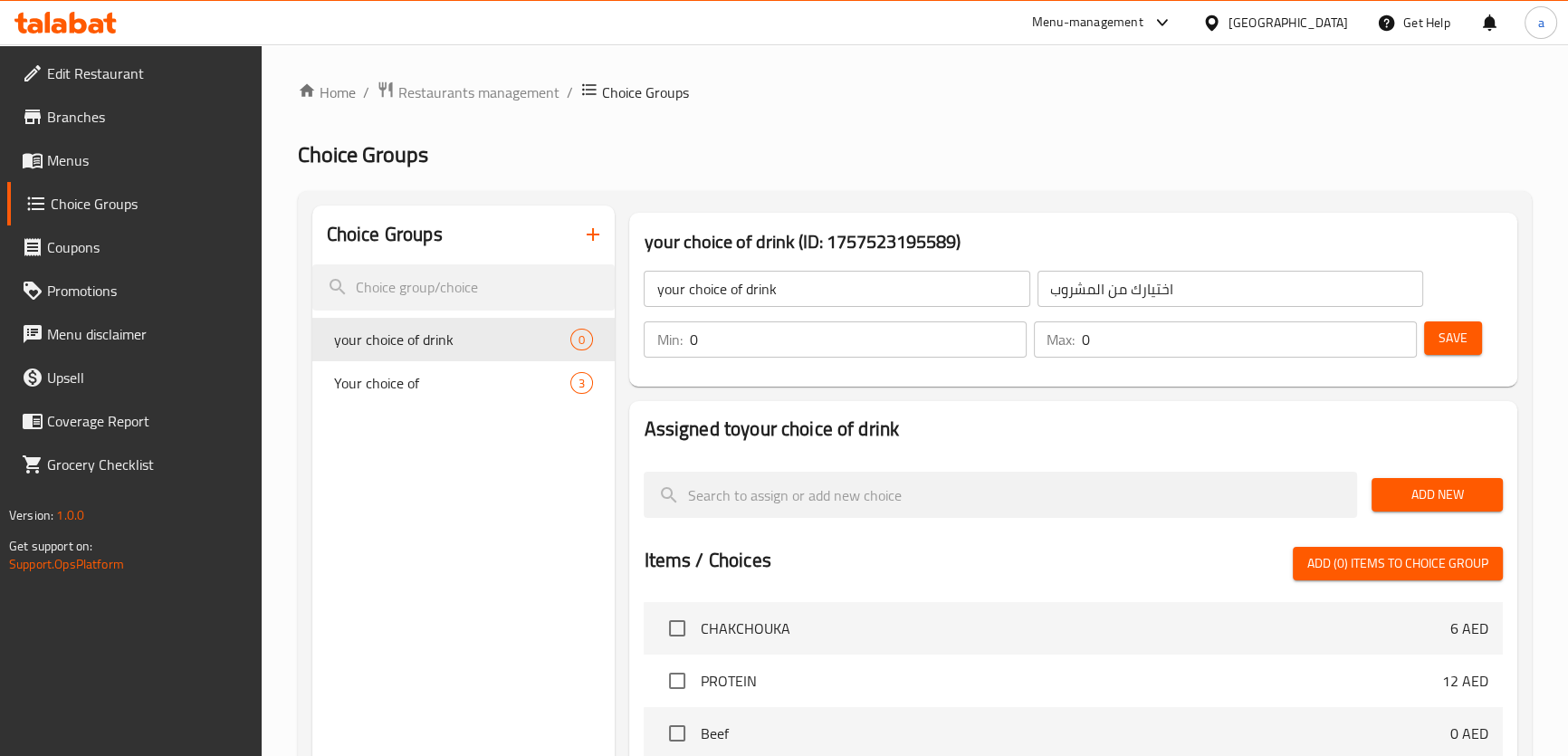
click at [835, 338] on input "0" at bounding box center [858, 338] width 338 height 36
type input "1"
click at [1129, 338] on input "0" at bounding box center [1249, 338] width 335 height 36
type input "1"
click at [1453, 327] on span "Save" at bounding box center [1453, 337] width 29 height 23
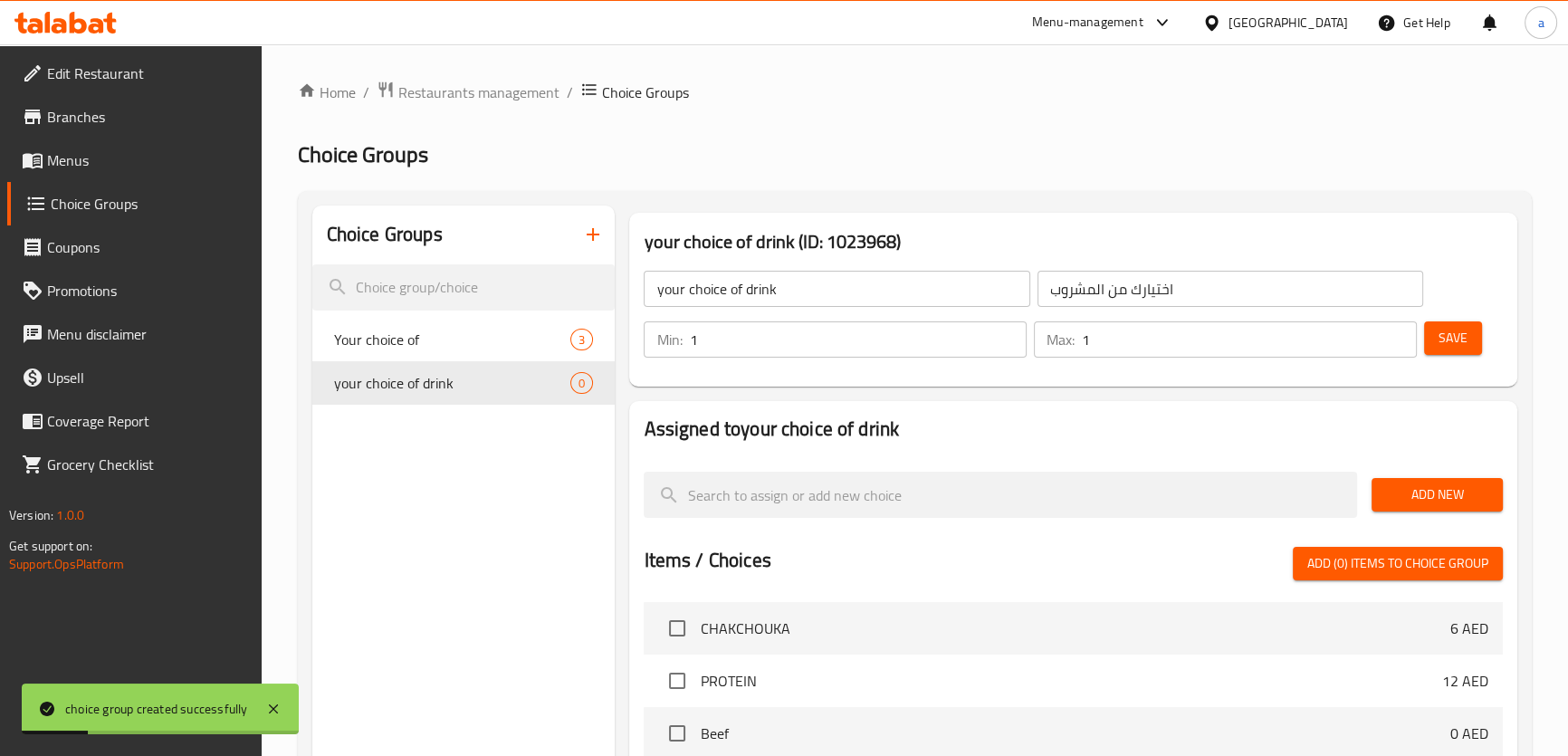
click at [1443, 489] on span "Add New" at bounding box center [1437, 494] width 102 height 23
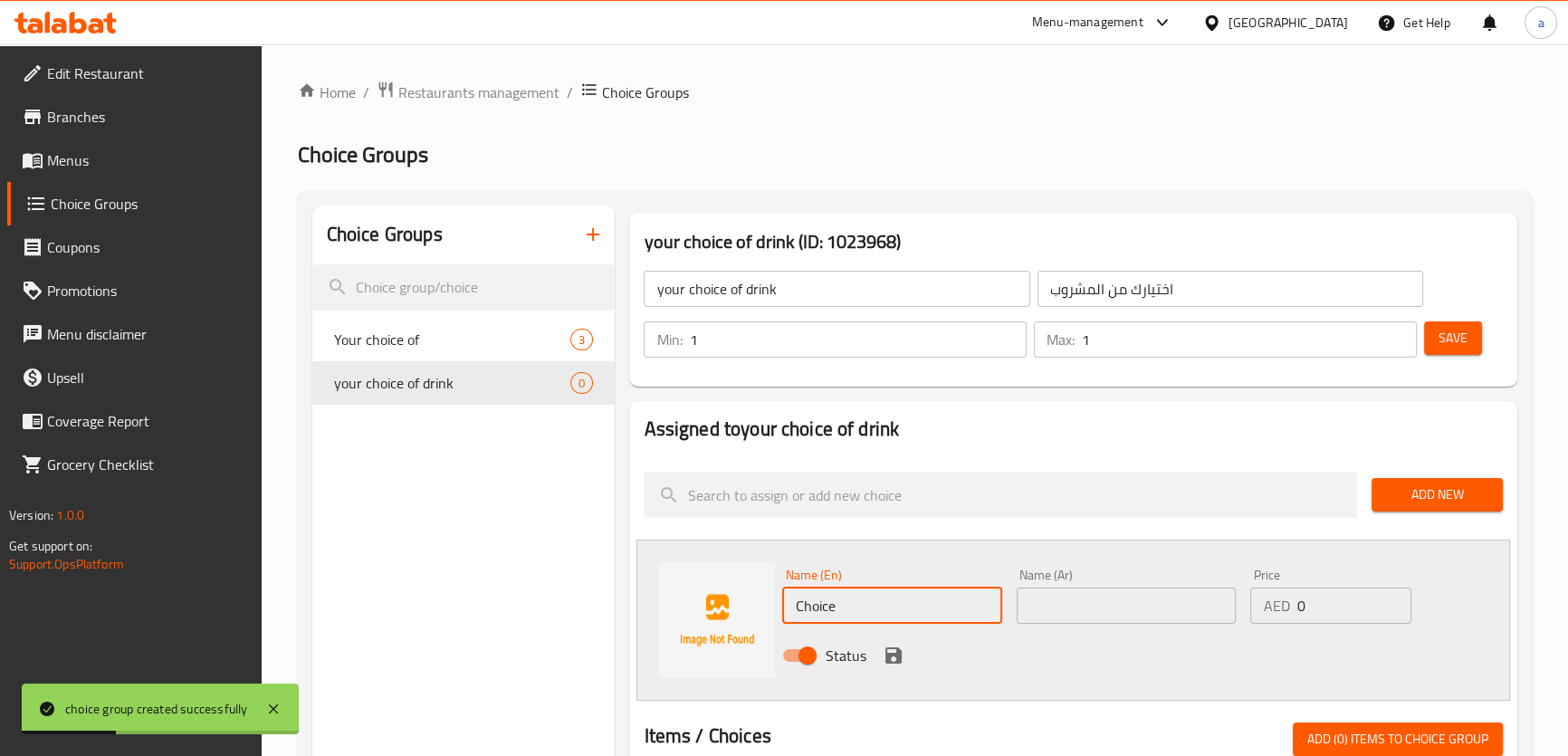
click at [849, 603] on input "Choice" at bounding box center [892, 605] width 220 height 36
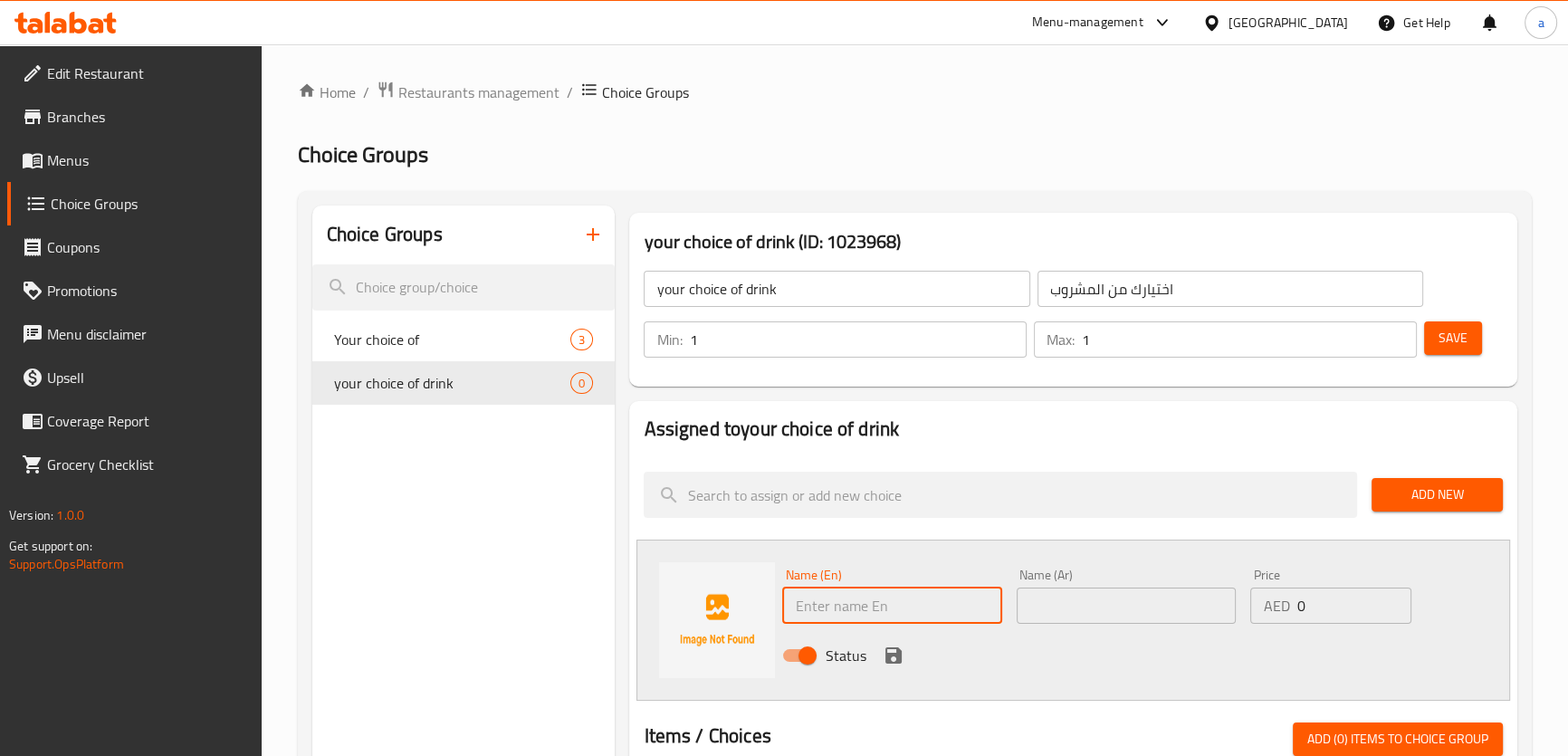
type input "ؤ"
type input "cola"
click at [1063, 593] on input "text" at bounding box center [1126, 605] width 220 height 36
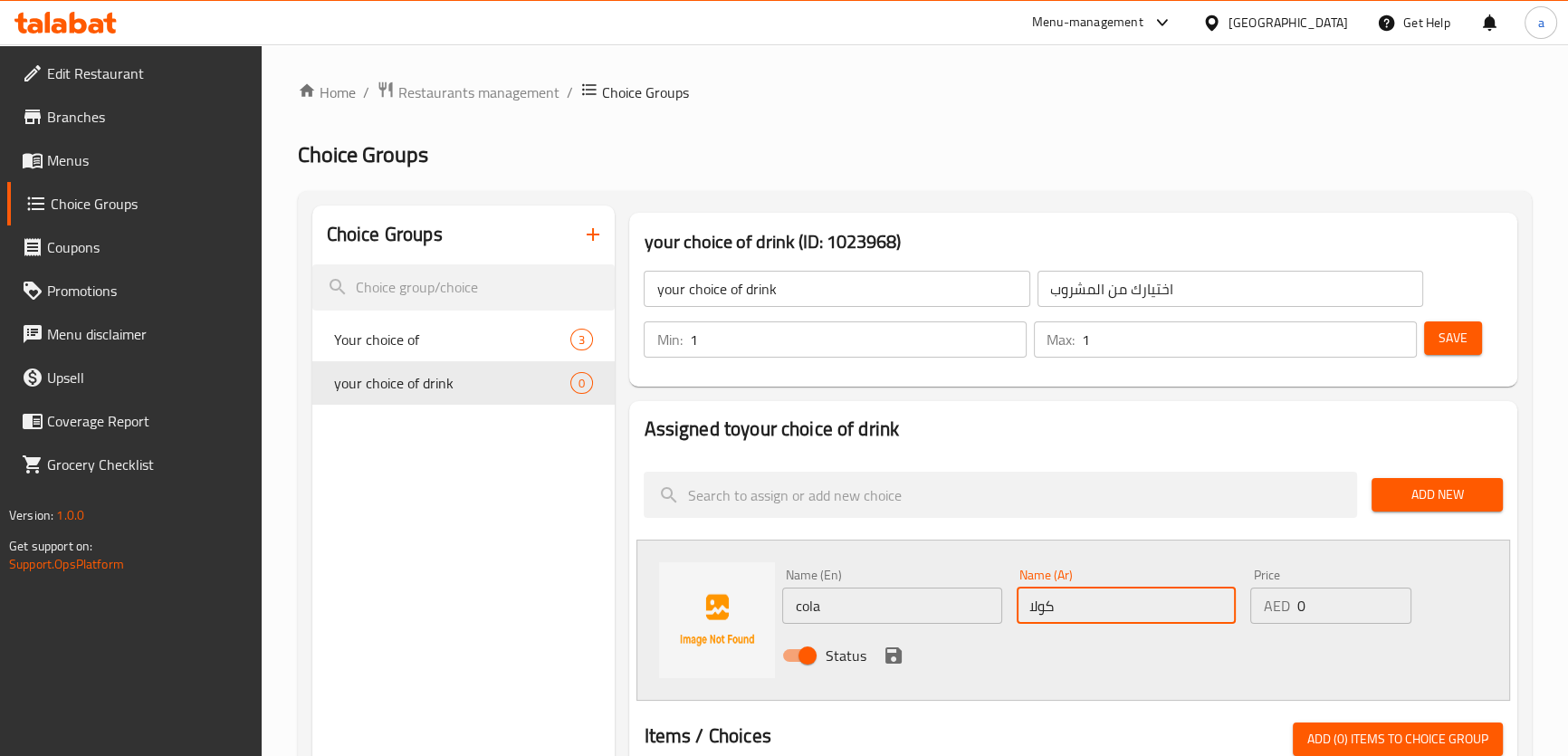
type input "كولا"
click at [905, 663] on div "Status" at bounding box center [1125, 655] width 702 height 49
click at [900, 660] on icon "save" at bounding box center [894, 656] width 17 height 17
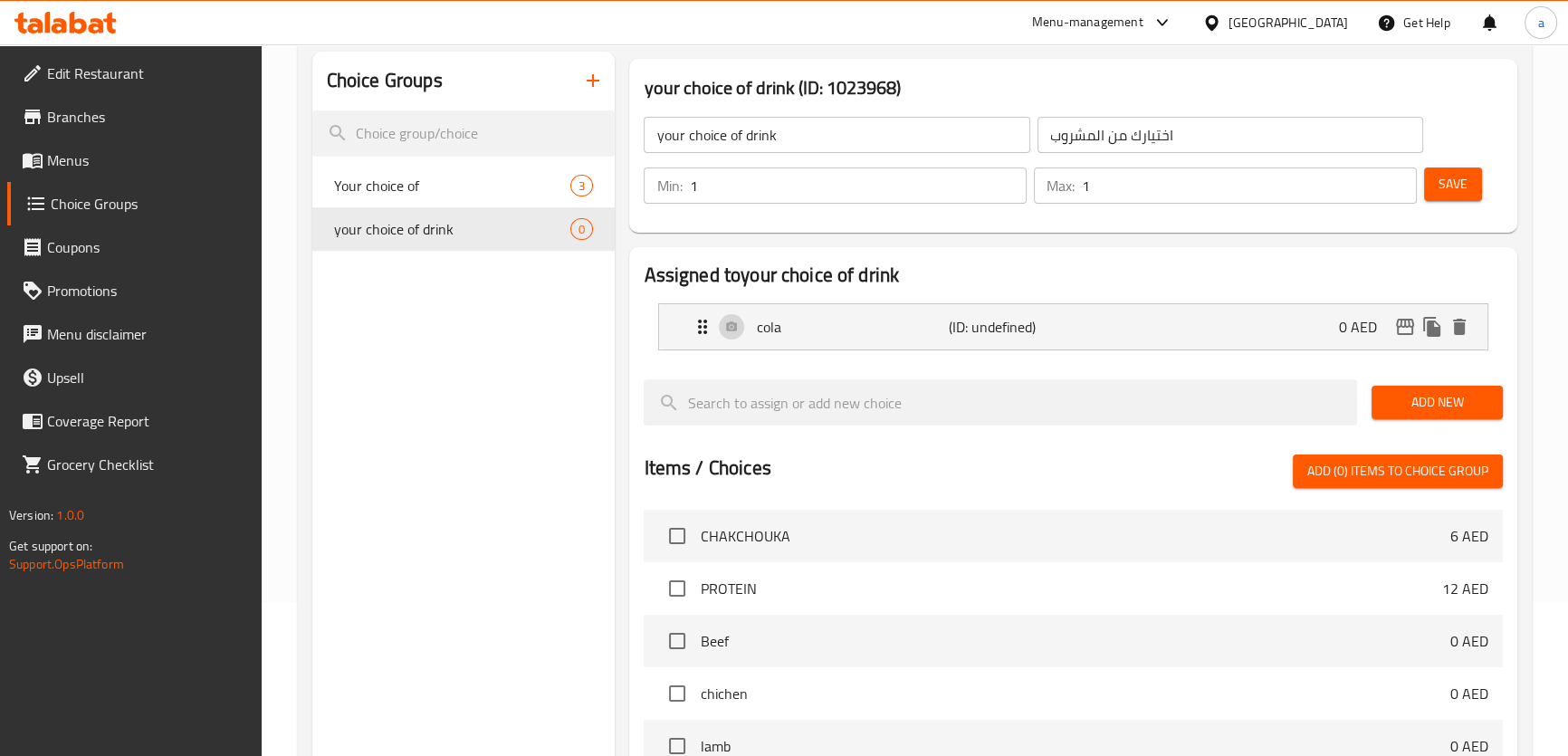
scroll to position [164, 0]
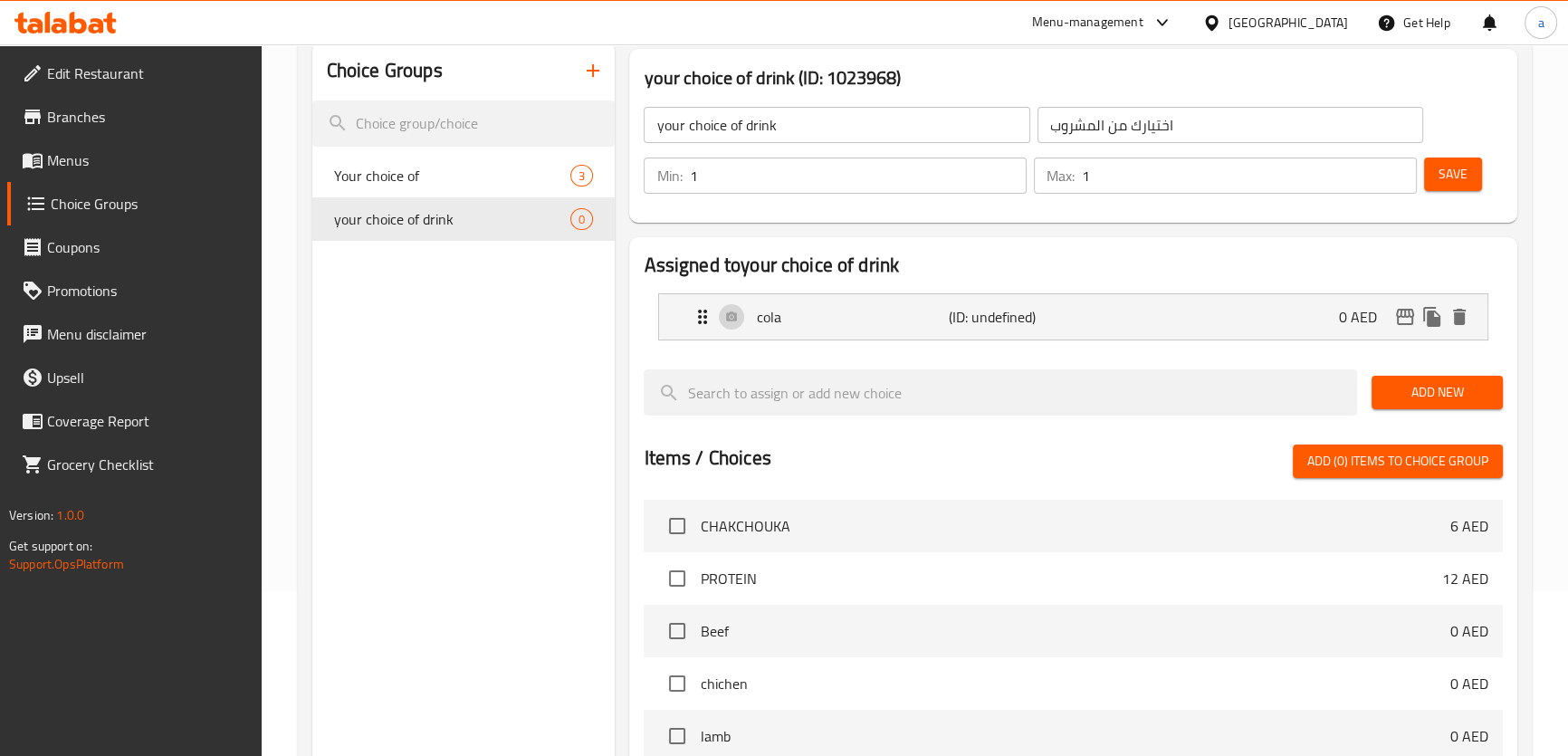
click at [1452, 382] on span "Add New" at bounding box center [1437, 392] width 102 height 23
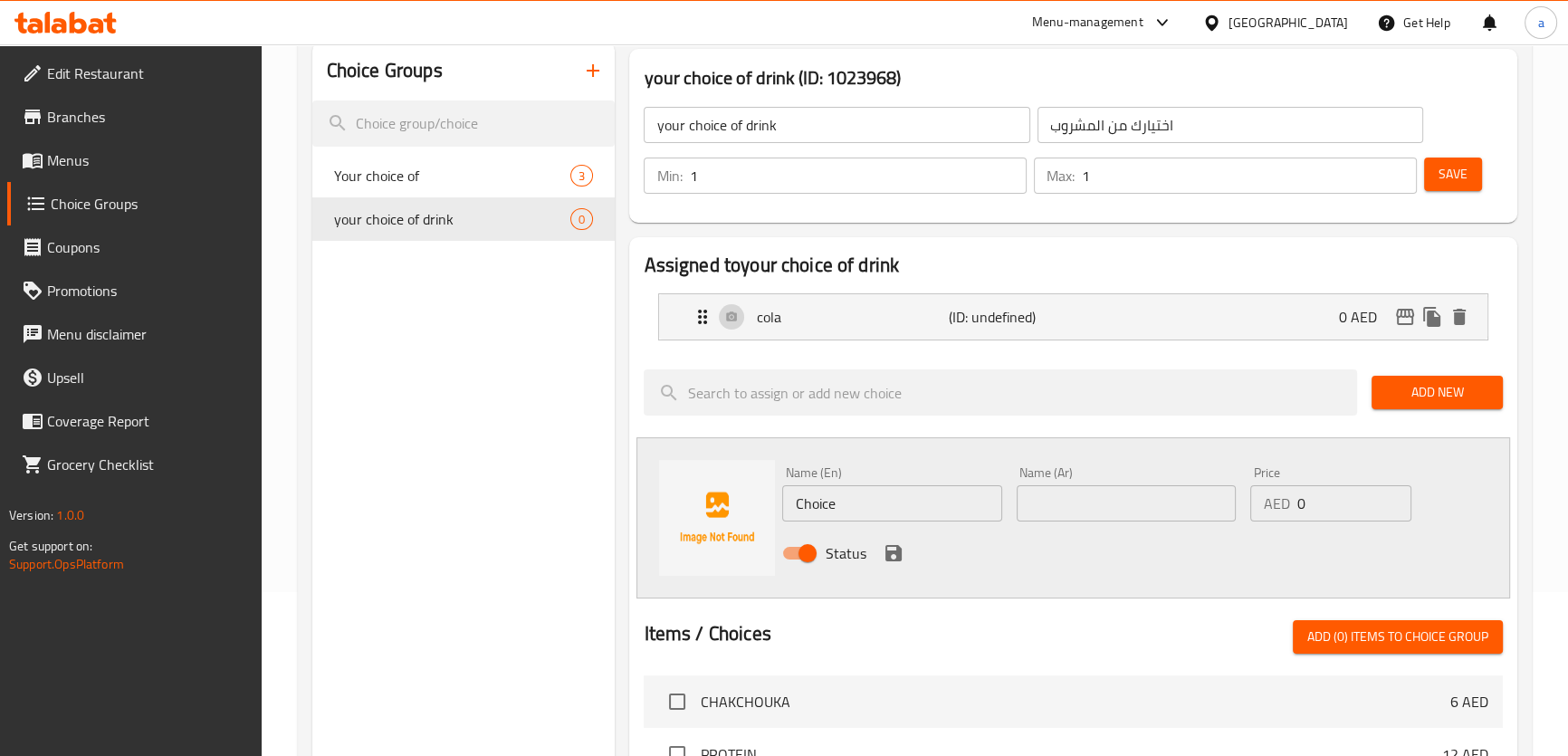
click at [942, 499] on input "Choice" at bounding box center [892, 502] width 220 height 36
type input "م"
type input "lime"
click at [1040, 510] on input "text" at bounding box center [1126, 502] width 220 height 36
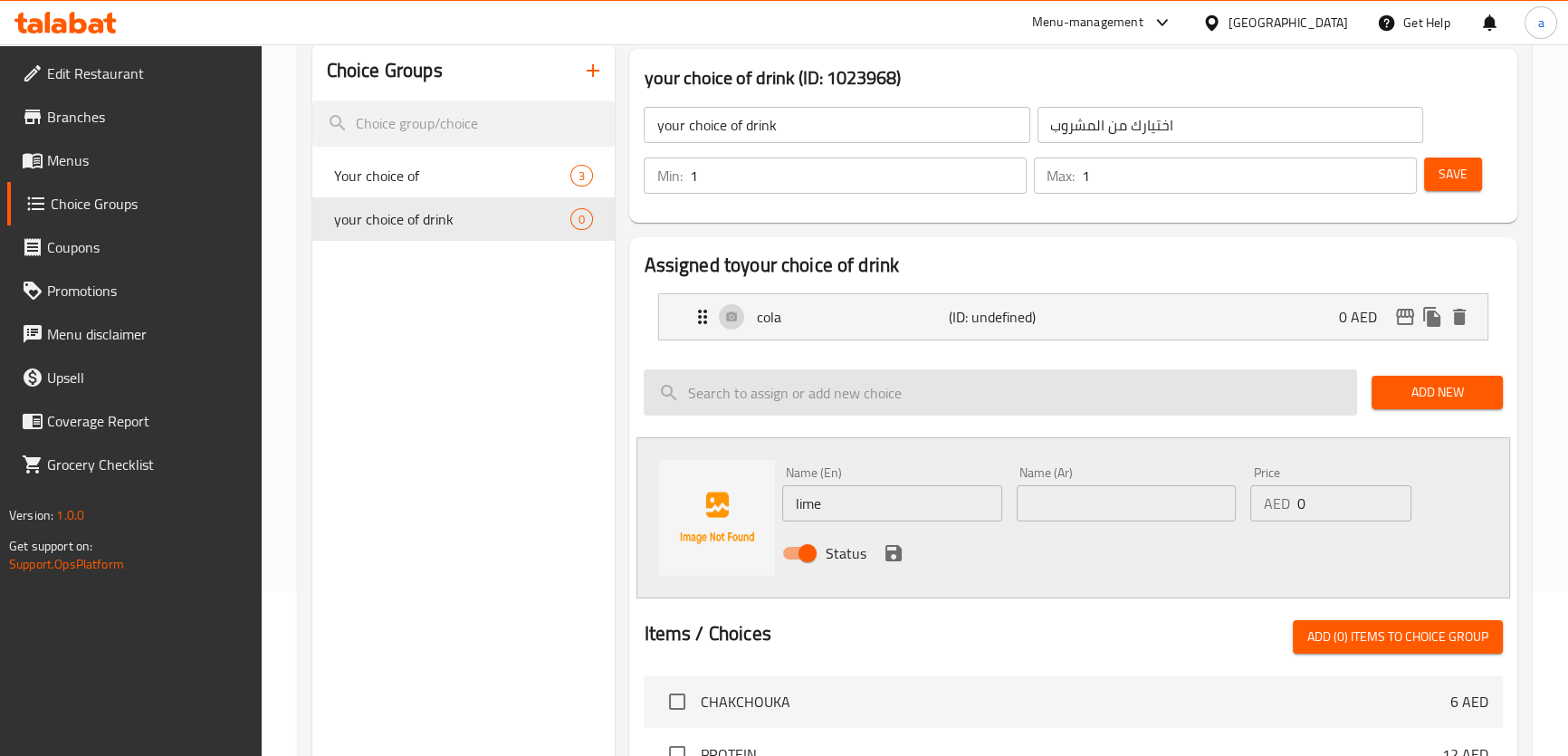
scroll to position [0, 0]
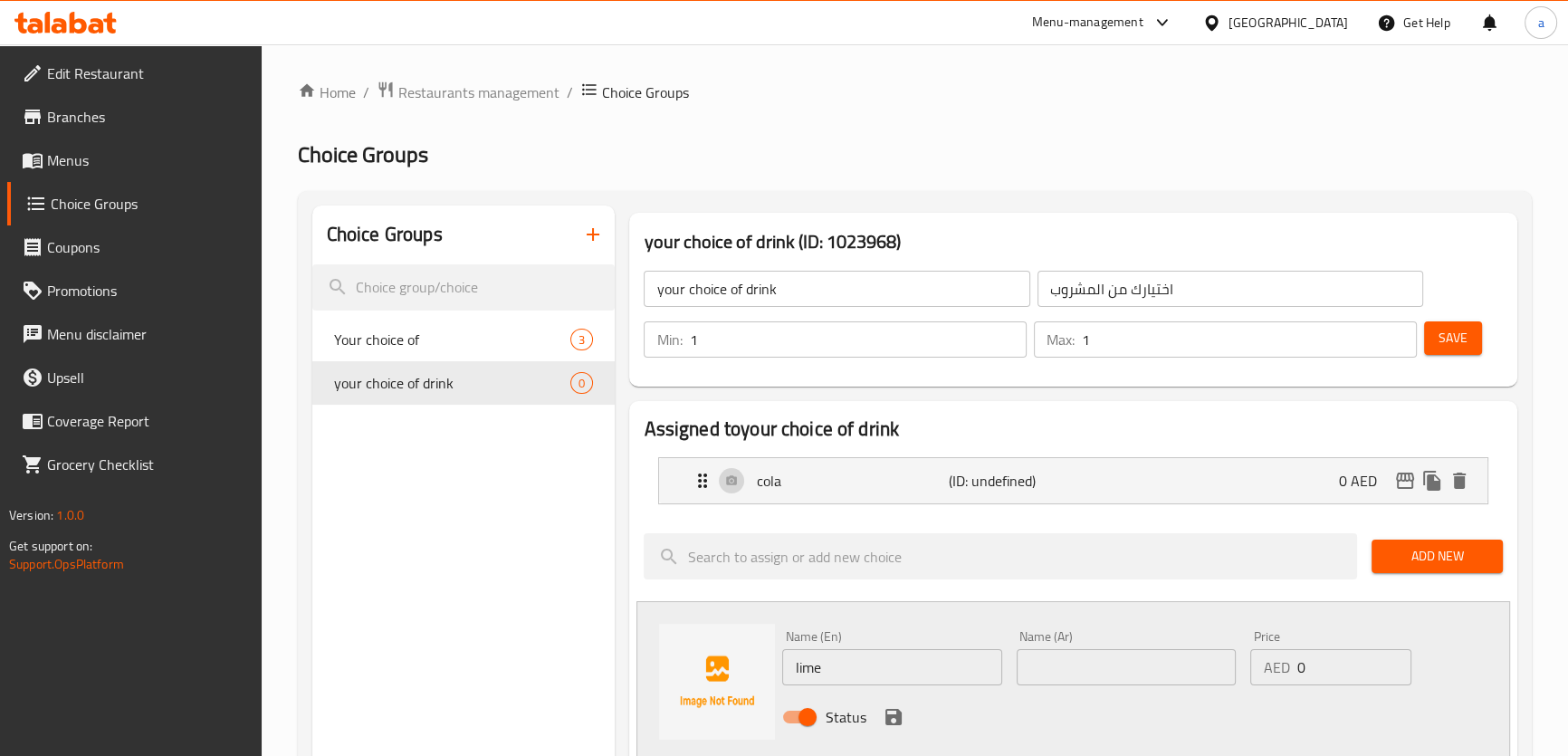
click at [1170, 675] on input "text" at bounding box center [1126, 667] width 220 height 36
paste input "لَيّم"
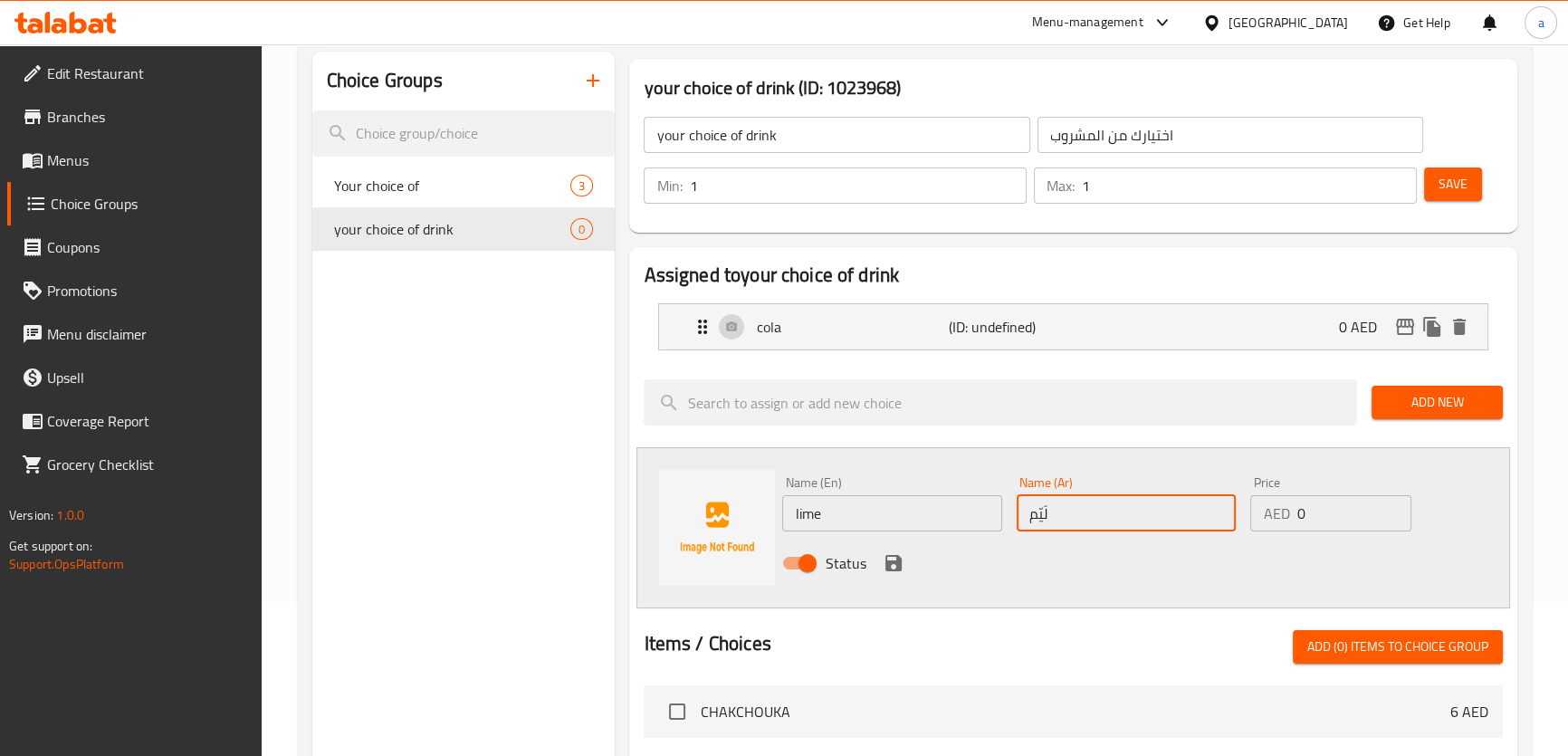
scroll to position [164, 0]
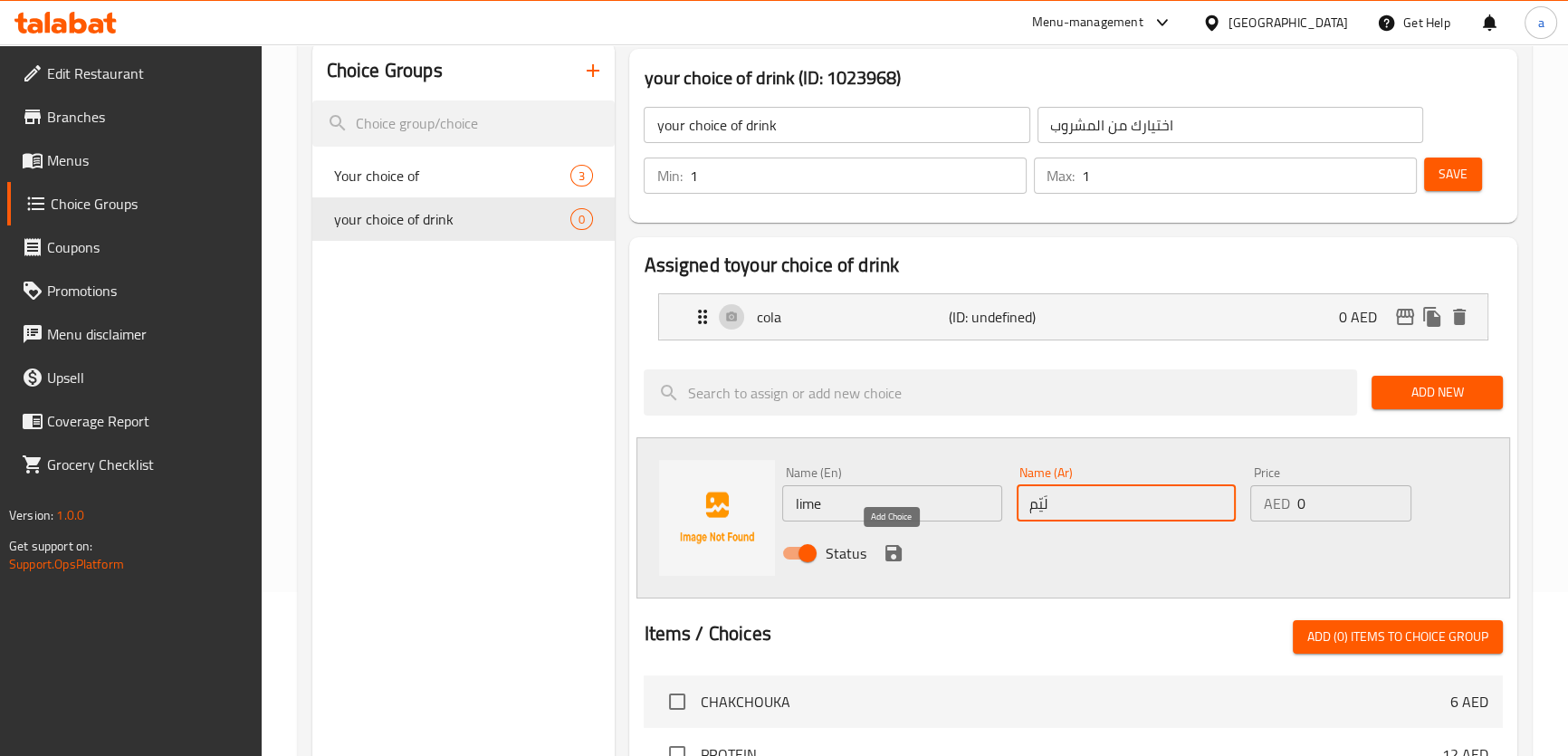
type input "لَيّم"
click at [897, 558] on icon "save" at bounding box center [894, 553] width 17 height 17
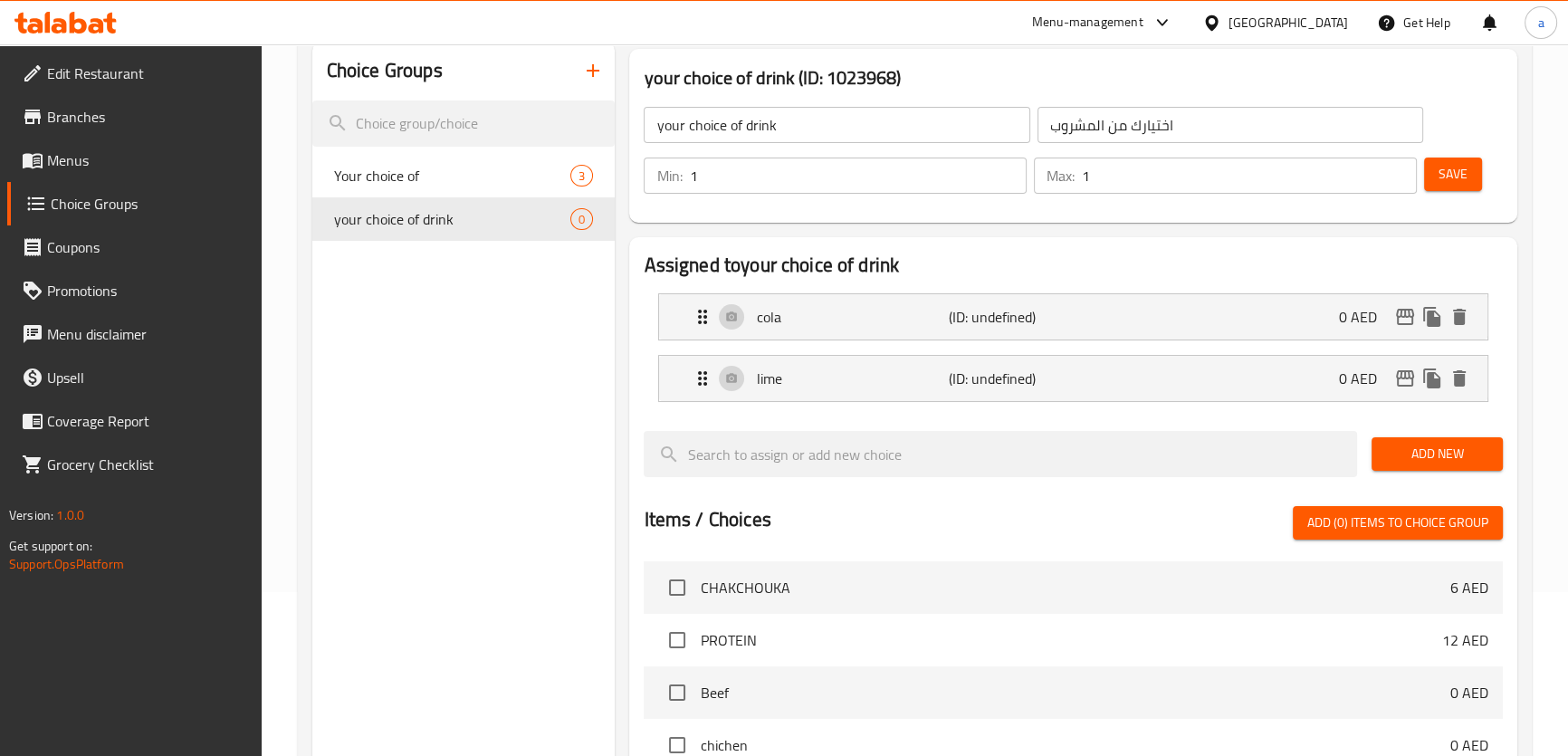
click at [1443, 169] on span "Save" at bounding box center [1453, 174] width 29 height 23
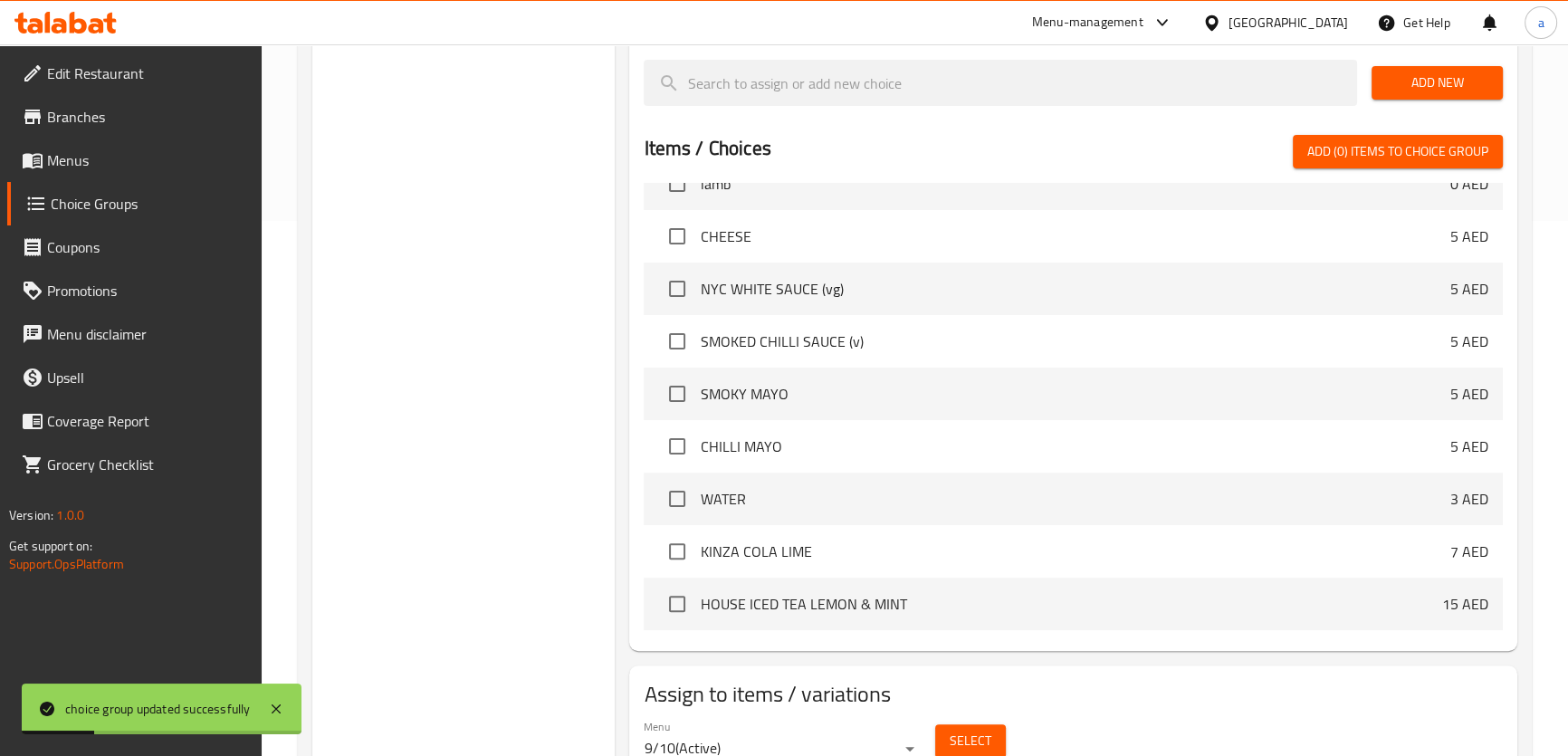
scroll to position [614, 0]
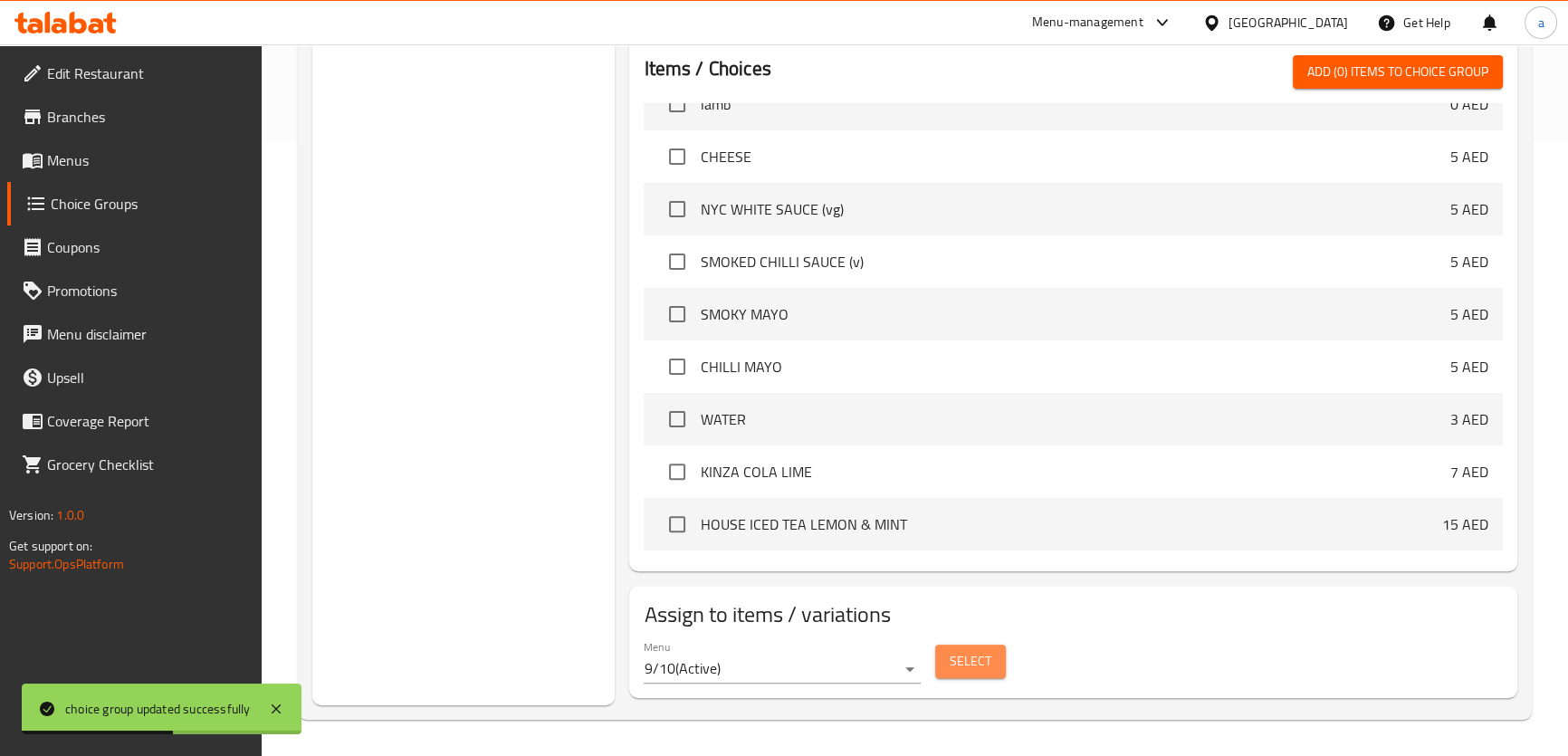
click at [968, 660] on span "Select" at bounding box center [970, 661] width 42 height 23
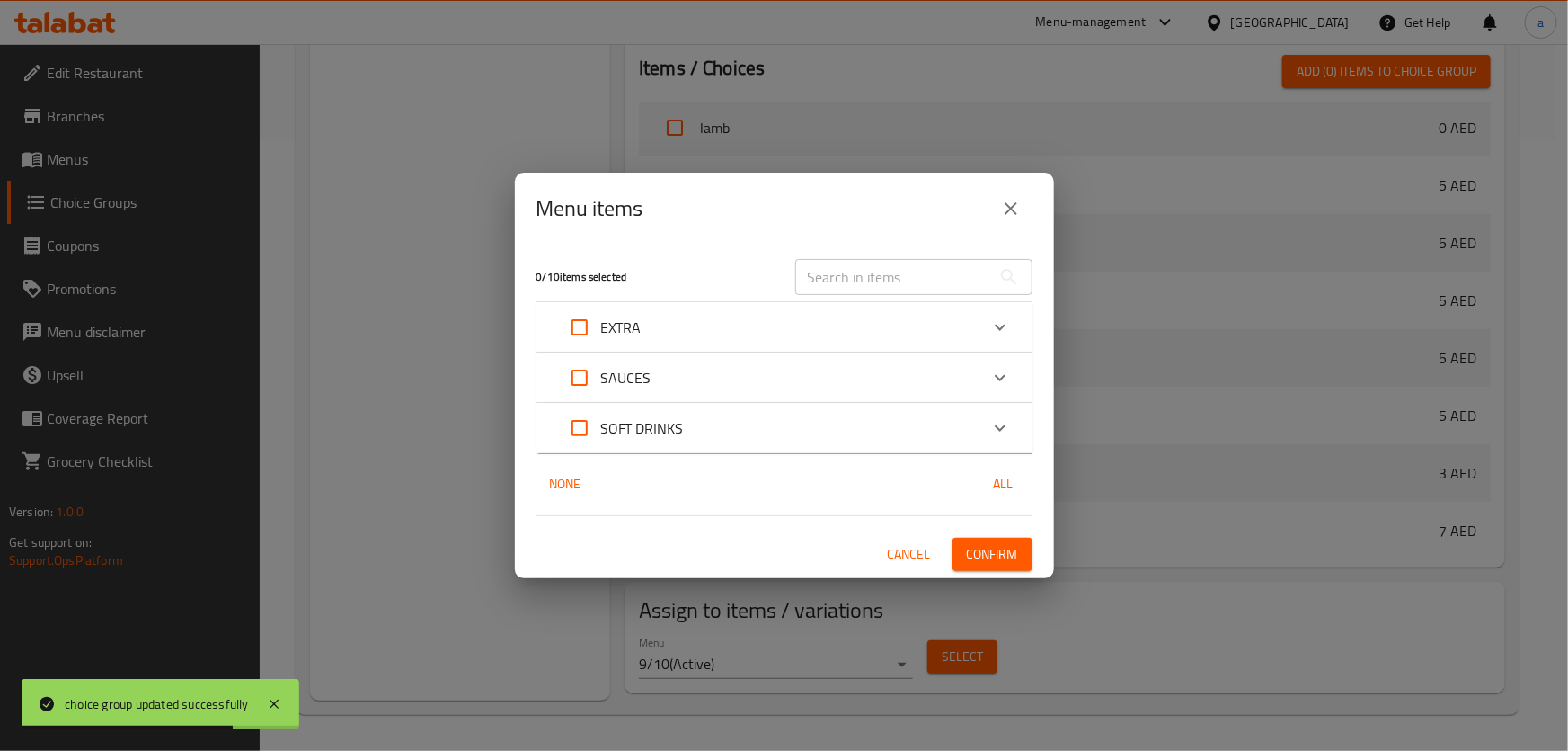
click at [588, 425] on input "Expand" at bounding box center [579, 428] width 43 height 43
checkbox input "true"
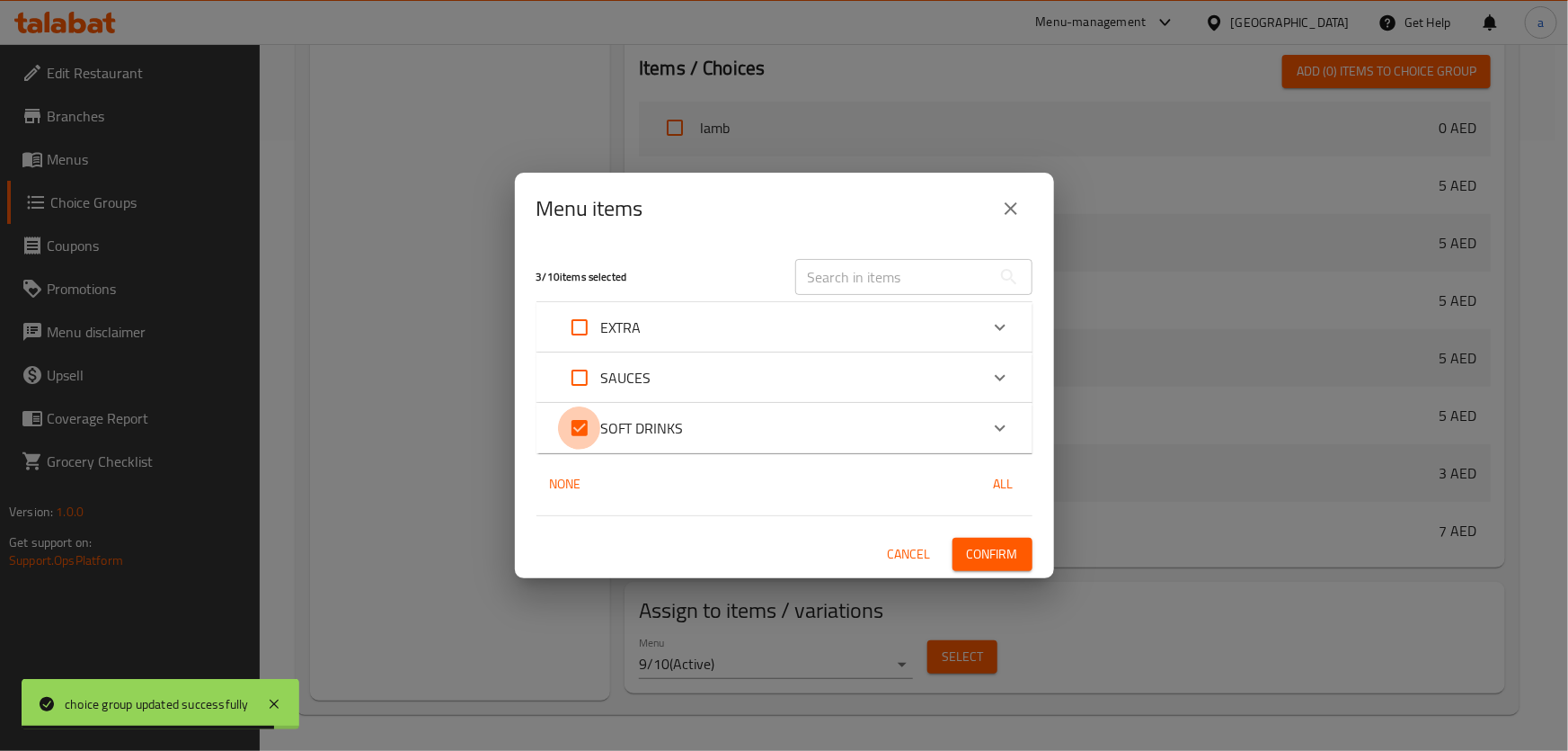
click at [578, 428] on input "Expand" at bounding box center [579, 428] width 43 height 43
checkbox input "false"
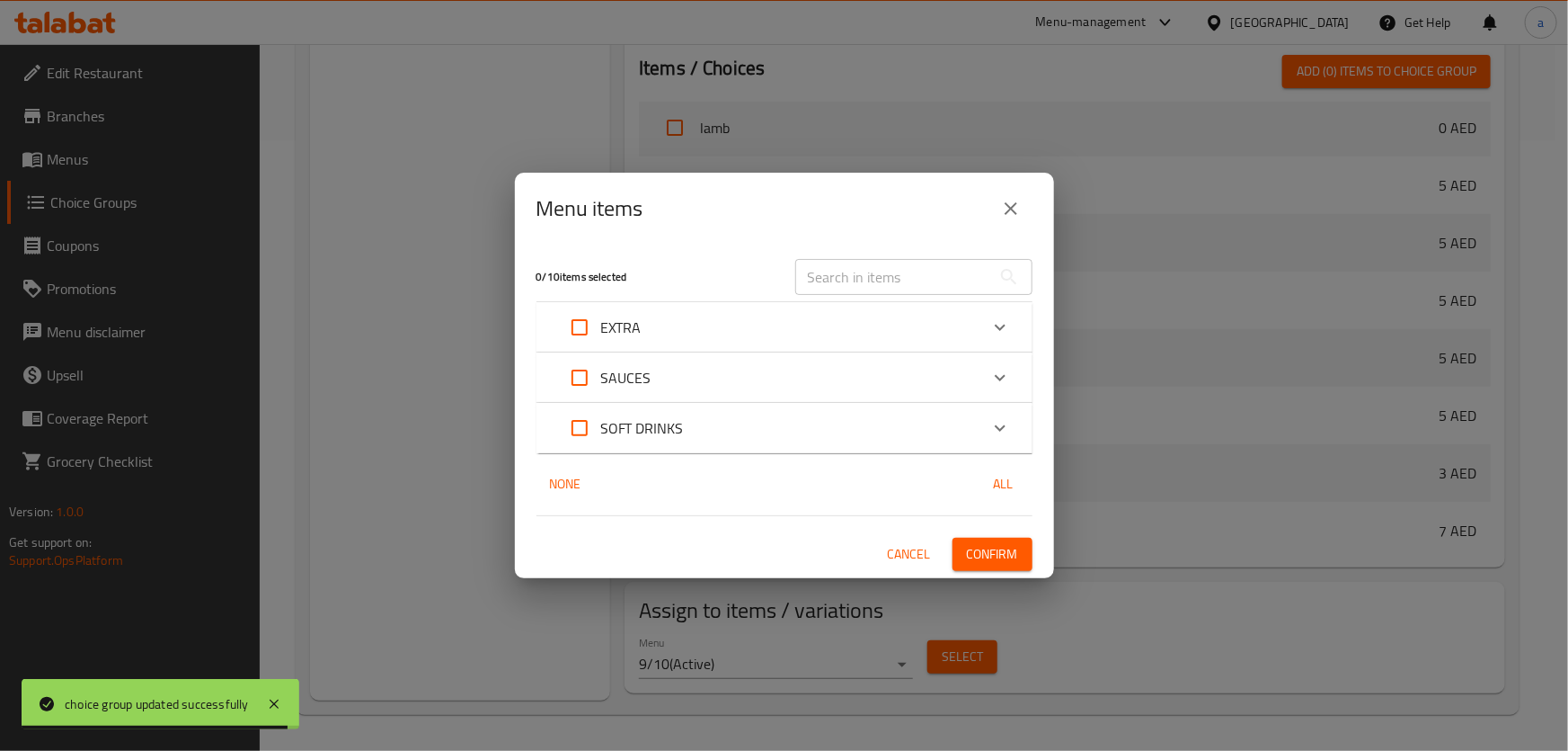
click at [1010, 430] on icon "Expand" at bounding box center [1000, 428] width 22 height 22
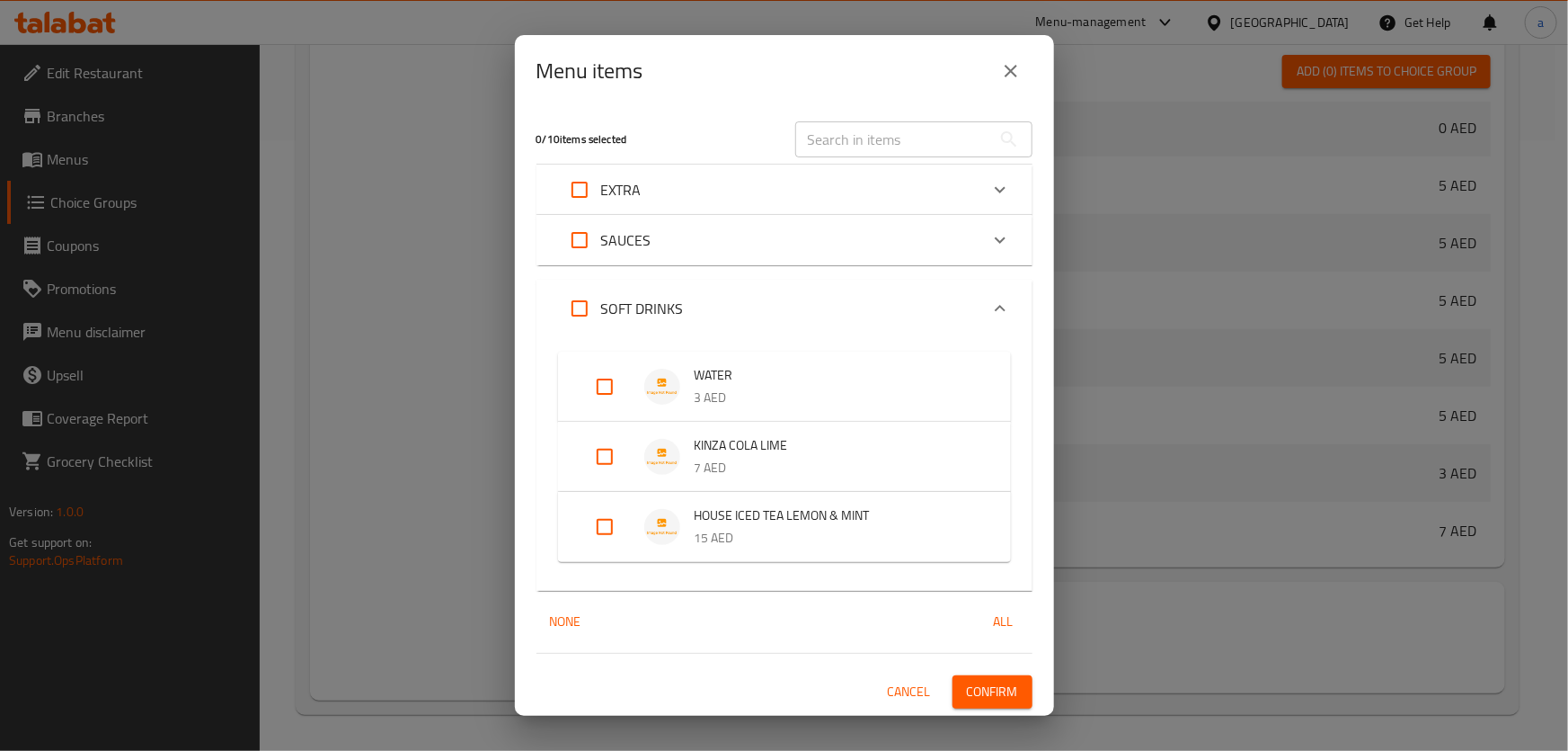
click at [607, 452] on input "Expand" at bounding box center [604, 456] width 43 height 43
checkbox input "true"
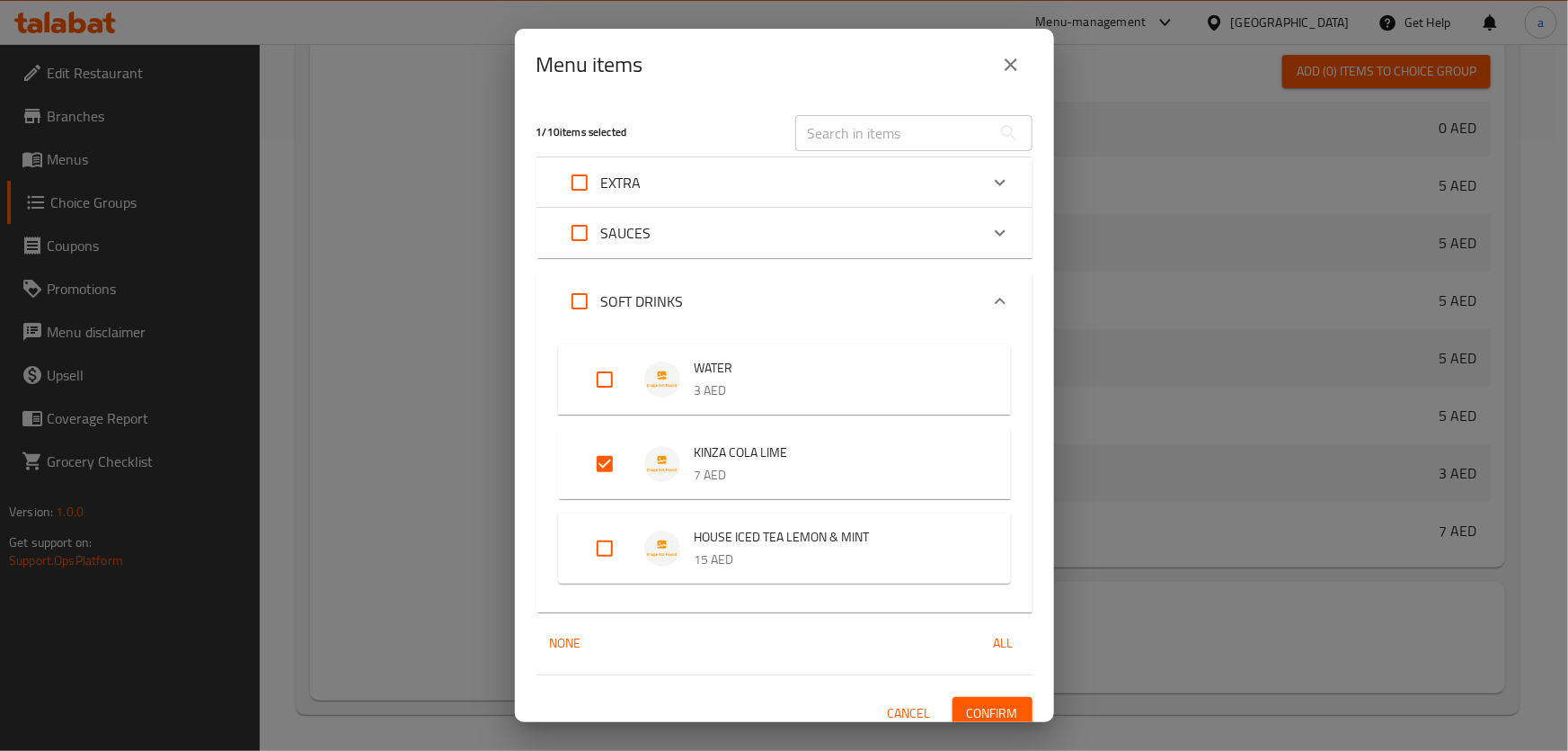
click at [1007, 702] on button "Confirm" at bounding box center [991, 713] width 80 height 33
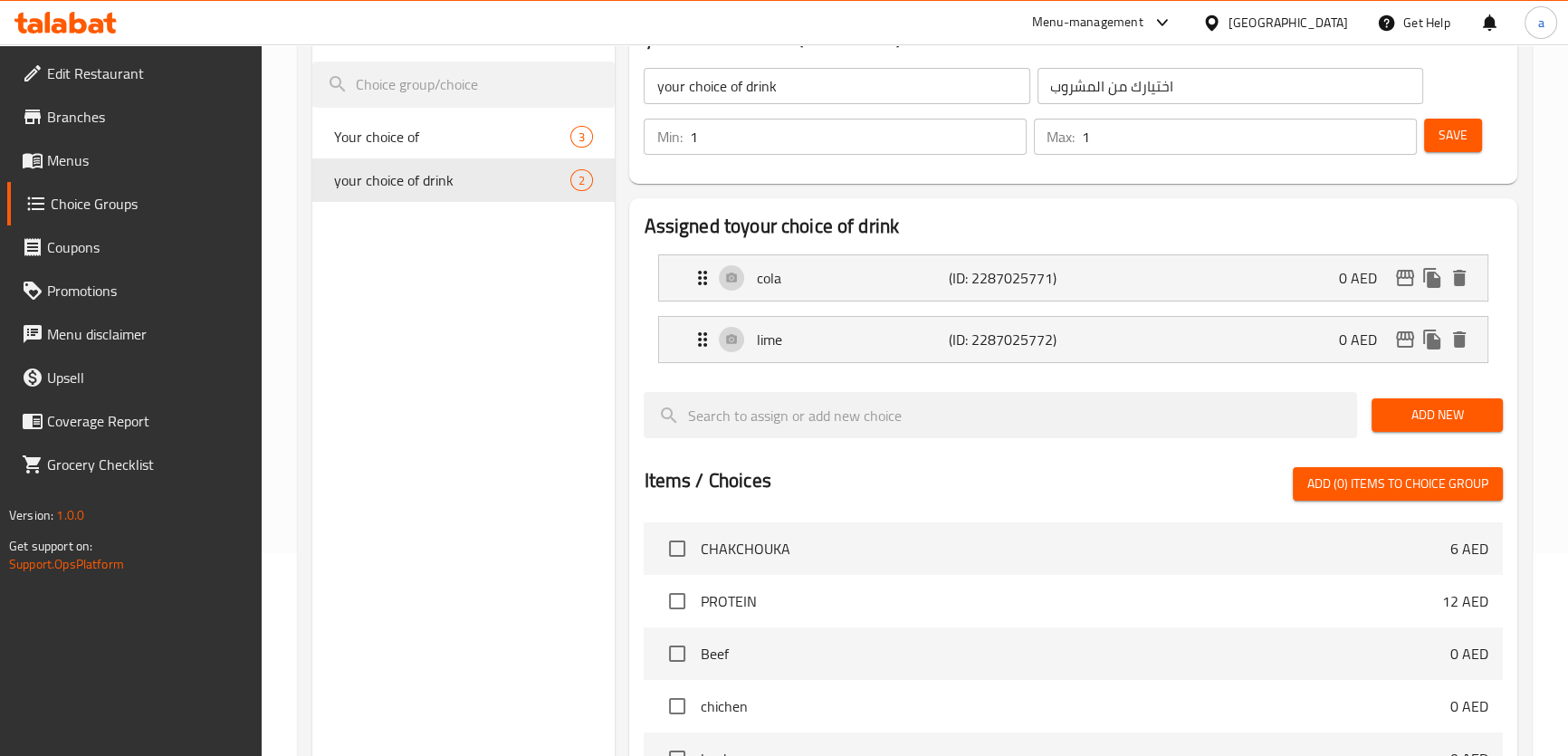
scroll to position [0, 0]
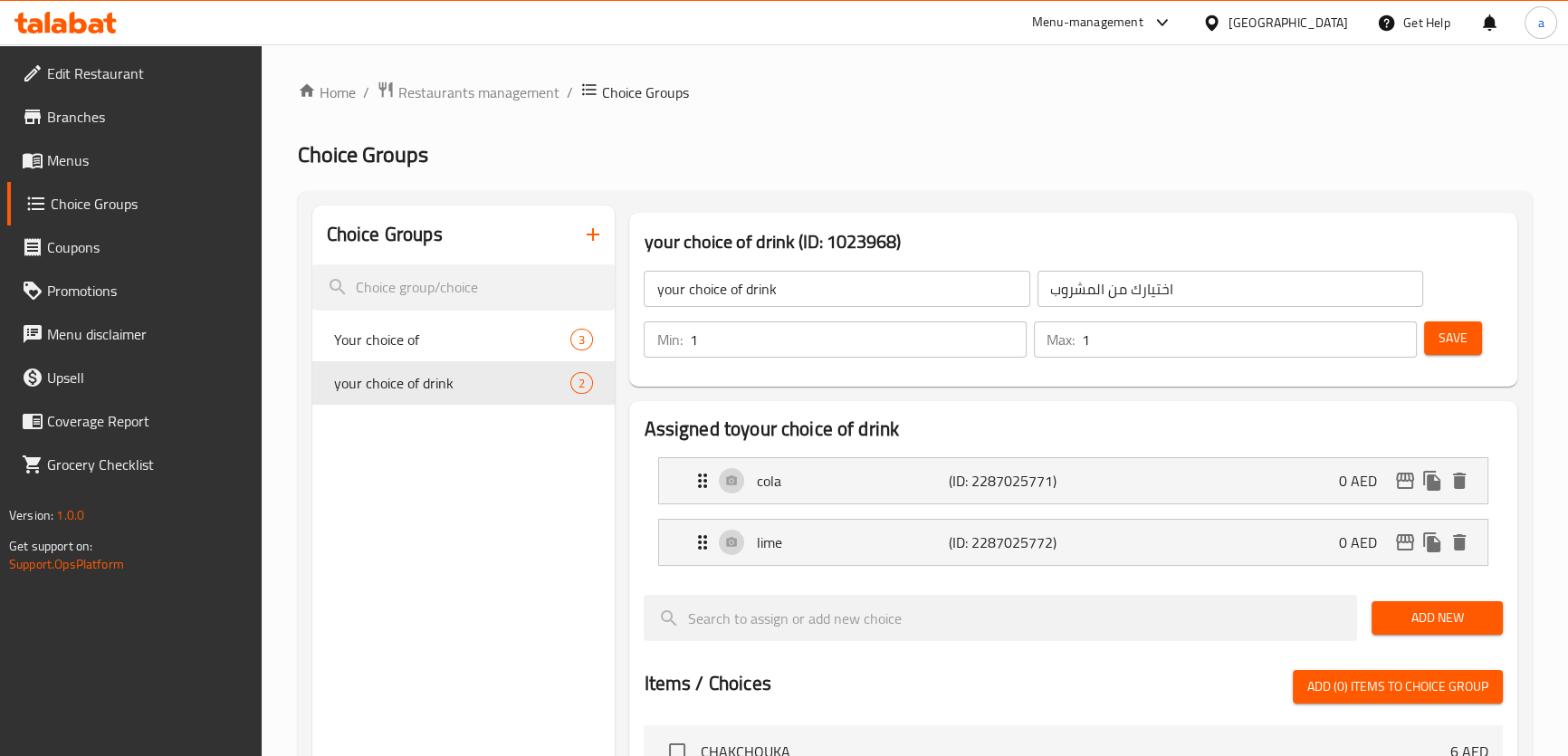
click at [109, 157] on span "Menus" at bounding box center [147, 160] width 200 height 22
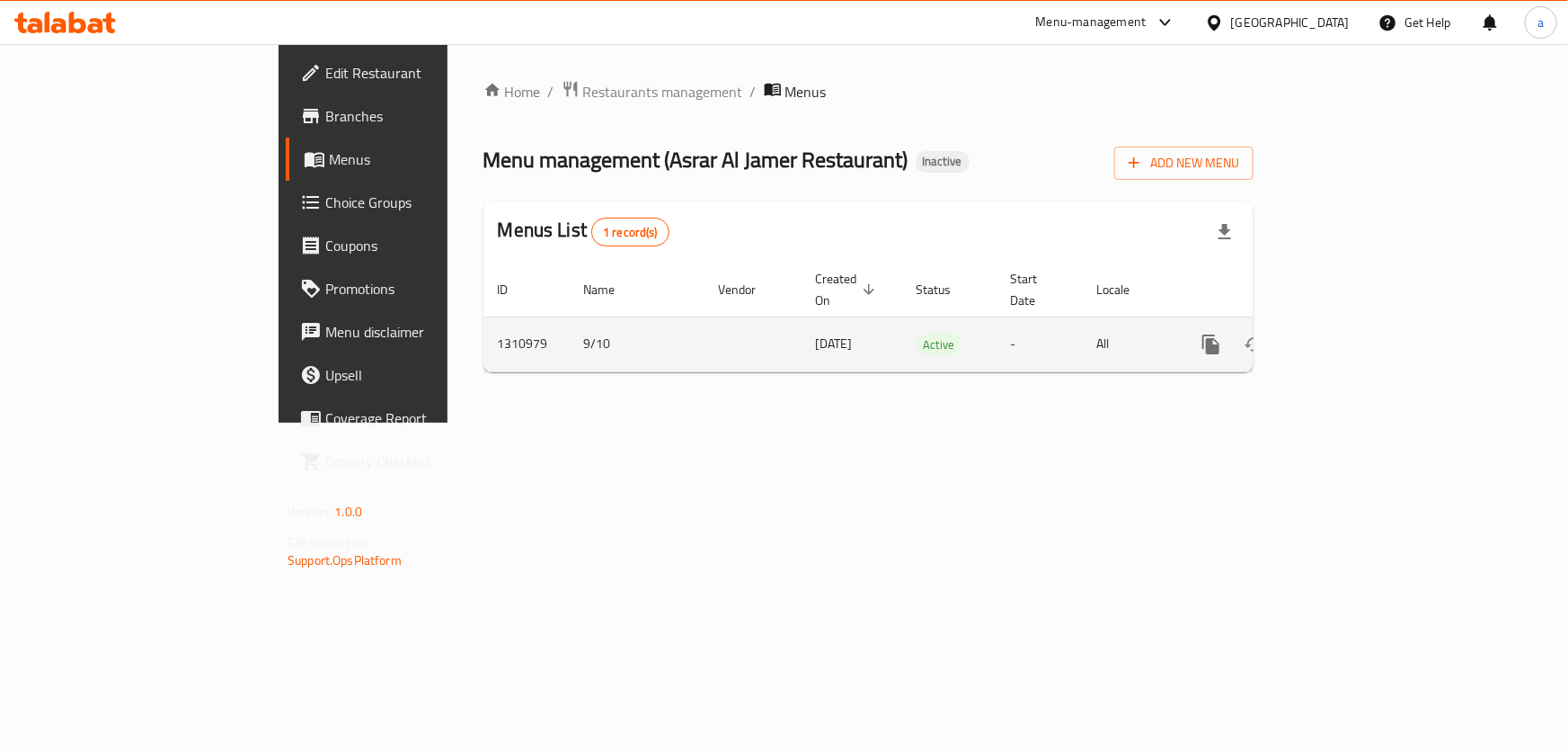
click at [1351, 333] on icon "enhanced table" at bounding box center [1341, 344] width 22 height 22
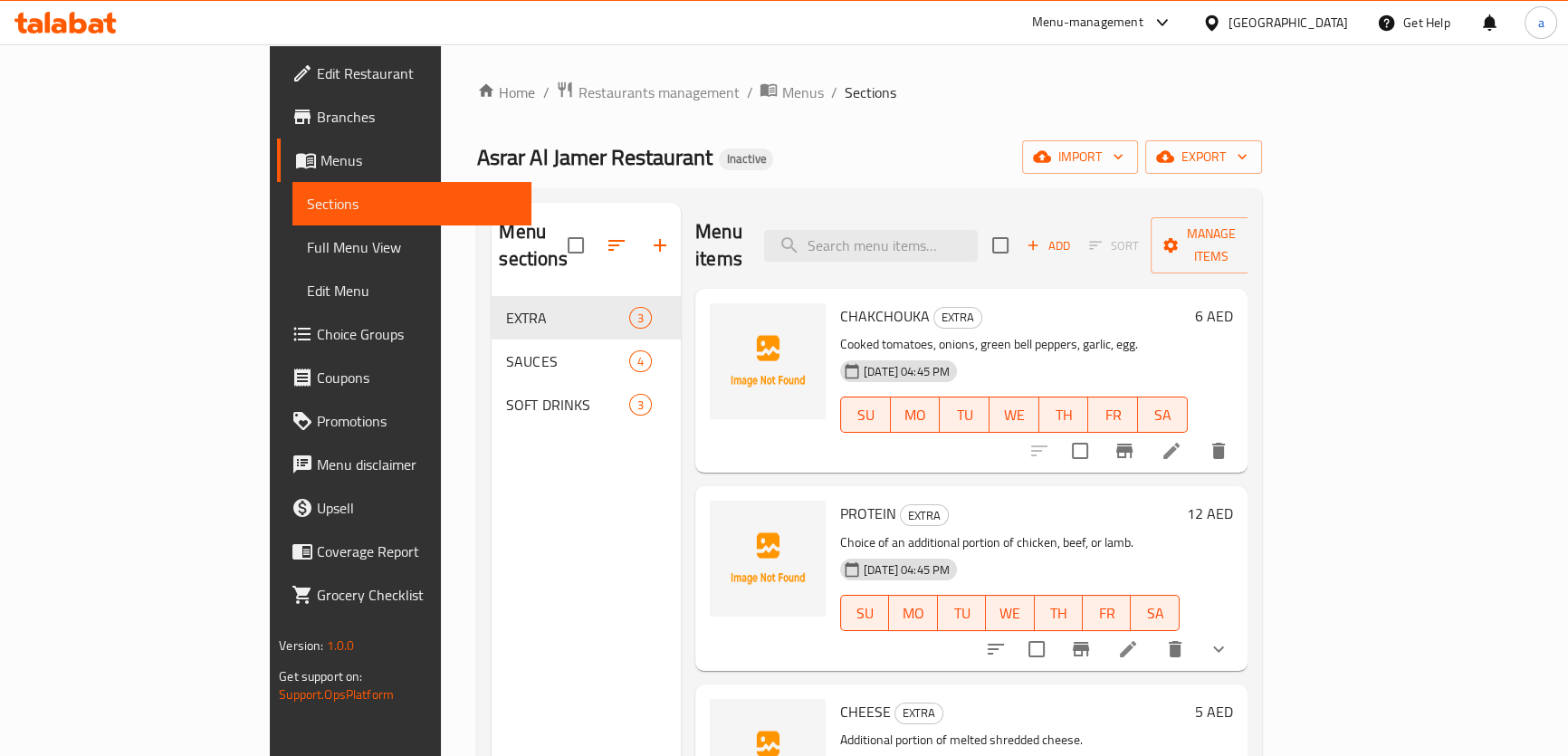
click at [307, 252] on span "Full Menu View" at bounding box center [412, 247] width 210 height 22
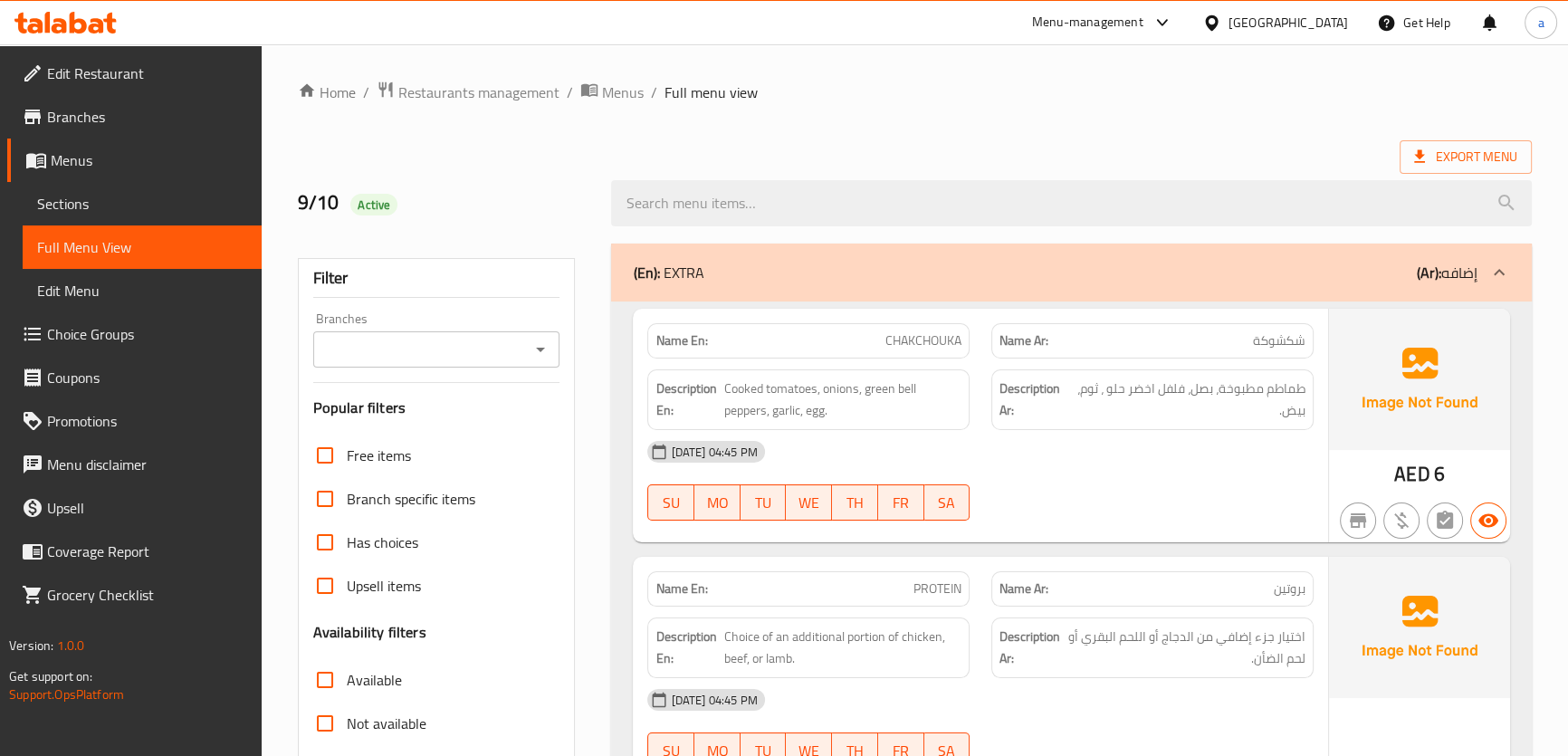
scroll to position [246, 0]
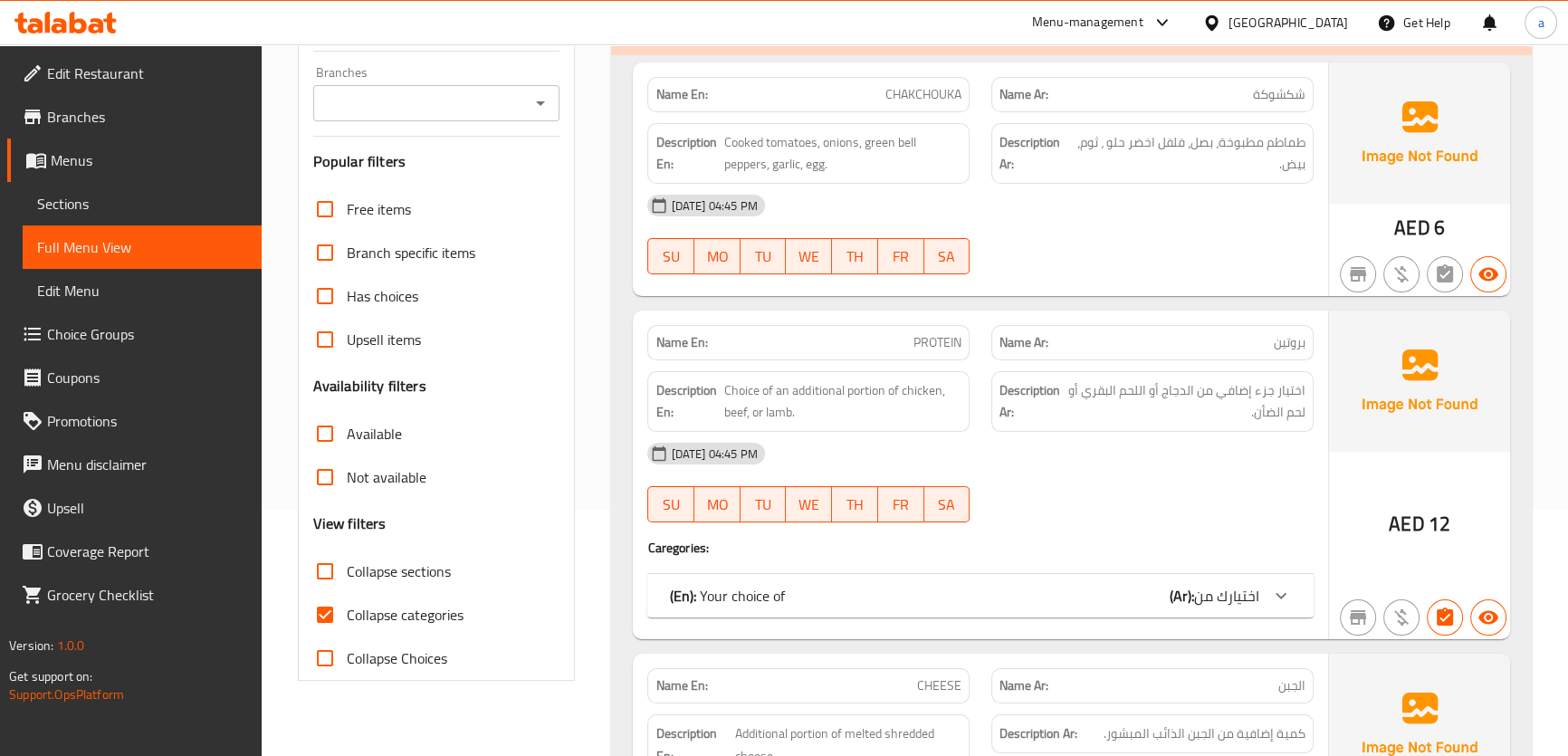
click at [330, 614] on input "Collapse categories" at bounding box center [325, 614] width 43 height 43
checkbox input "false"
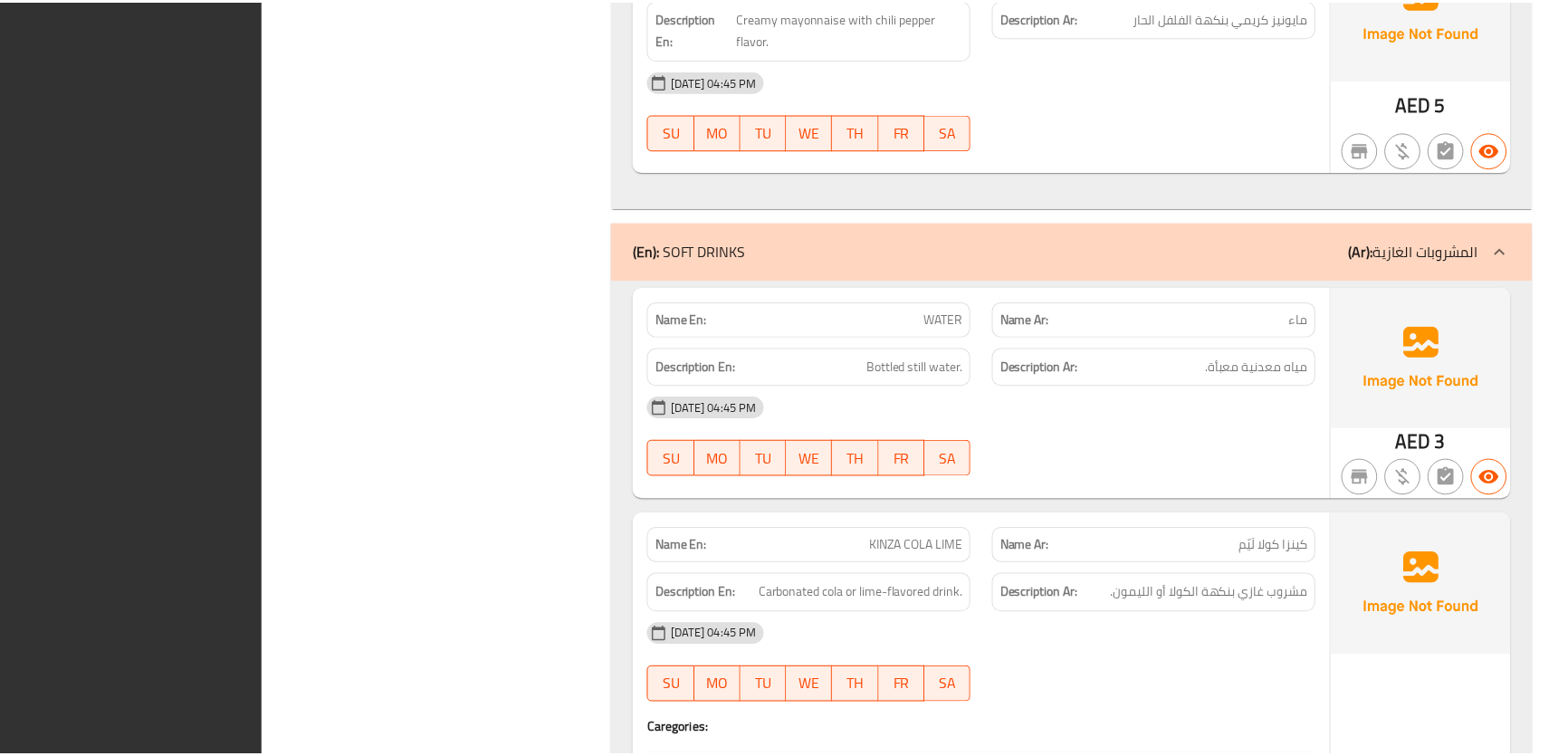
scroll to position [2852, 0]
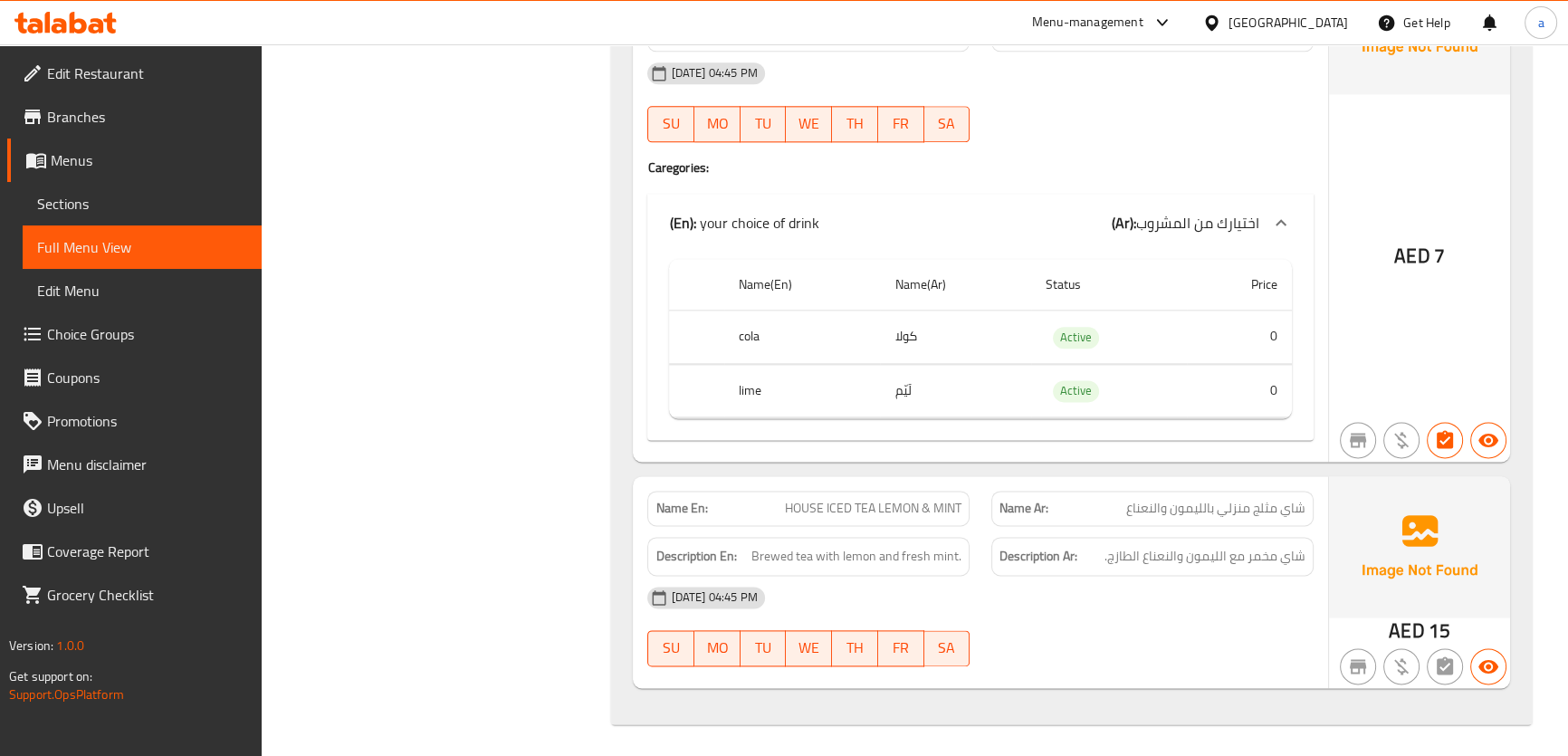
click at [114, 207] on span "Sections" at bounding box center [142, 204] width 210 height 22
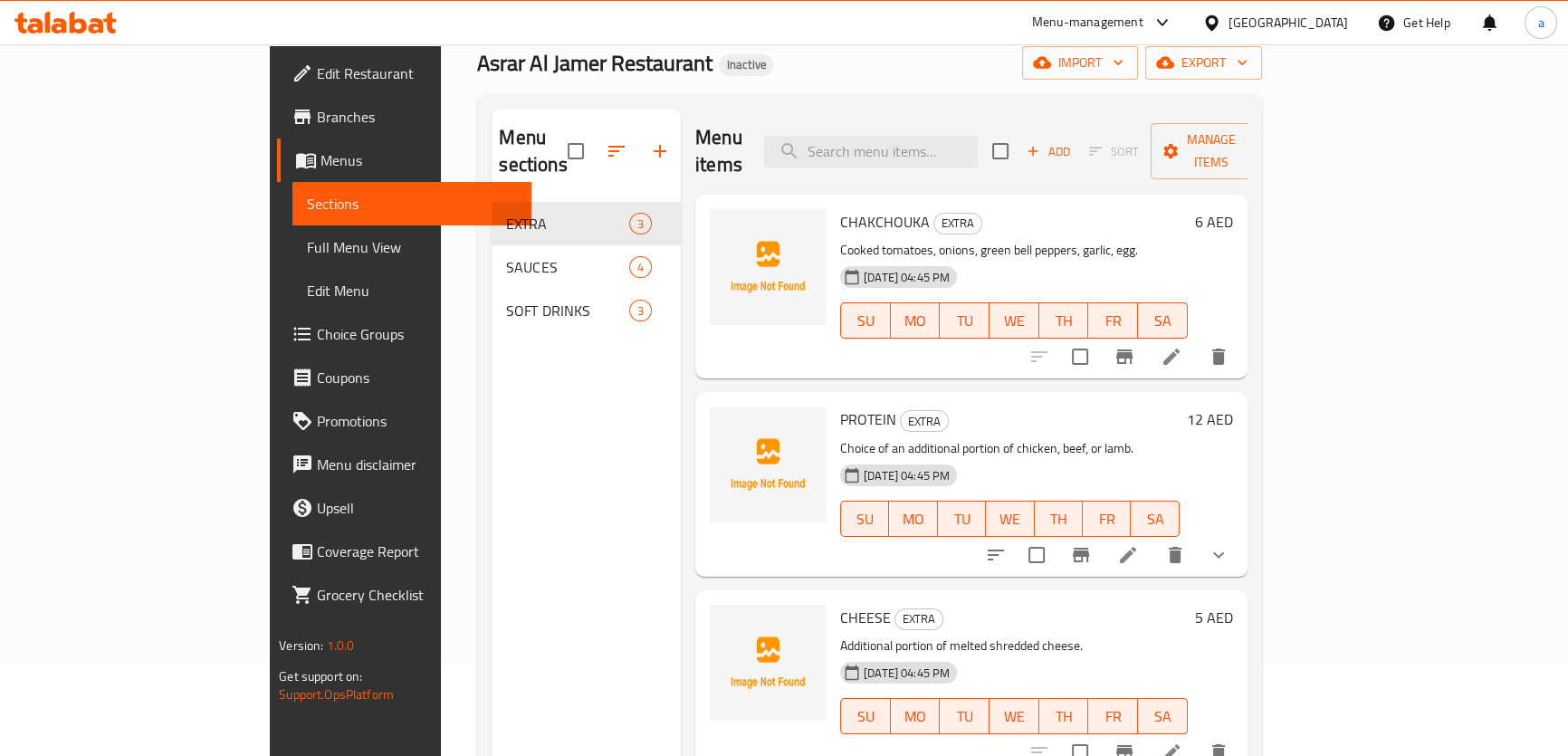
scroll to position [7, 0]
